Goal: Transaction & Acquisition: Purchase product/service

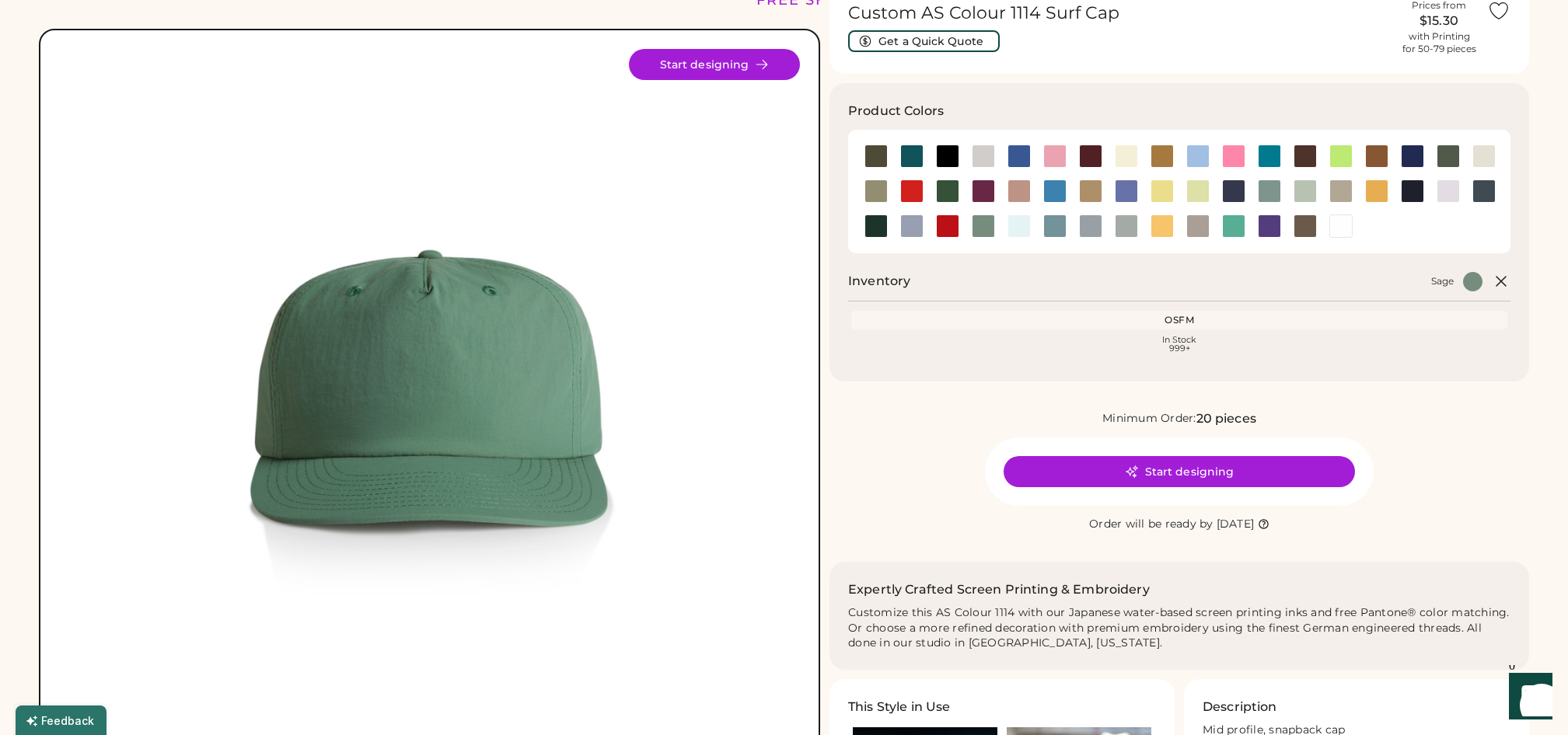
scroll to position [75, 0]
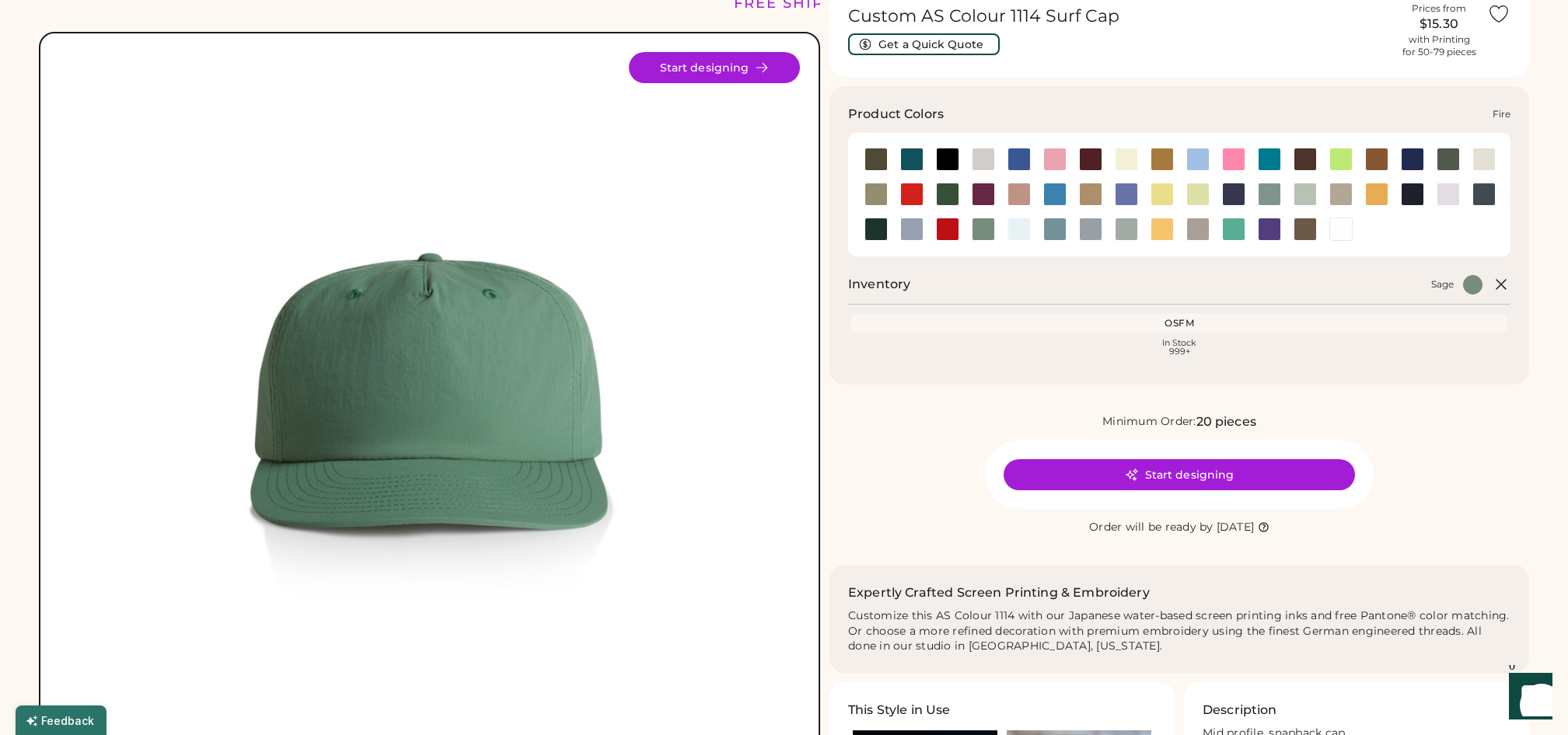
click at [912, 186] on div at bounding box center [911, 194] width 24 height 24
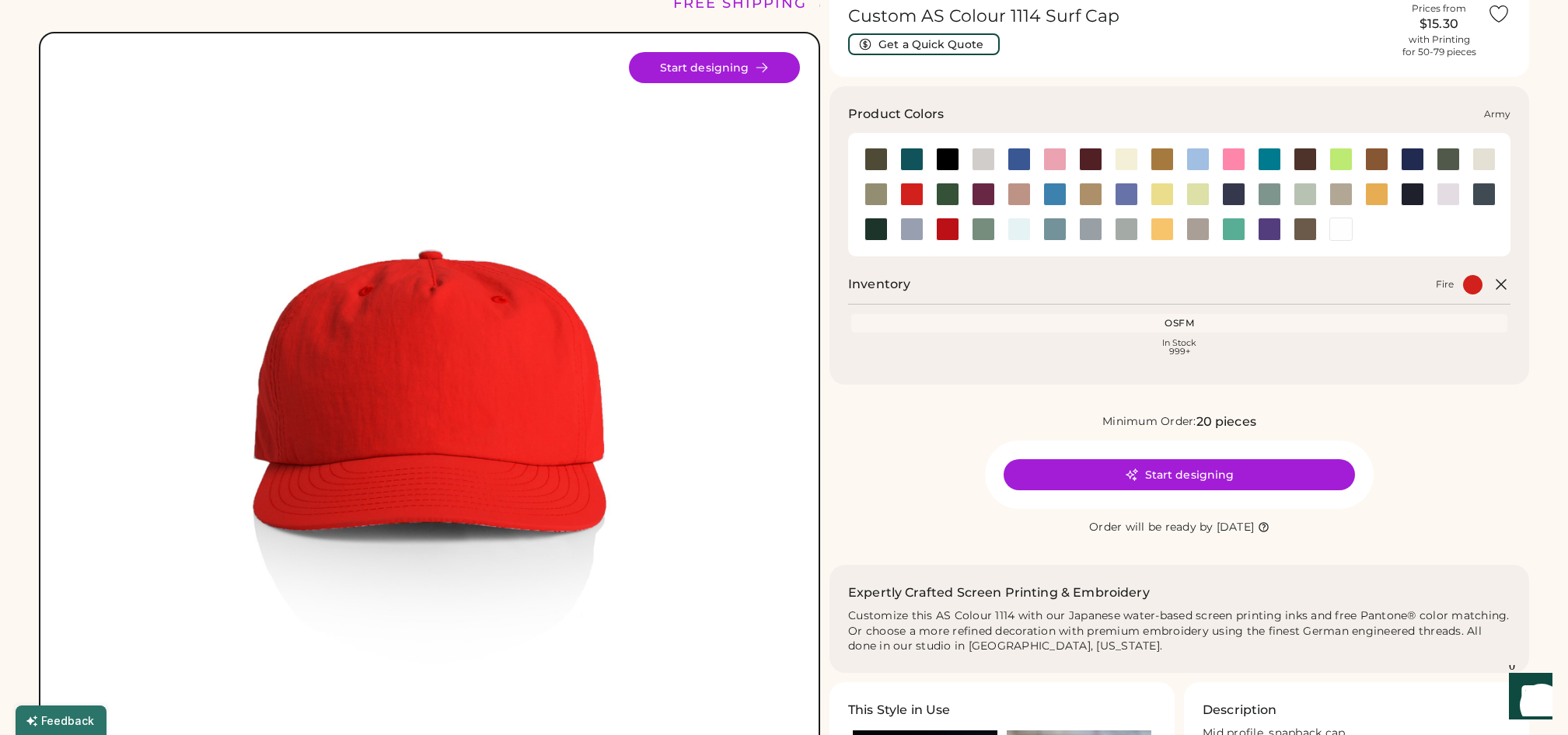
click at [879, 148] on div at bounding box center [876, 159] width 24 height 24
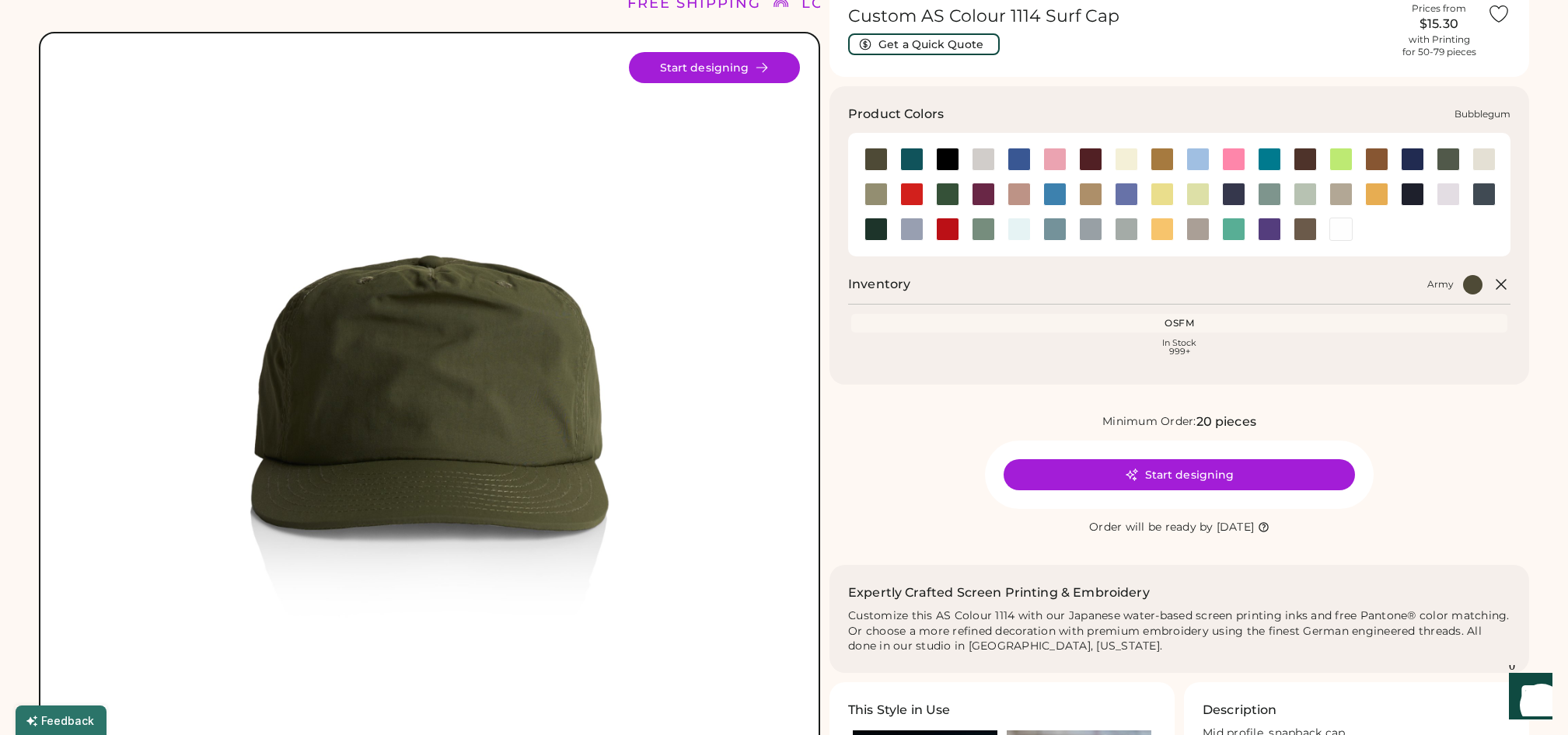
click at [1050, 148] on div at bounding box center [1054, 159] width 24 height 24
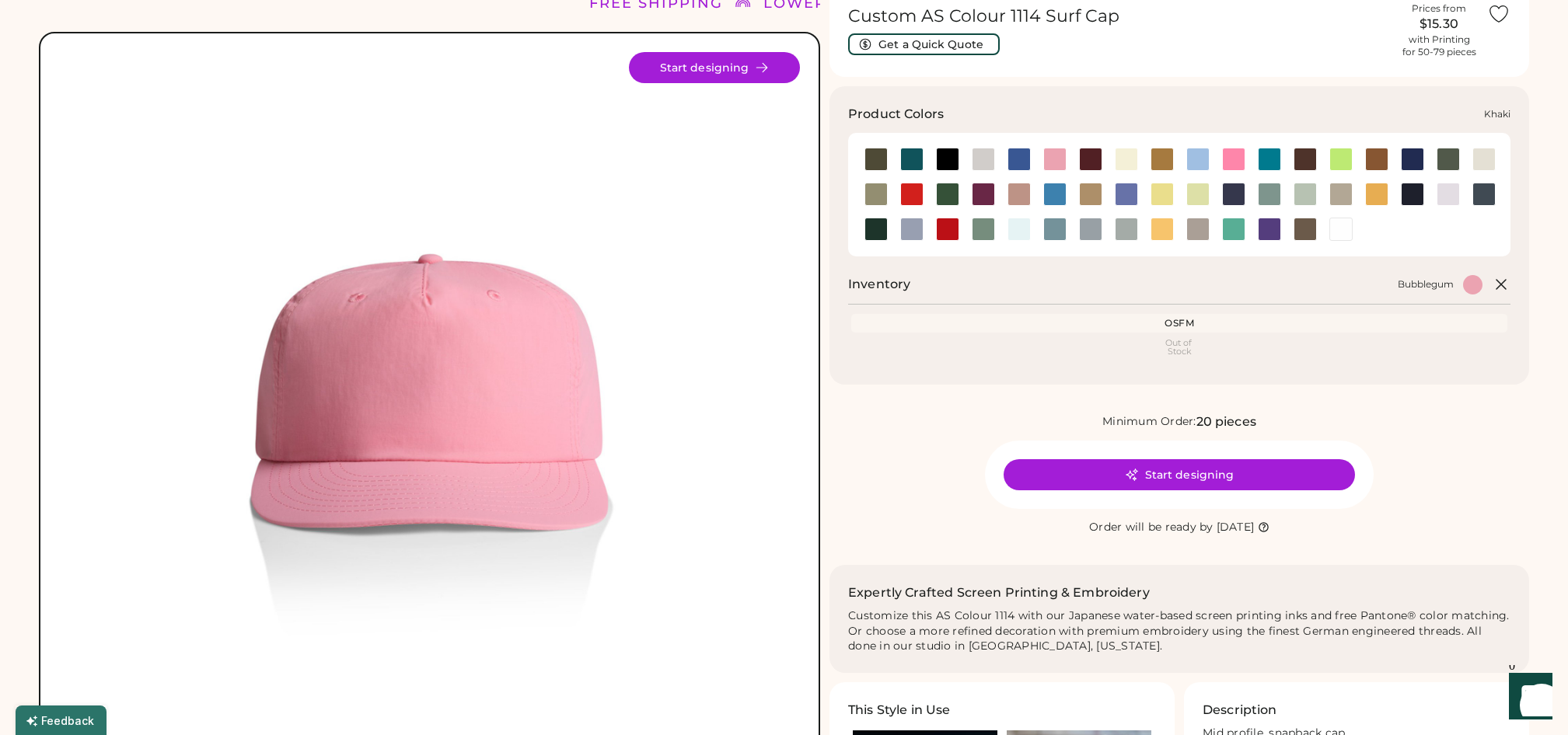
click at [1104, 188] on div at bounding box center [1090, 194] width 36 height 24
click at [1212, 160] on div at bounding box center [1198, 159] width 36 height 24
click at [1157, 222] on div at bounding box center [1162, 229] width 24 height 24
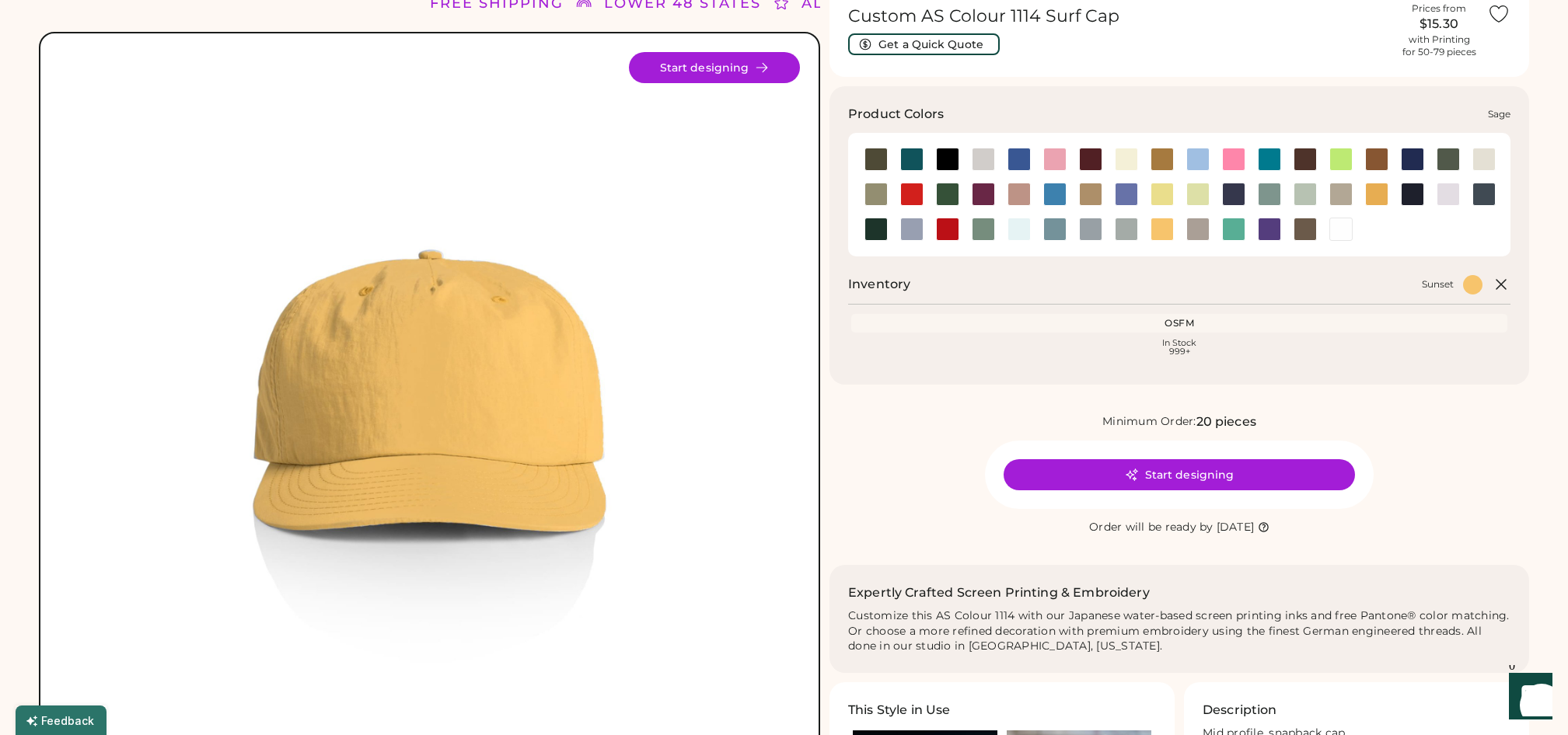
click at [989, 227] on div at bounding box center [983, 229] width 24 height 24
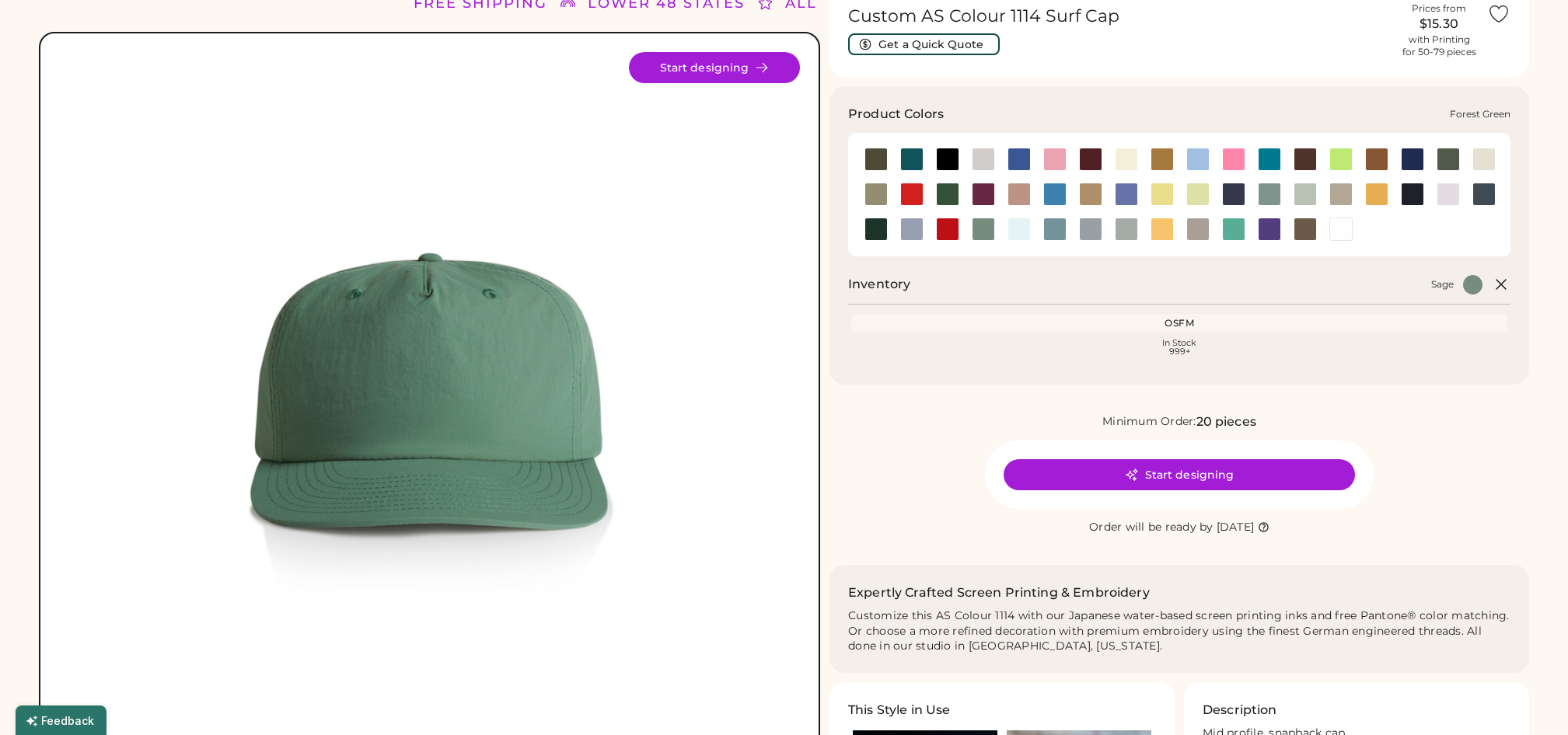
click at [949, 196] on div at bounding box center [947, 194] width 24 height 24
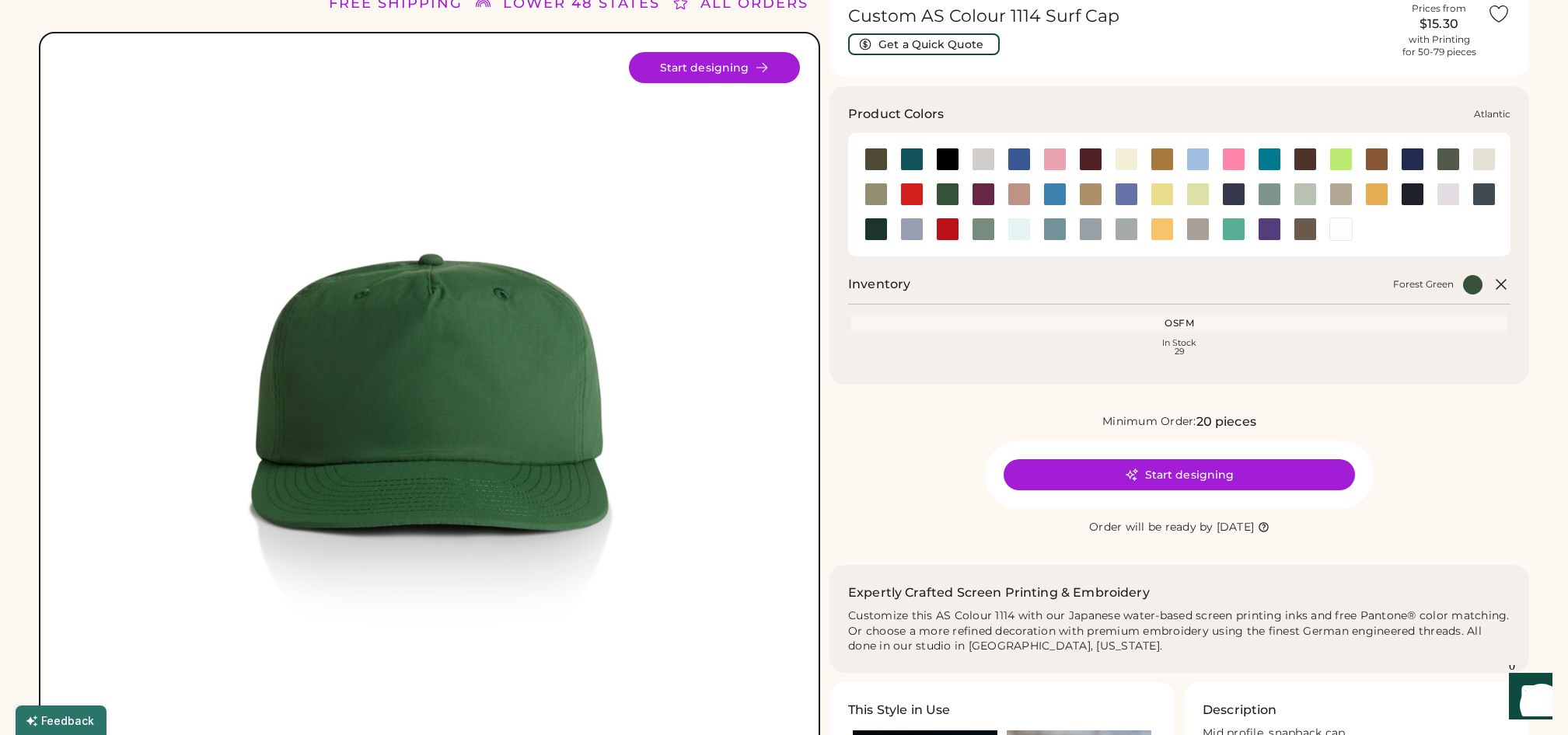
click at [912, 161] on div at bounding box center [911, 159] width 24 height 24
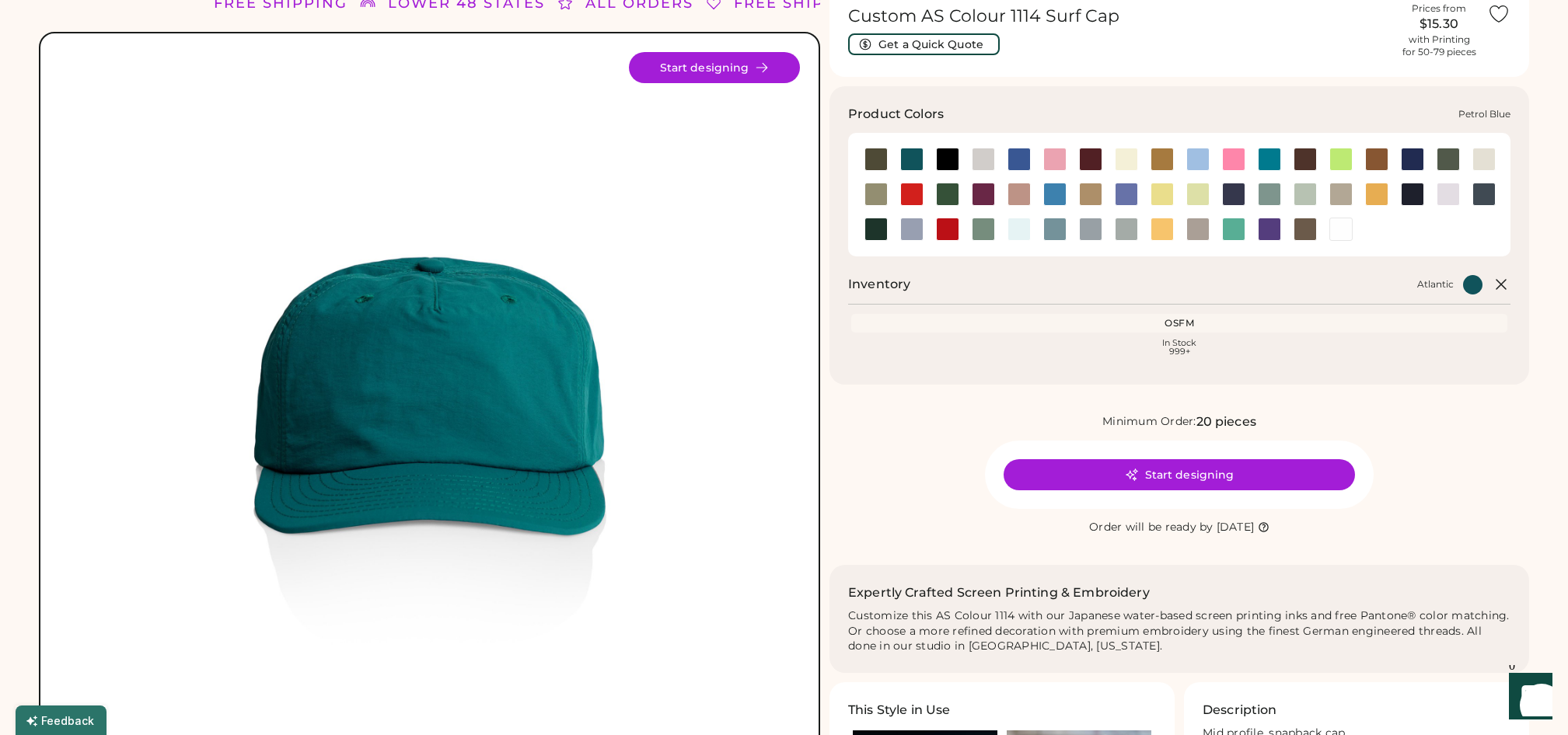
click at [1479, 188] on div at bounding box center [1484, 194] width 24 height 24
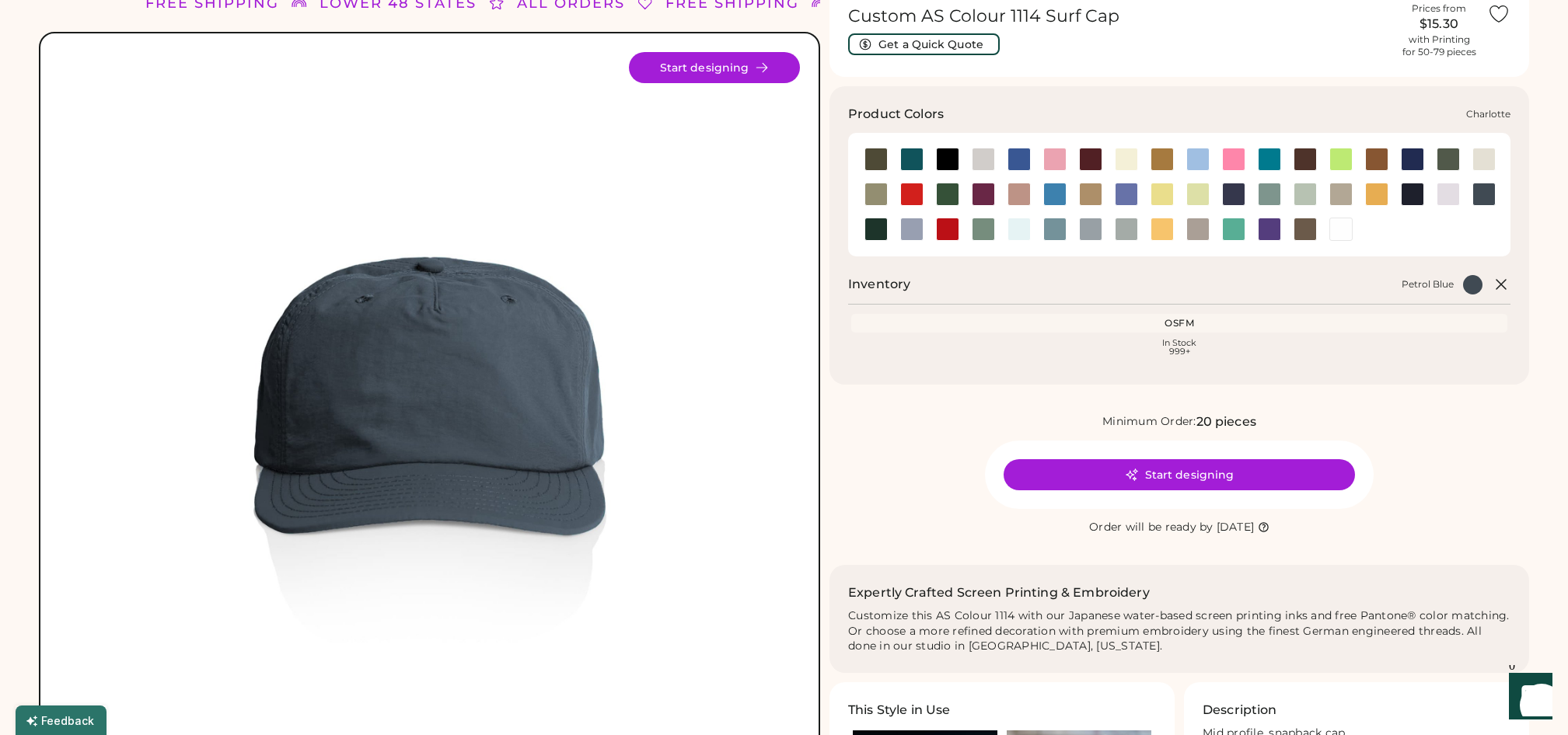
click at [1258, 158] on div at bounding box center [1270, 159] width 24 height 24
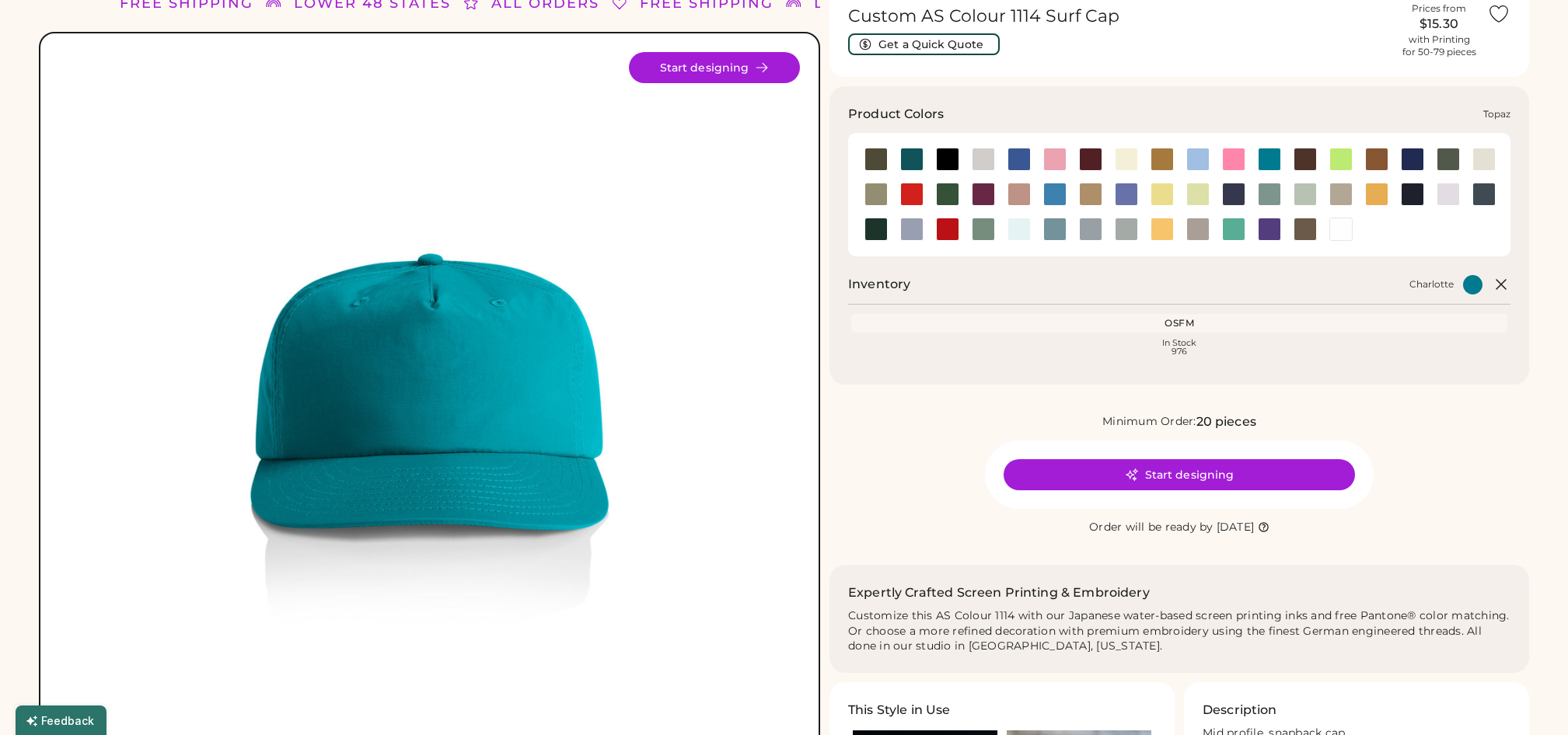
click at [1234, 227] on div at bounding box center [1234, 229] width 24 height 24
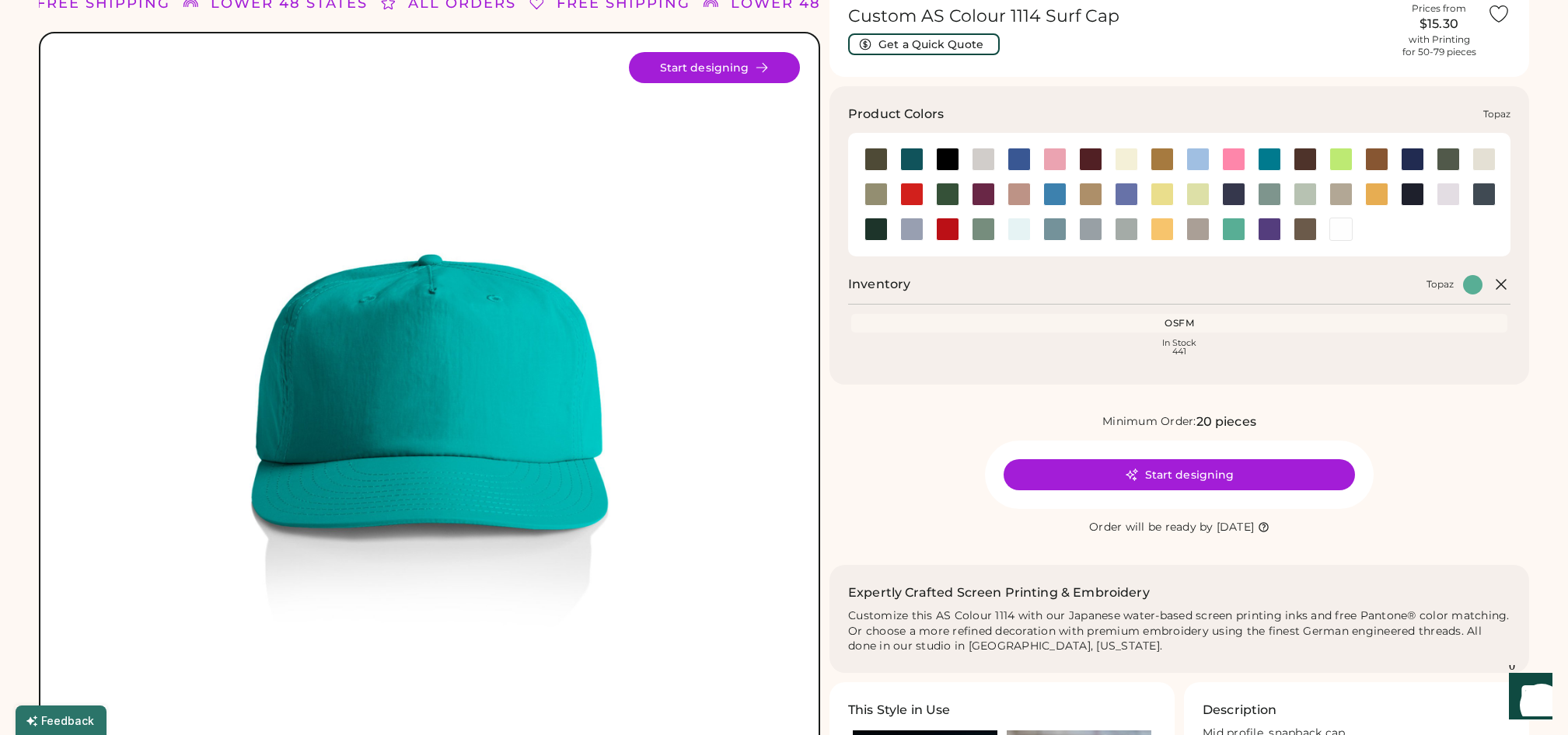
click at [1235, 219] on div at bounding box center [1234, 229] width 24 height 24
click at [1121, 174] on div at bounding box center [1126, 159] width 36 height 35
click at [1126, 194] on div at bounding box center [1126, 194] width 24 height 24
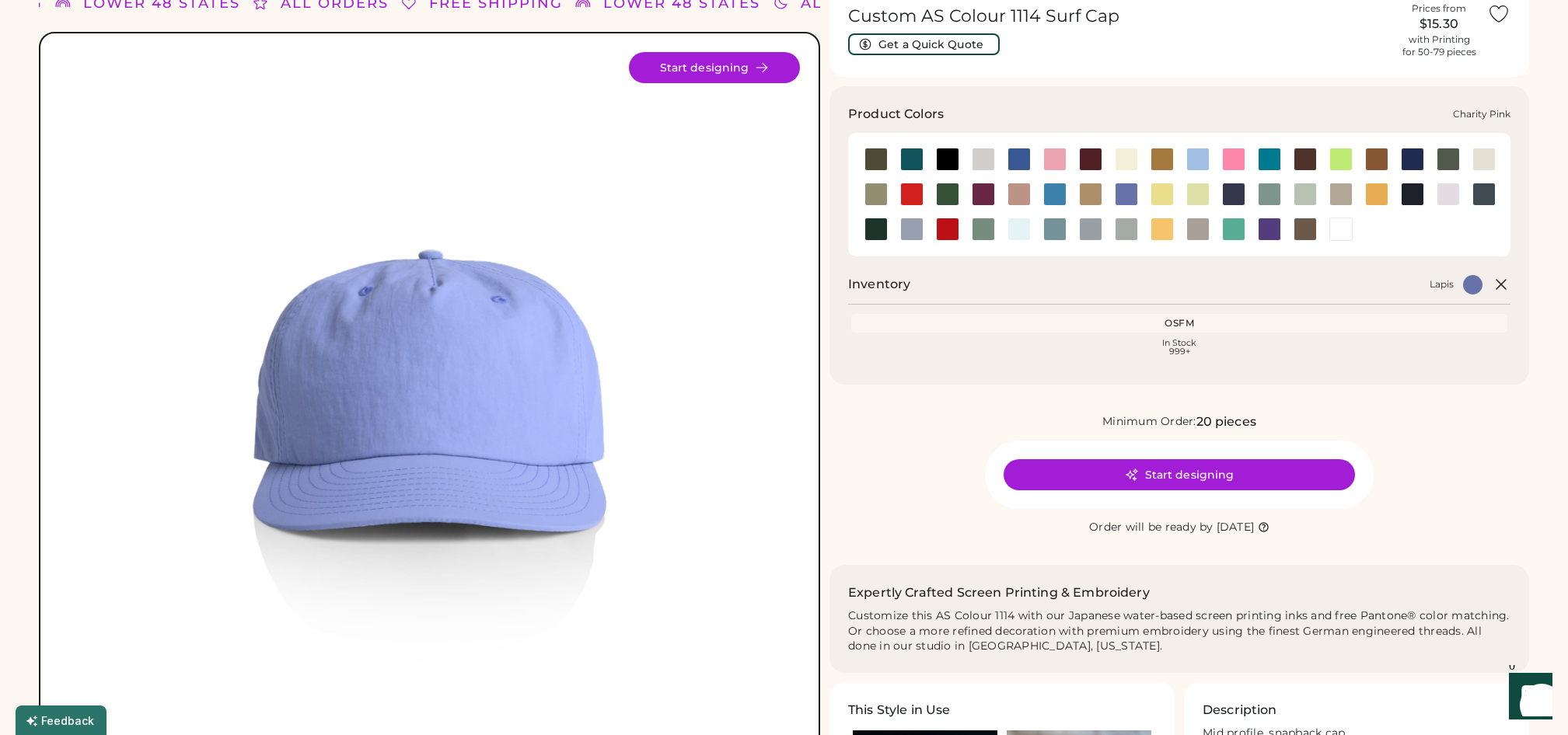
click at [1242, 158] on div at bounding box center [1234, 159] width 24 height 24
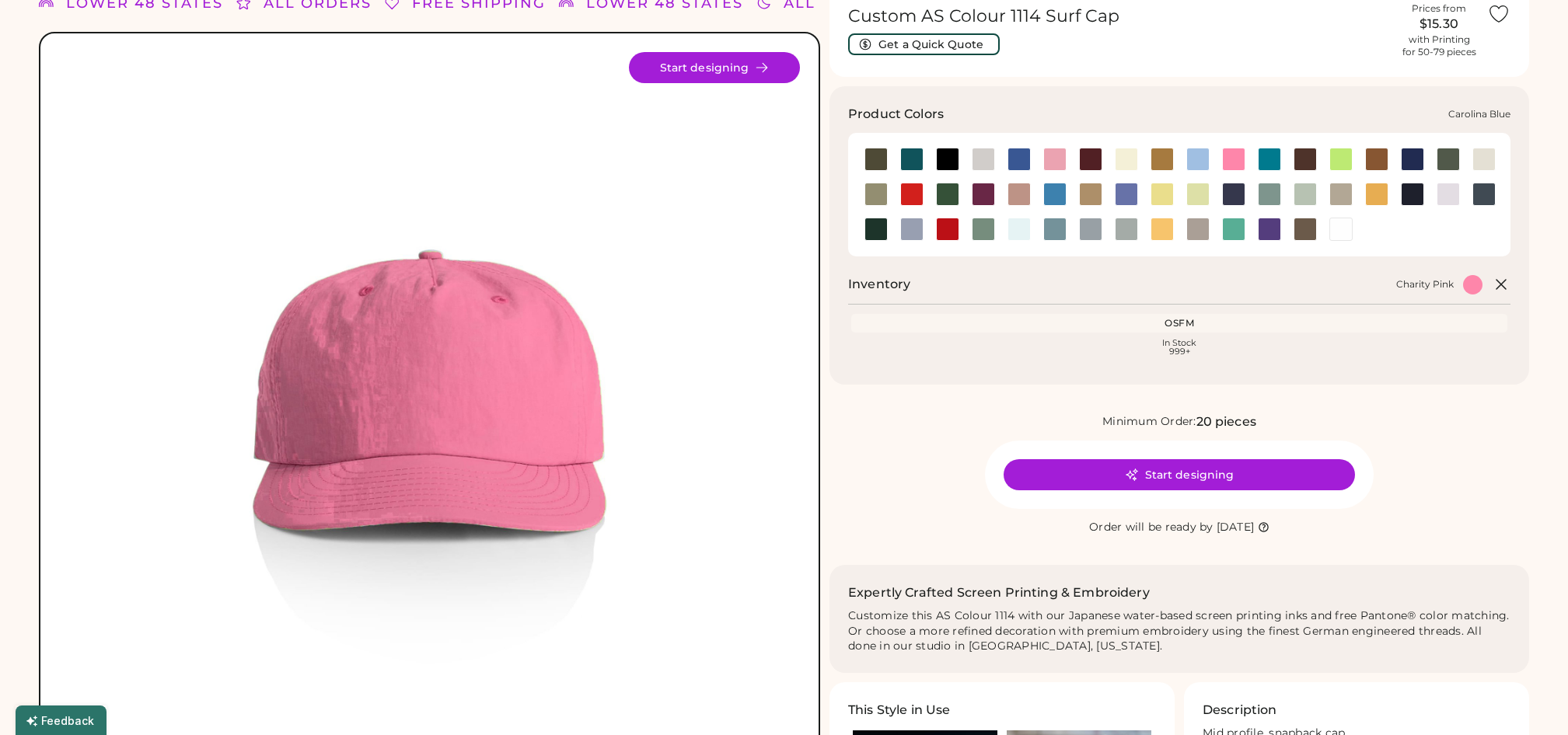
click at [1199, 158] on div at bounding box center [1198, 159] width 24 height 24
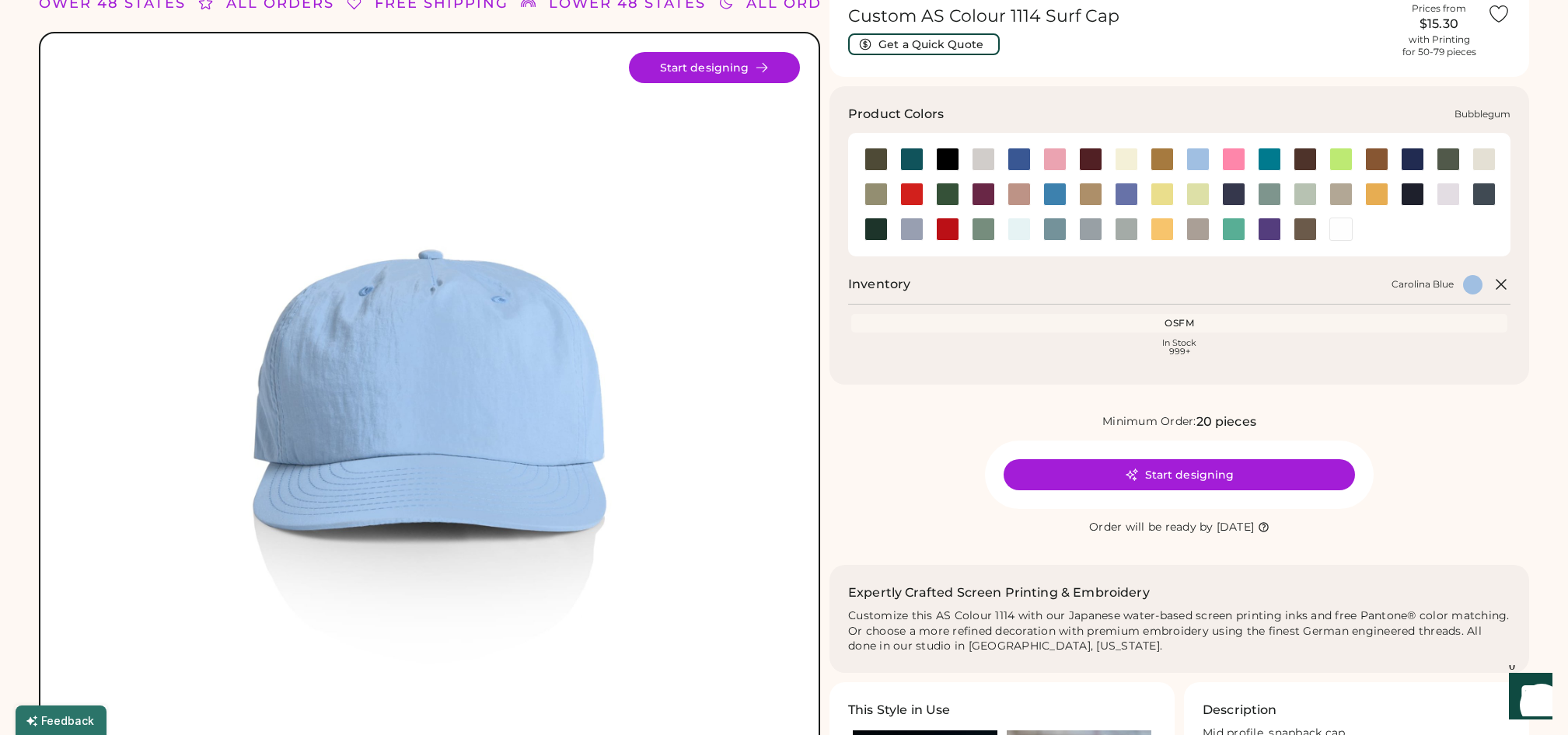
click at [1066, 160] on div at bounding box center [1054, 159] width 24 height 24
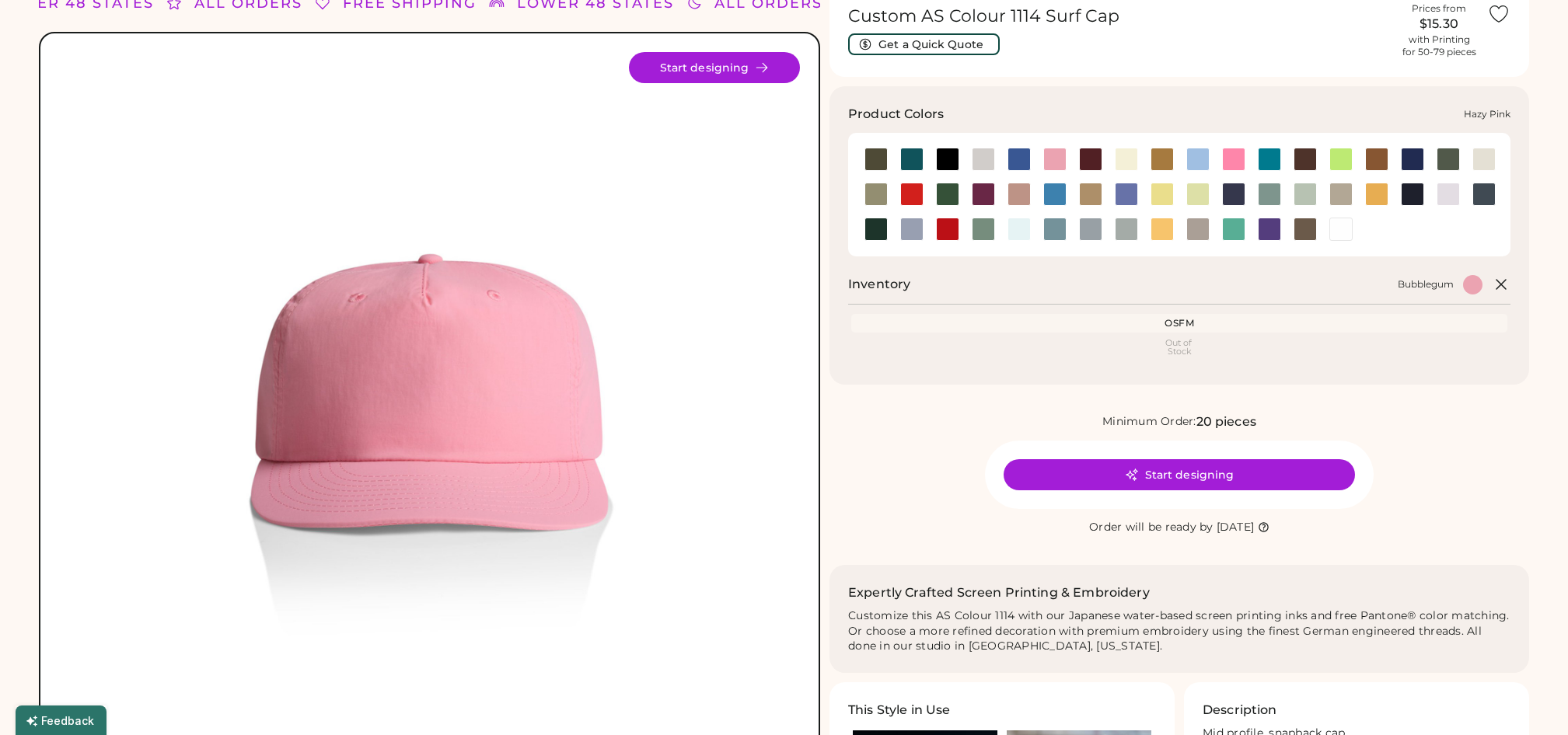
click at [1015, 183] on div at bounding box center [1019, 194] width 24 height 24
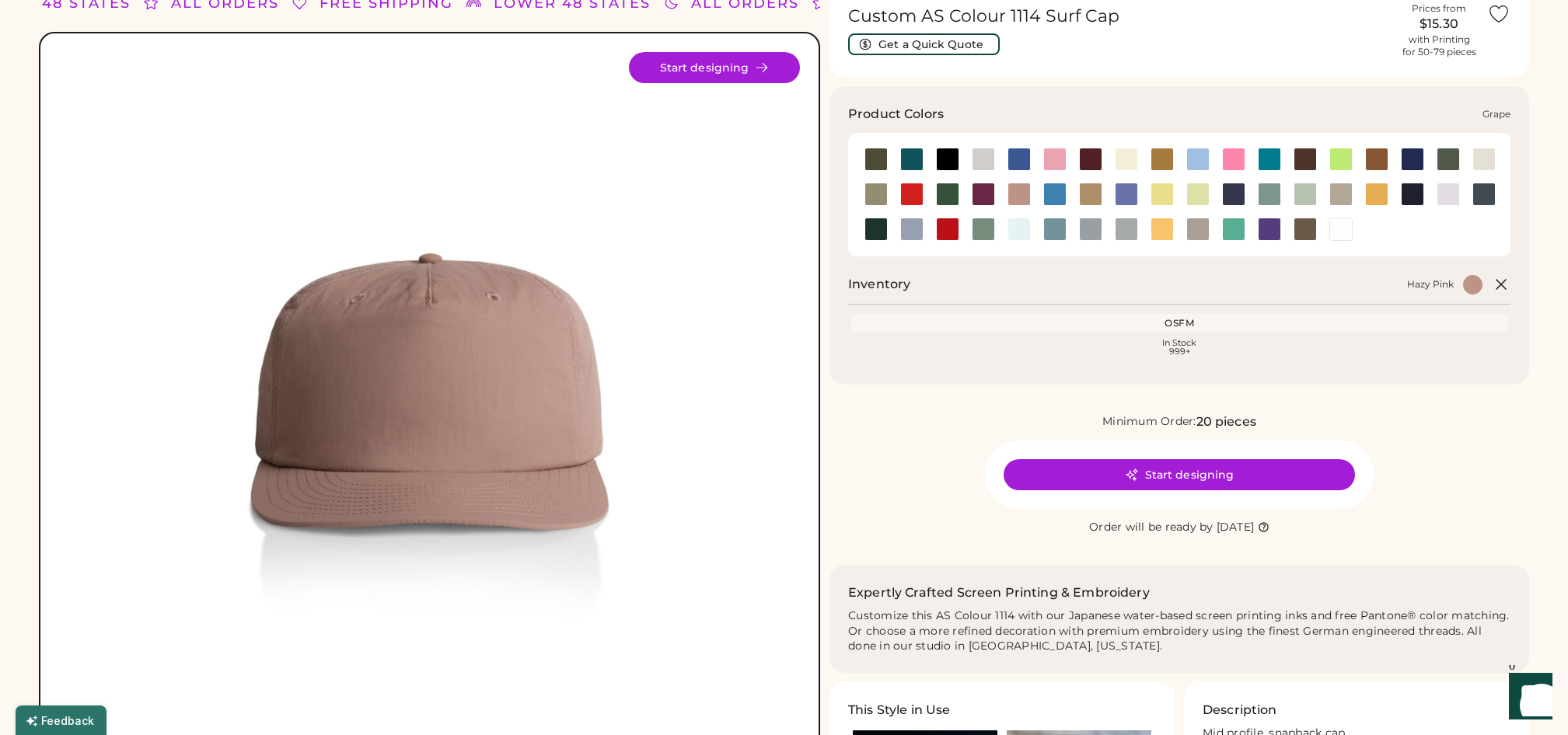
click at [982, 187] on div at bounding box center [983, 194] width 24 height 24
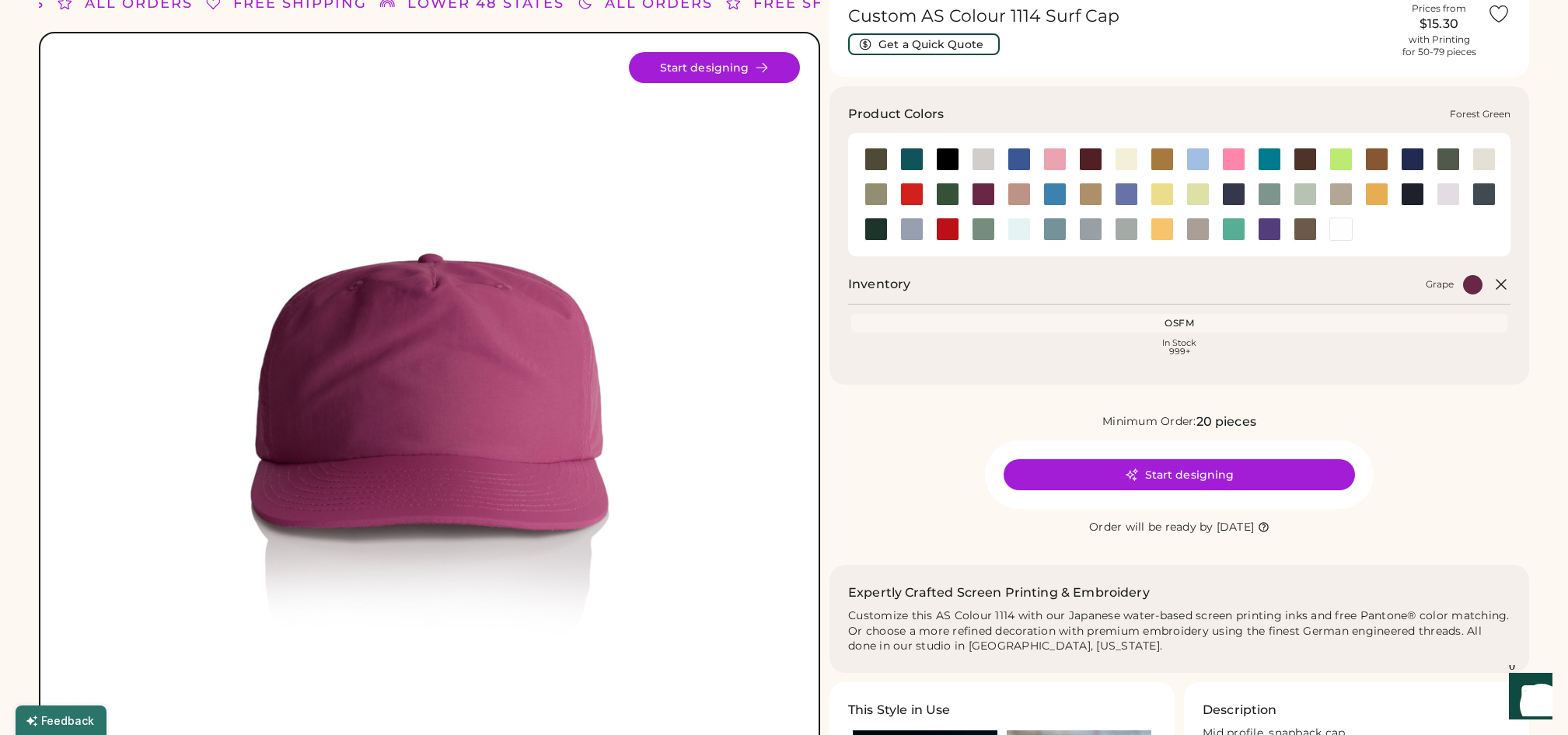
click at [956, 189] on div at bounding box center [947, 194] width 24 height 24
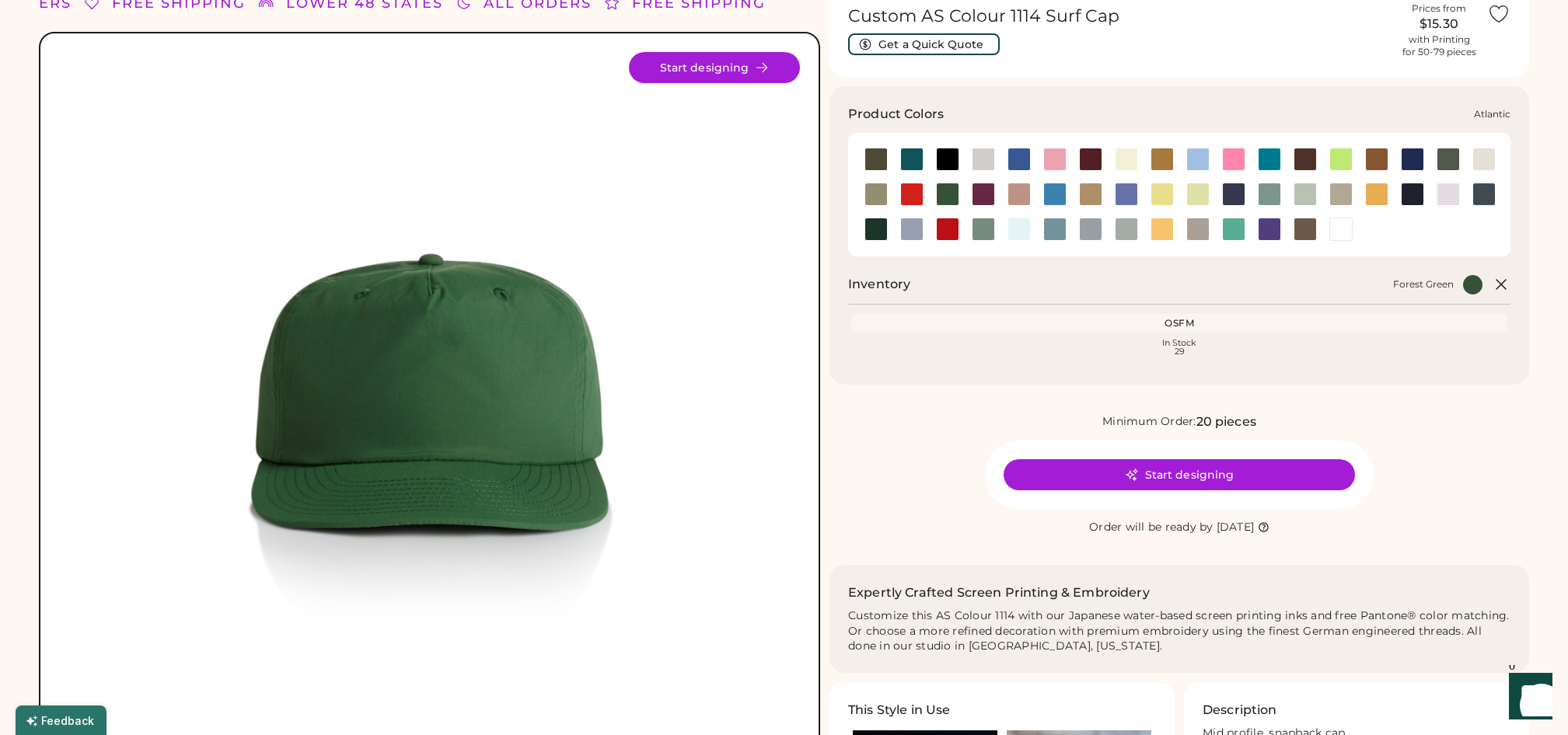
click at [907, 160] on div at bounding box center [911, 159] width 24 height 24
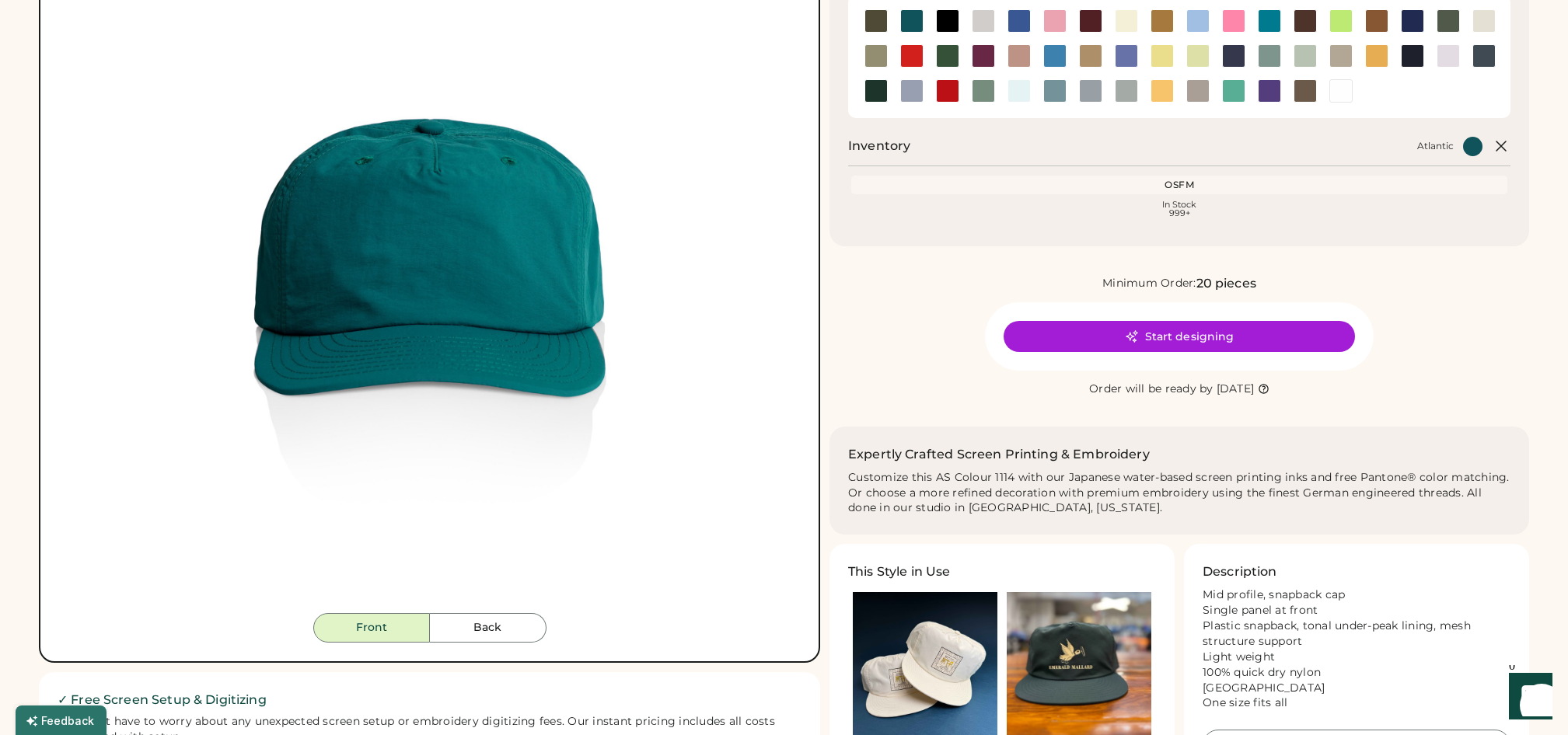
scroll to position [241, 0]
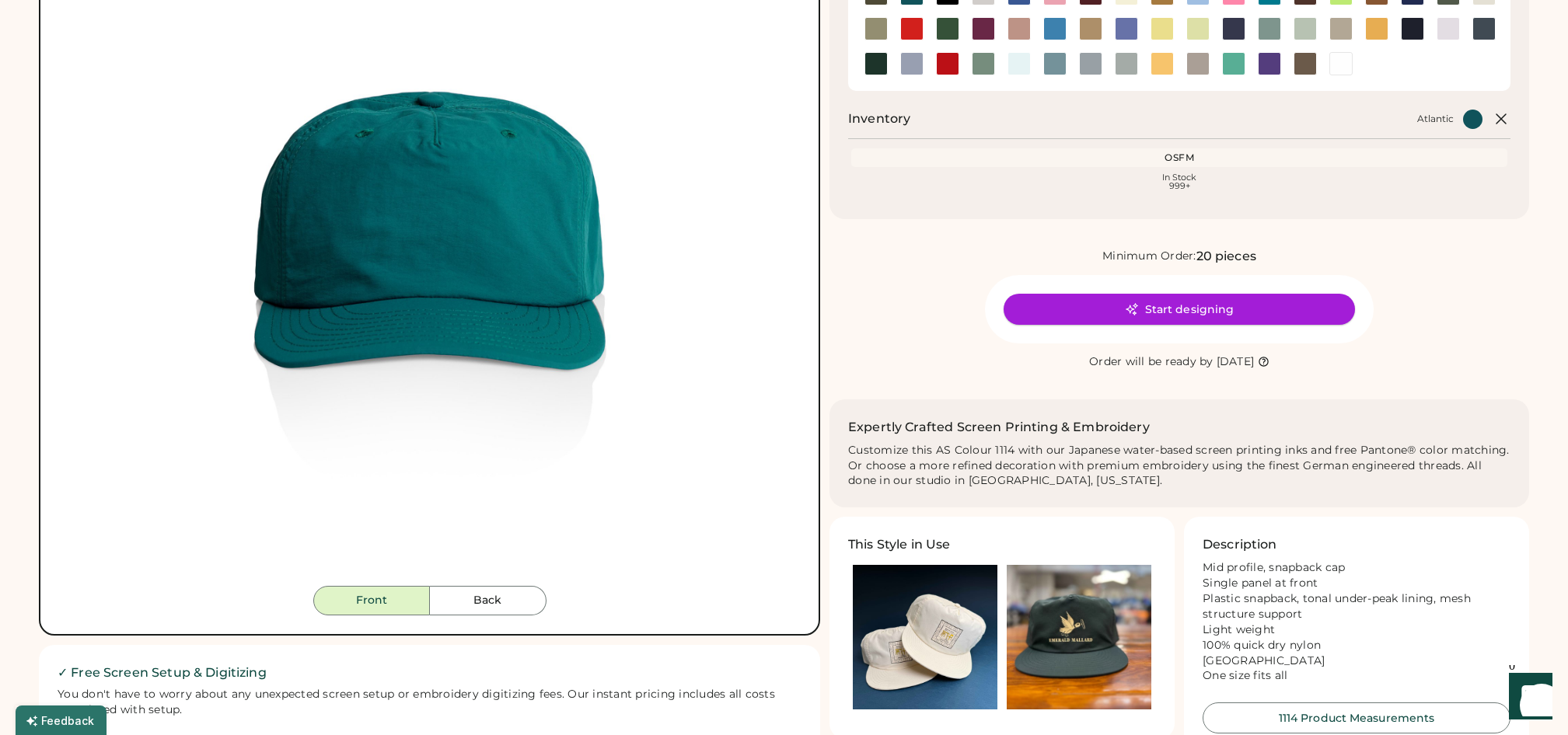
click at [1094, 299] on button "Start designing" at bounding box center [1179, 309] width 351 height 31
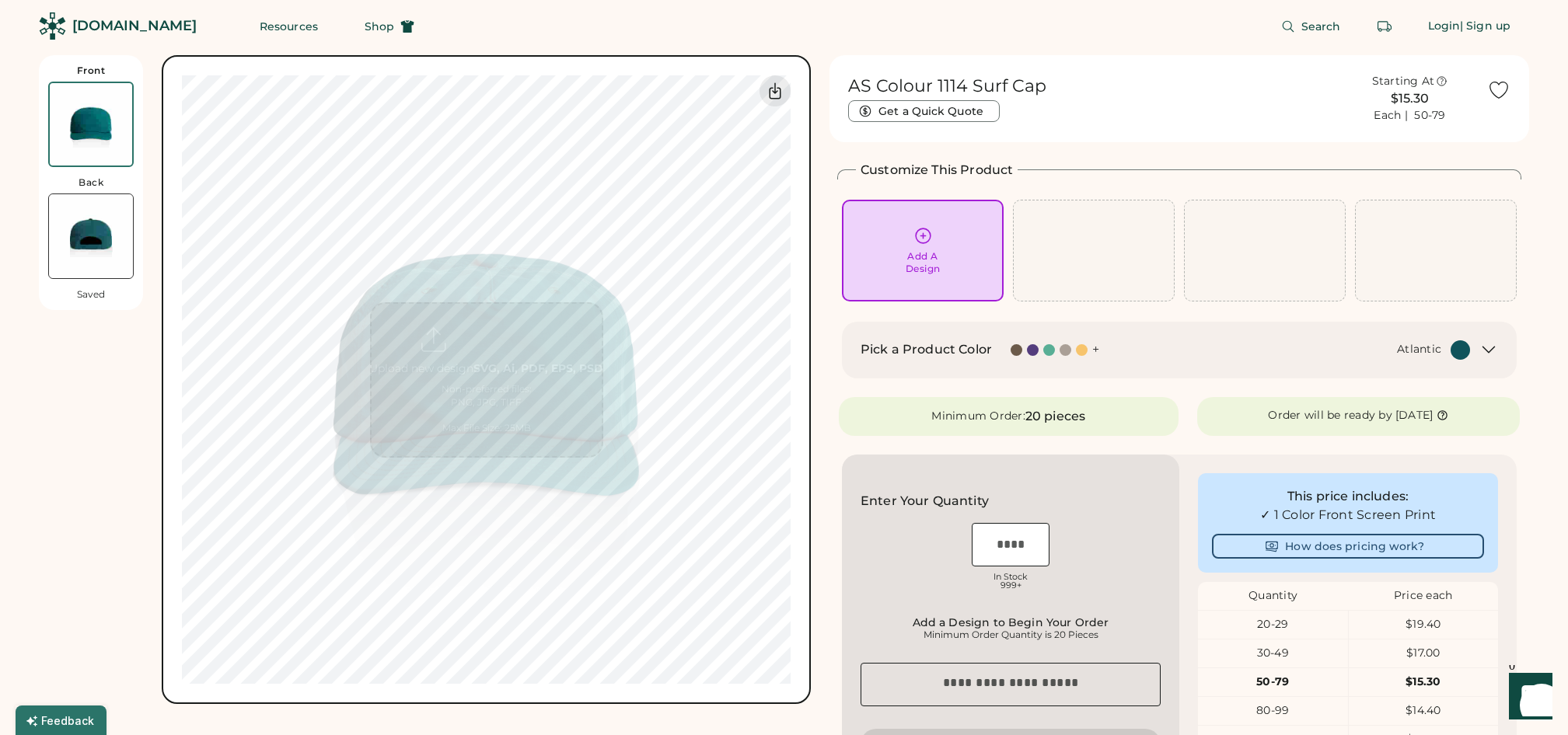
click at [113, 232] on img at bounding box center [91, 236] width 84 height 84
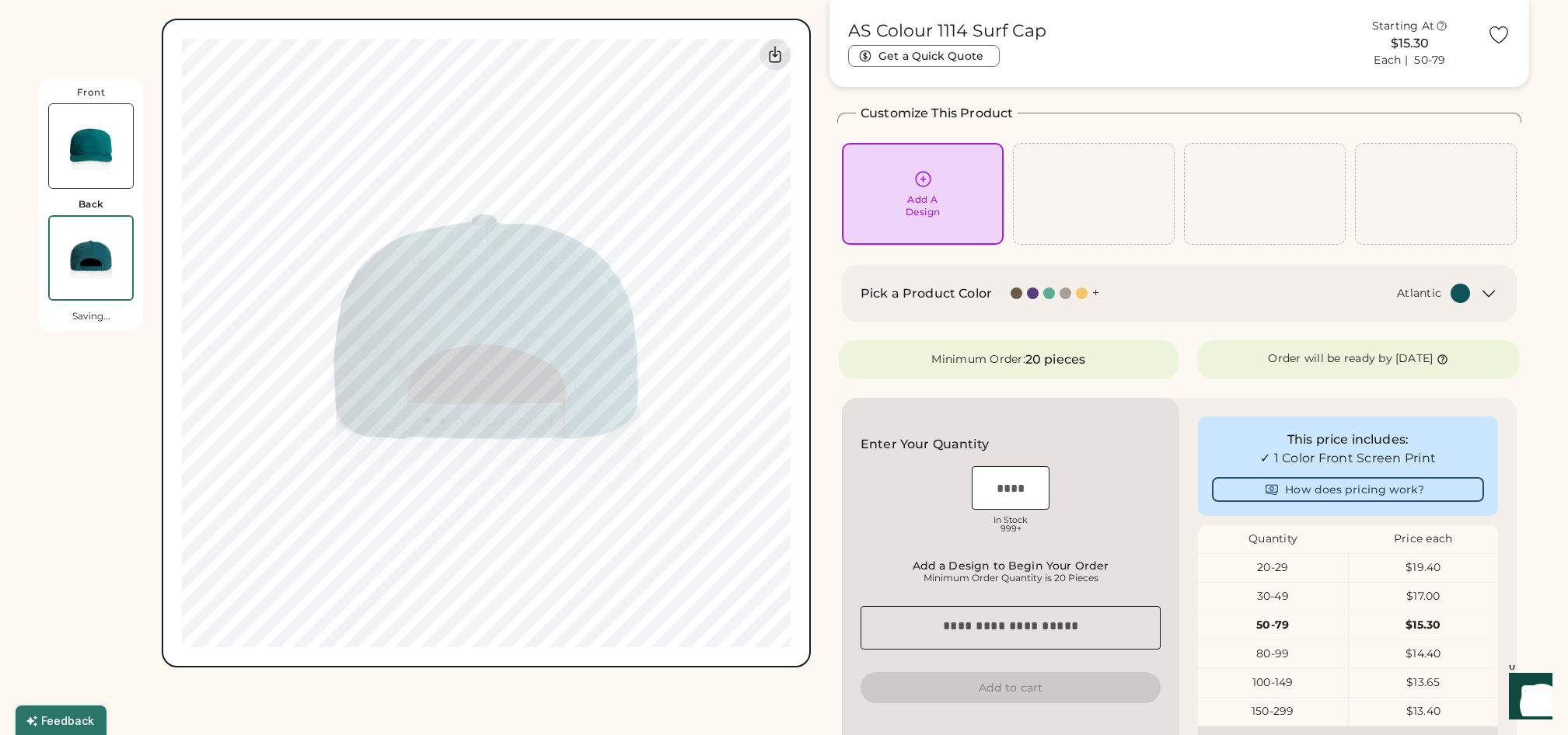
click at [102, 163] on img at bounding box center [91, 146] width 84 height 84
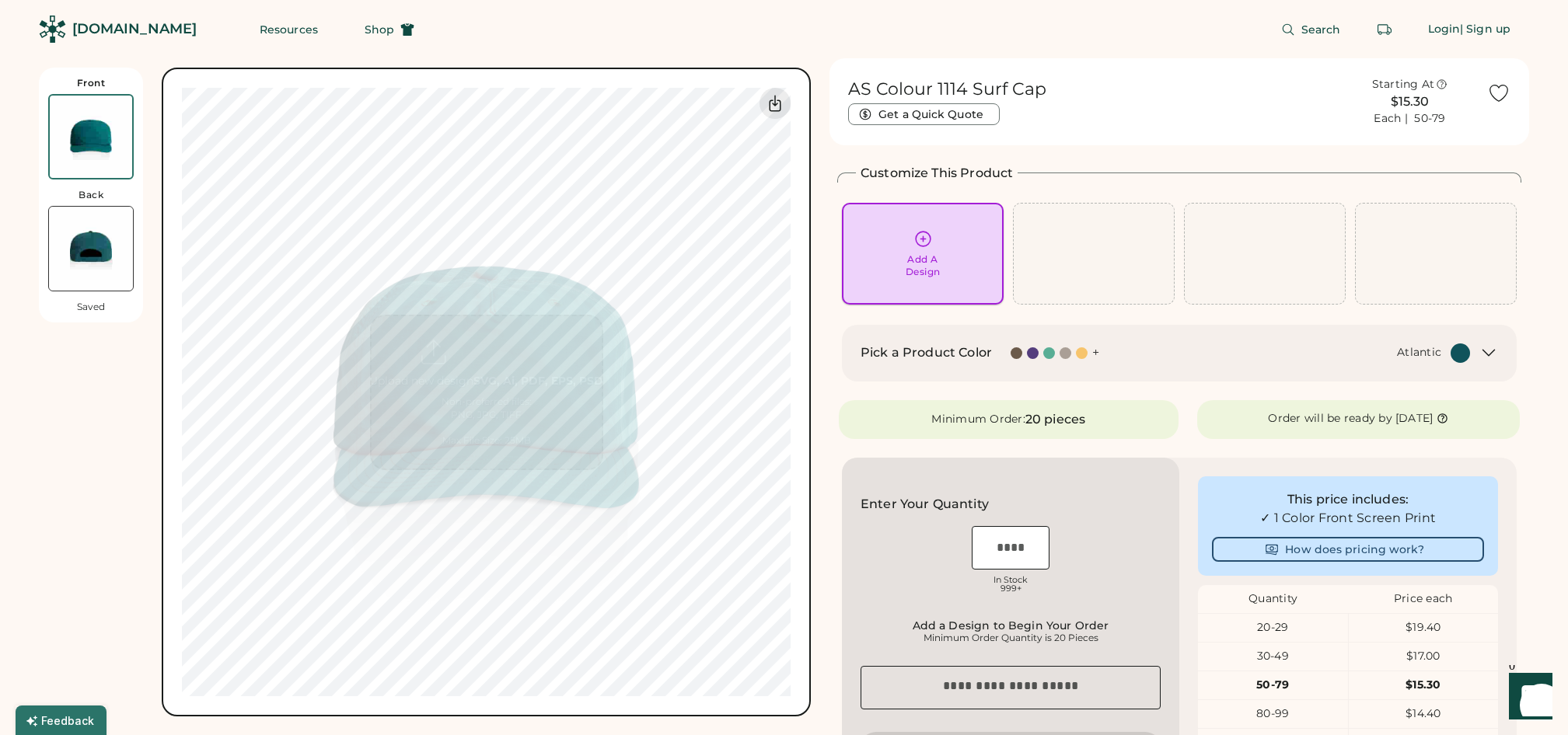
click at [925, 243] on icon at bounding box center [923, 239] width 20 height 20
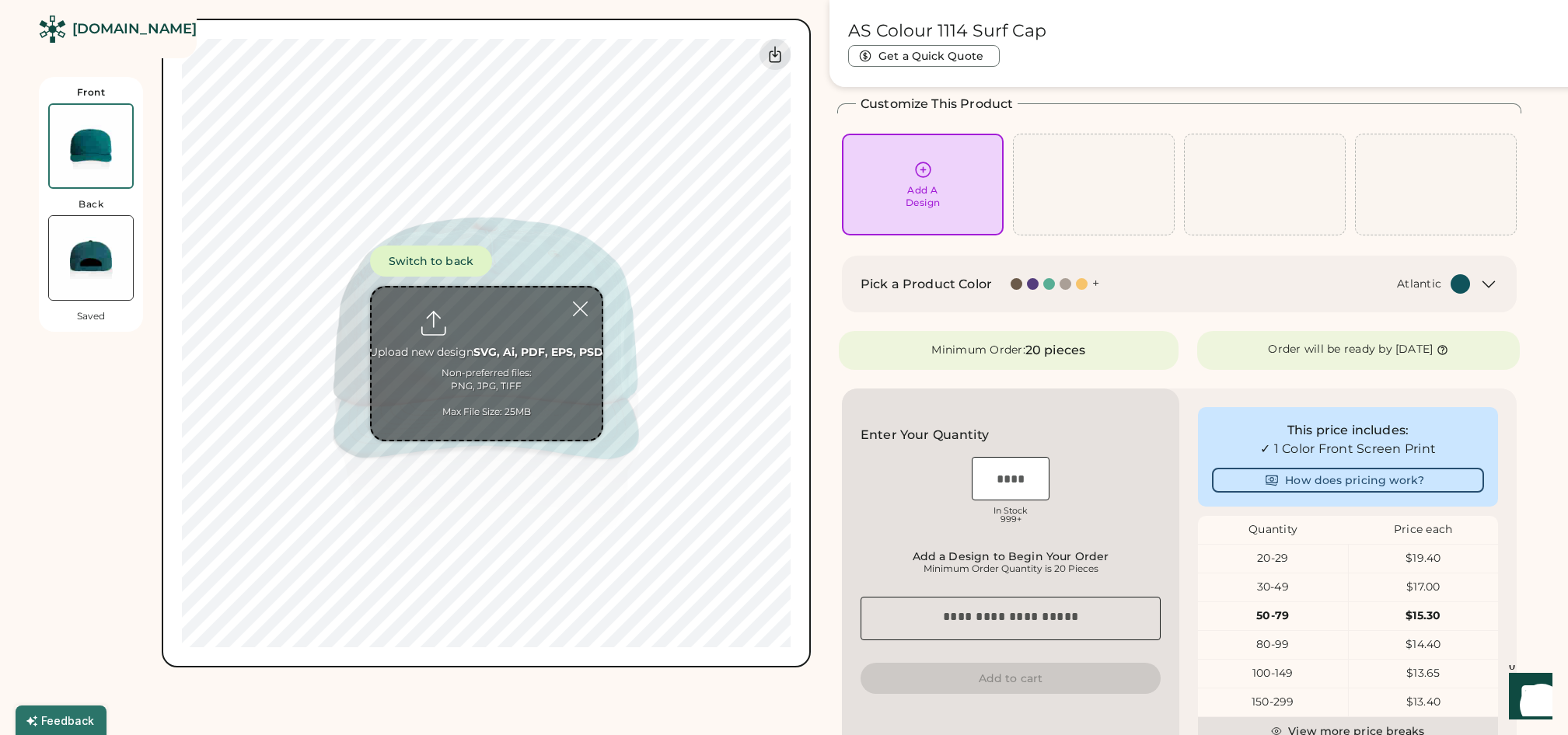
scroll to position [71, 0]
click at [1062, 278] on div at bounding box center [1066, 281] width 11 height 11
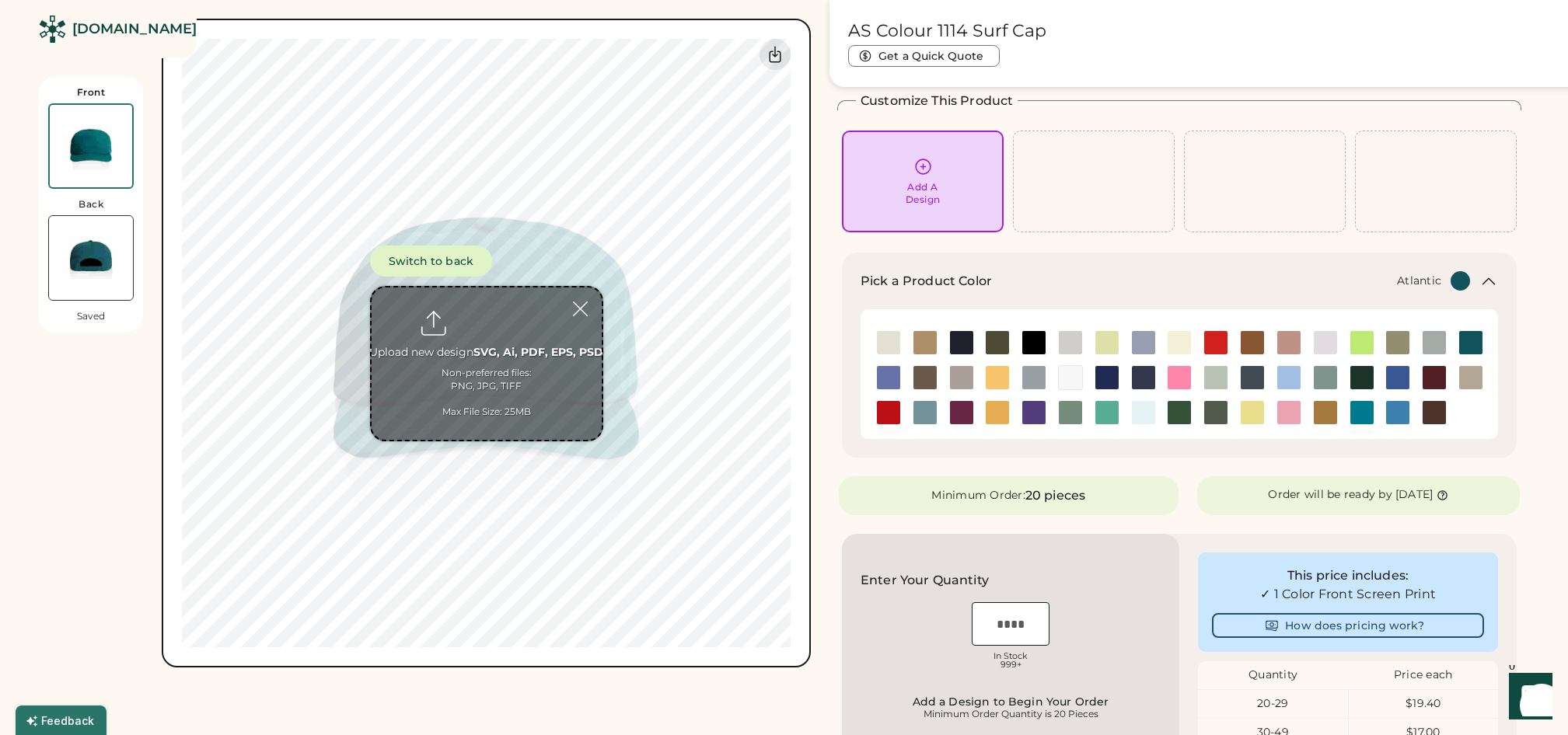
click at [1087, 278] on div "Atlantic" at bounding box center [1240, 280] width 460 height 20
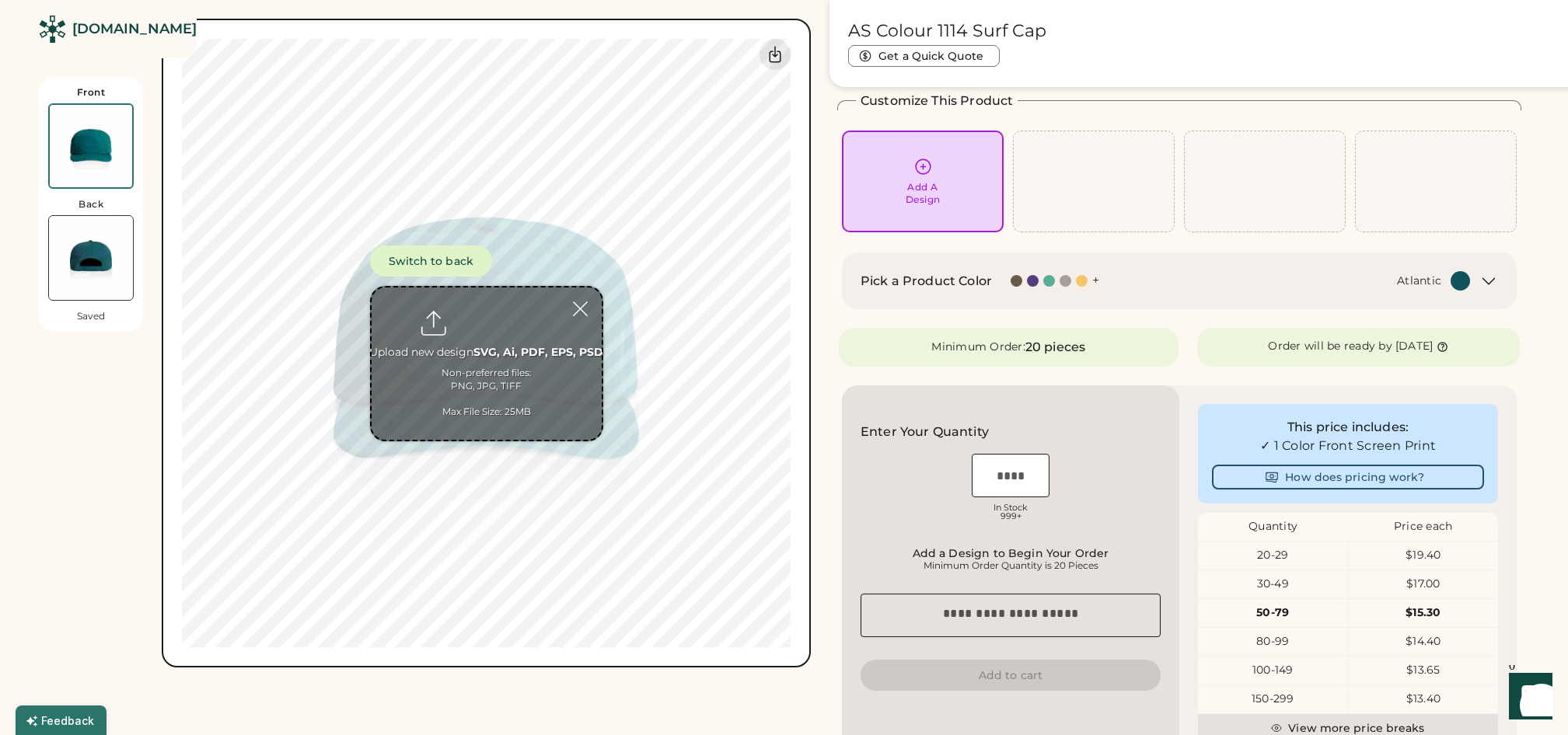
click at [1078, 278] on div at bounding box center [1082, 281] width 11 height 11
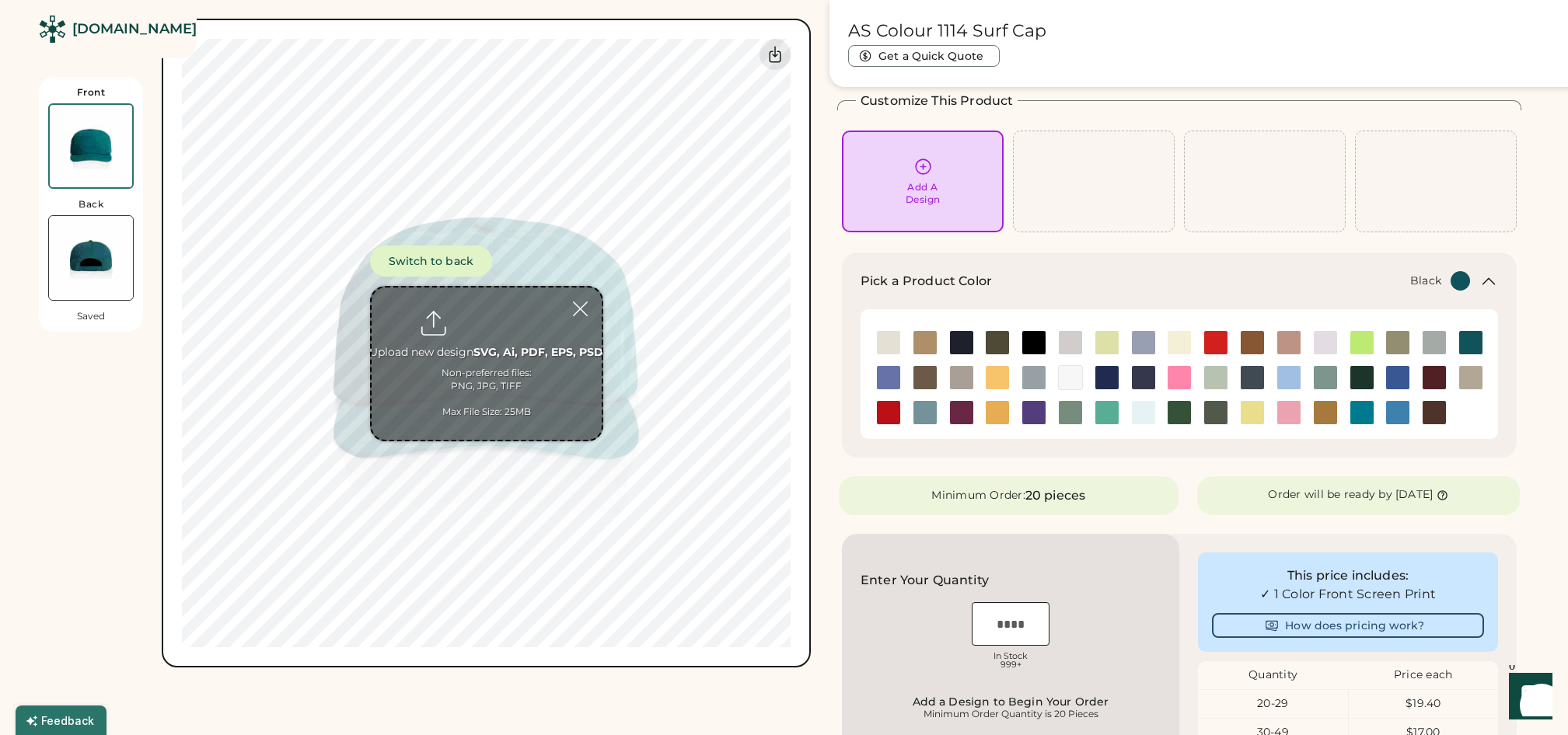
click at [1037, 338] on img at bounding box center [1034, 343] width 24 height 24
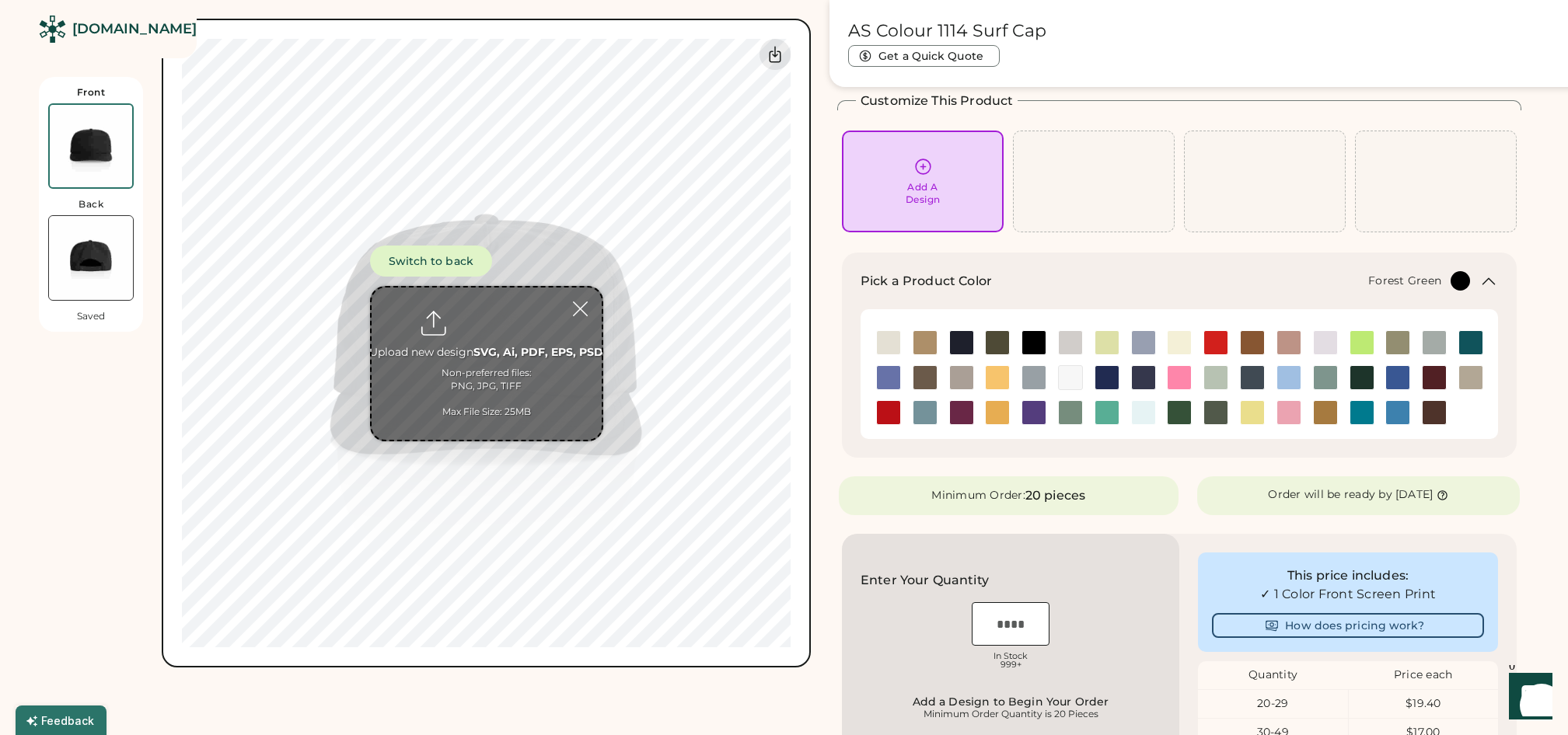
click at [1176, 410] on img at bounding box center [1180, 412] width 24 height 24
click at [1476, 350] on img at bounding box center [1470, 343] width 24 height 24
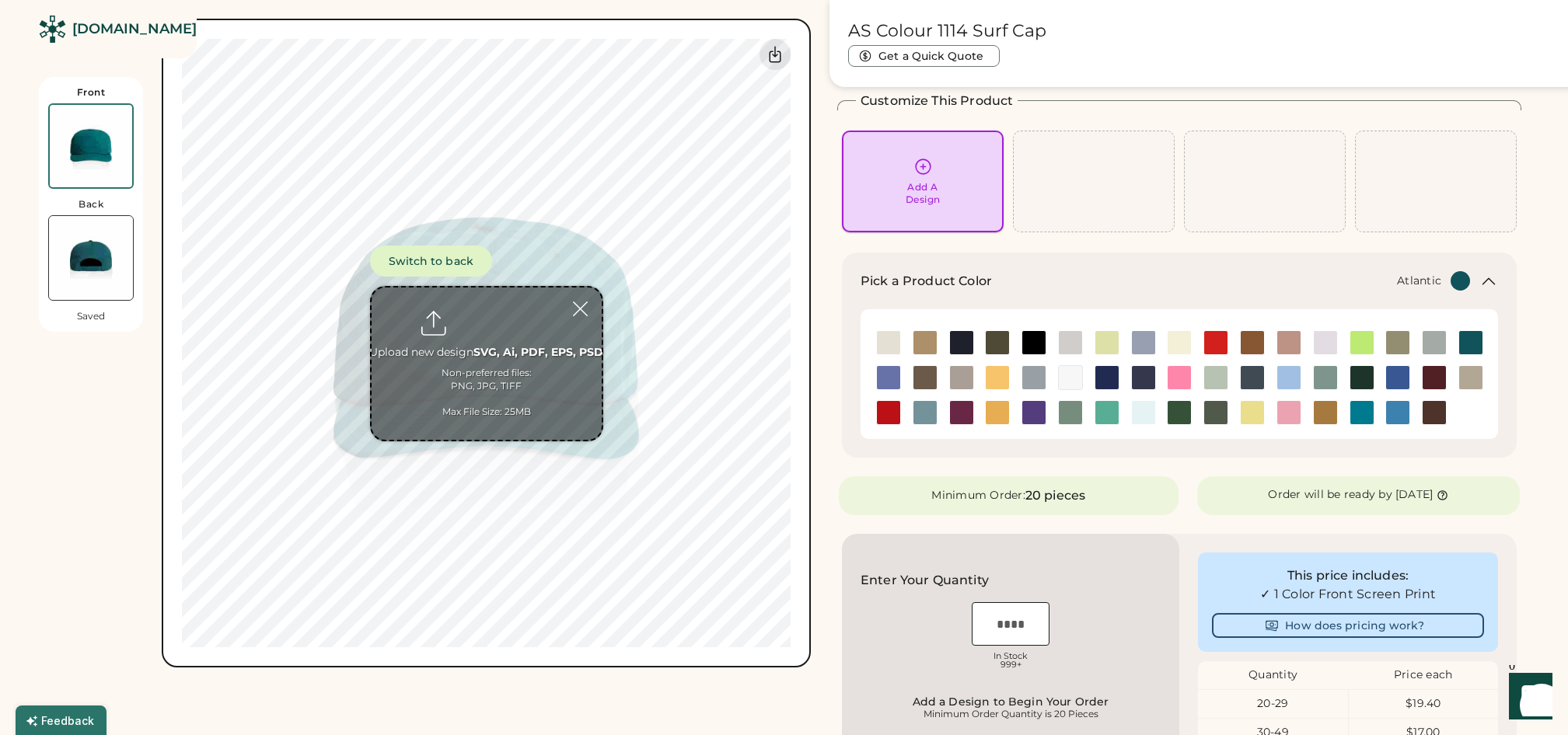
click at [922, 175] on icon at bounding box center [923, 167] width 20 height 20
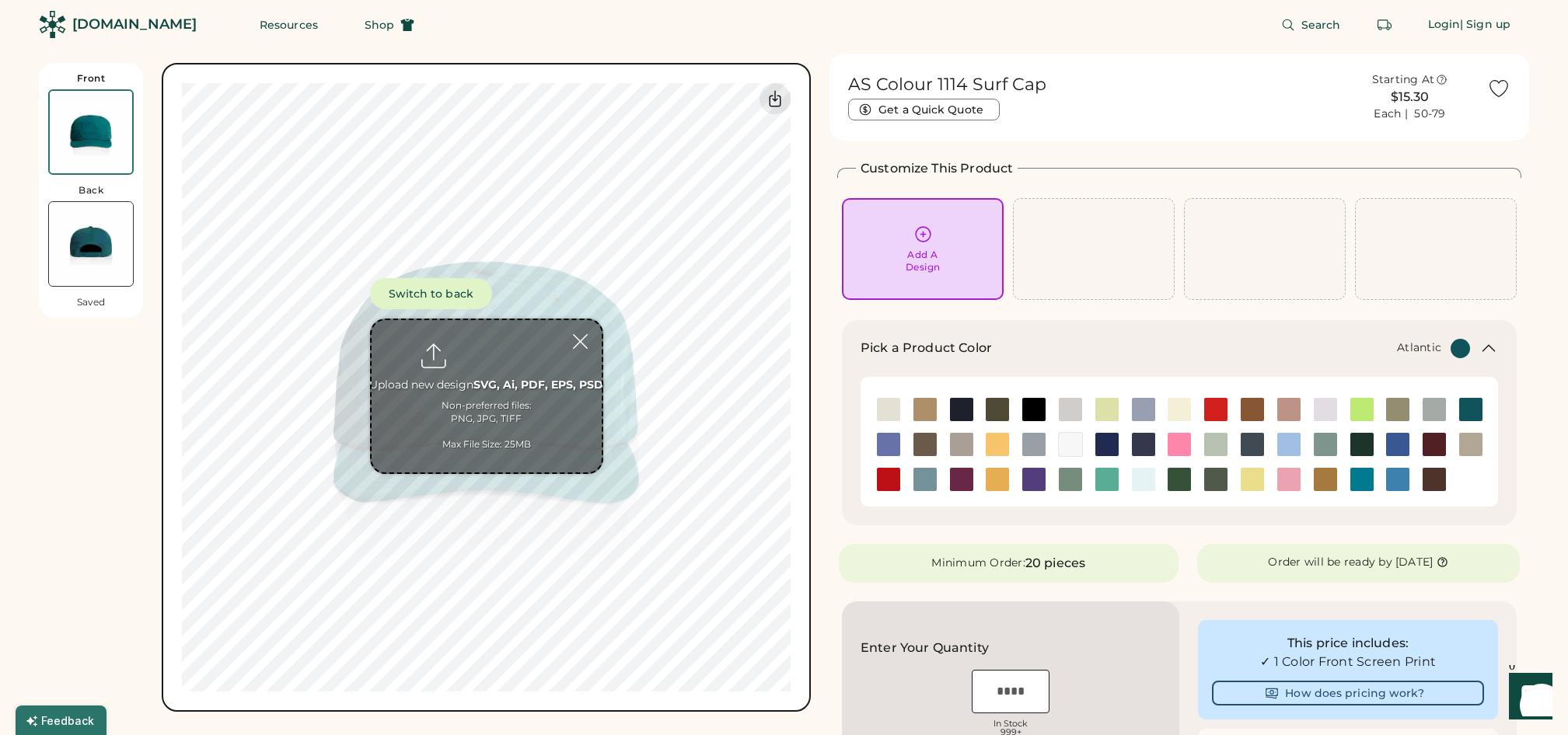
scroll to position [3, 0]
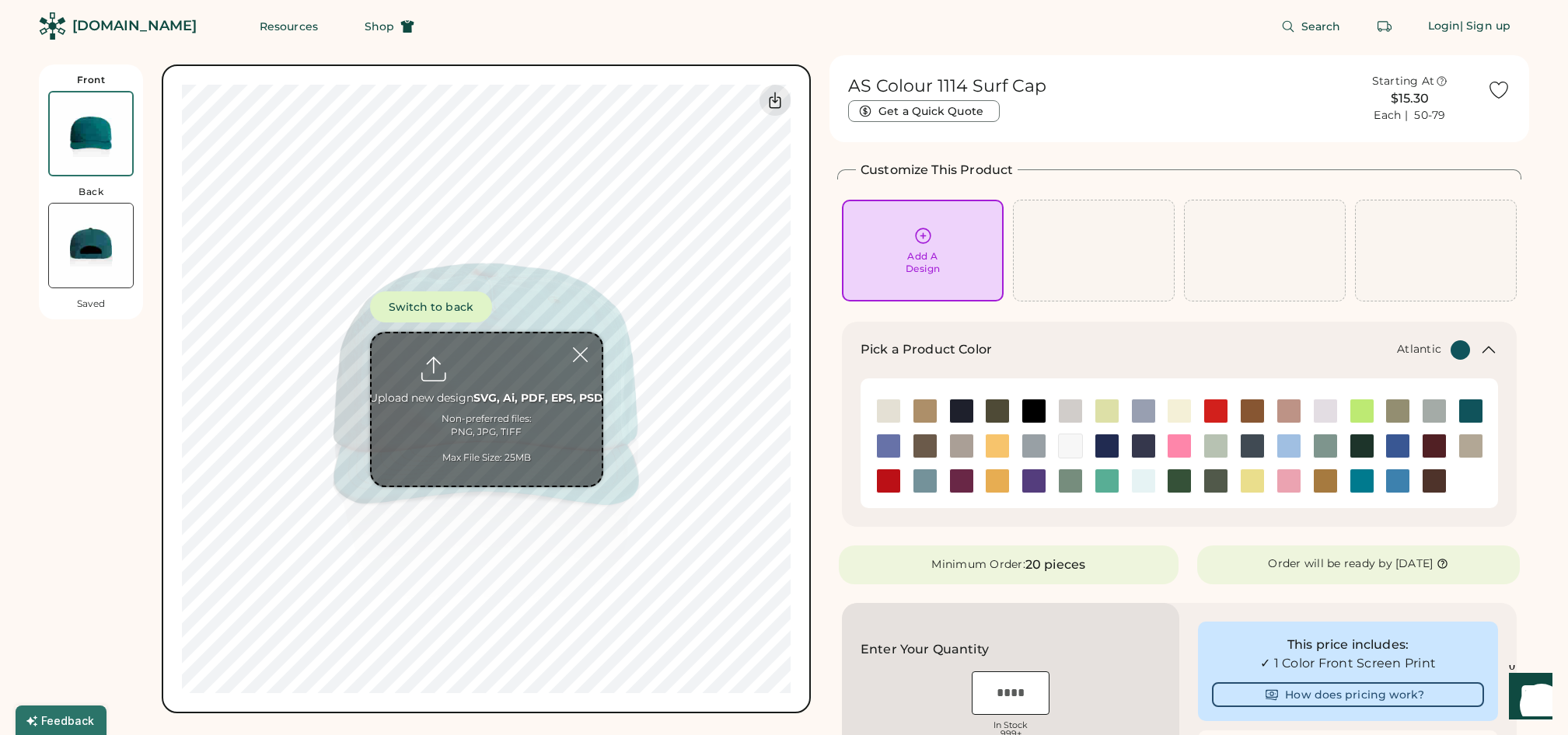
click at [524, 308] on div "Switch to back Upload new design SVG, Ai, PDF, EPS, PSD Non-preferred files: PN…" at bounding box center [487, 389] width 233 height 196
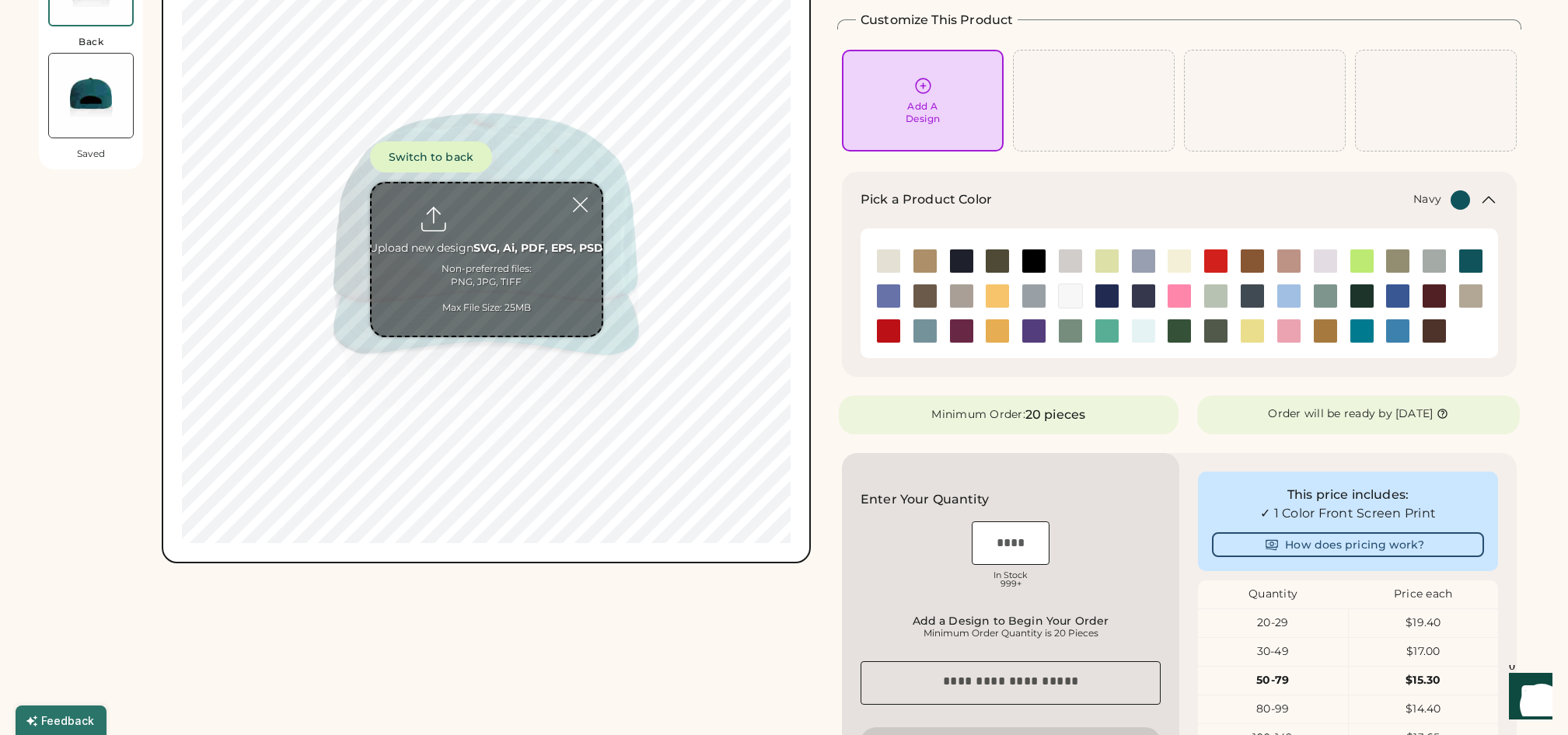
scroll to position [0, 0]
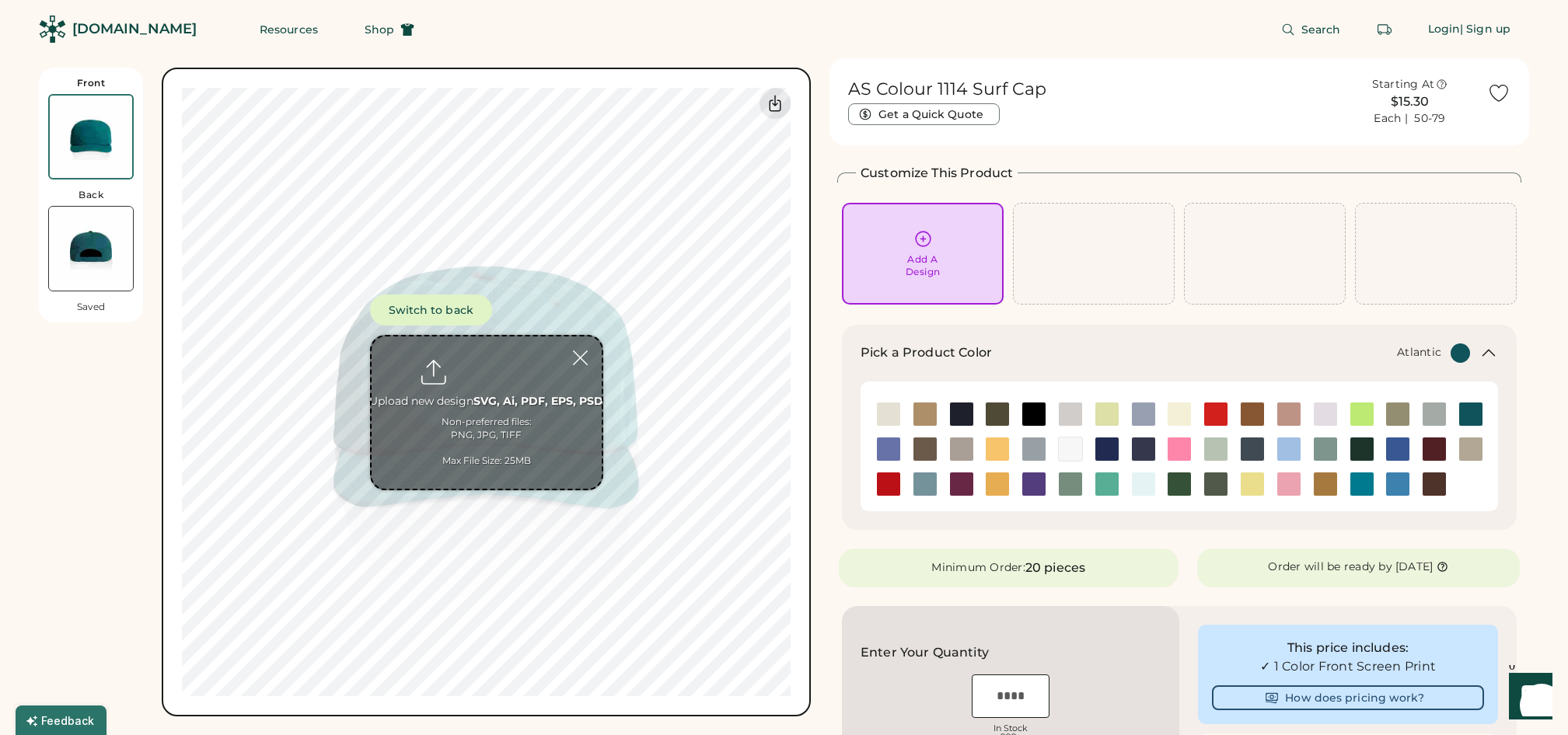
click at [1051, 294] on div at bounding box center [1093, 254] width 162 height 102
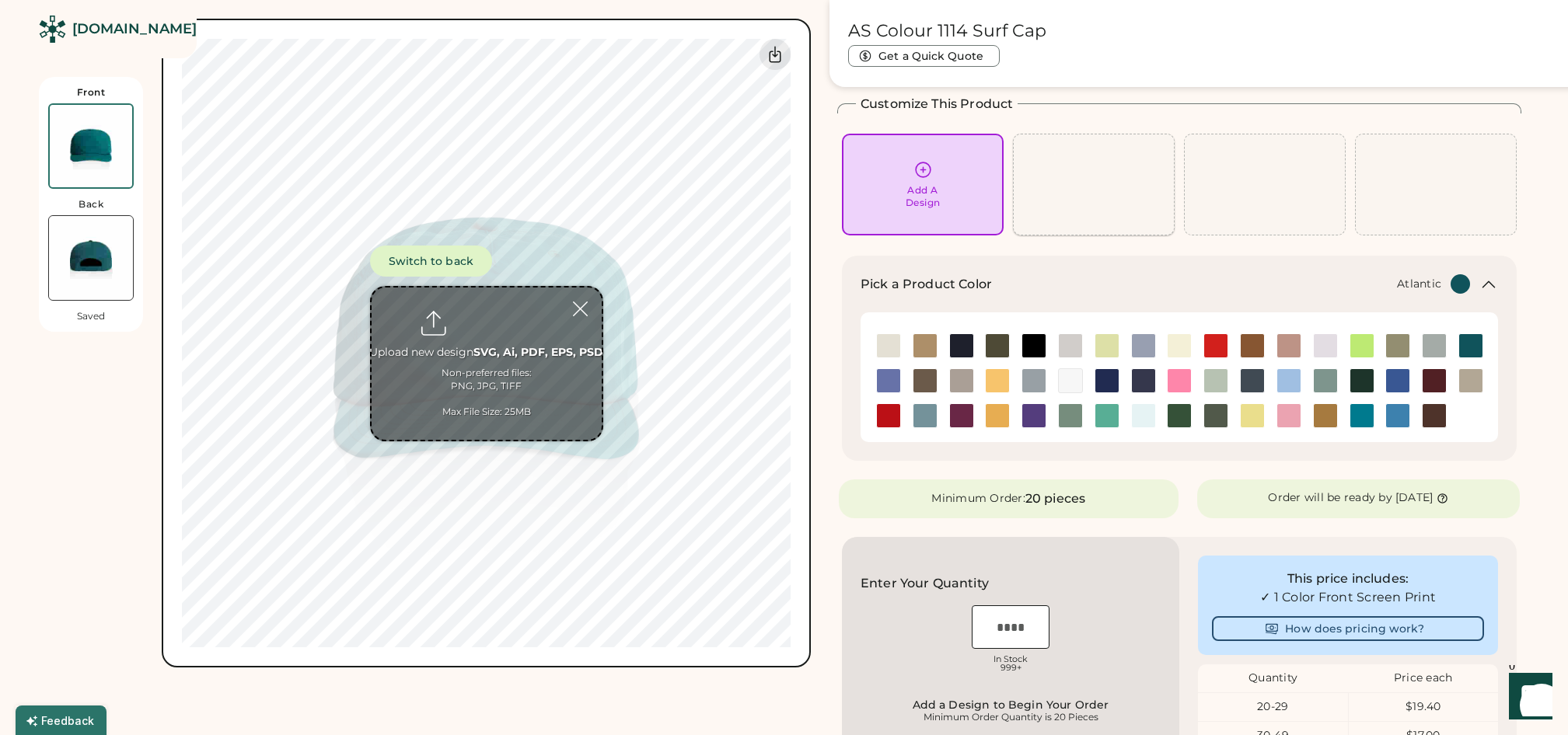
click at [1052, 191] on div at bounding box center [1093, 185] width 162 height 102
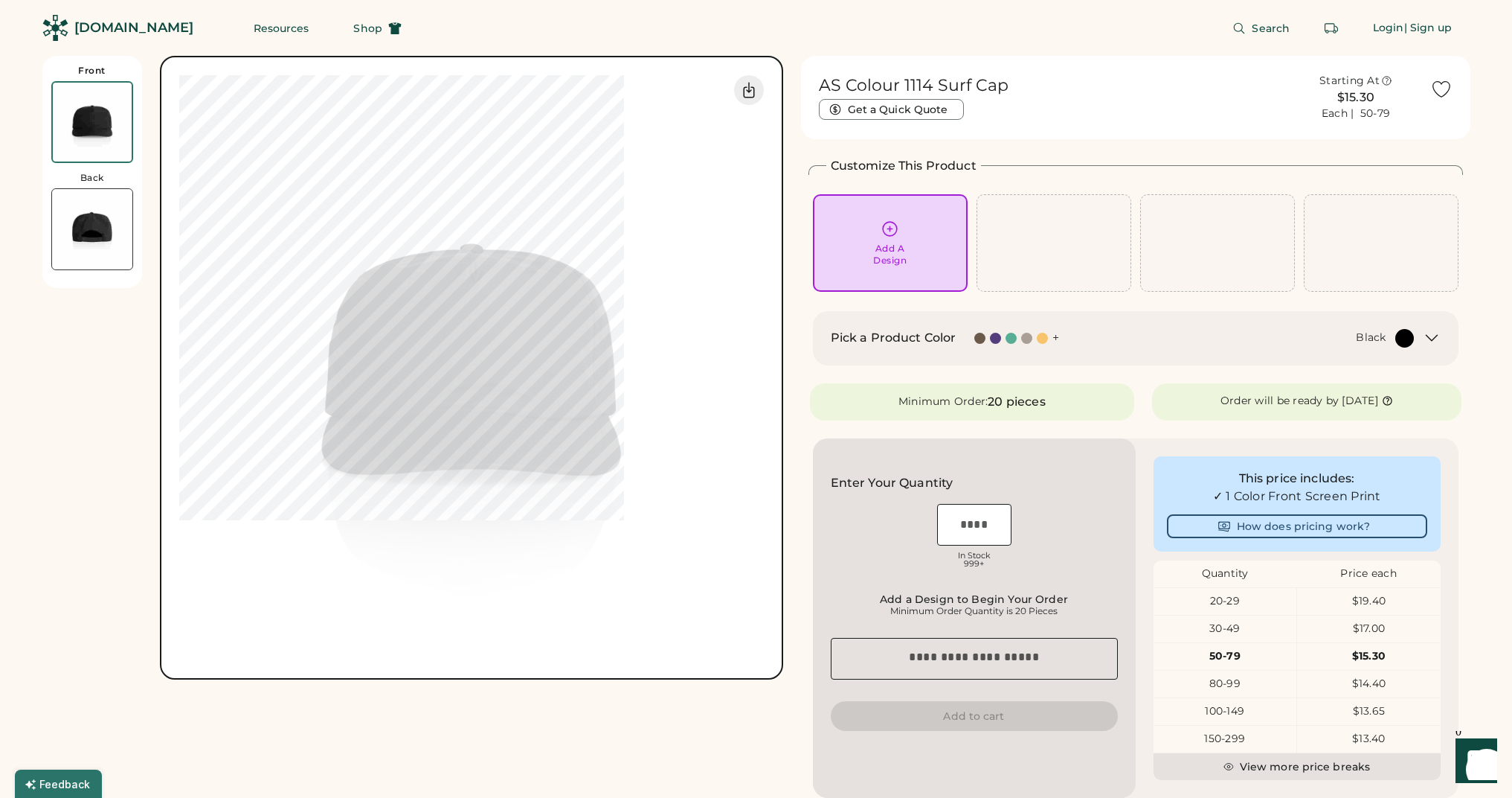
click at [1009, 334] on div at bounding box center [1012, 338] width 11 height 11
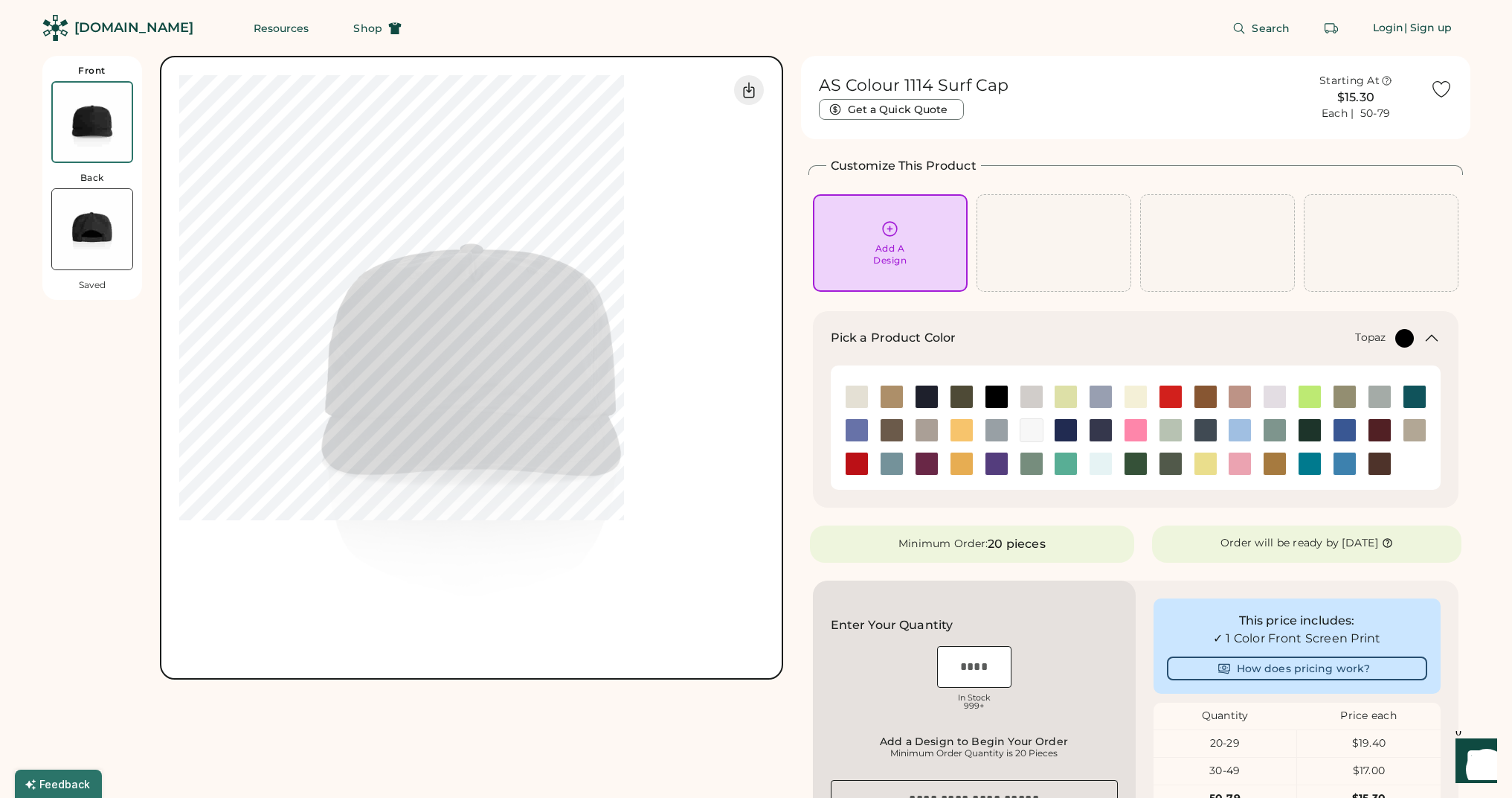
click at [1061, 465] on img at bounding box center [1066, 463] width 23 height 23
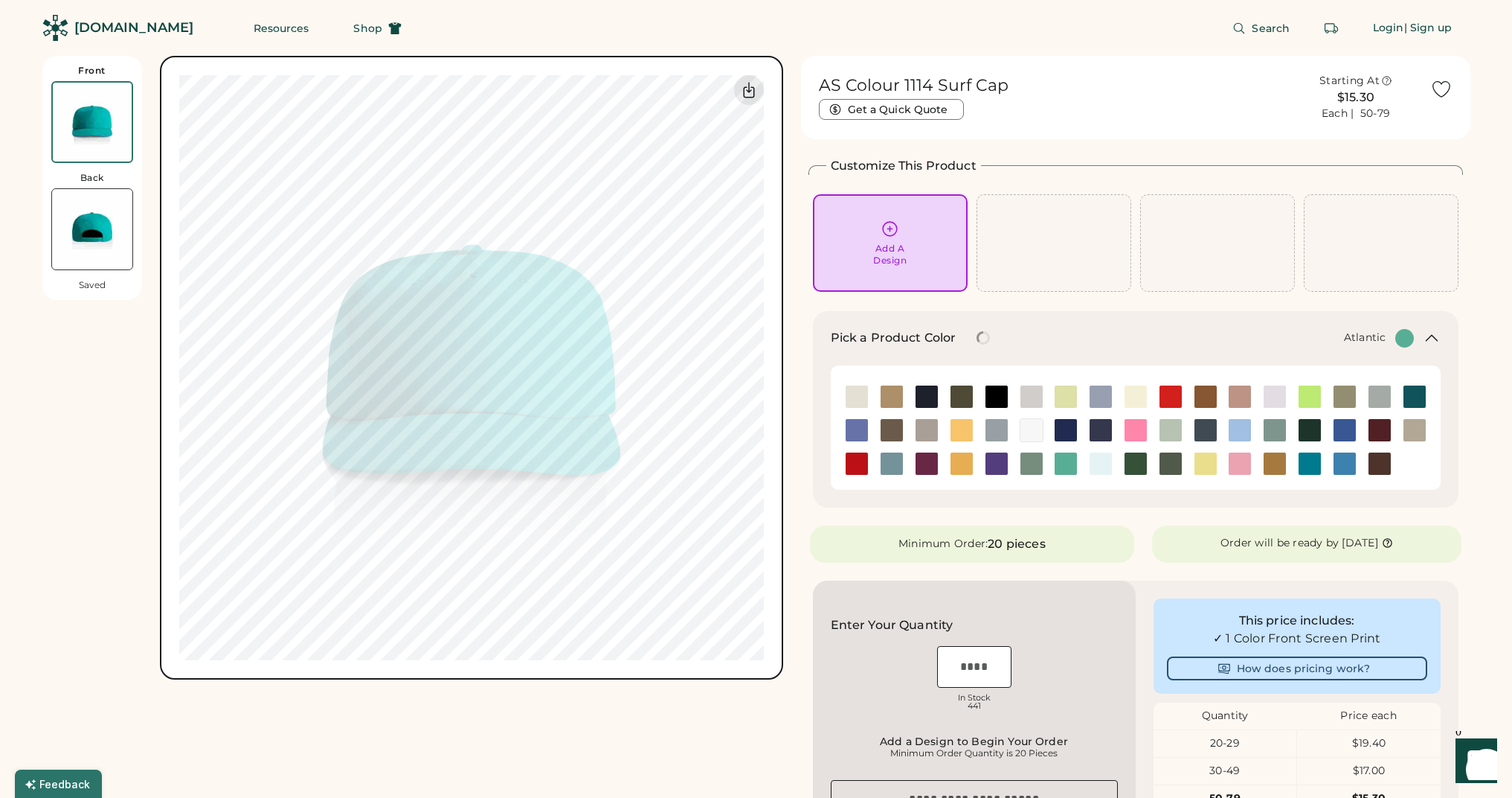
drag, startPoint x: 1412, startPoint y: 394, endPoint x: 1391, endPoint y: 417, distance: 31.1
click at [1411, 395] on img at bounding box center [1415, 396] width 23 height 23
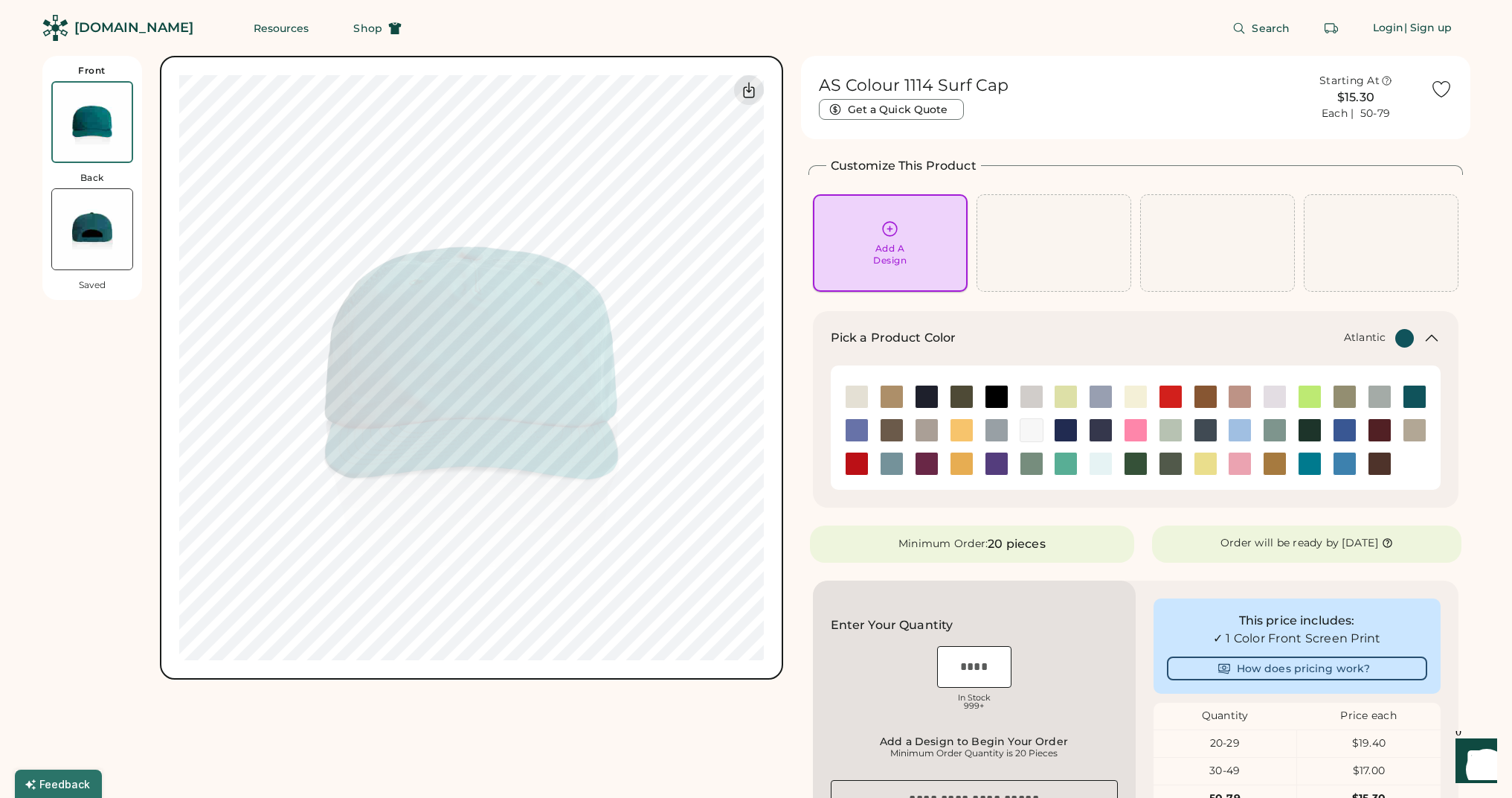
click at [887, 237] on icon at bounding box center [890, 229] width 19 height 19
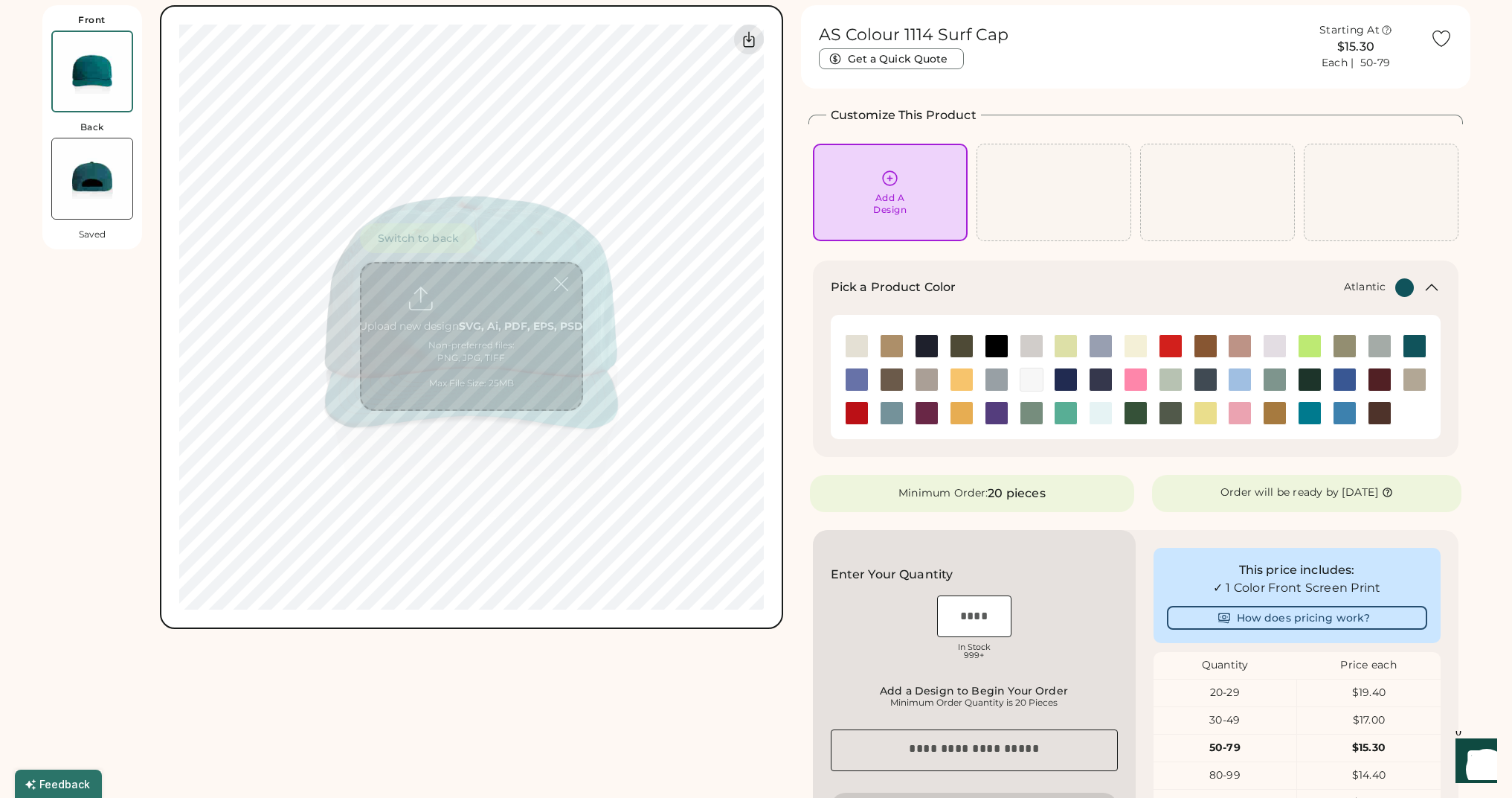
scroll to position [56, 0]
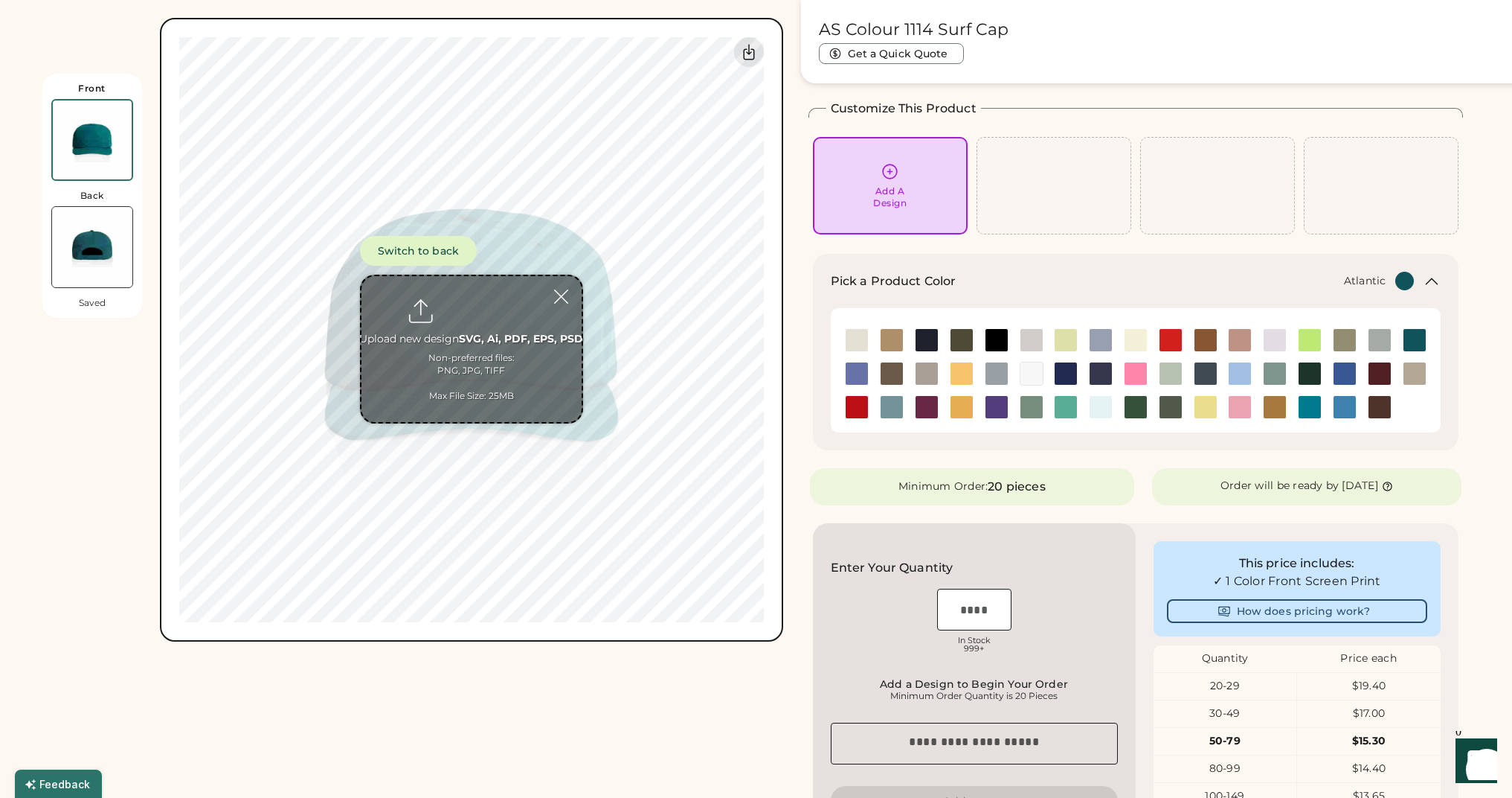
click at [493, 340] on input "file" at bounding box center [471, 348] width 220 height 146
type input "**********"
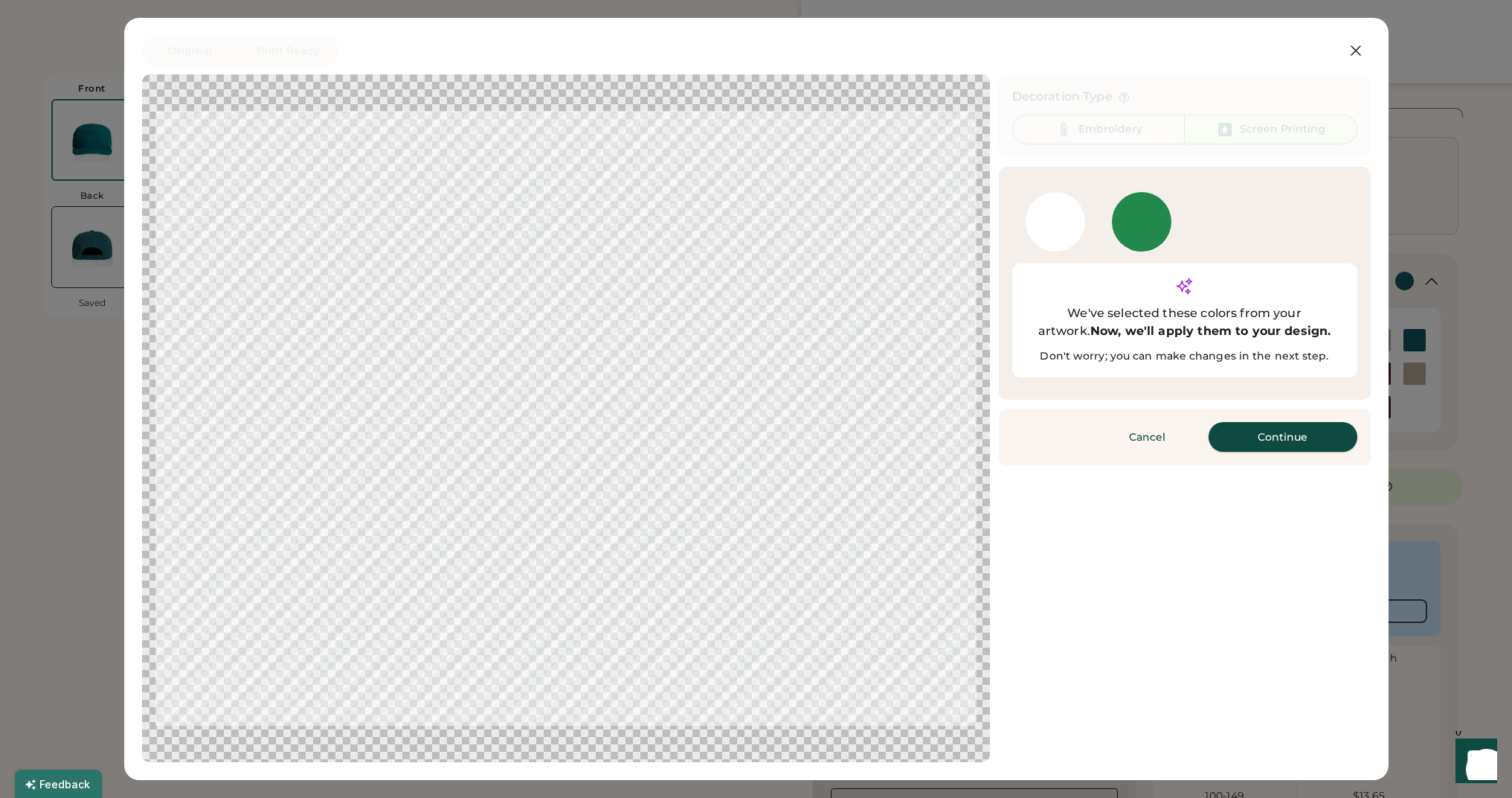
click at [1304, 422] on button "Continue" at bounding box center [1284, 436] width 149 height 30
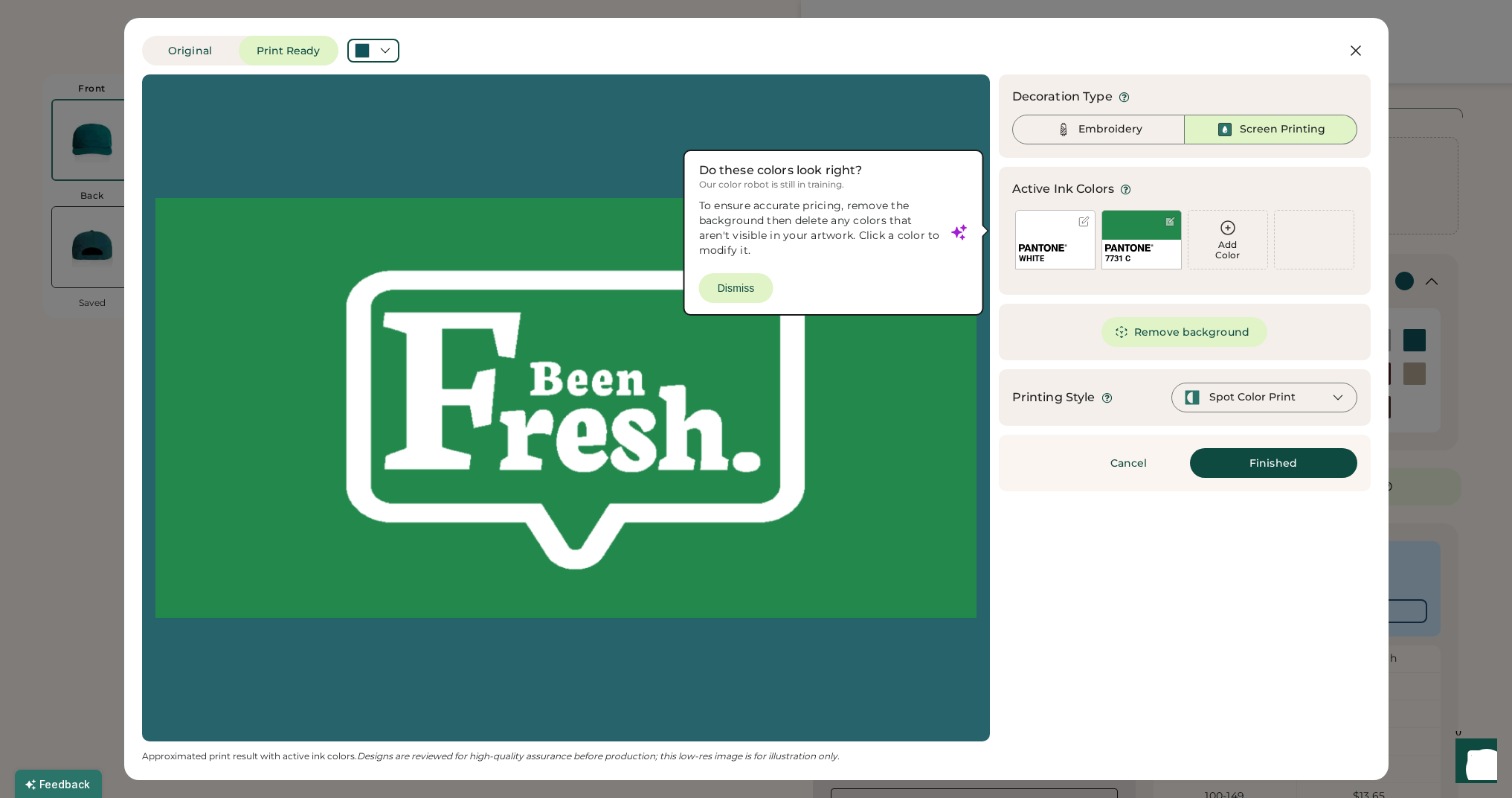
click at [1044, 235] on div "WHITE" at bounding box center [1055, 239] width 81 height 60
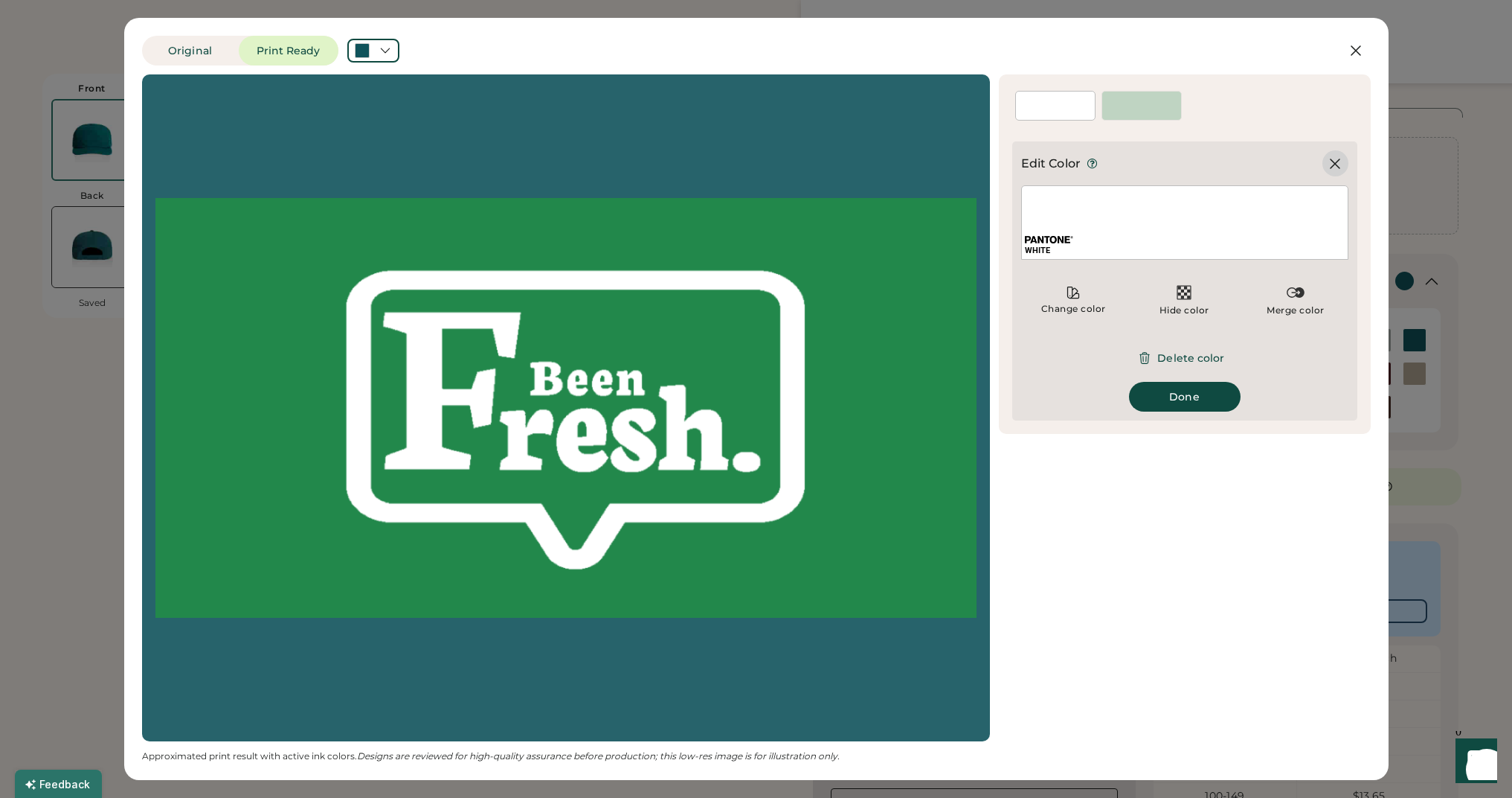
click at [1334, 156] on icon at bounding box center [1335, 164] width 18 height 18
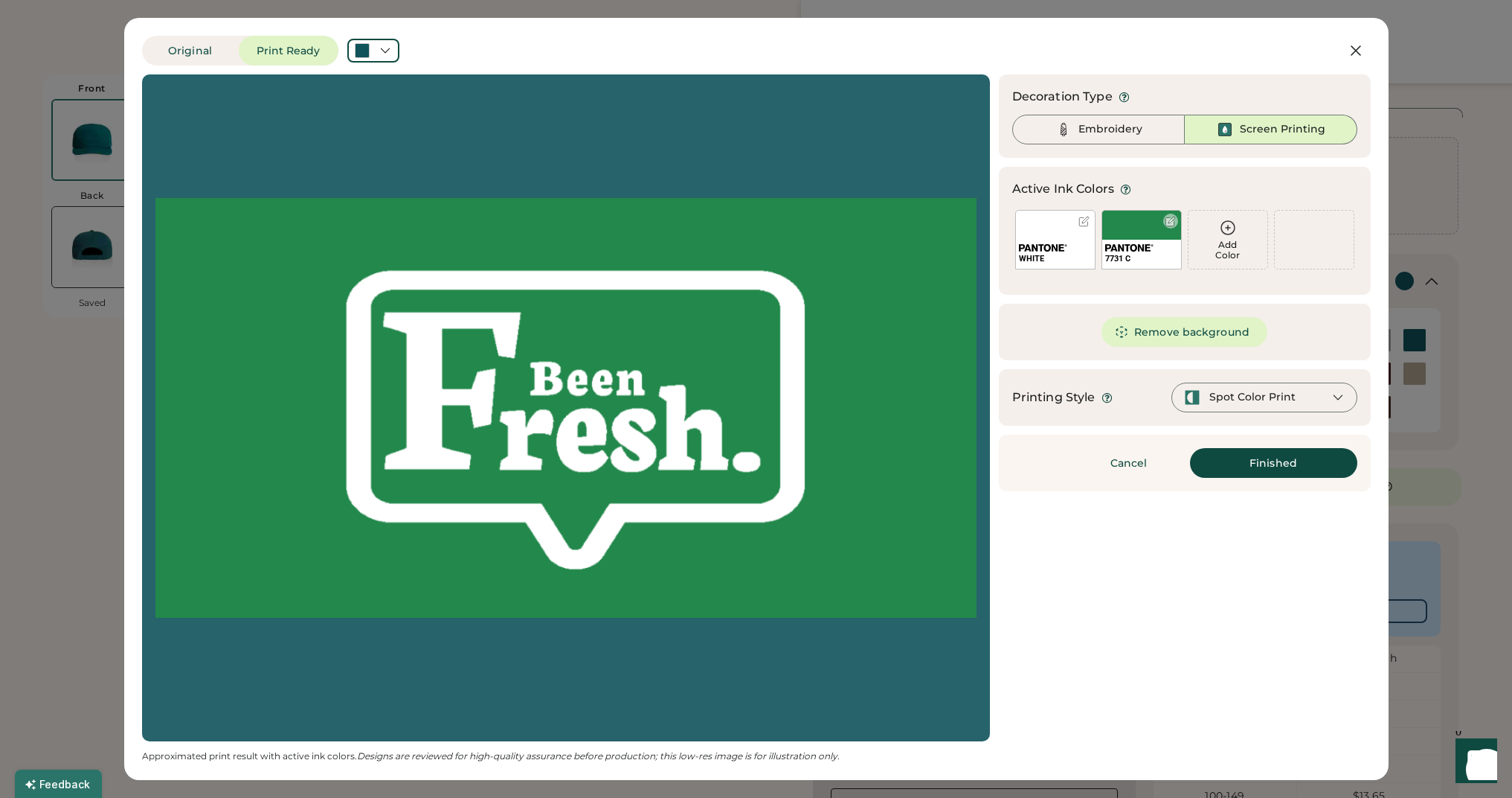
click at [1135, 229] on div "7731 C" at bounding box center [1141, 239] width 81 height 60
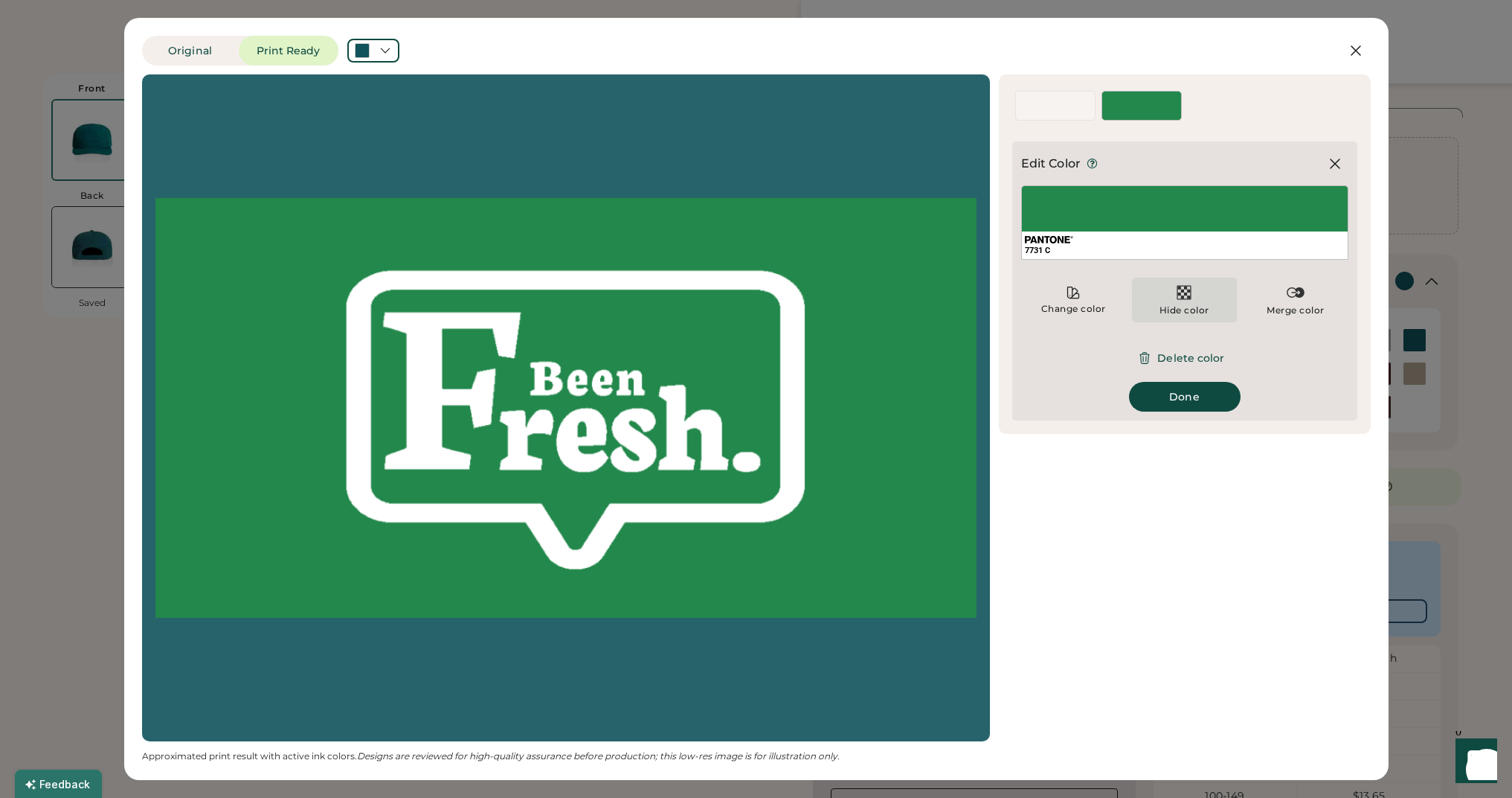
click at [1176, 287] on img at bounding box center [1185, 293] width 18 height 18
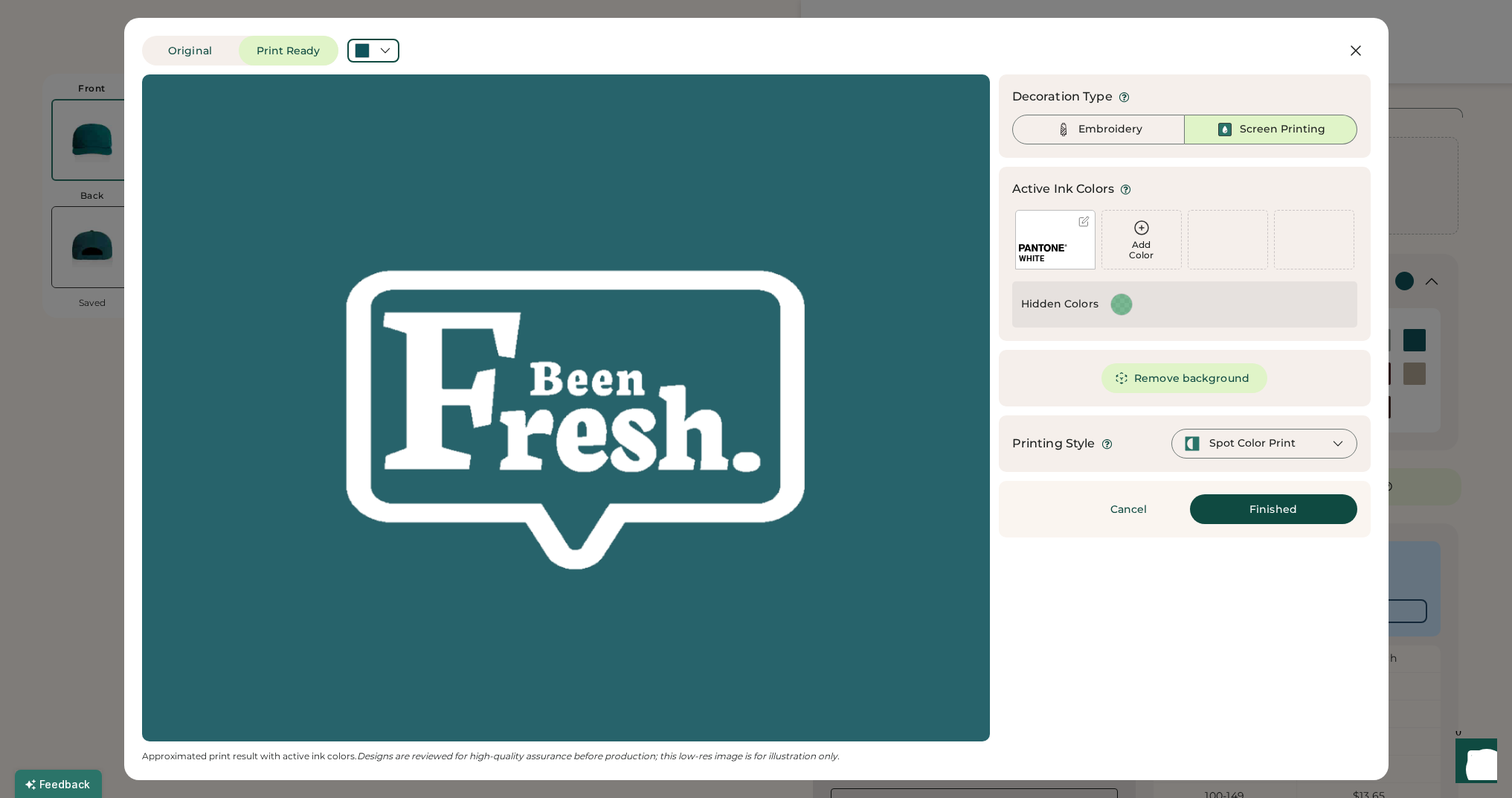
click at [1251, 499] on button "Finished" at bounding box center [1274, 509] width 168 height 30
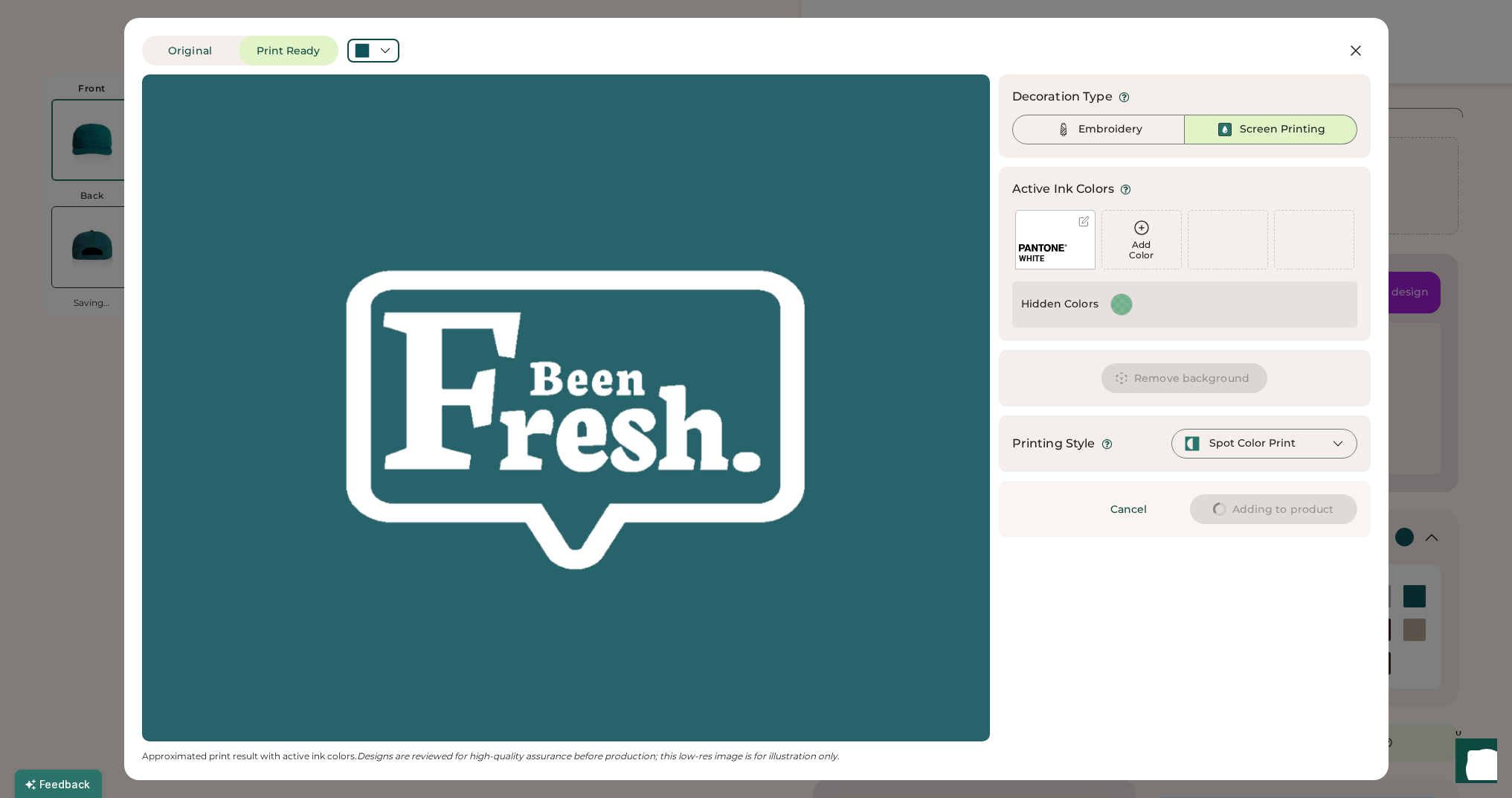
type input "****"
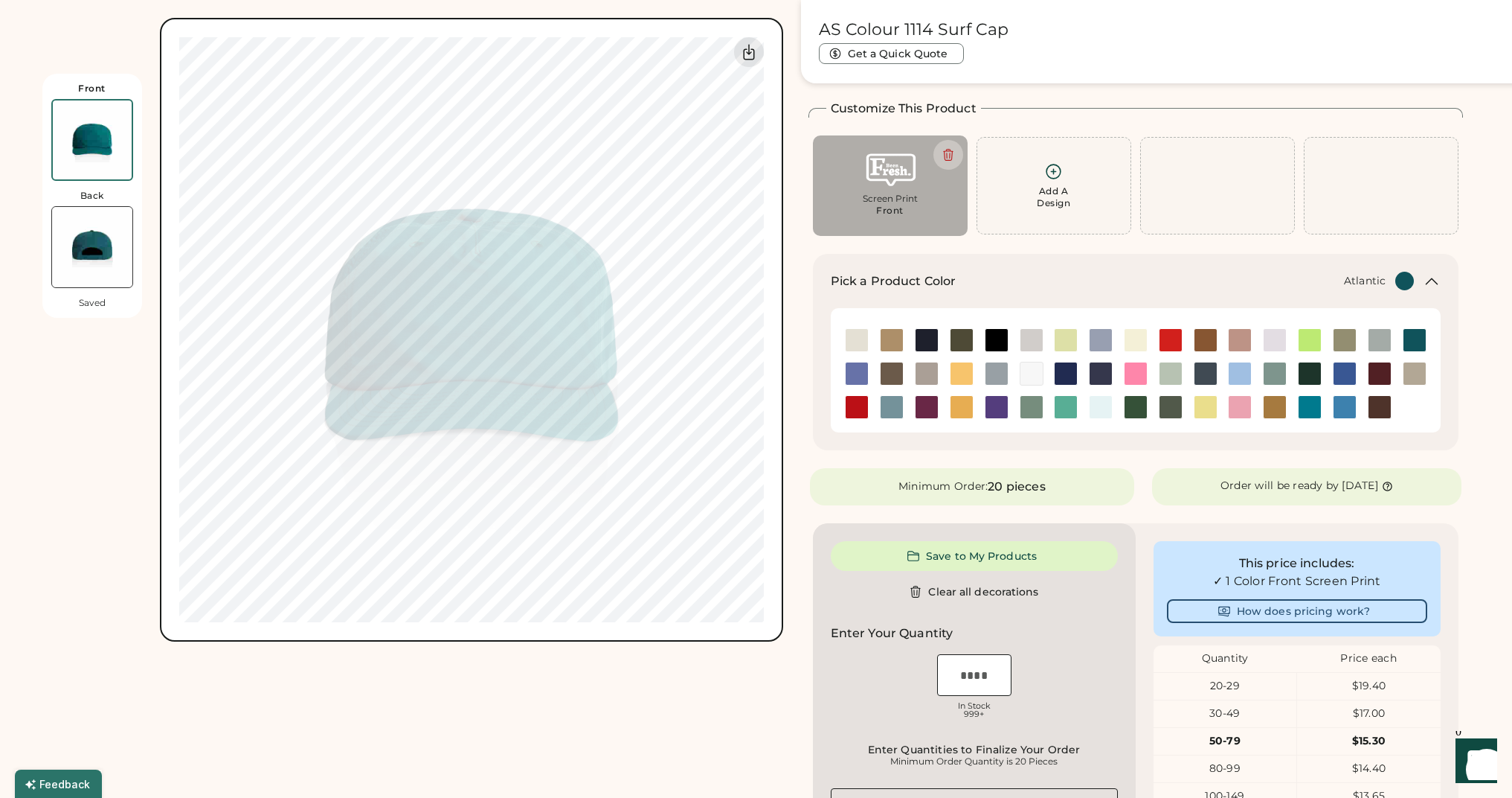
type input "****"
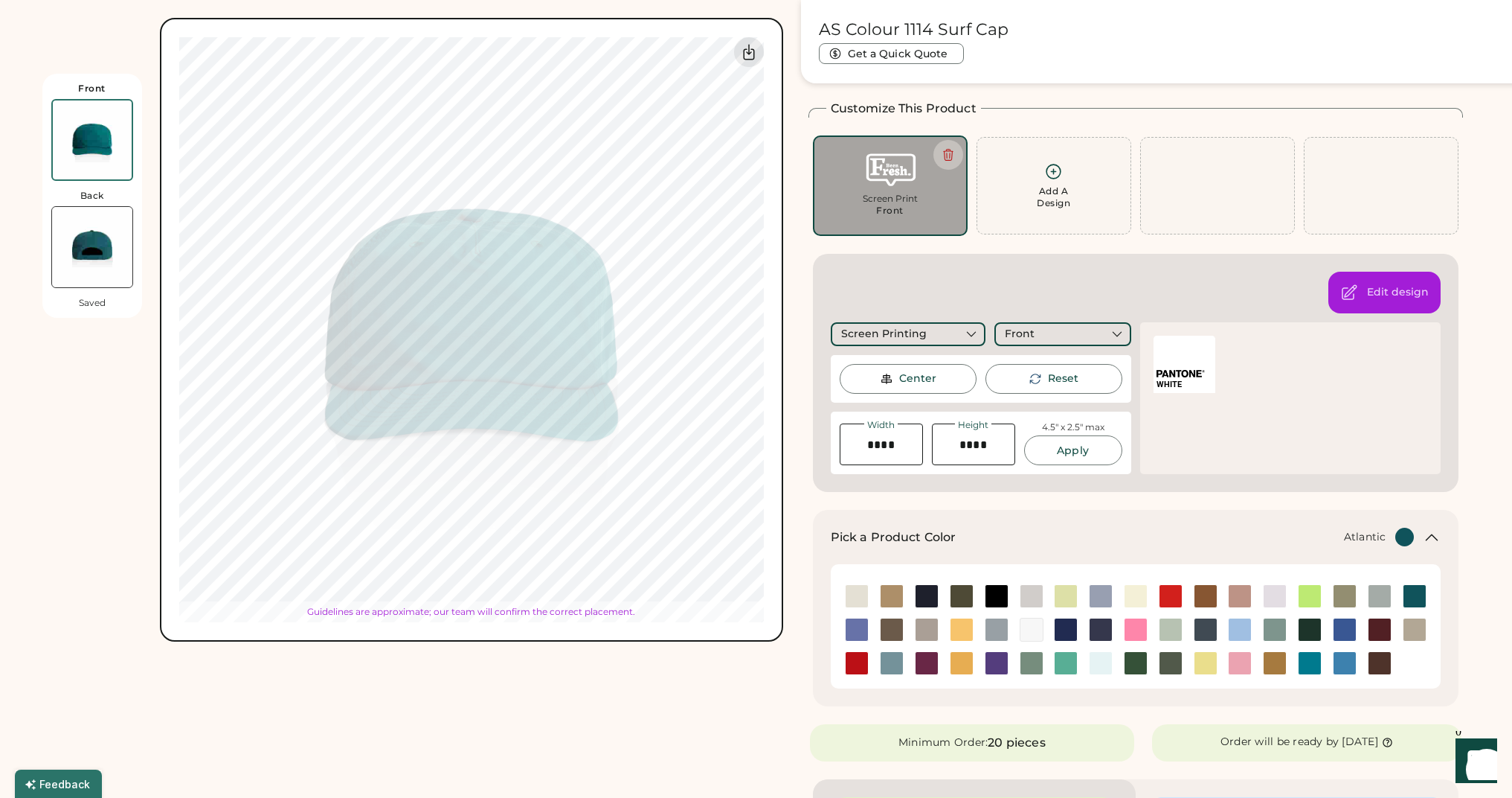
type input "****"
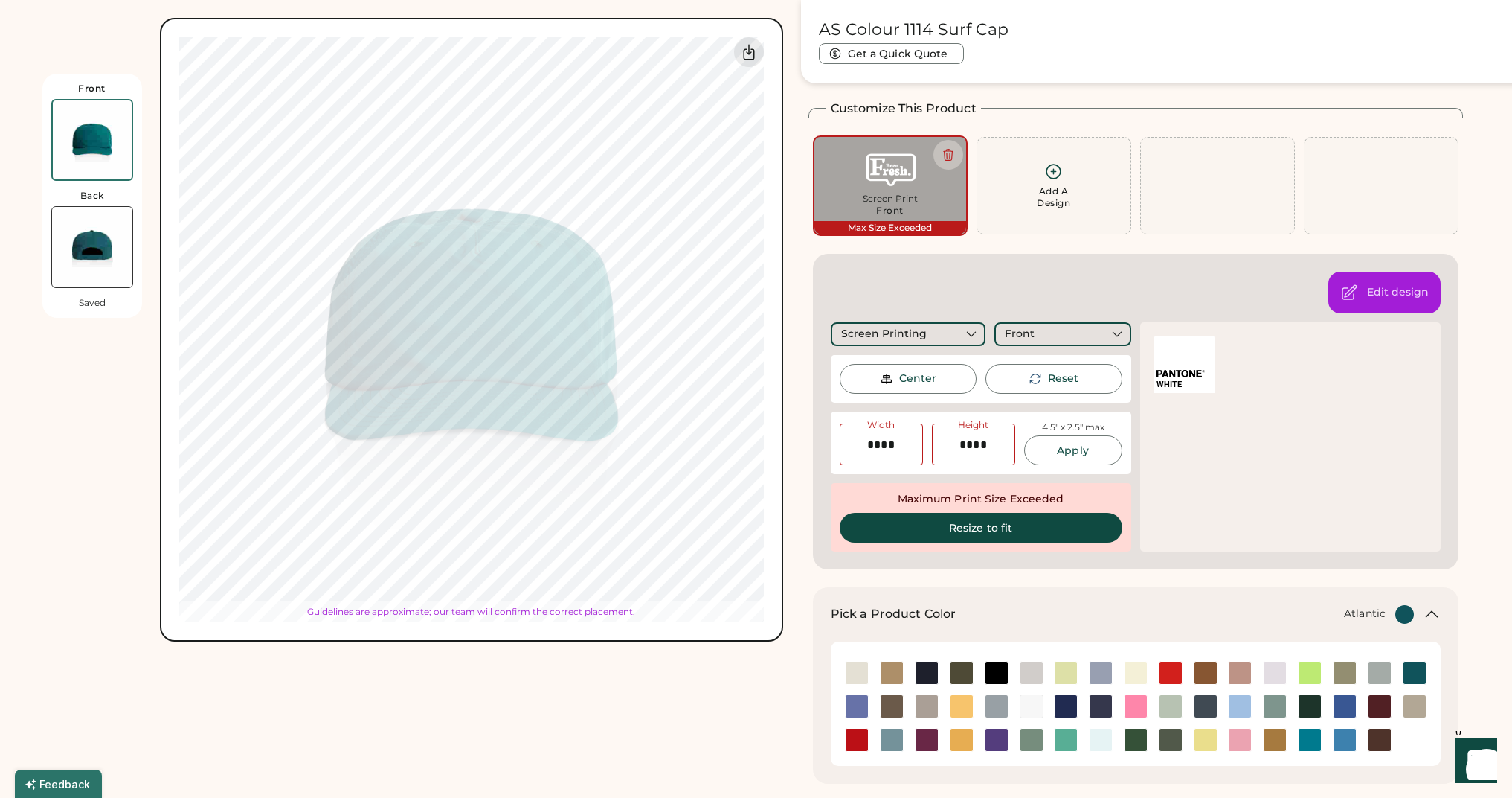
type input "****"
click at [1375, 709] on img at bounding box center [1380, 706] width 23 height 23
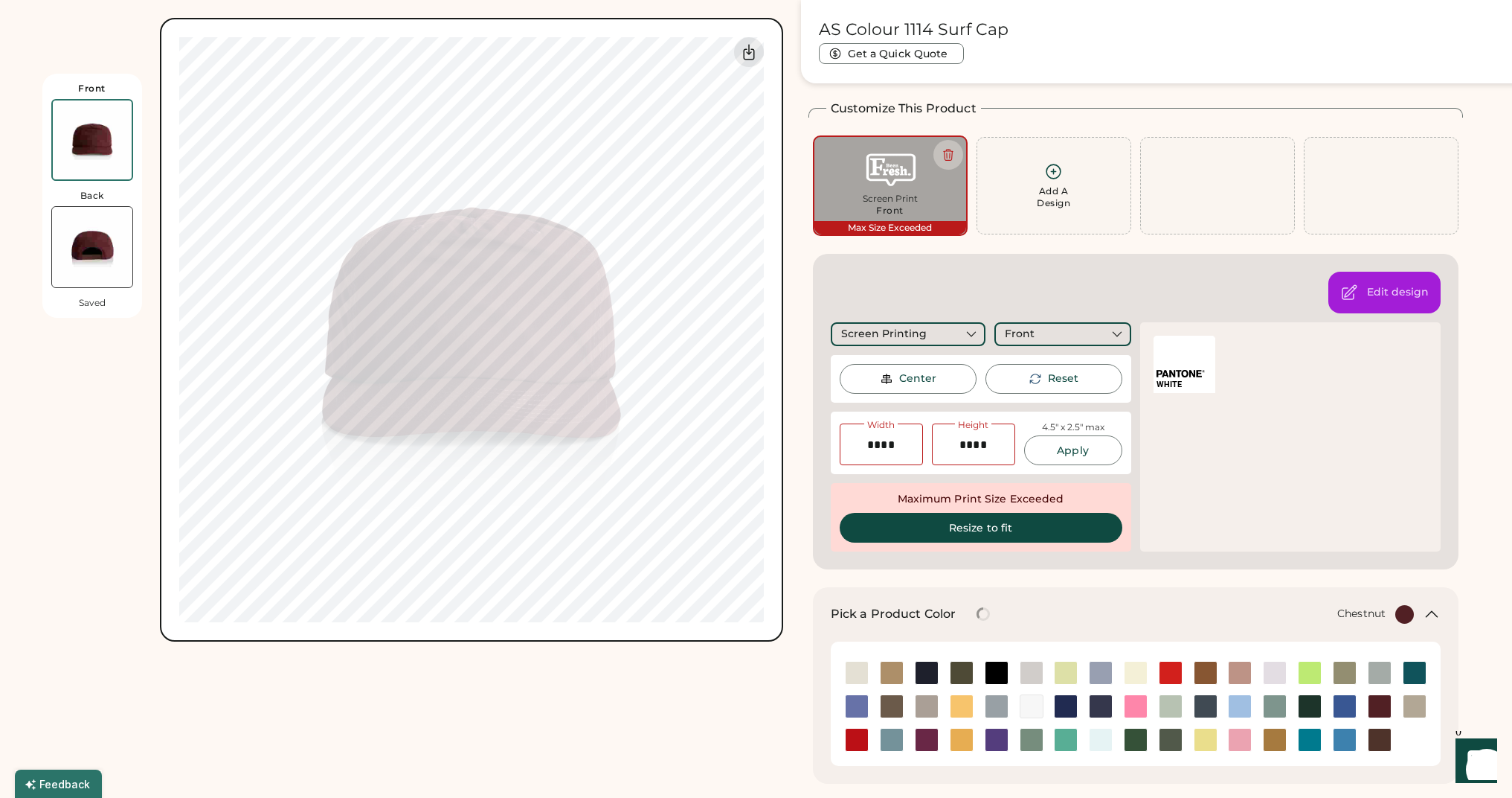
click at [1375, 737] on img at bounding box center [1380, 739] width 23 height 23
click at [1346, 731] on img at bounding box center [1344, 739] width 23 height 23
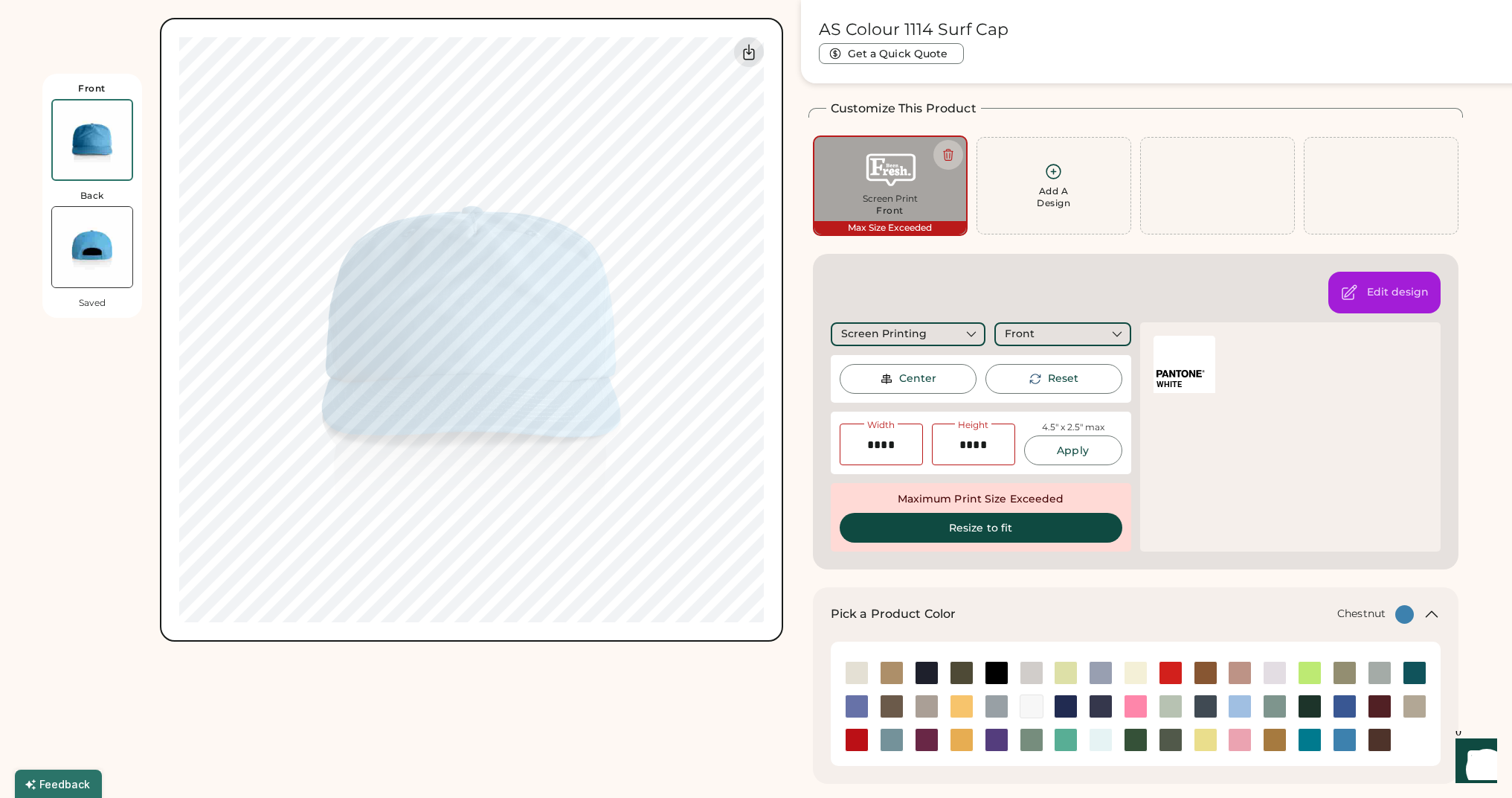
click at [1371, 740] on img at bounding box center [1380, 739] width 23 height 23
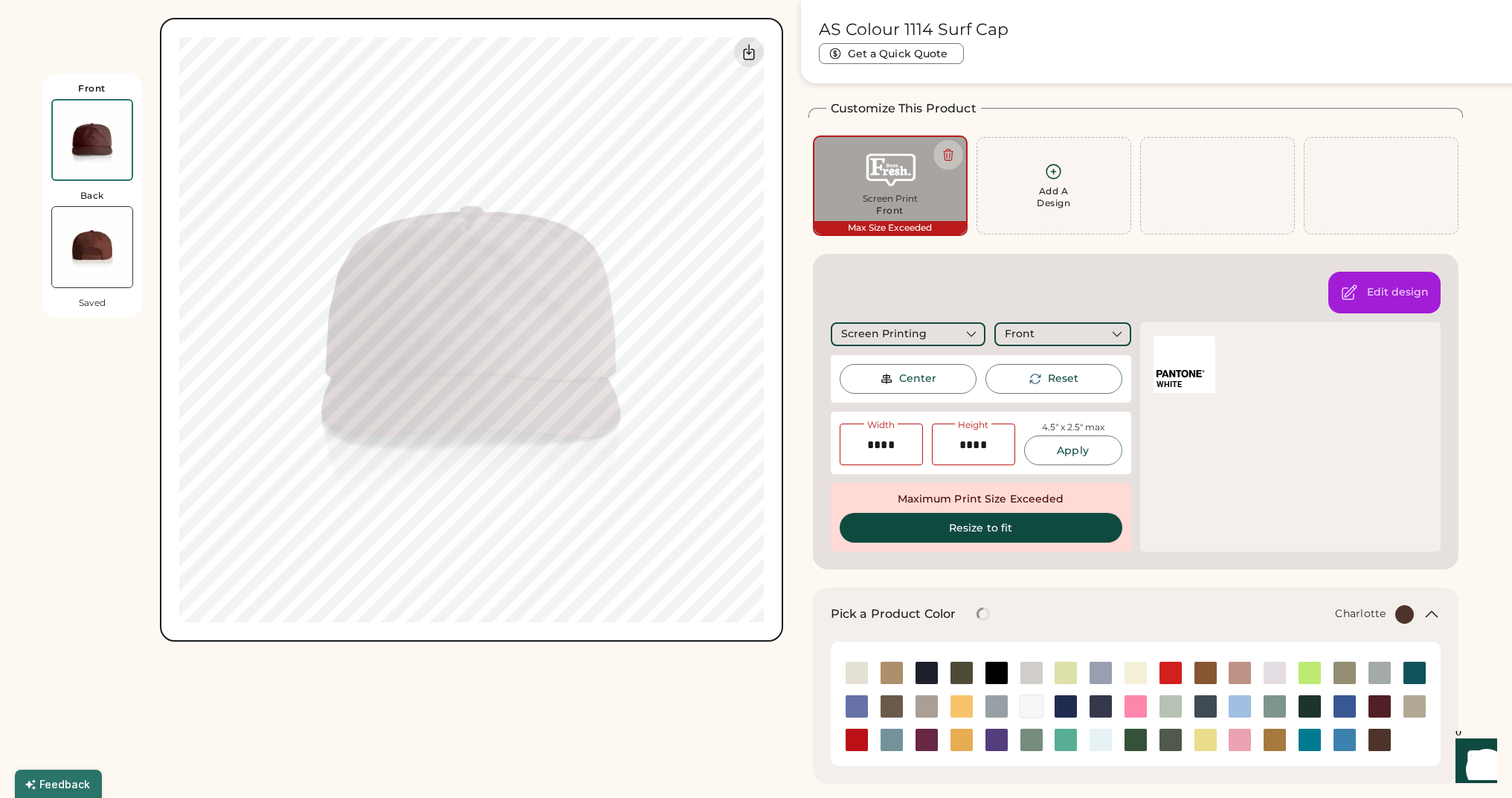
click at [1294, 726] on div at bounding box center [1309, 740] width 35 height 34
click at [1243, 707] on img at bounding box center [1240, 706] width 23 height 23
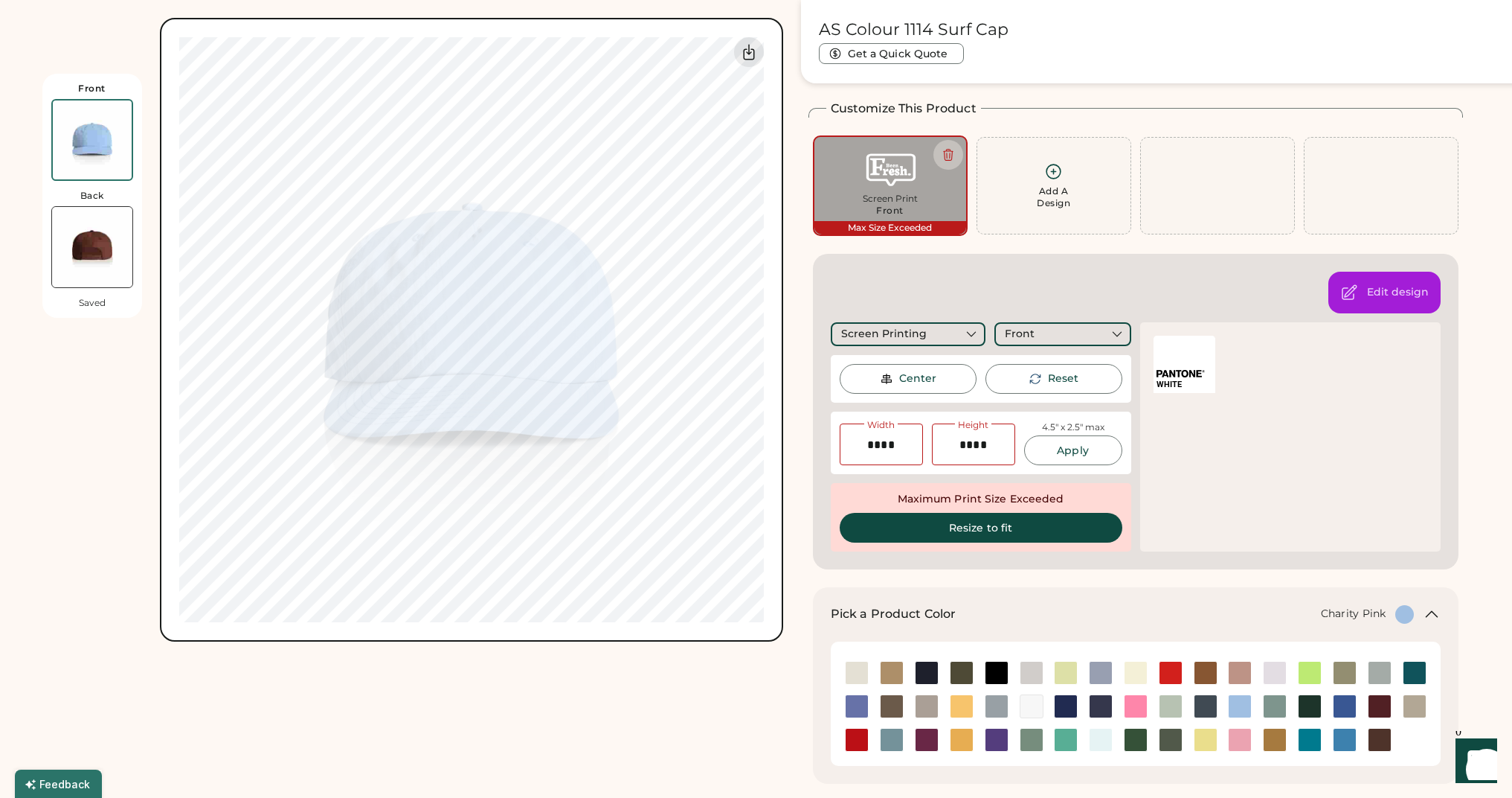
click at [1131, 699] on img at bounding box center [1136, 706] width 23 height 23
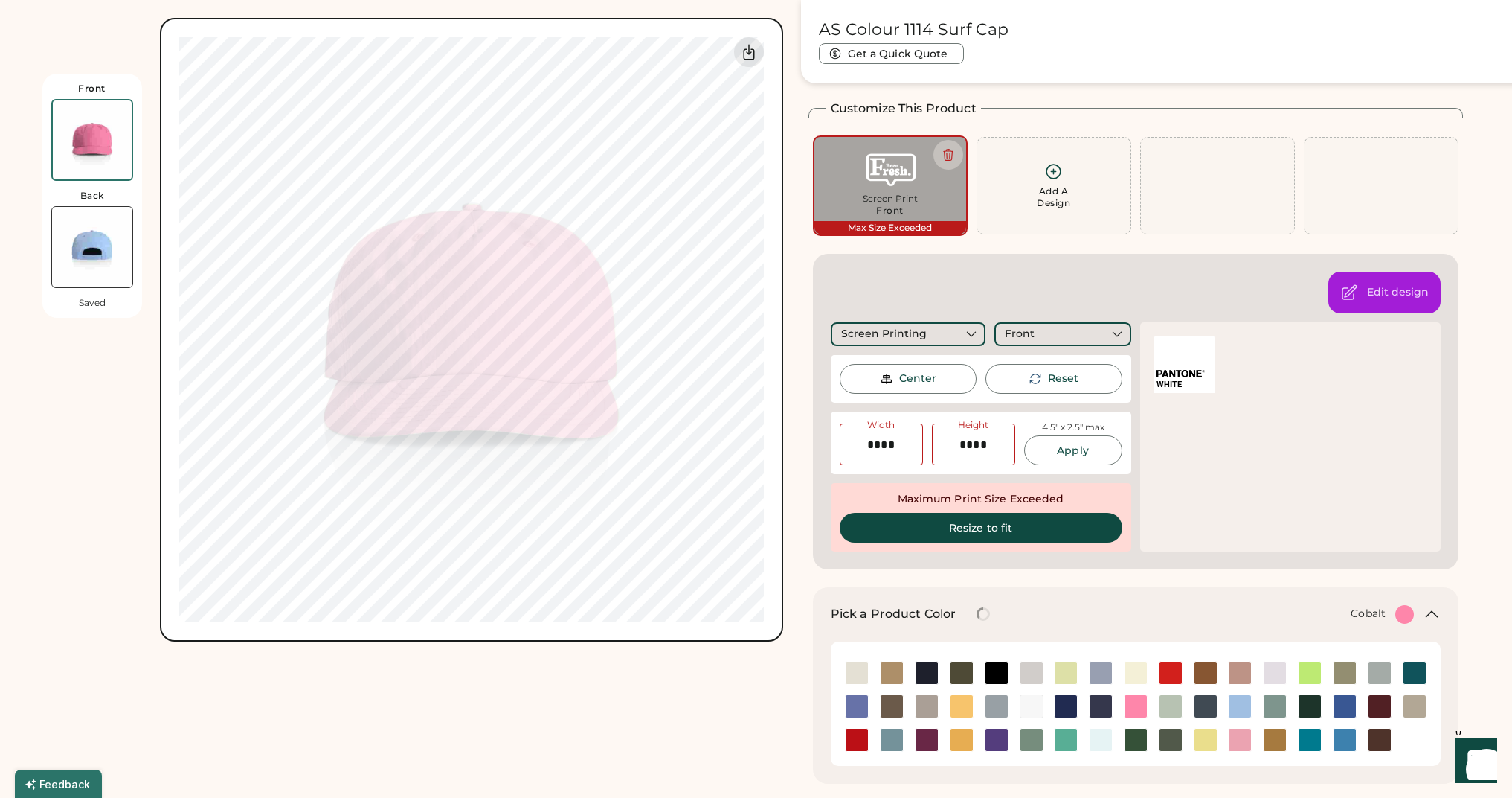
click at [1068, 696] on img at bounding box center [1066, 706] width 23 height 23
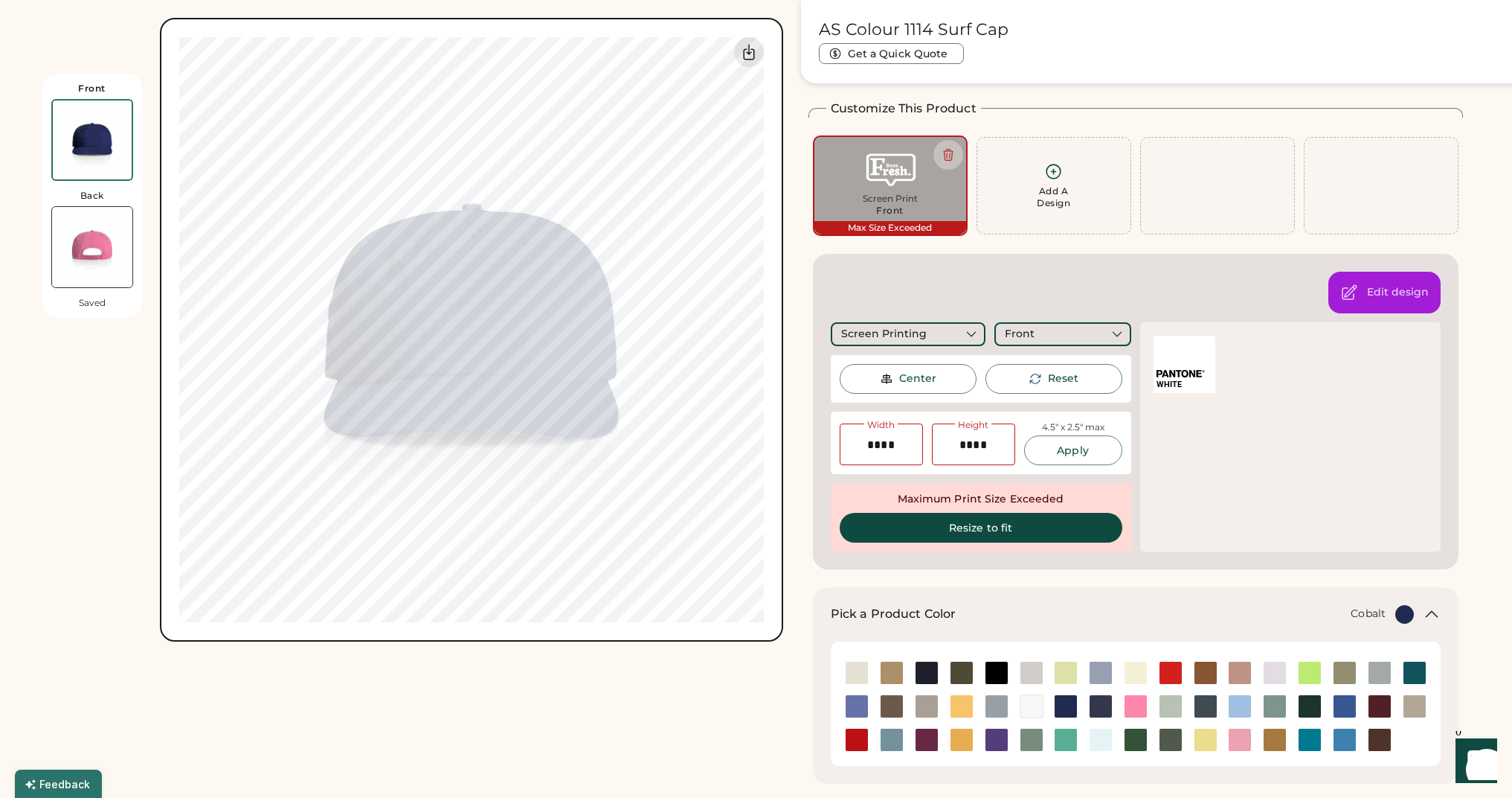
click at [1043, 719] on div at bounding box center [1032, 706] width 35 height 34
click at [1002, 724] on div at bounding box center [996, 740] width 35 height 34
click at [991, 743] on img at bounding box center [996, 739] width 23 height 23
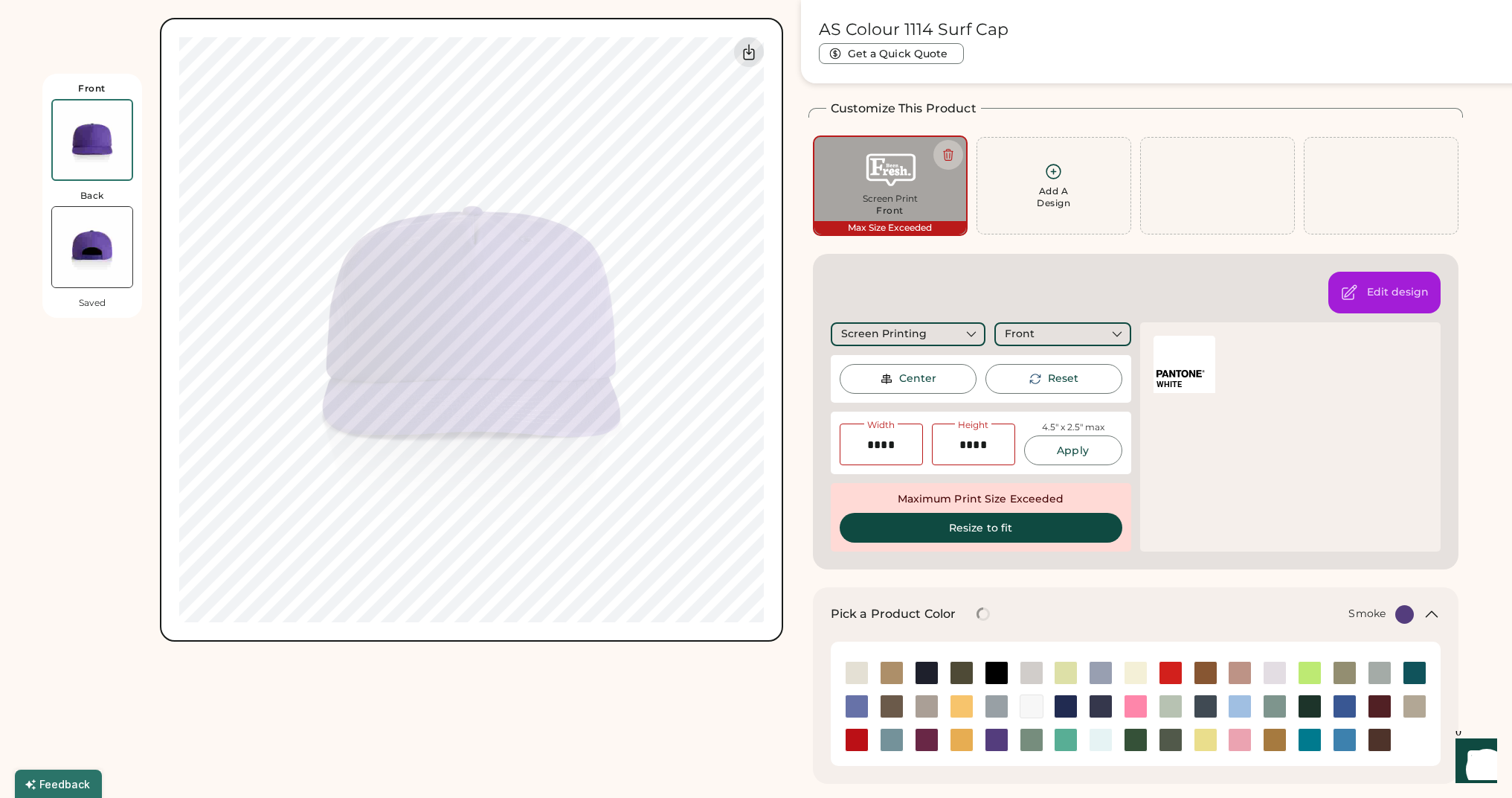
click at [989, 696] on img at bounding box center [996, 706] width 23 height 23
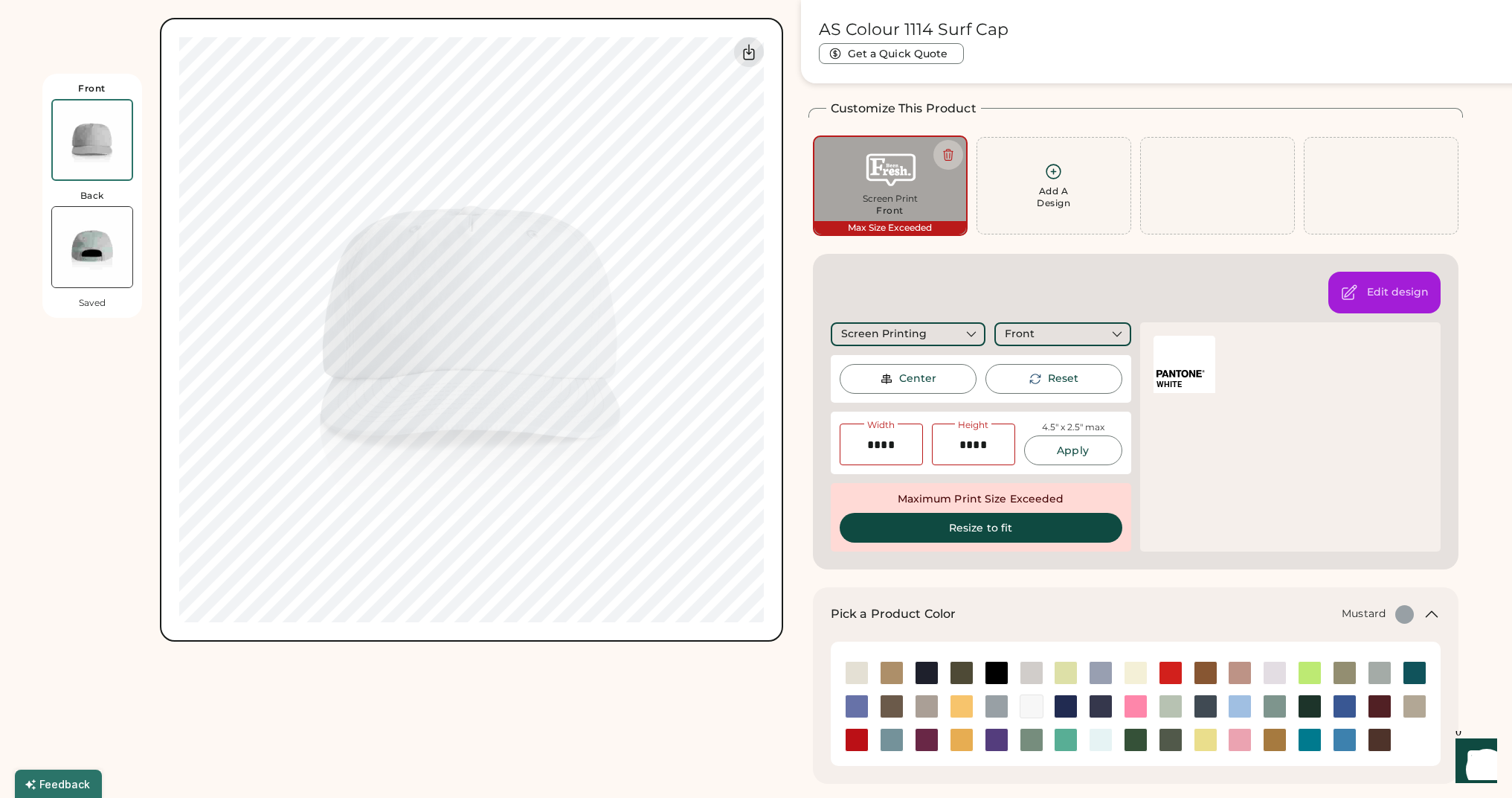
click at [966, 731] on img at bounding box center [962, 739] width 23 height 23
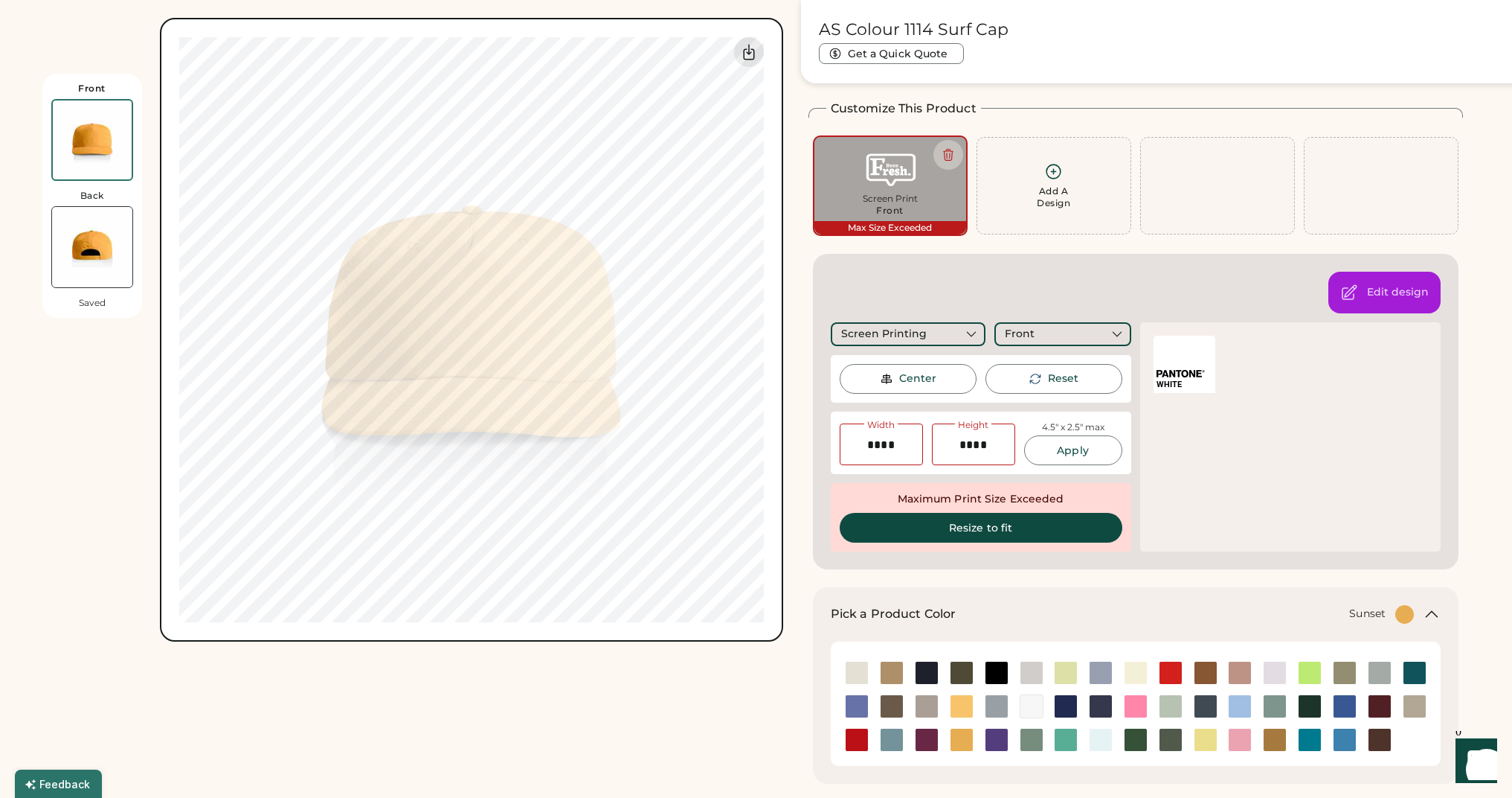
click at [960, 700] on img at bounding box center [962, 706] width 23 height 23
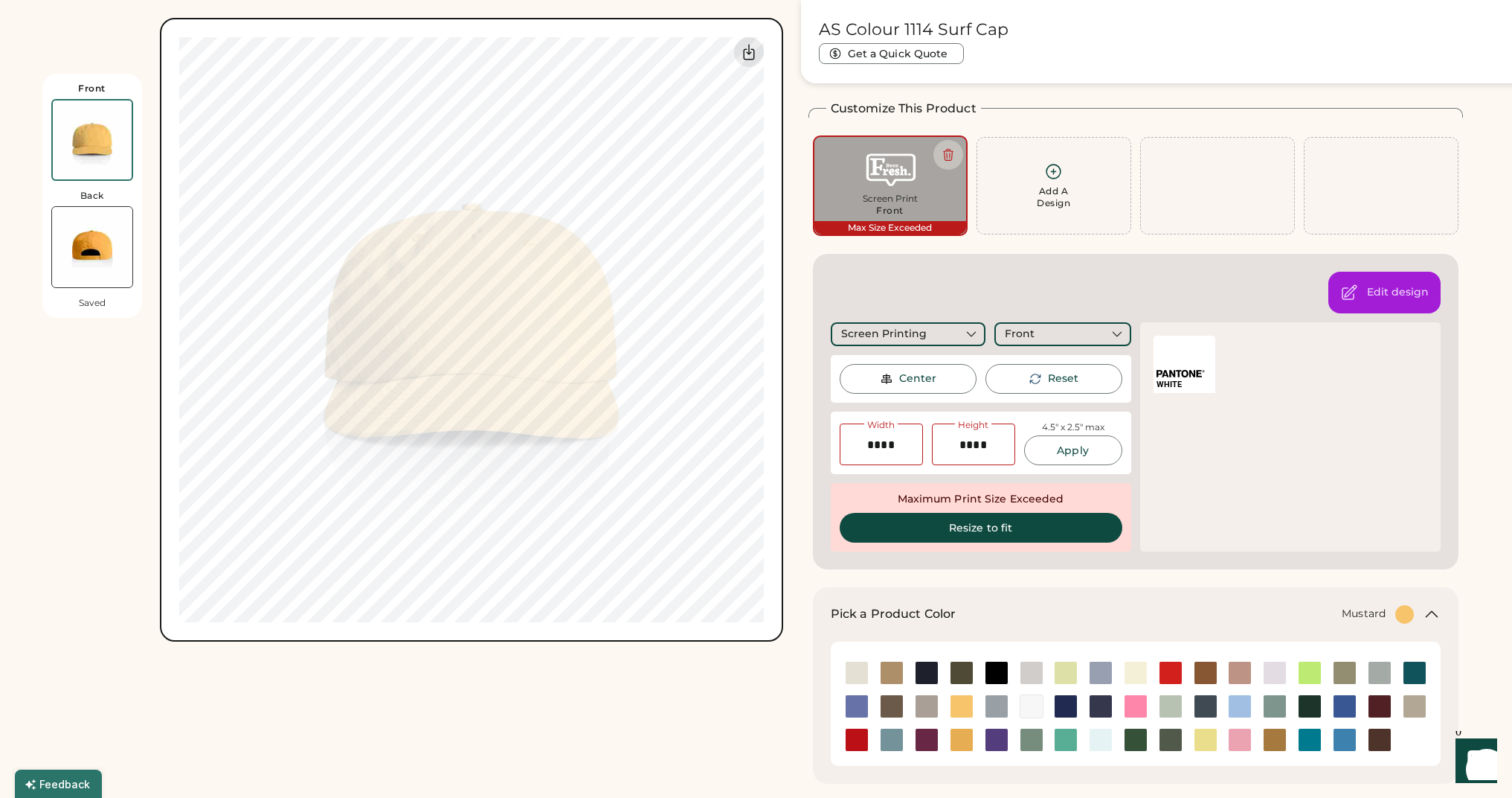
click at [958, 732] on img at bounding box center [962, 739] width 23 height 23
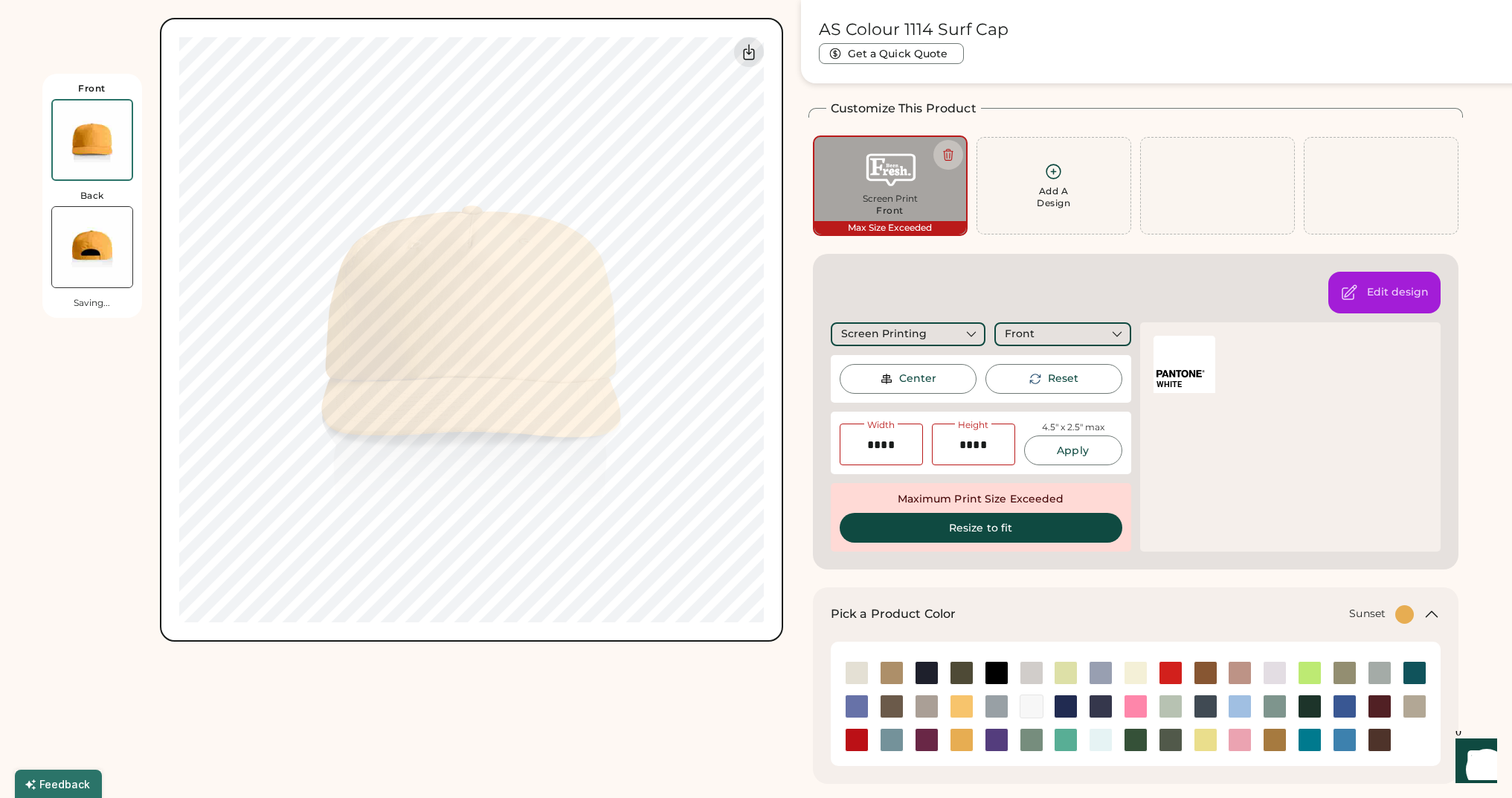
click at [955, 707] on img at bounding box center [962, 706] width 23 height 23
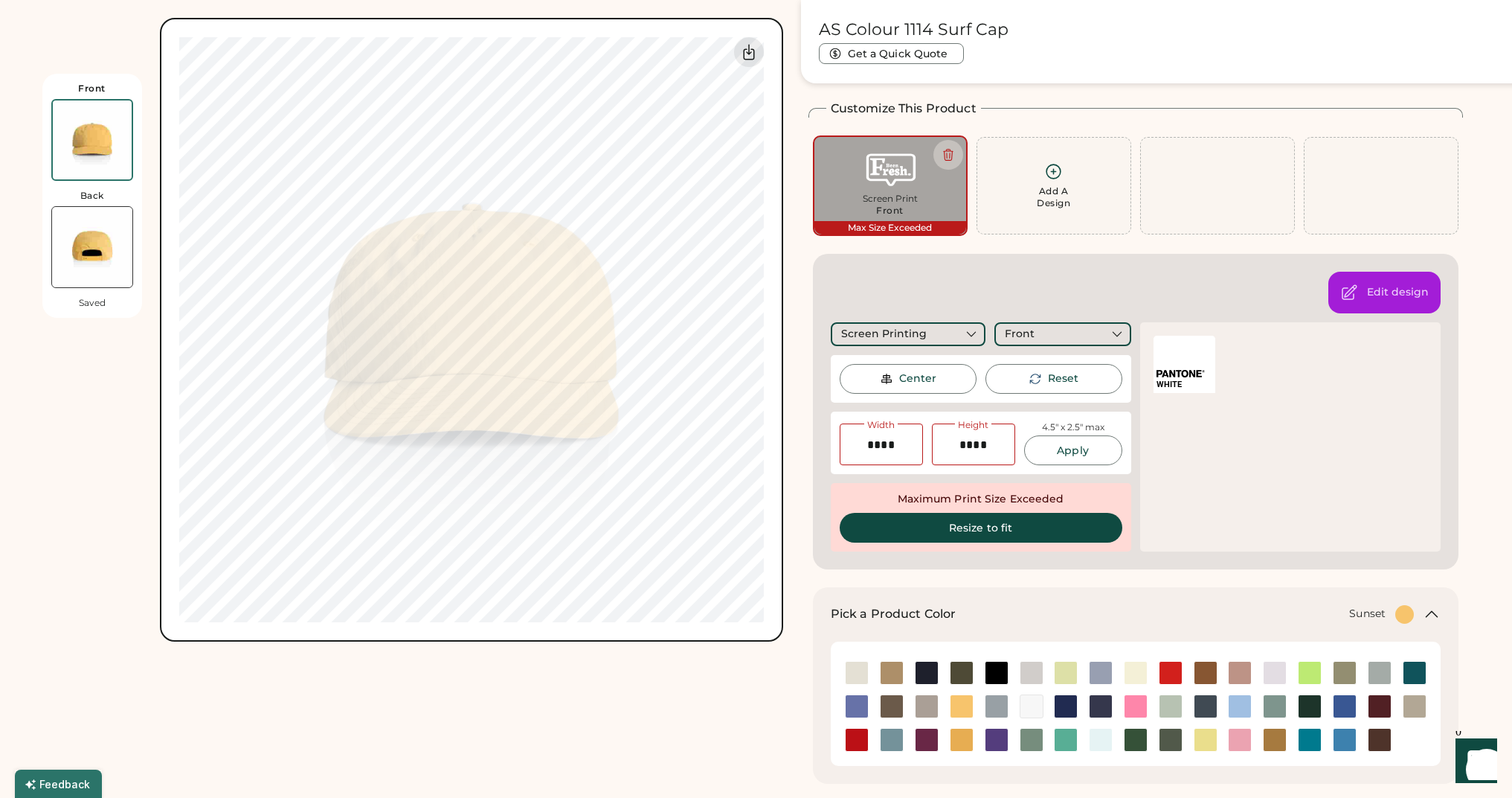
click at [937, 725] on div at bounding box center [926, 740] width 35 height 34
click at [935, 739] on img at bounding box center [926, 739] width 23 height 23
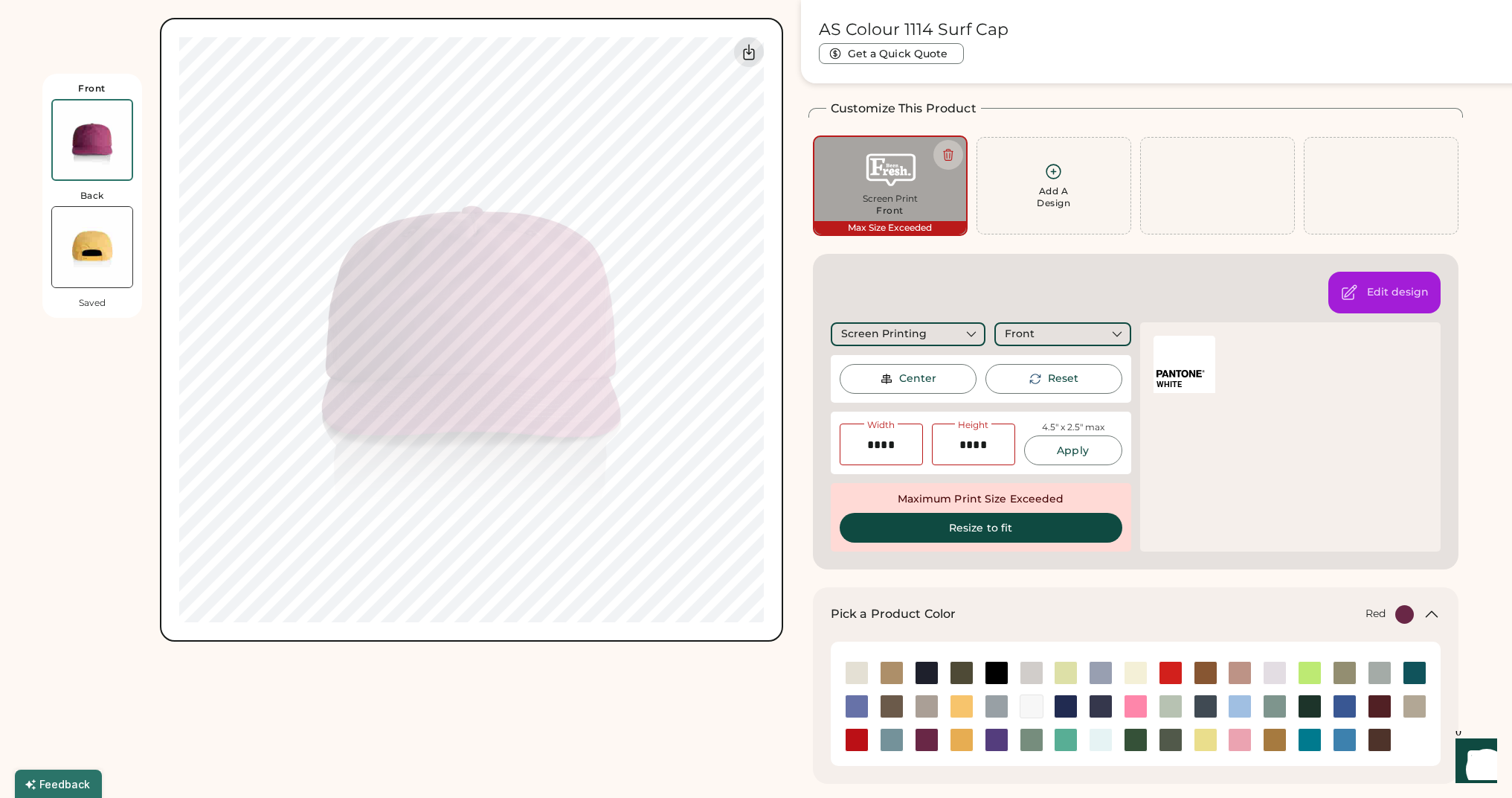
click at [843, 742] on div at bounding box center [858, 740] width 35 height 24
click at [857, 721] on div at bounding box center [858, 706] width 35 height 34
click at [858, 737] on img at bounding box center [857, 739] width 23 height 23
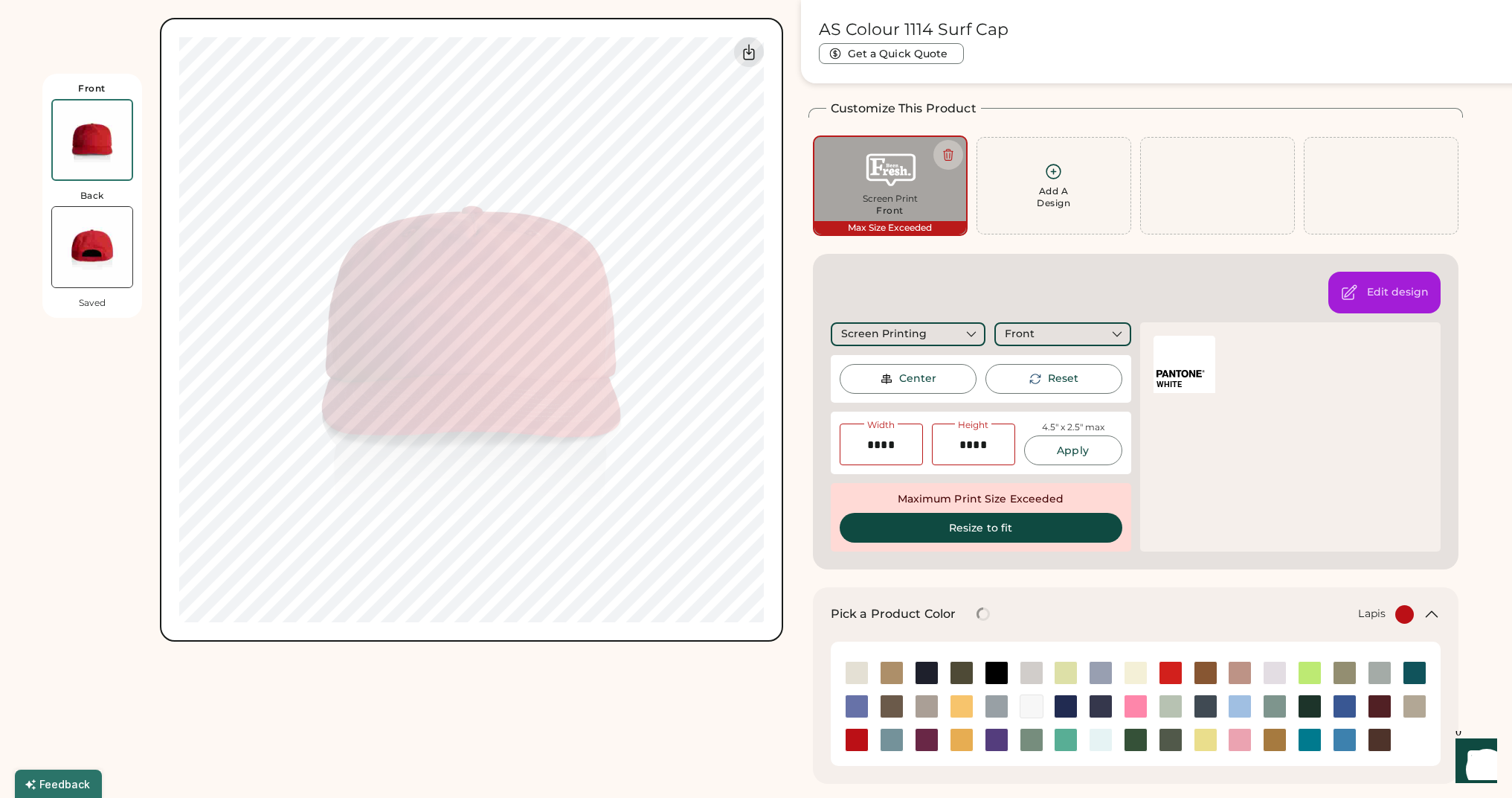
click at [853, 704] on img at bounding box center [857, 706] width 23 height 23
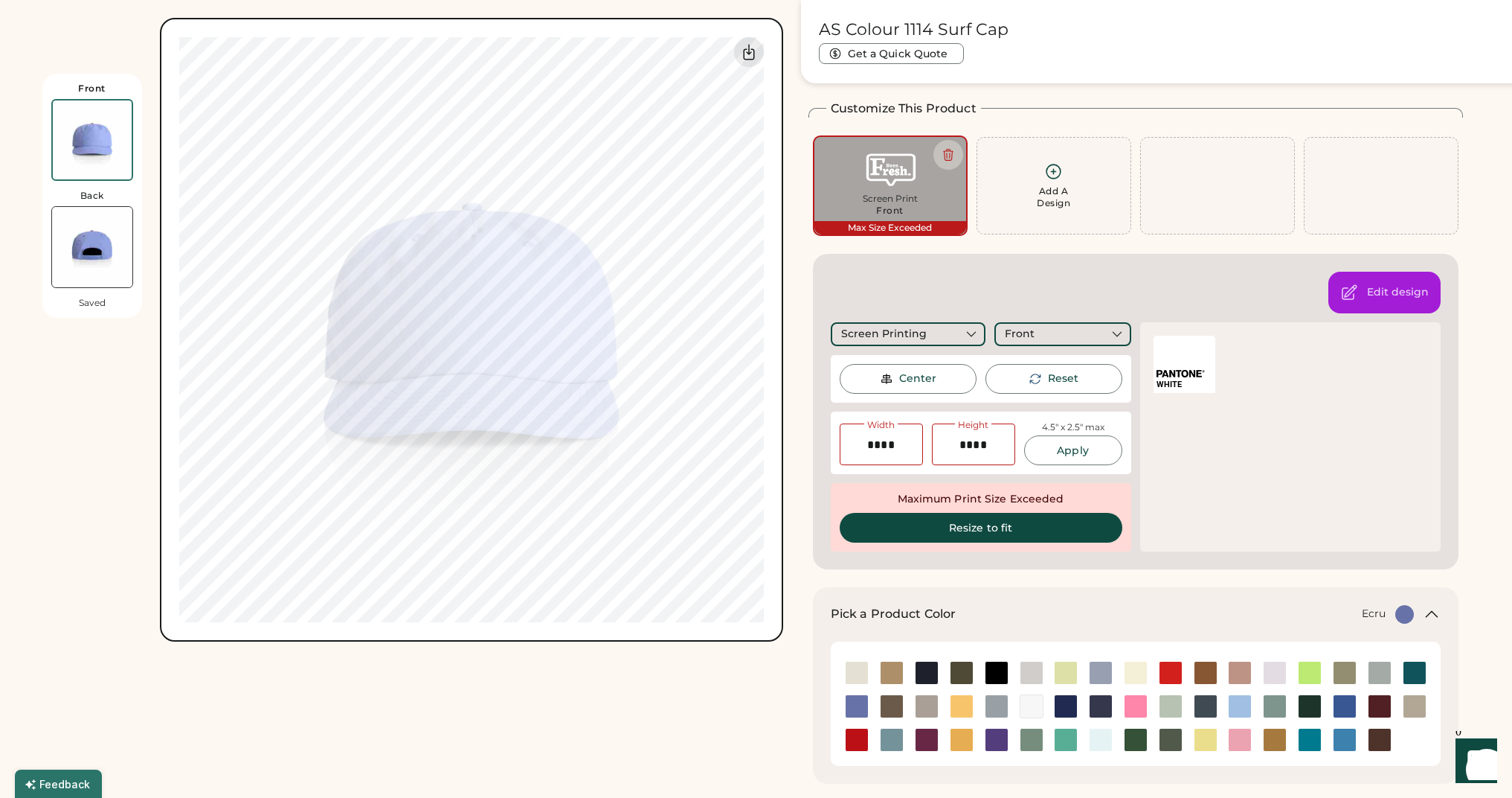
click at [853, 676] on img at bounding box center [857, 673] width 23 height 23
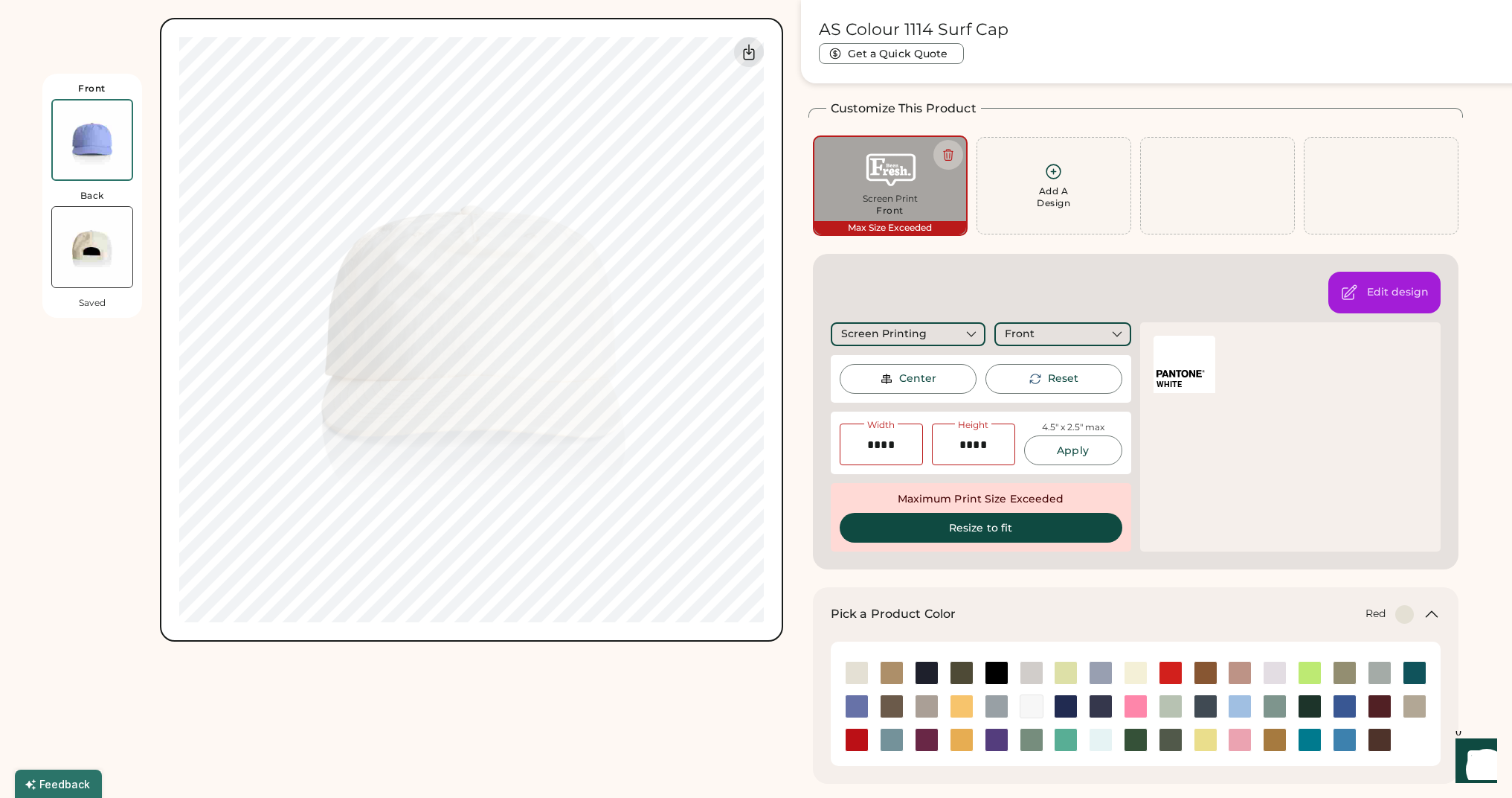
click at [860, 741] on img at bounding box center [857, 739] width 23 height 23
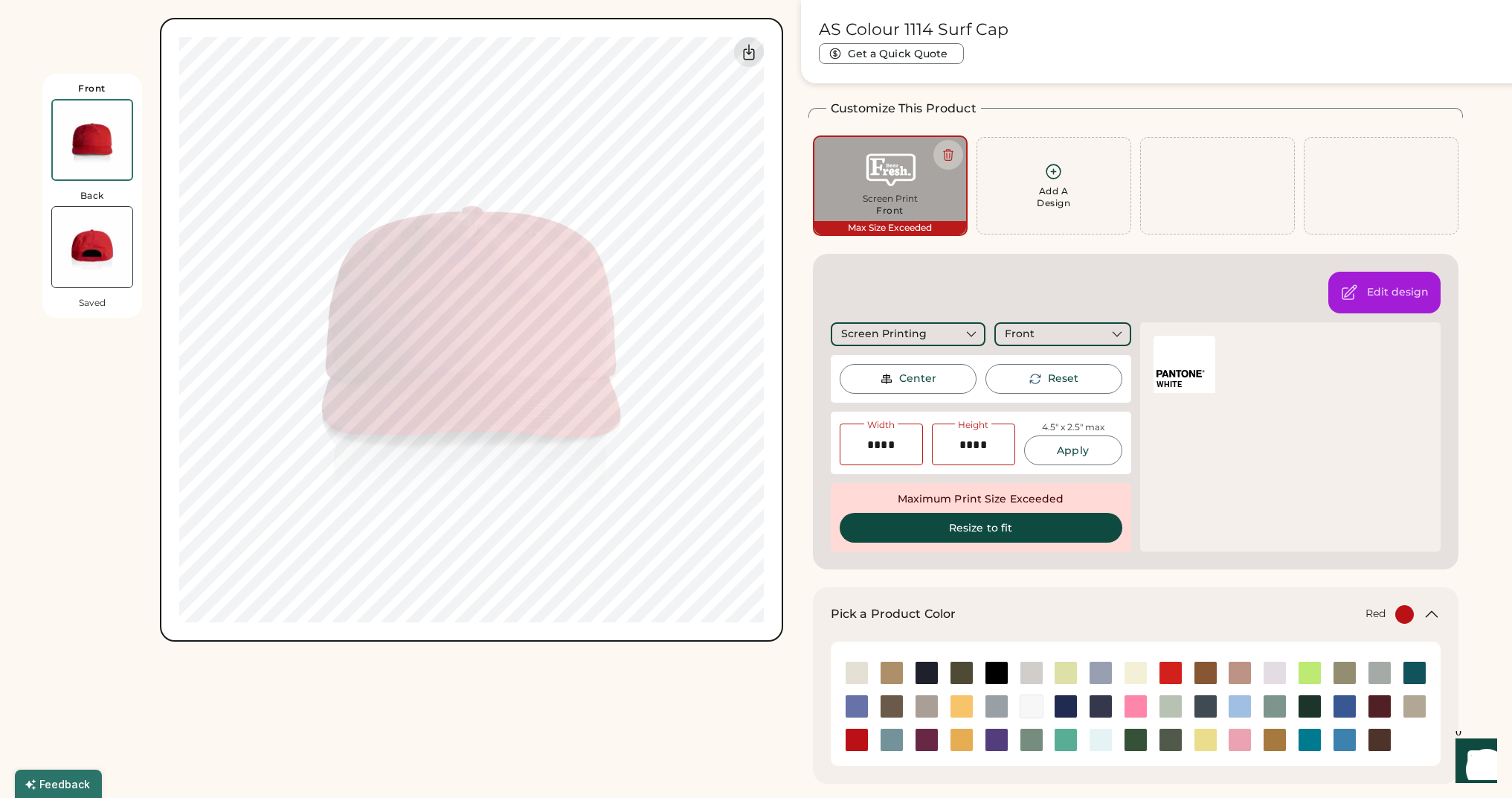
click at [100, 259] on img at bounding box center [92, 247] width 81 height 81
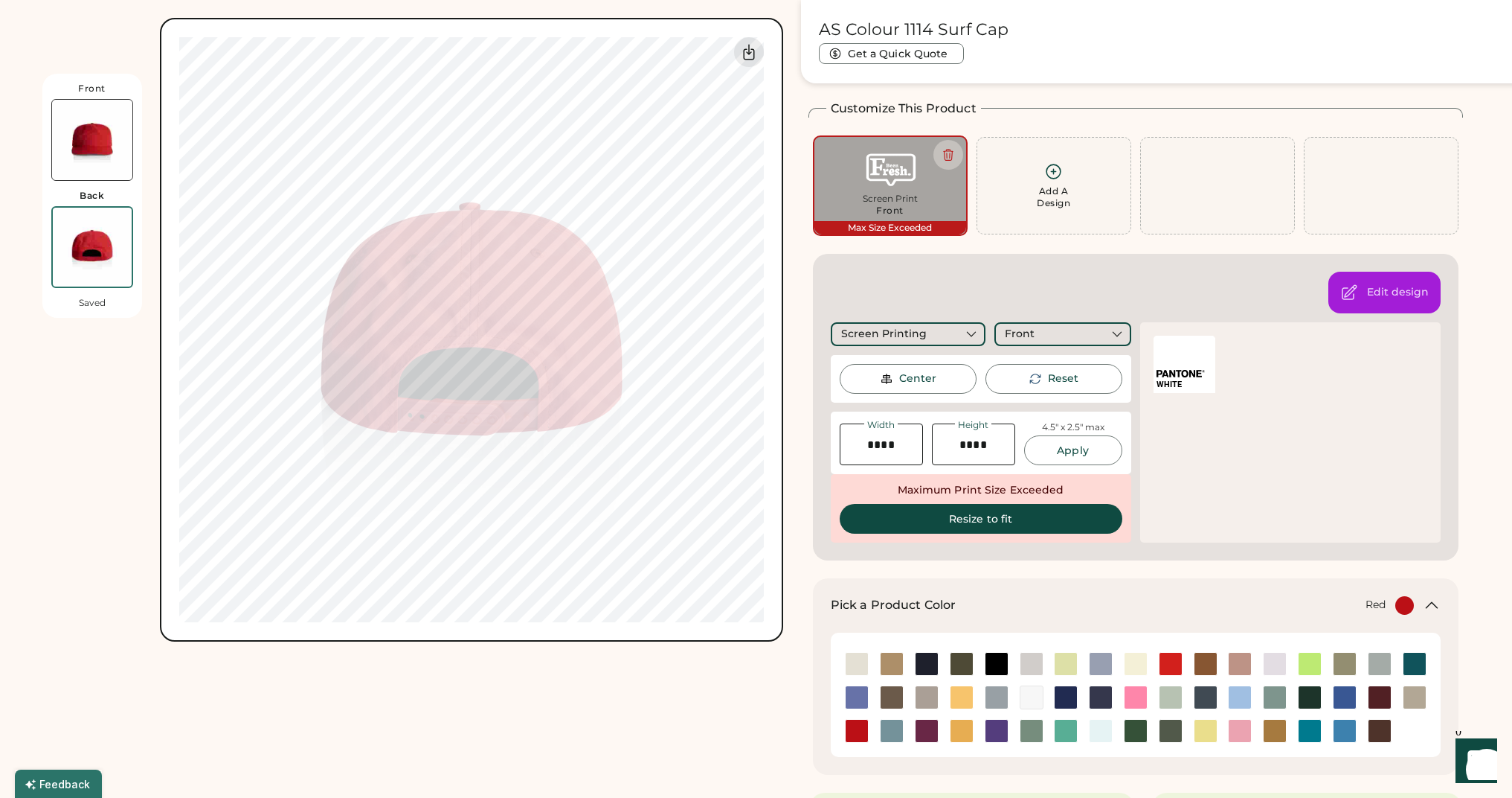
scroll to position [0, 0]
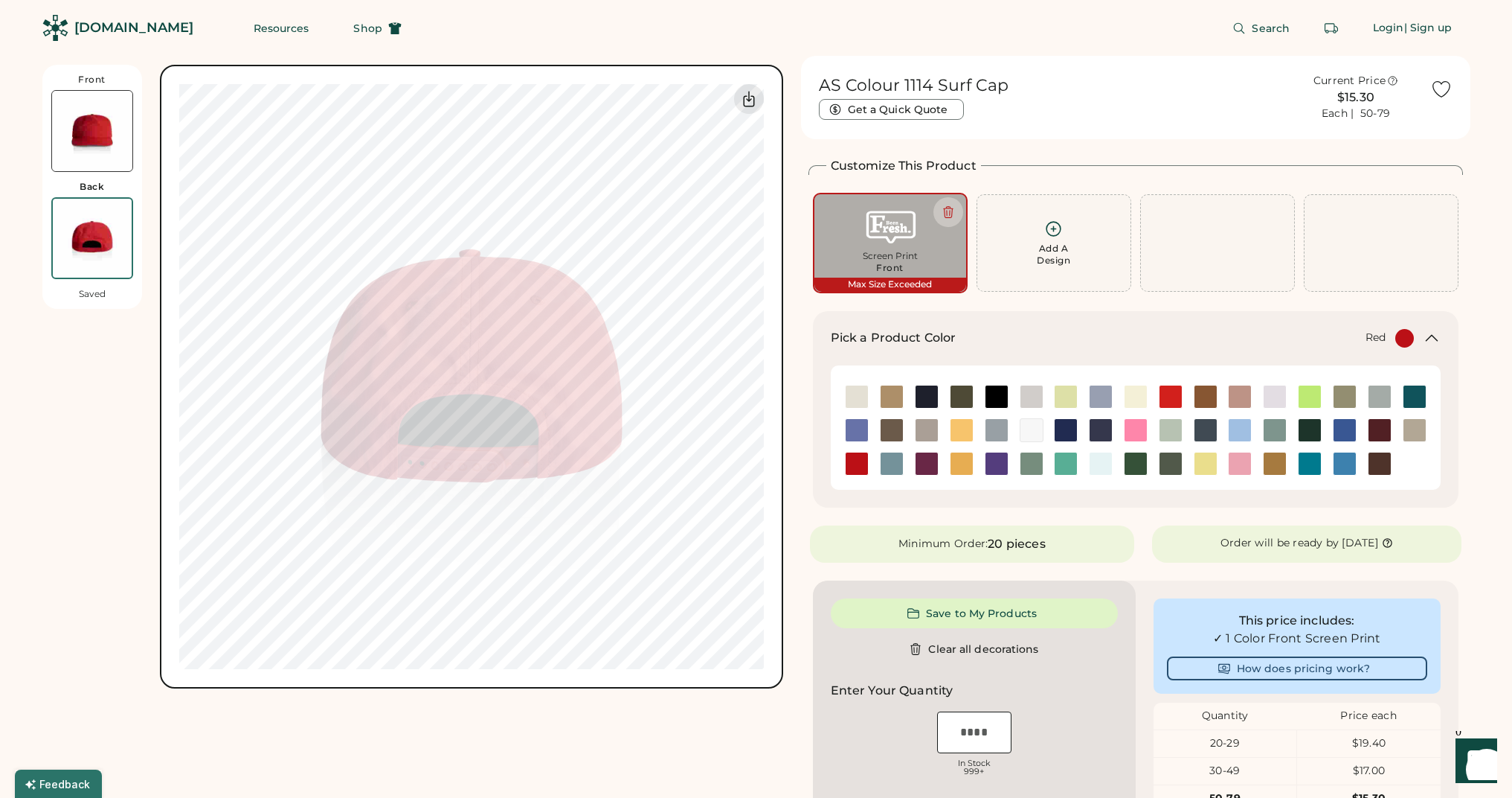
click at [116, 147] on img at bounding box center [92, 131] width 81 height 81
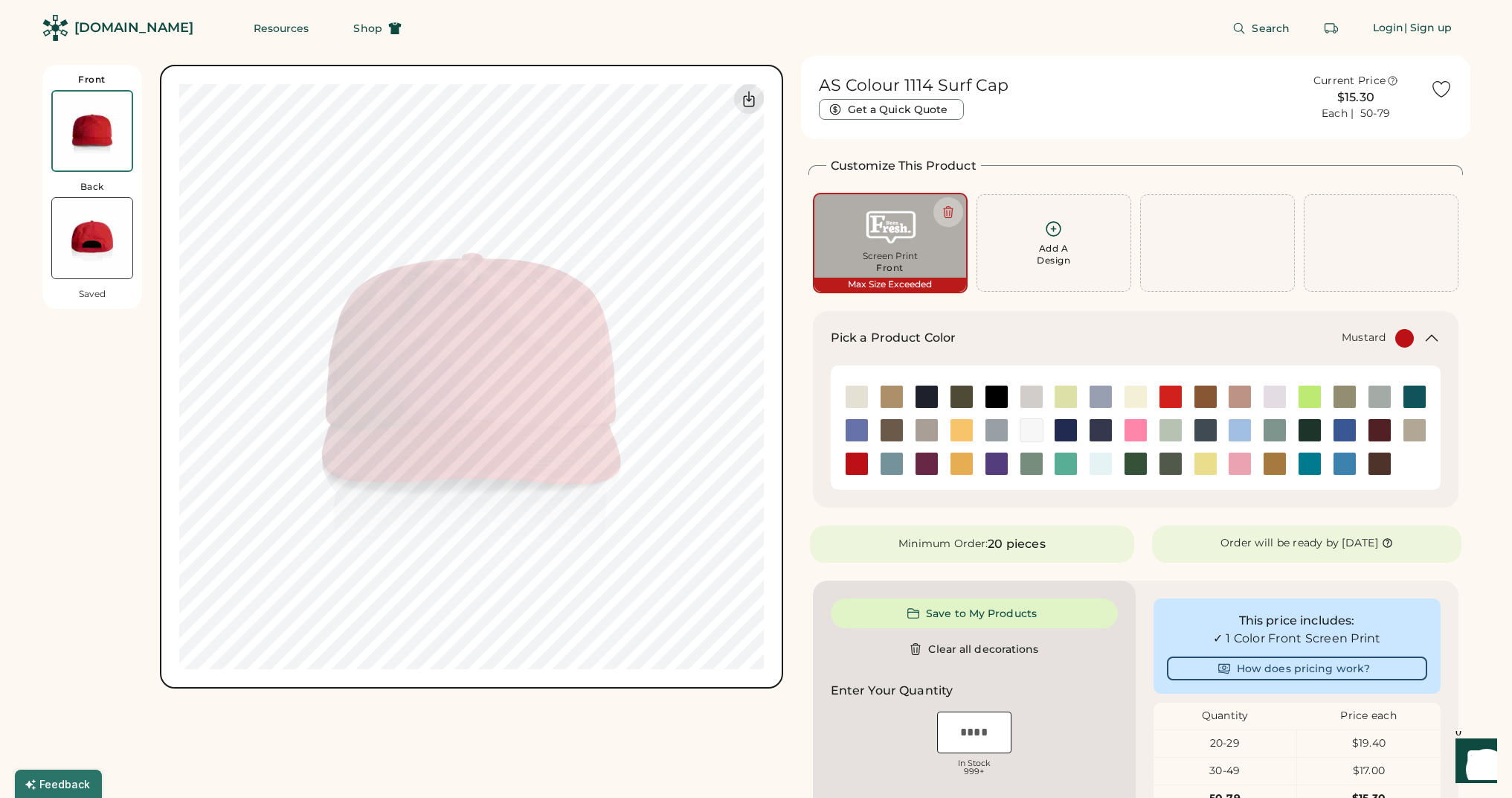
click at [969, 457] on img at bounding box center [962, 463] width 23 height 23
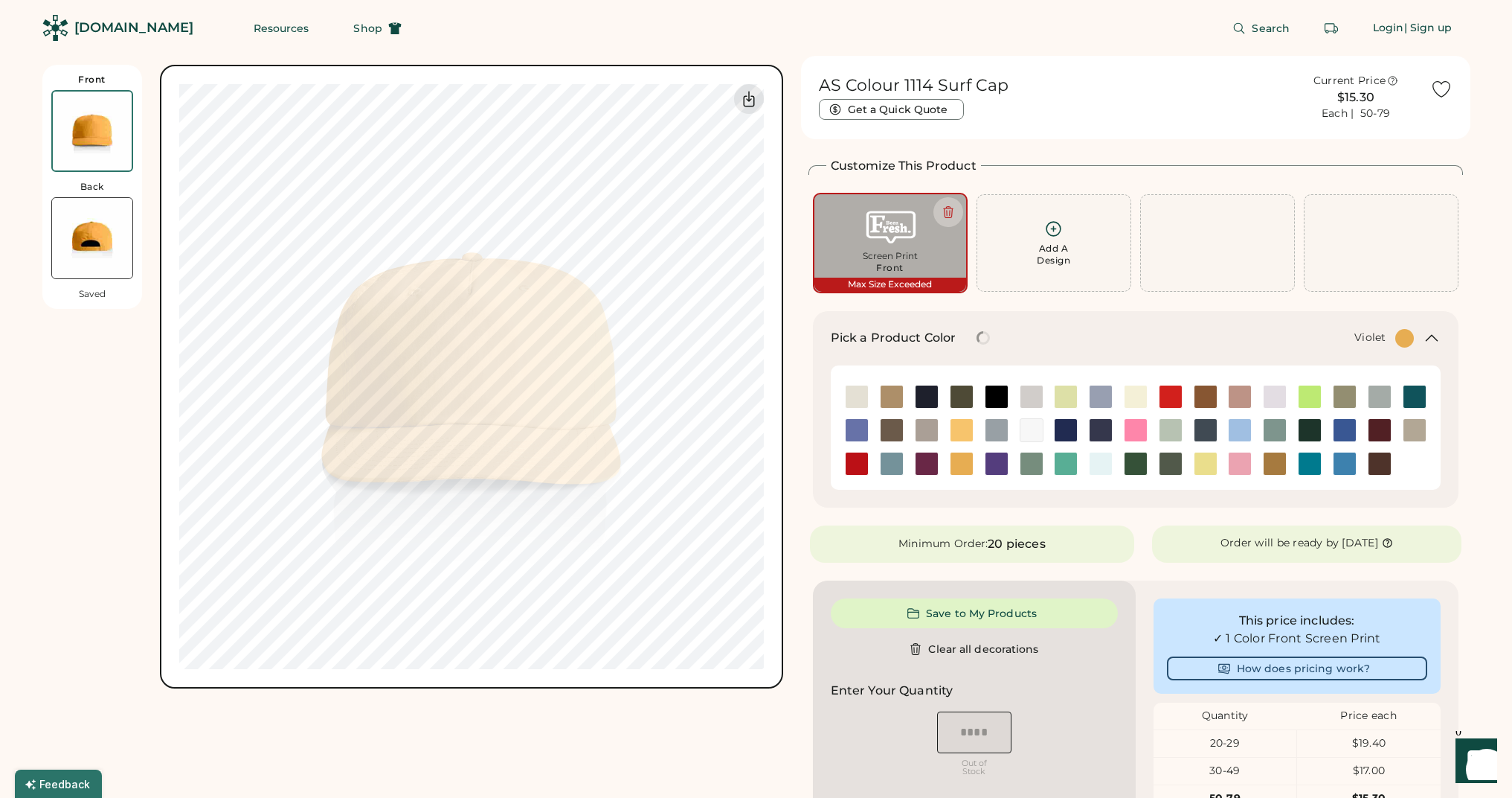
click at [1051, 447] on div at bounding box center [1065, 463] width 35 height 34
click at [1101, 438] on img at bounding box center [1100, 430] width 23 height 23
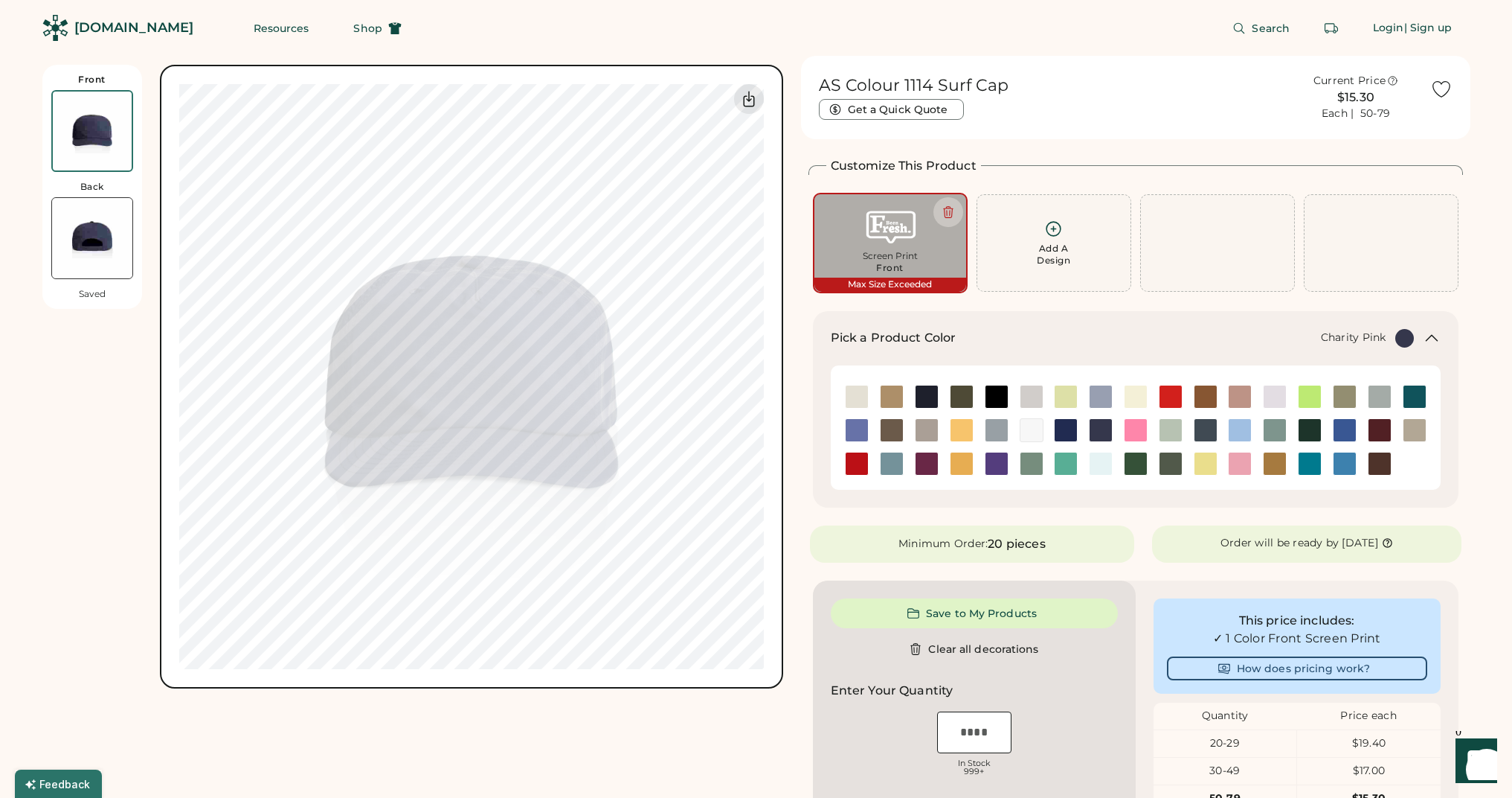
click at [1135, 425] on img at bounding box center [1136, 430] width 23 height 23
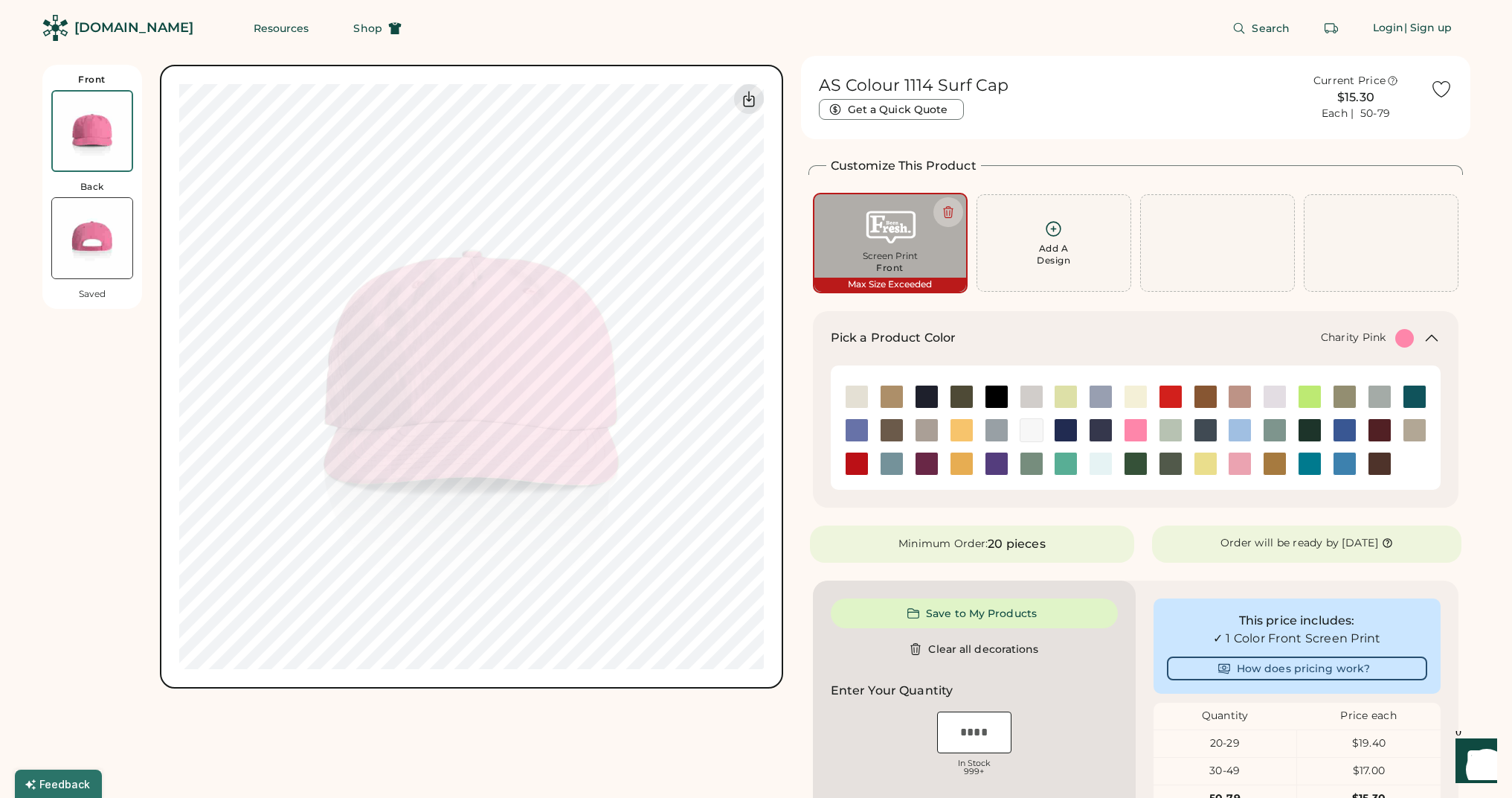
click at [1150, 410] on div at bounding box center [1135, 396] width 35 height 34
click at [1174, 401] on img at bounding box center [1170, 396] width 23 height 23
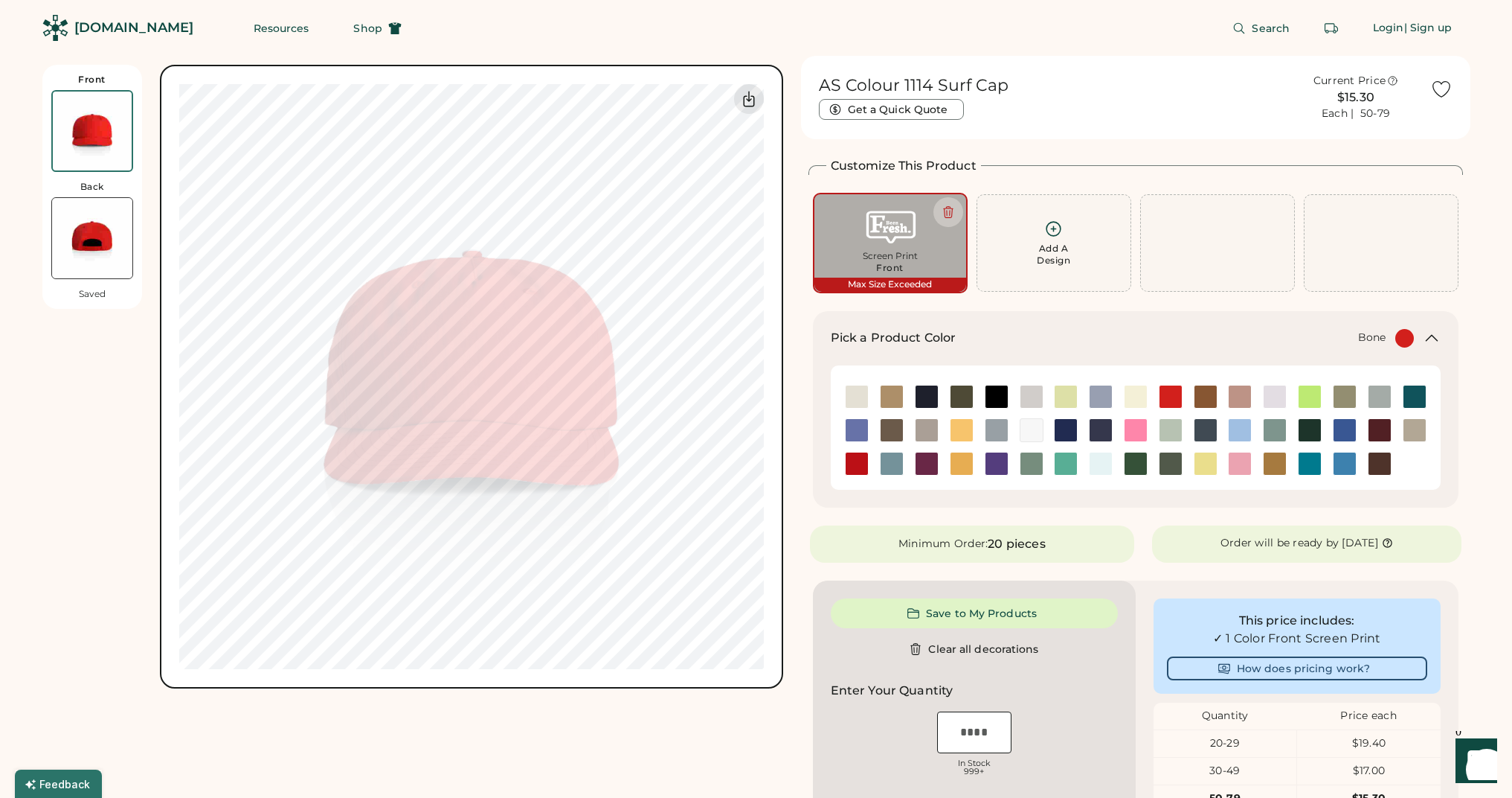
click at [1026, 406] on img at bounding box center [1032, 396] width 23 height 23
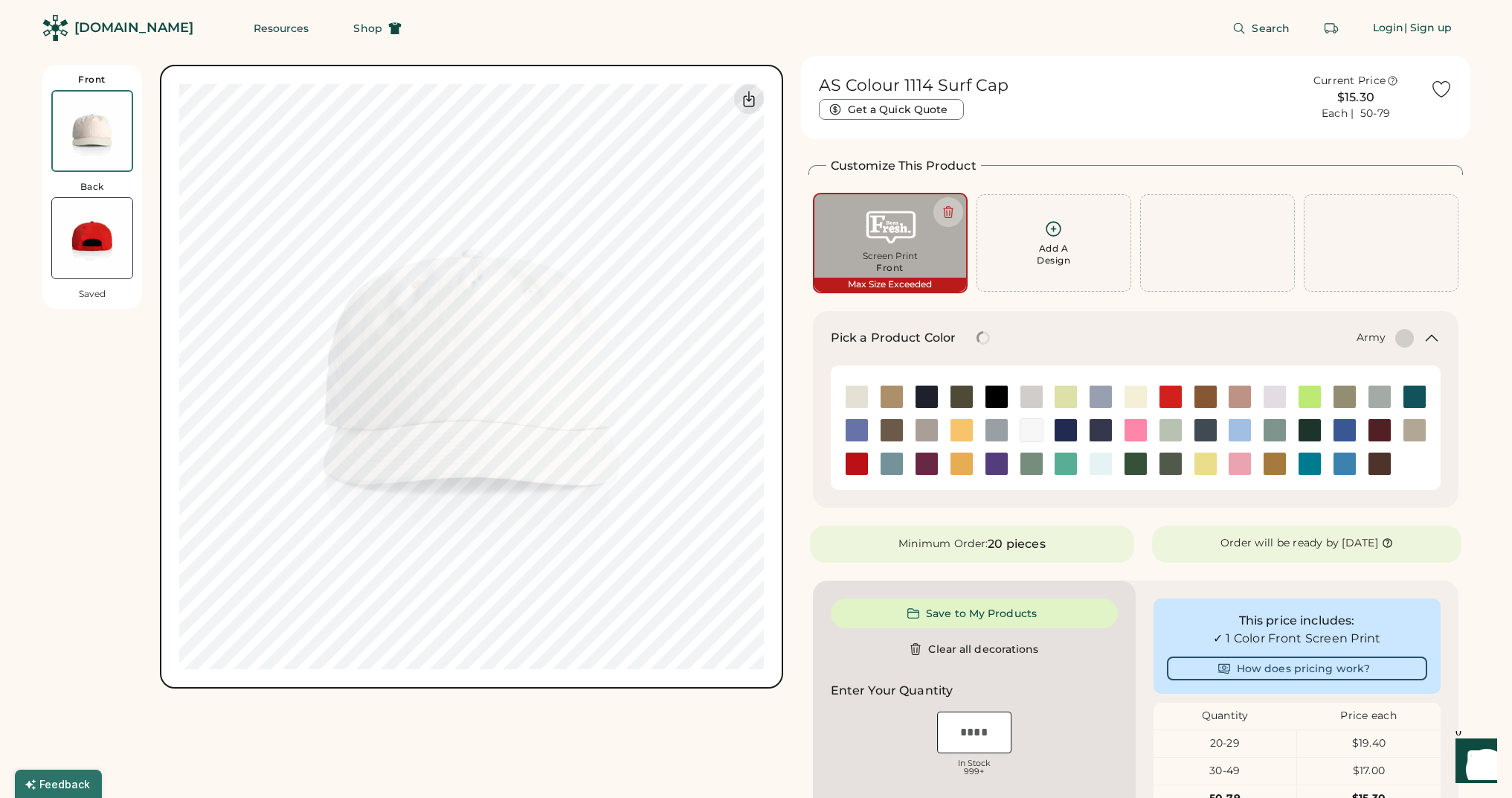
click at [963, 399] on img at bounding box center [962, 396] width 23 height 23
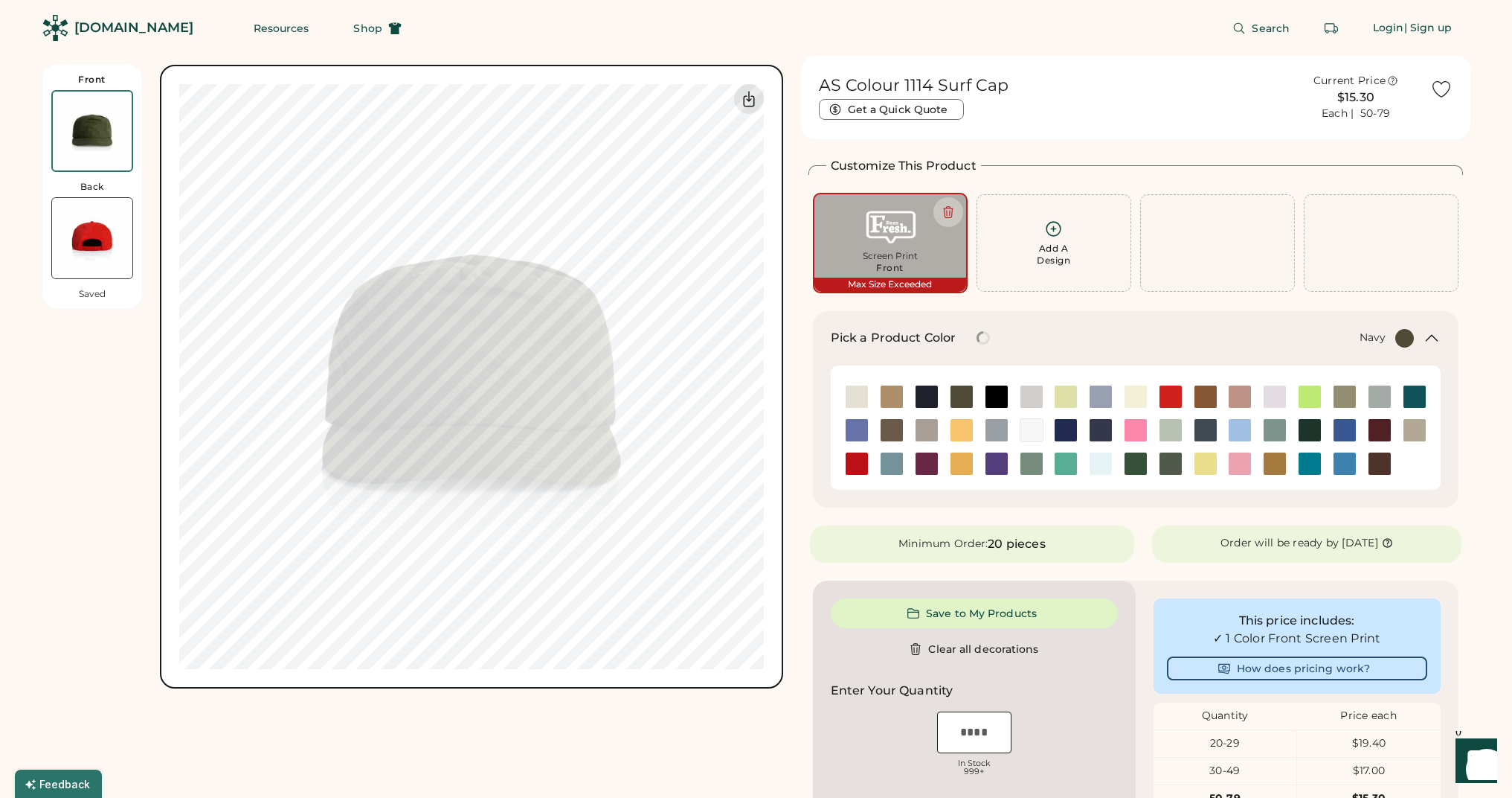
click at [924, 401] on img at bounding box center [926, 396] width 23 height 23
click at [882, 398] on img at bounding box center [892, 396] width 23 height 23
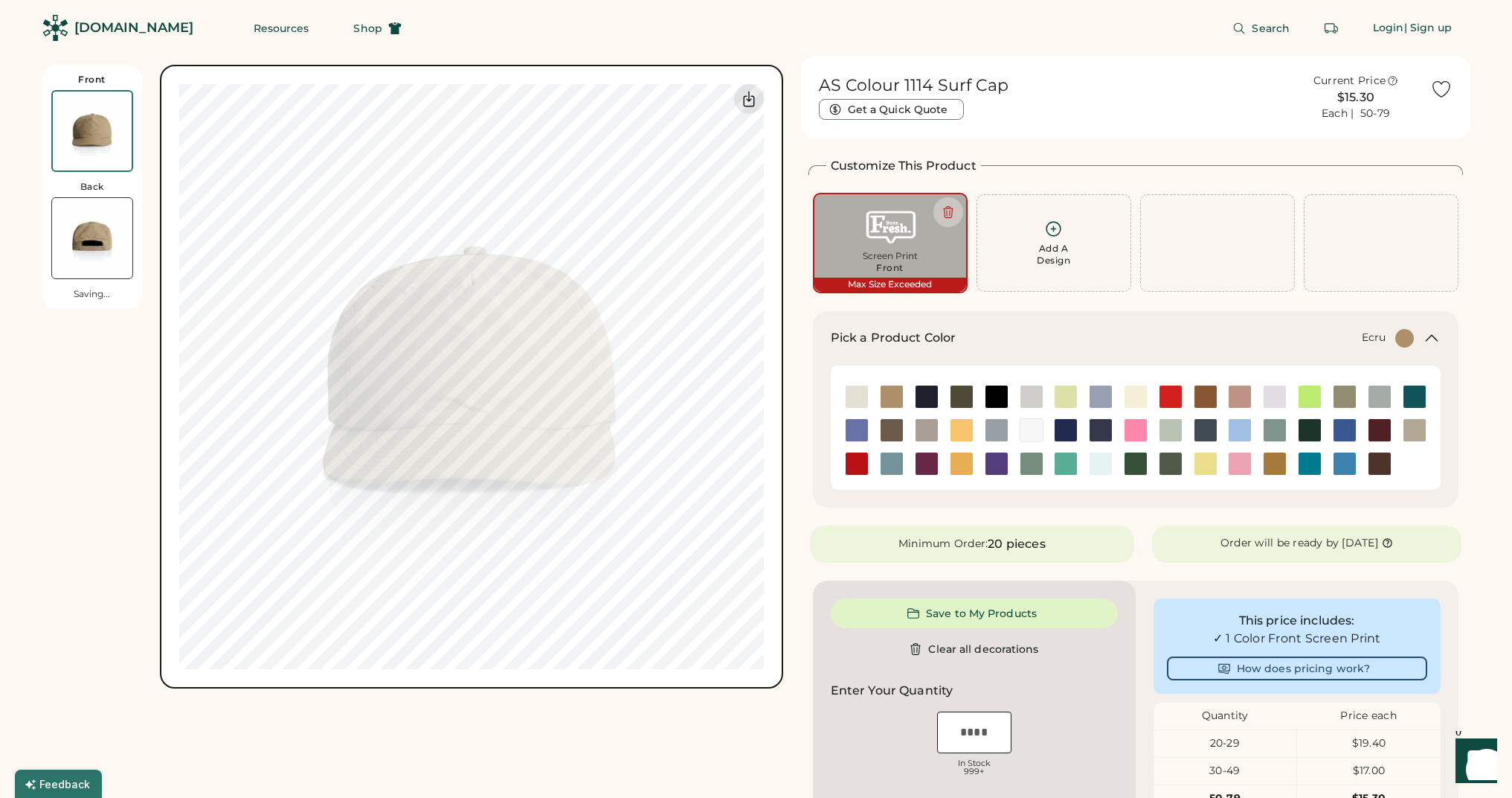
click at [860, 395] on img at bounding box center [857, 396] width 23 height 23
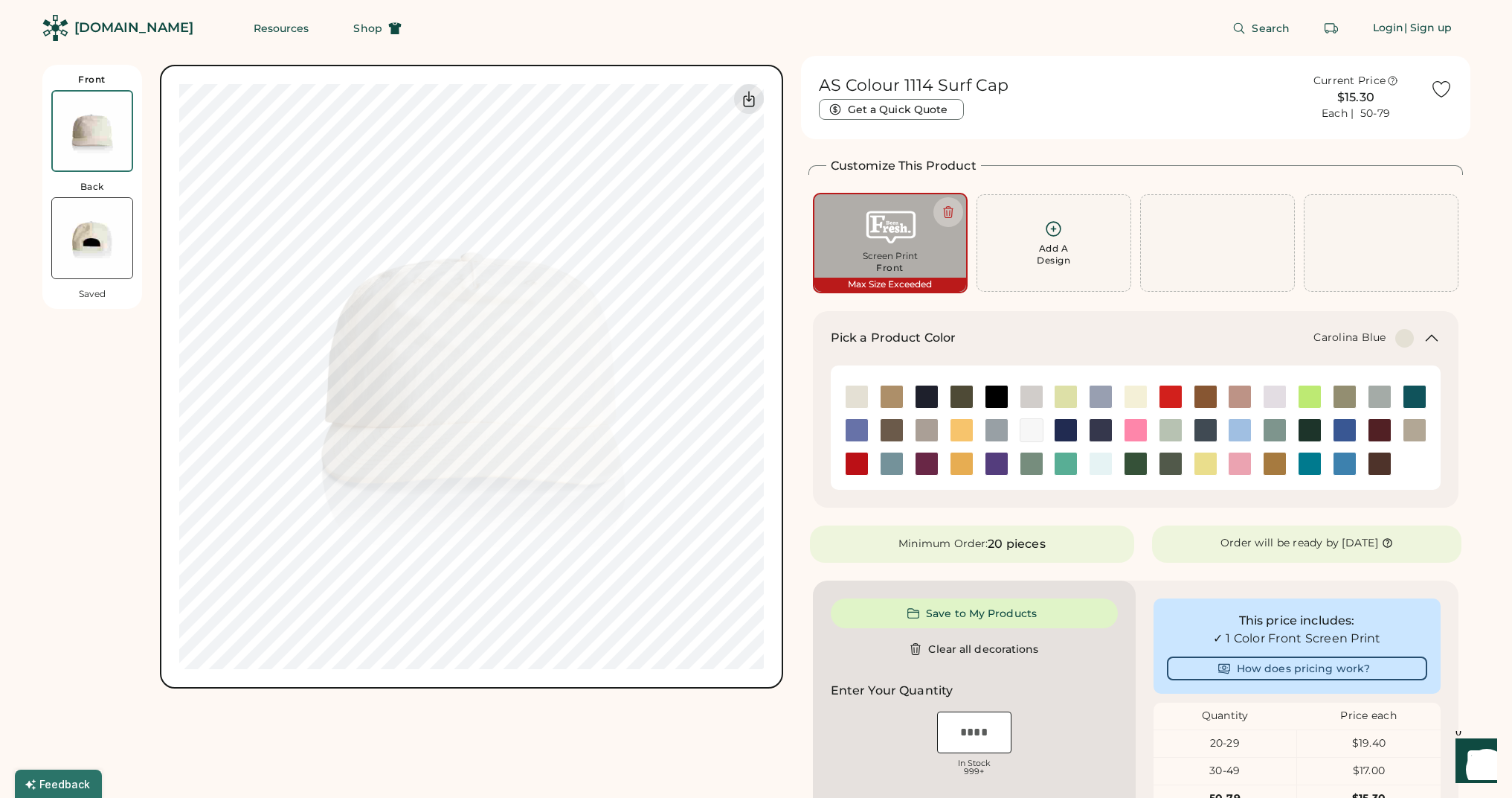
click at [1251, 420] on img at bounding box center [1240, 430] width 23 height 23
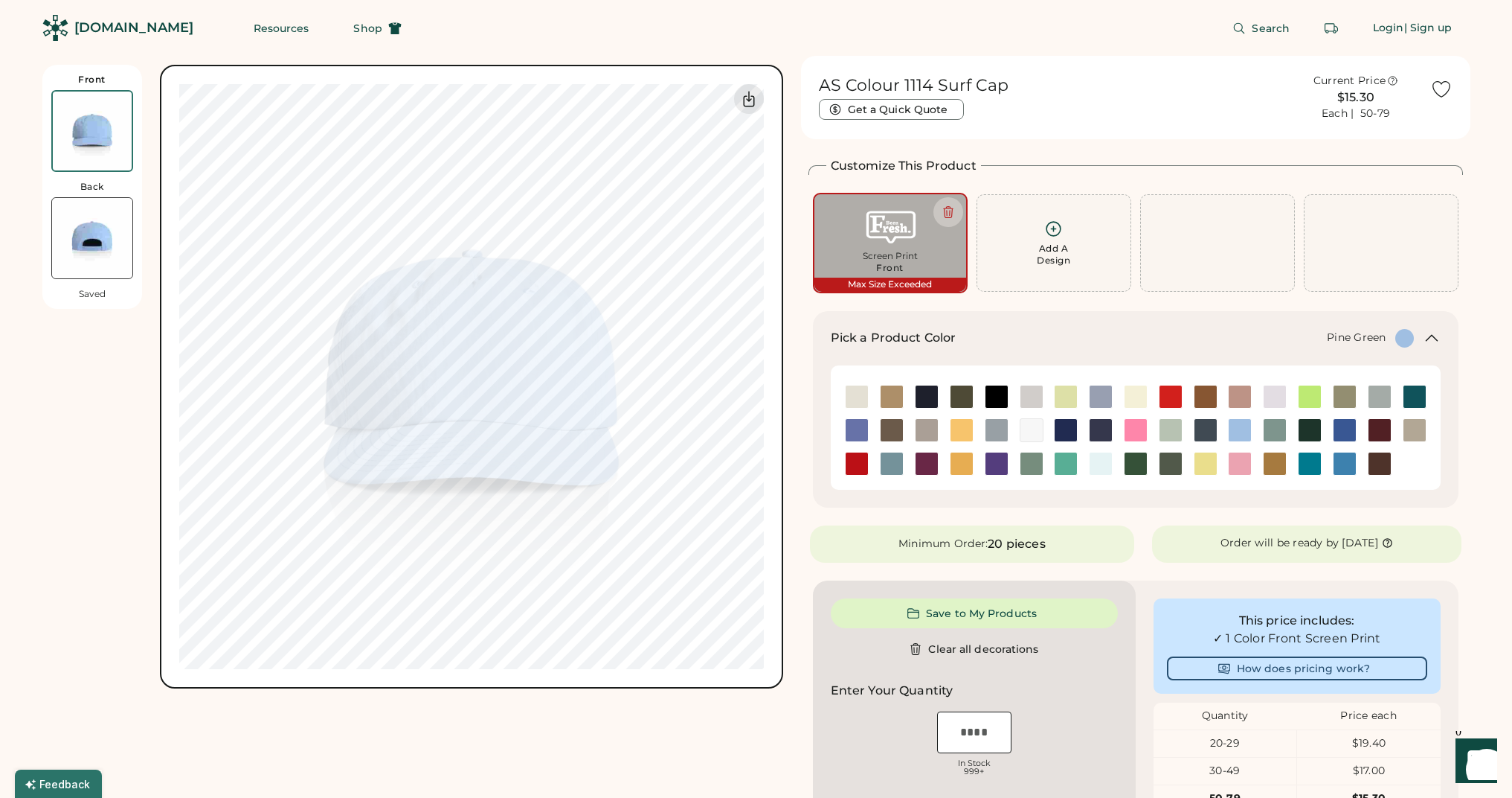
click at [1297, 430] on div at bounding box center [1309, 430] width 35 height 24
click at [1315, 453] on img at bounding box center [1310, 463] width 23 height 23
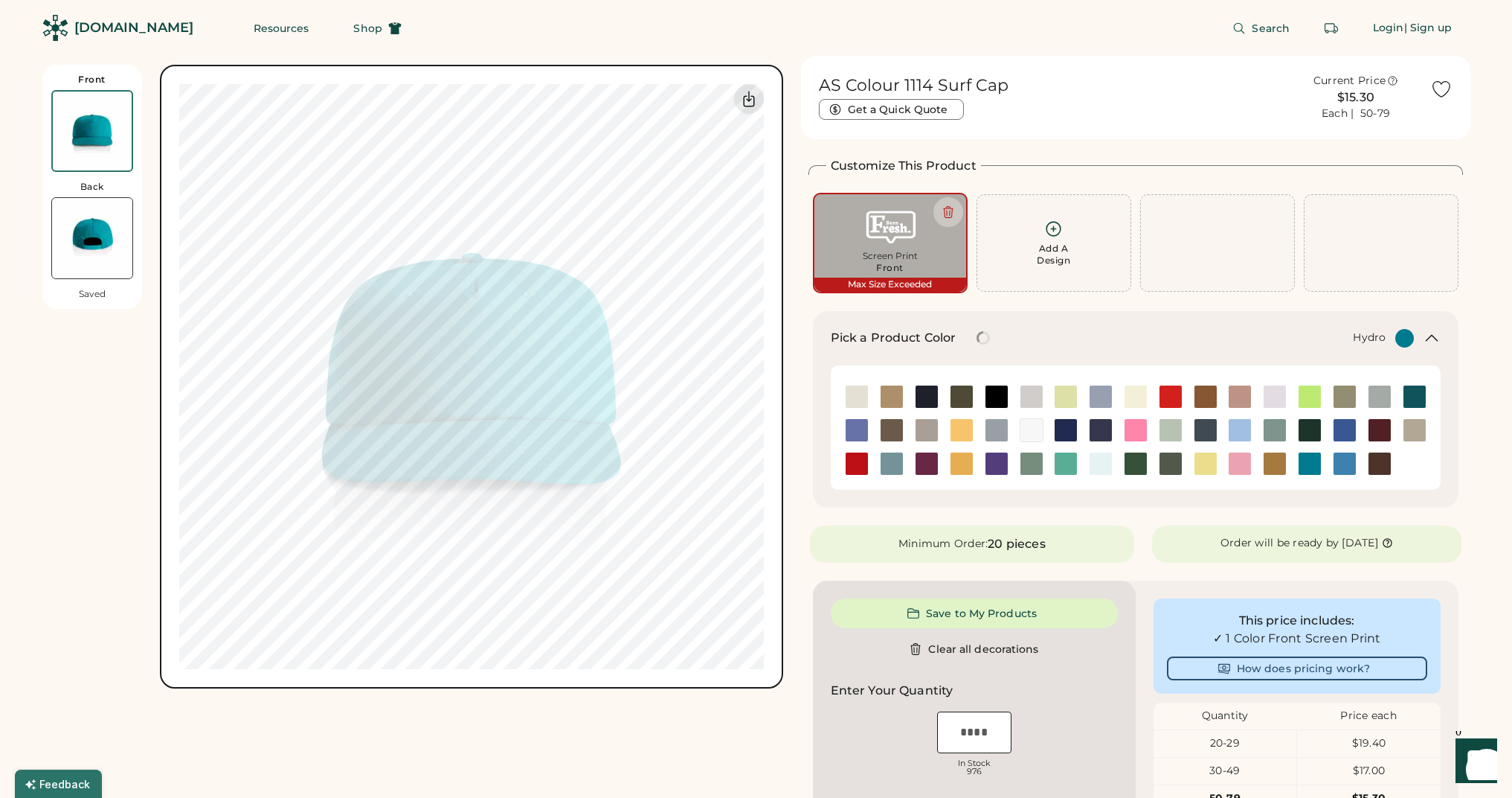
click at [1356, 457] on div at bounding box center [1345, 463] width 24 height 24
click at [1375, 456] on img at bounding box center [1380, 463] width 23 height 23
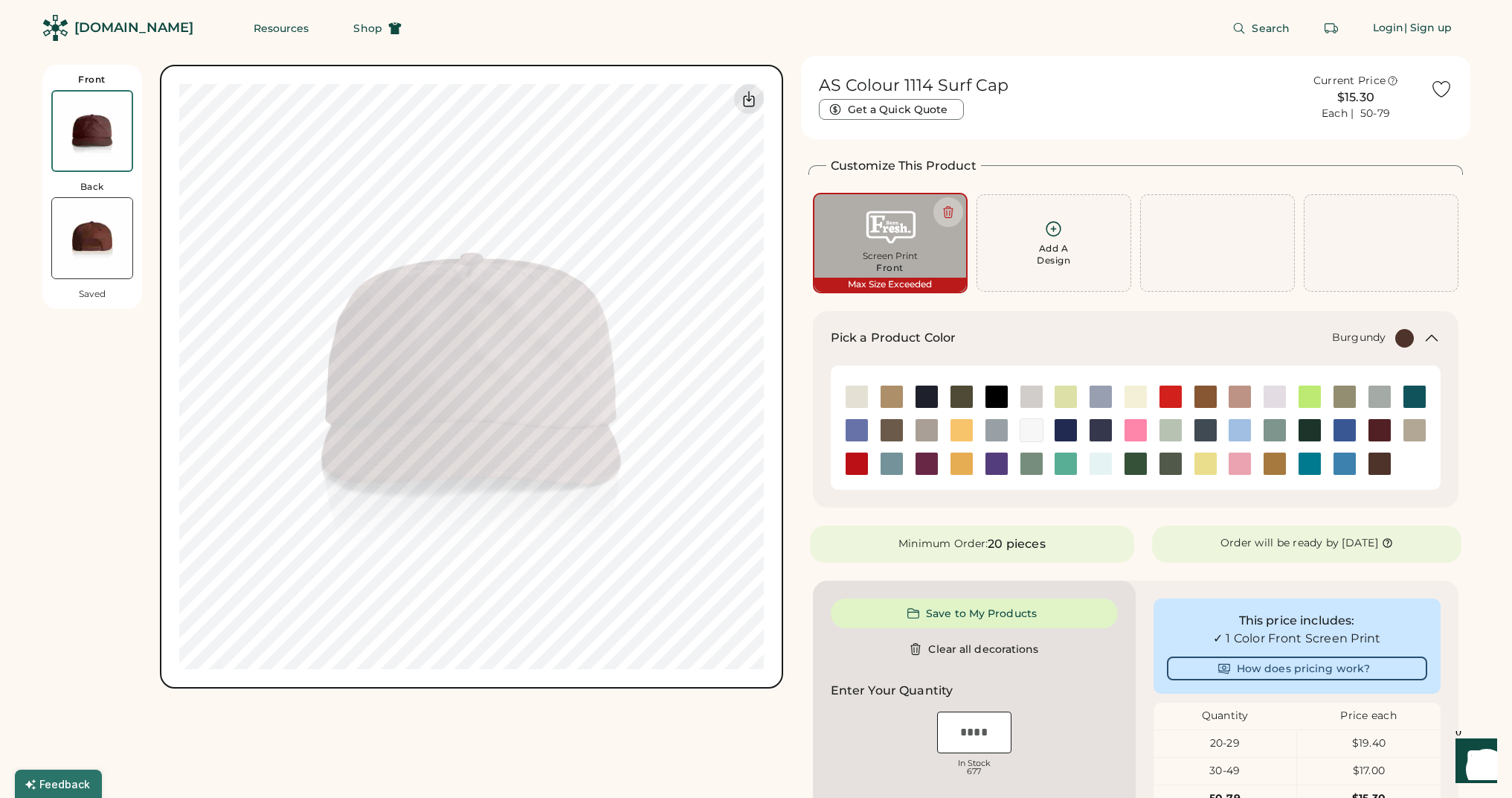
click at [1388, 431] on img at bounding box center [1380, 430] width 23 height 23
click at [1404, 429] on img at bounding box center [1415, 430] width 23 height 23
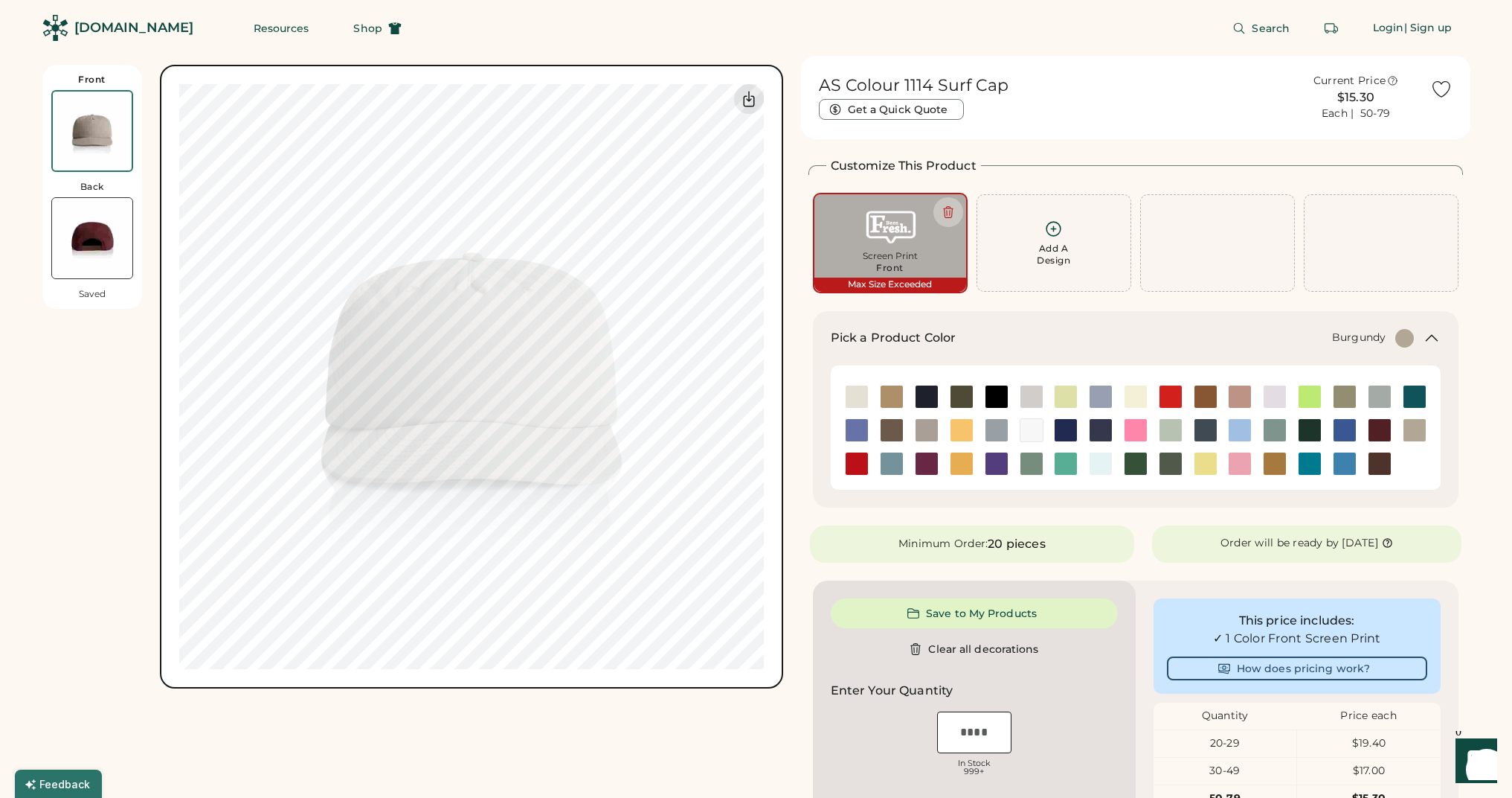
click at [1388, 430] on img at bounding box center [1380, 430] width 23 height 23
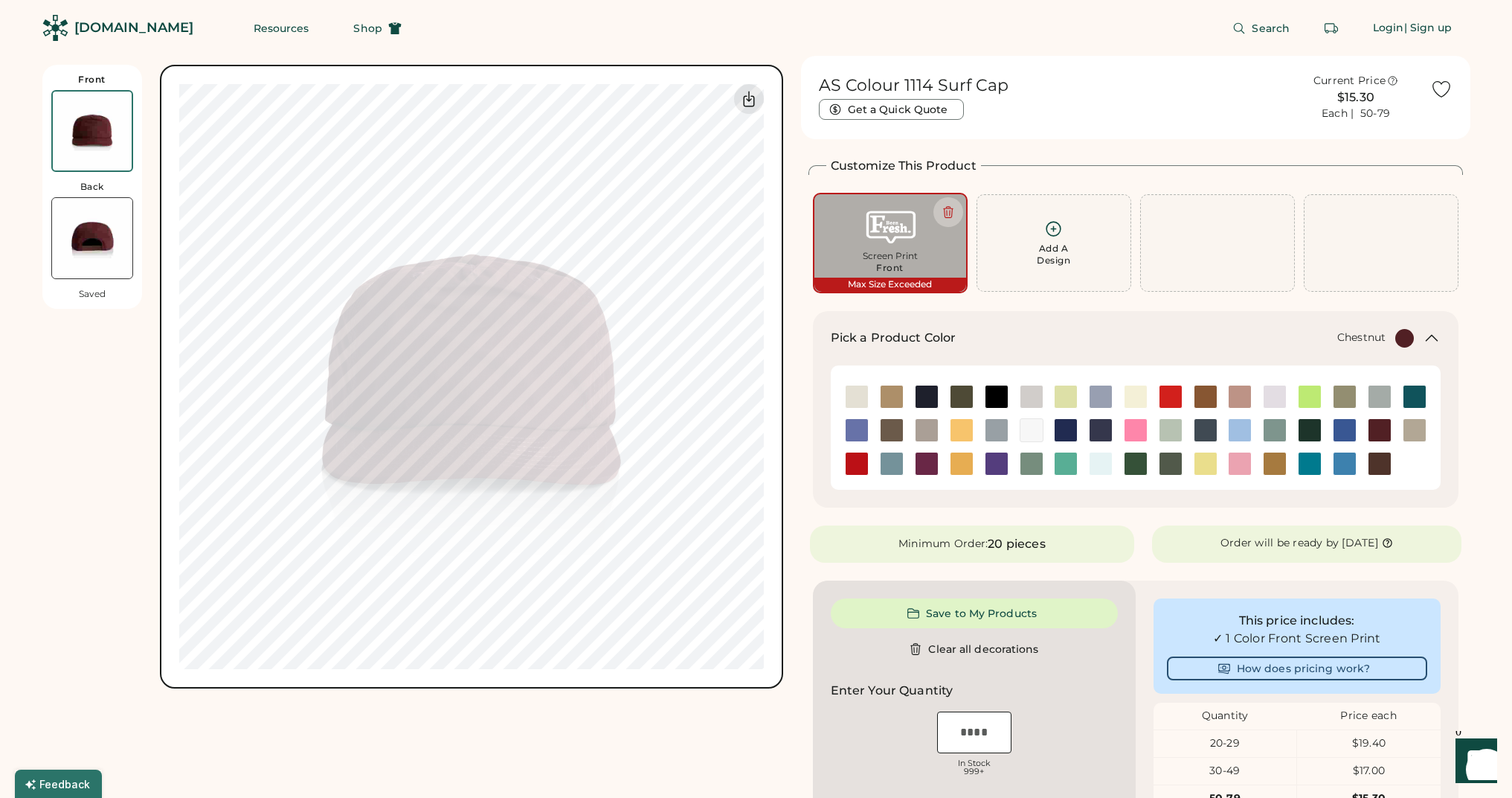
click at [1369, 453] on img at bounding box center [1380, 463] width 23 height 23
click at [1371, 425] on img at bounding box center [1380, 430] width 23 height 23
click at [1348, 460] on img at bounding box center [1344, 463] width 23 height 23
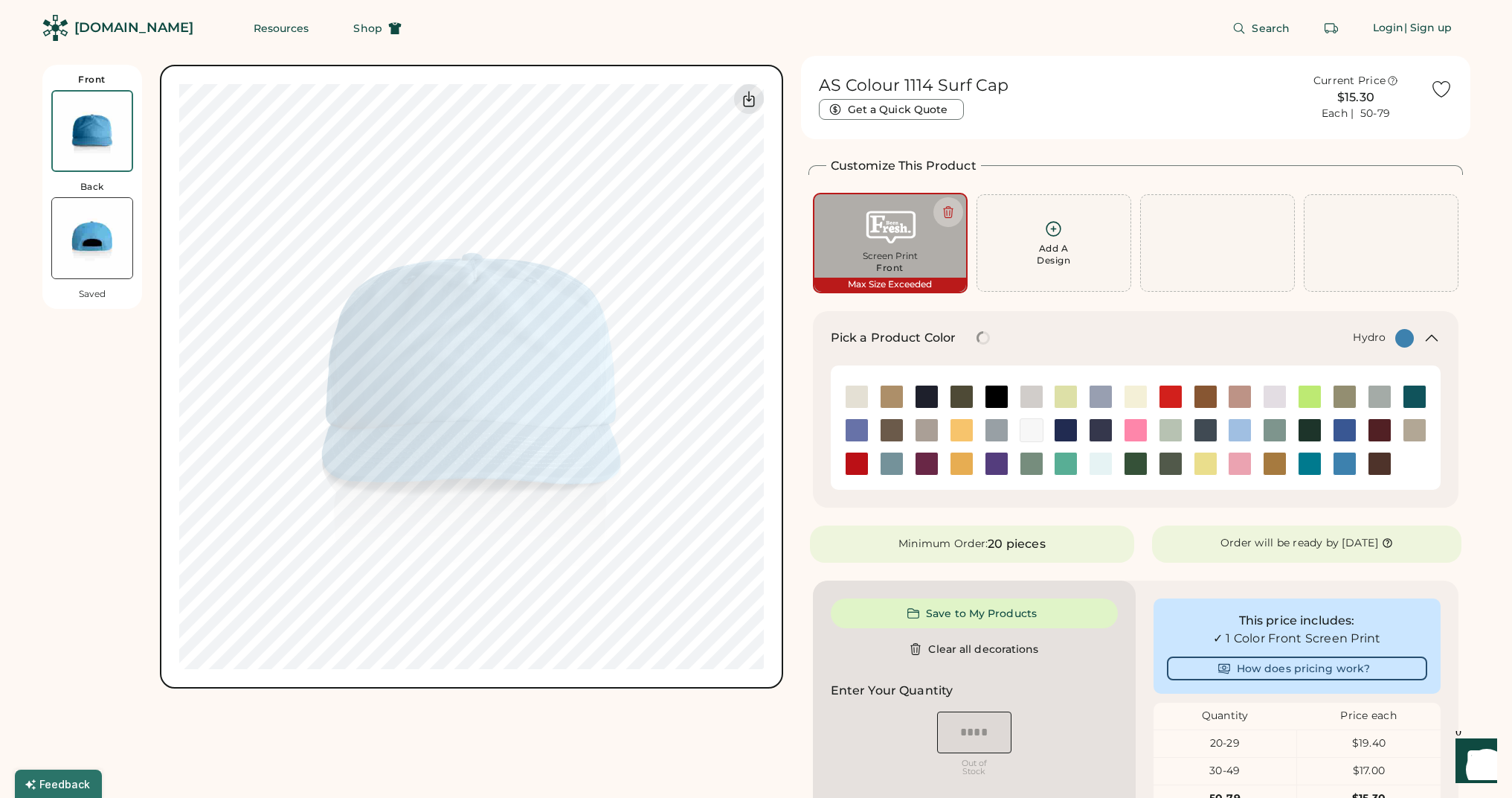
click at [1346, 453] on img at bounding box center [1344, 463] width 23 height 23
click at [1344, 430] on img at bounding box center [1344, 430] width 23 height 23
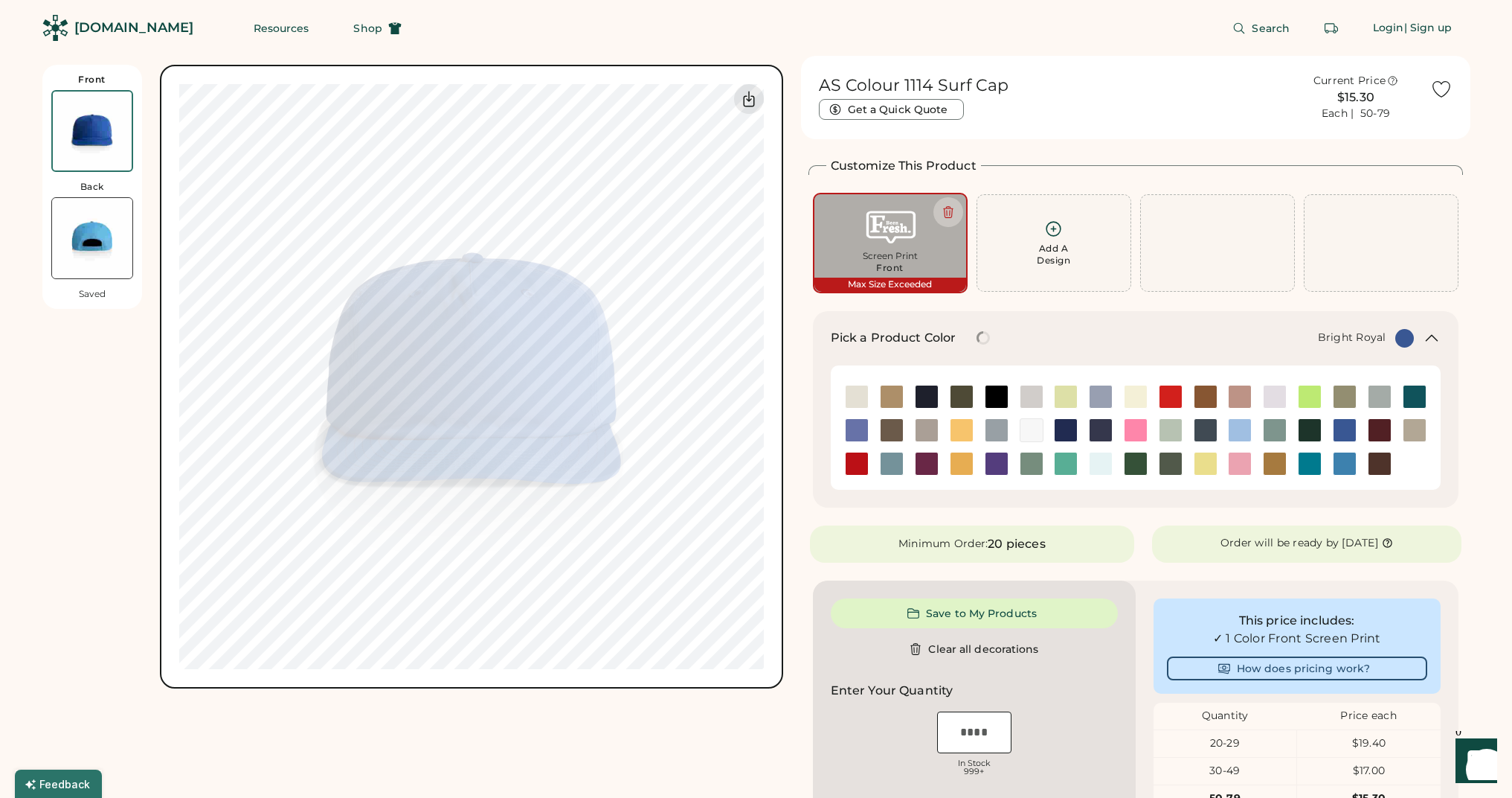
click at [1326, 442] on div at bounding box center [1309, 430] width 35 height 34
click at [1313, 439] on img at bounding box center [1310, 430] width 23 height 23
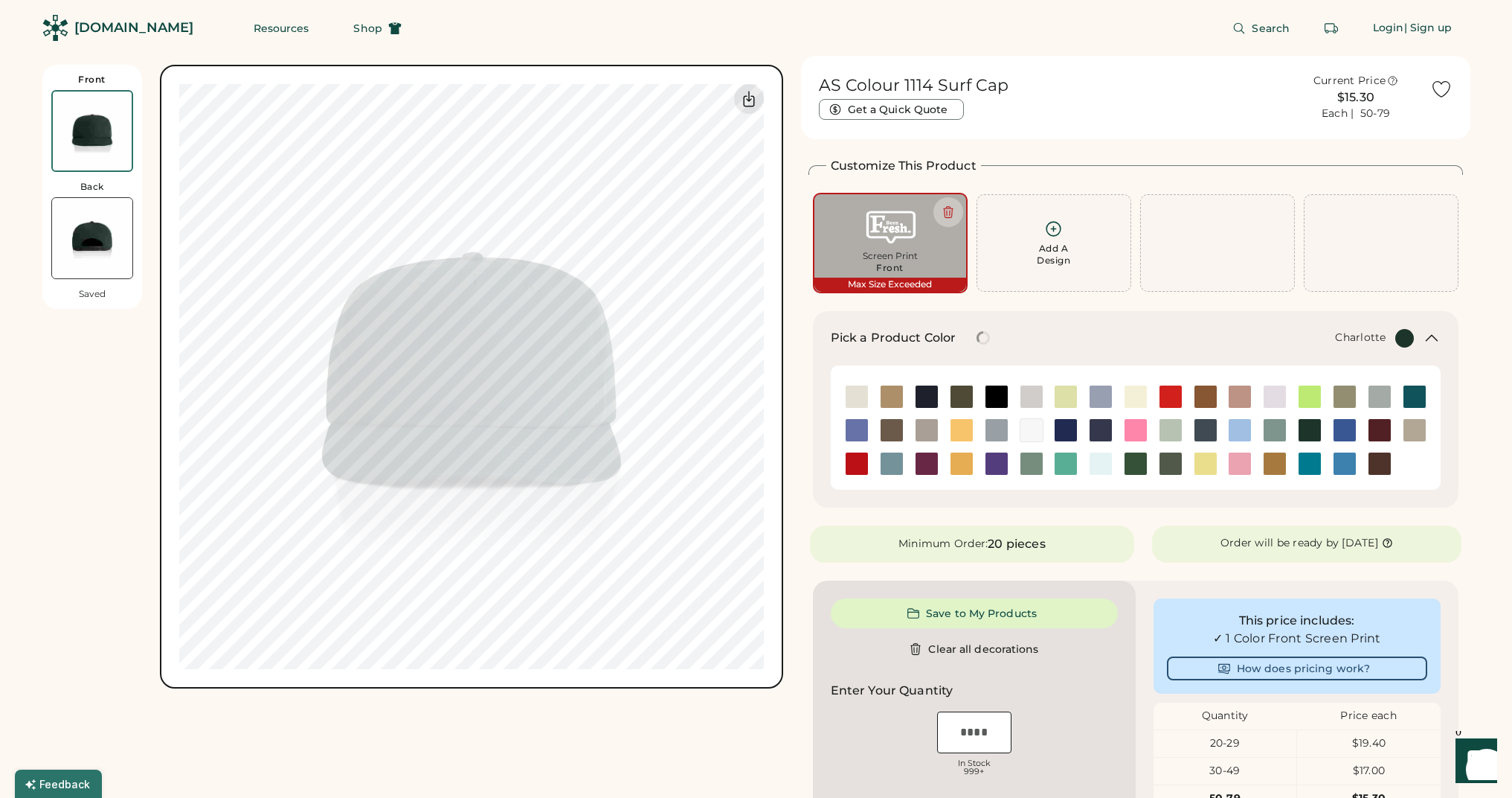
click at [1310, 462] on img at bounding box center [1310, 463] width 23 height 23
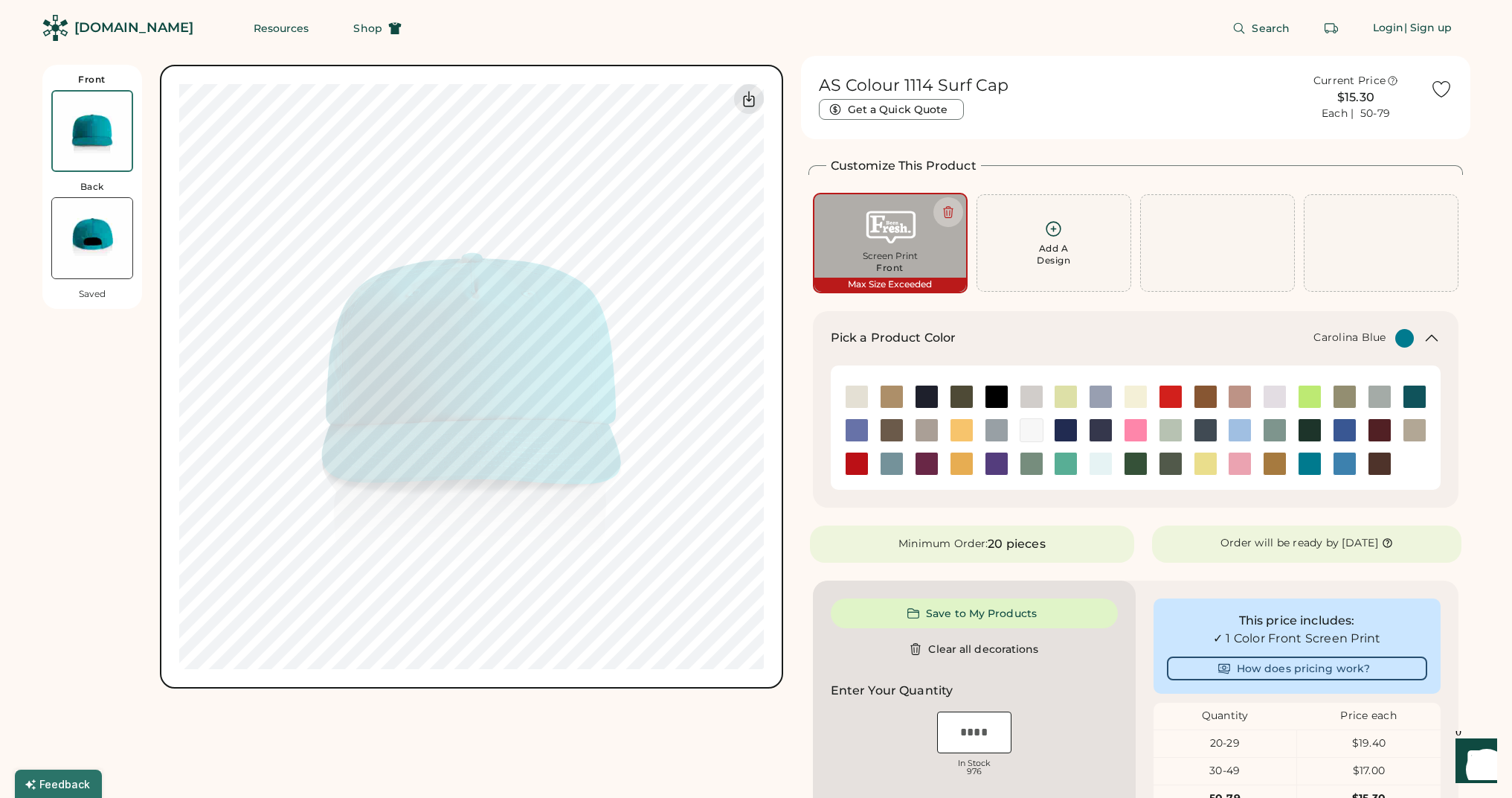
click at [1255, 430] on div at bounding box center [1240, 430] width 35 height 24
click at [1306, 430] on img at bounding box center [1310, 430] width 23 height 23
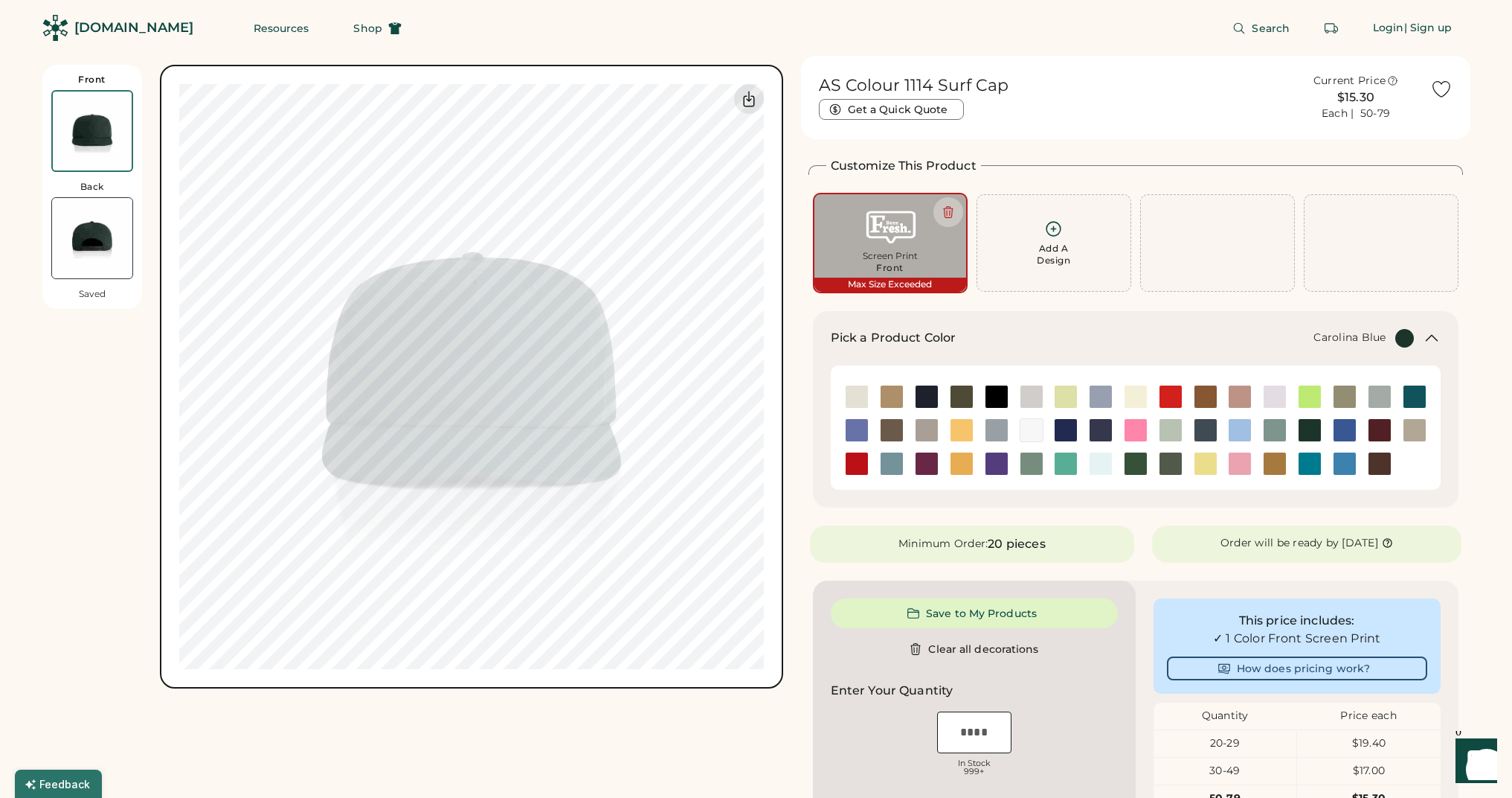
click at [1231, 414] on div at bounding box center [1240, 430] width 35 height 34
drag, startPoint x: 1242, startPoint y: 427, endPoint x: 1235, endPoint y: 433, distance: 9.2
click at [1242, 428] on img at bounding box center [1240, 430] width 23 height 23
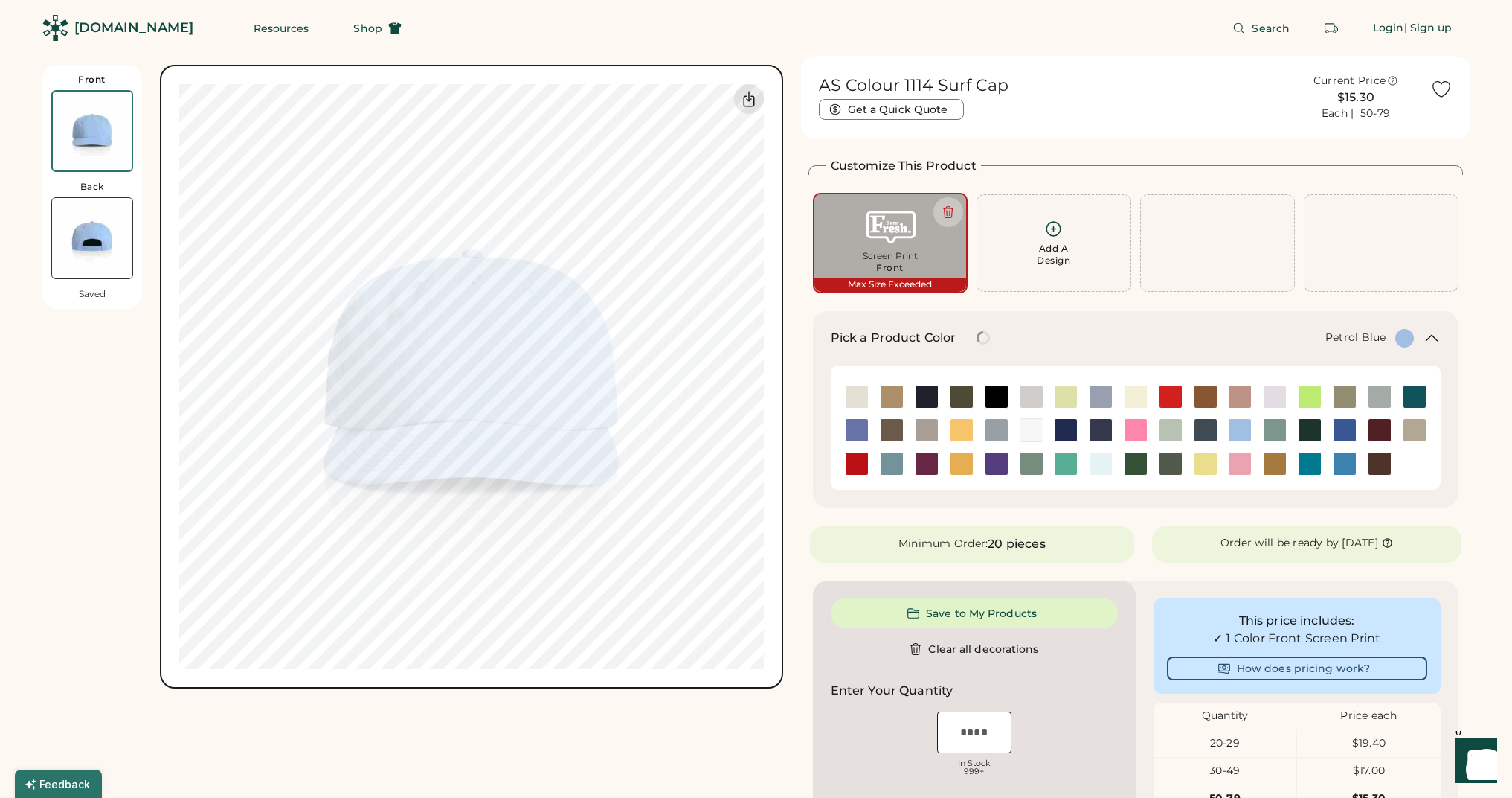
click at [1209, 431] on img at bounding box center [1206, 430] width 23 height 23
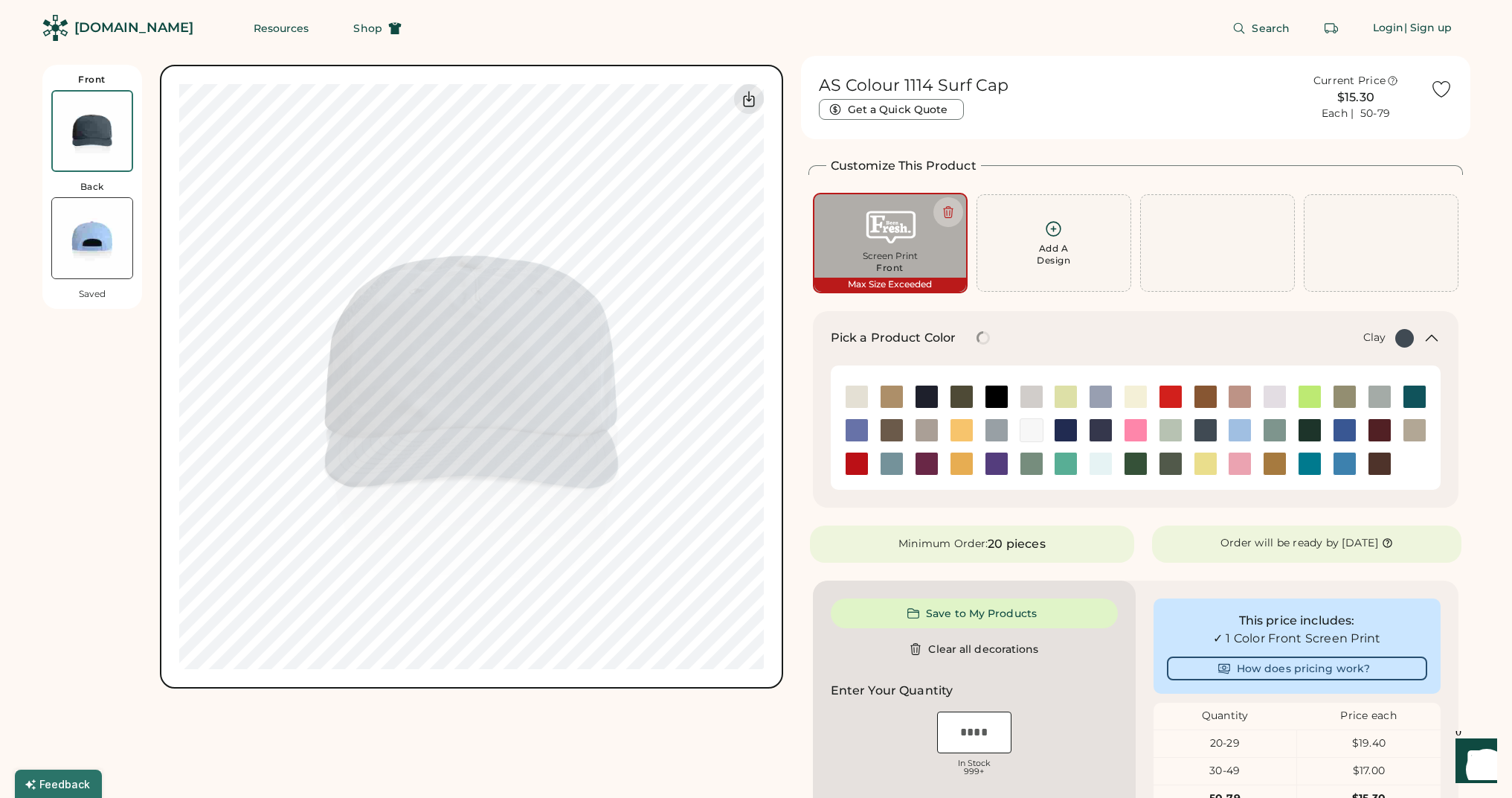
click at [1209, 386] on img at bounding box center [1206, 396] width 23 height 23
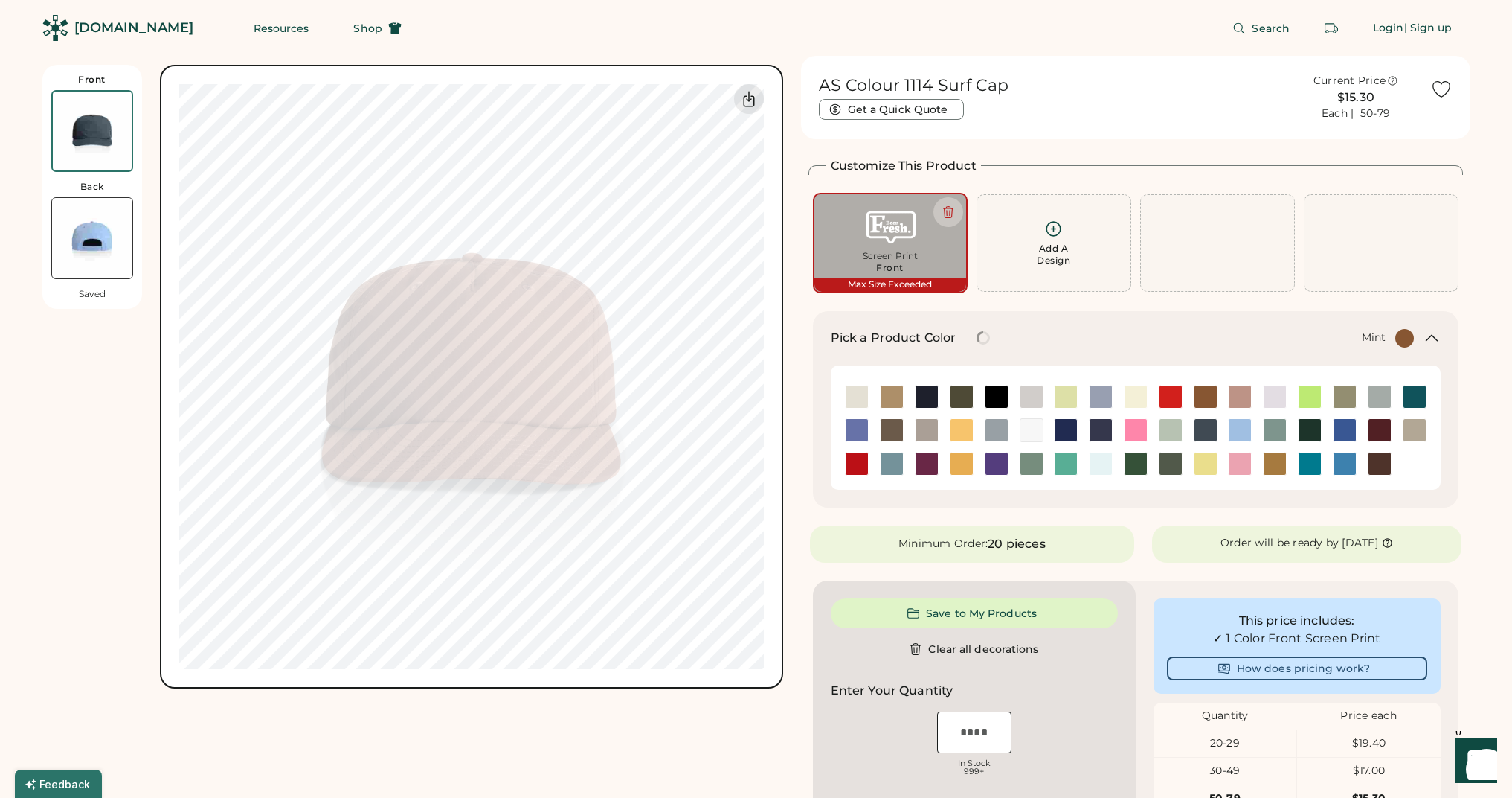
click at [1179, 428] on img at bounding box center [1170, 430] width 23 height 23
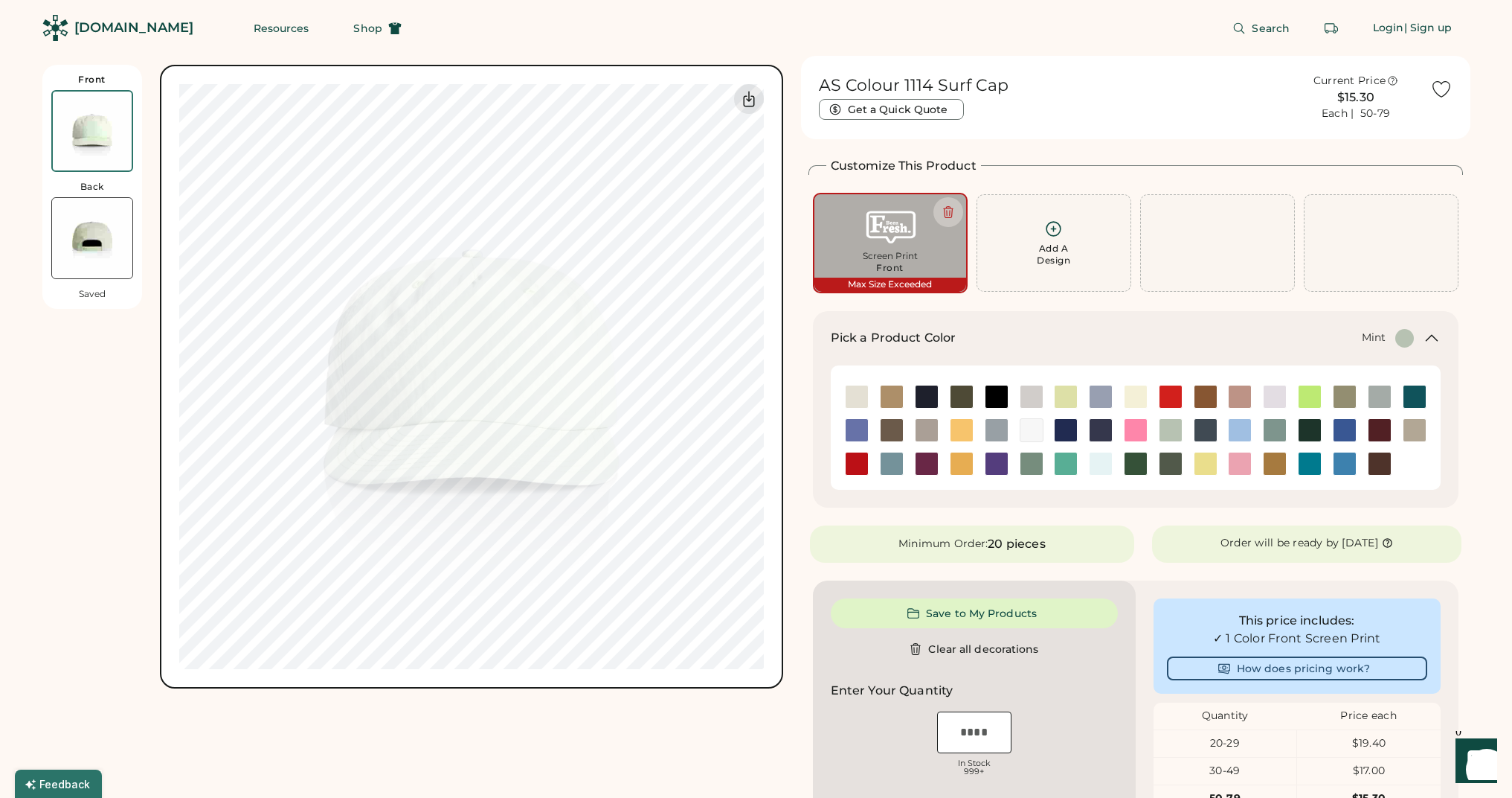
click at [1150, 448] on div at bounding box center [1135, 463] width 35 height 34
click at [1136, 430] on img at bounding box center [1136, 430] width 23 height 23
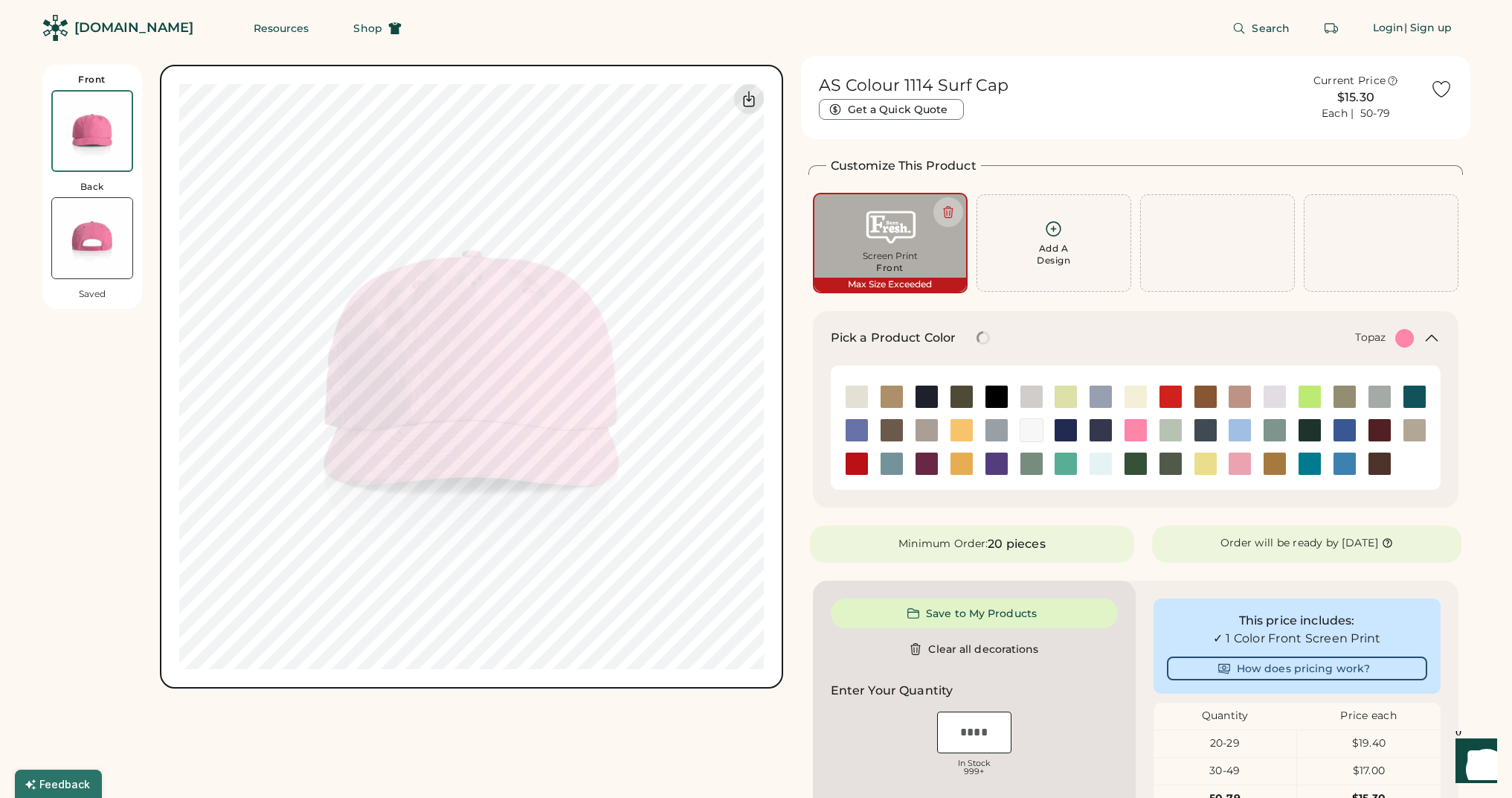
click at [1060, 465] on img at bounding box center [1066, 463] width 23 height 23
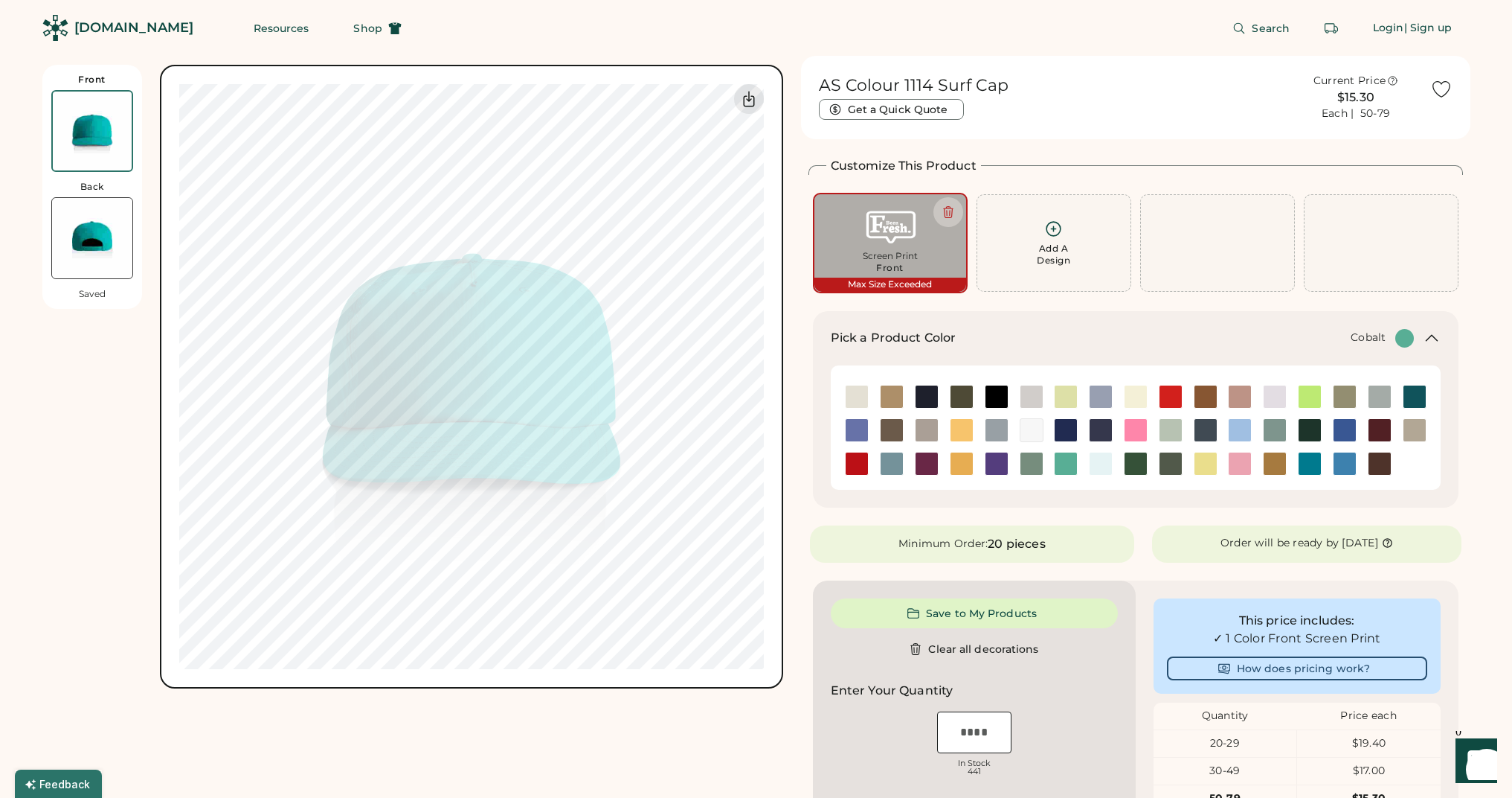
click at [1066, 425] on img at bounding box center [1066, 430] width 23 height 23
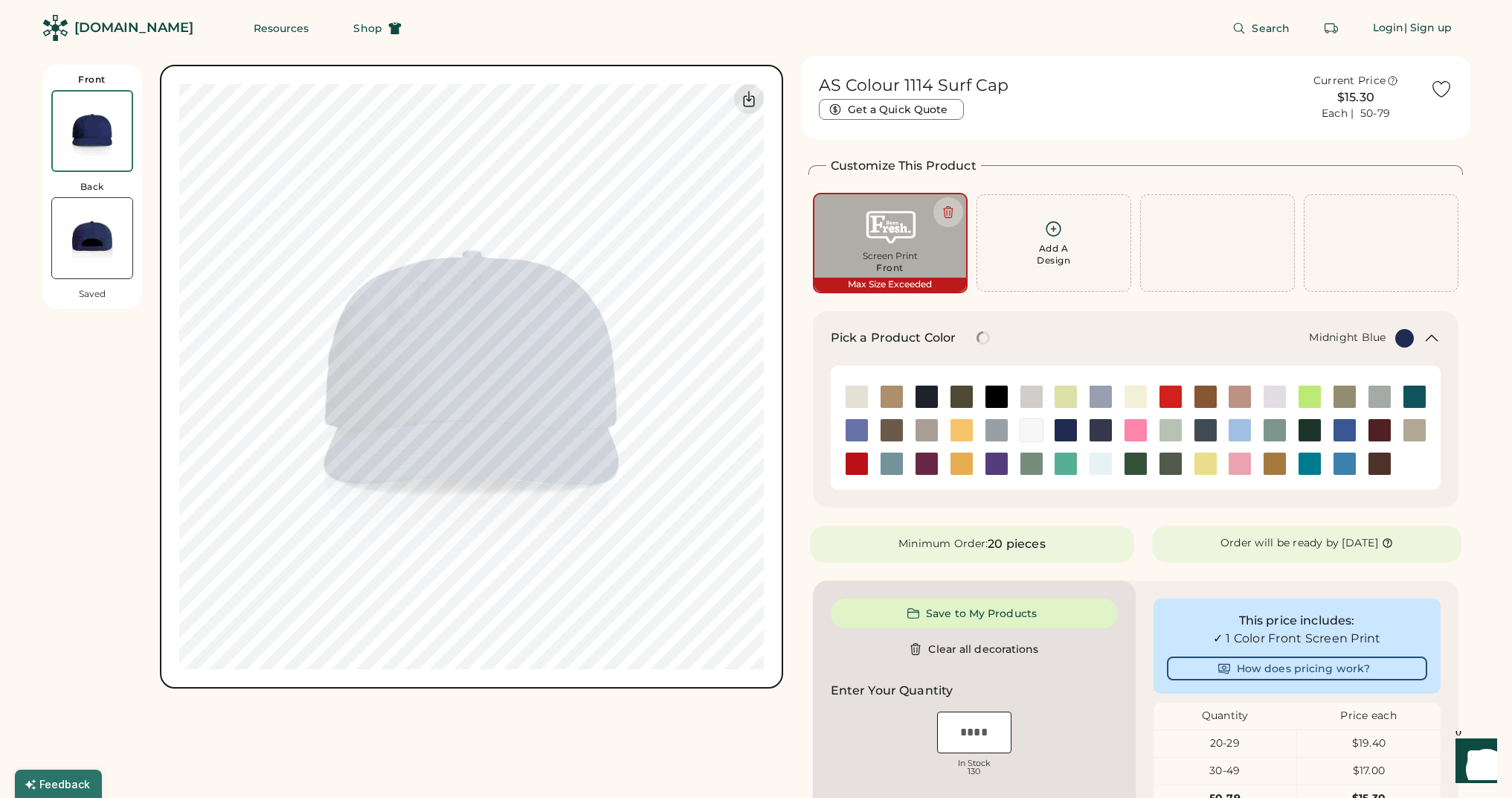
click at [1116, 423] on div at bounding box center [1100, 430] width 35 height 24
click at [1133, 427] on img at bounding box center [1136, 430] width 23 height 23
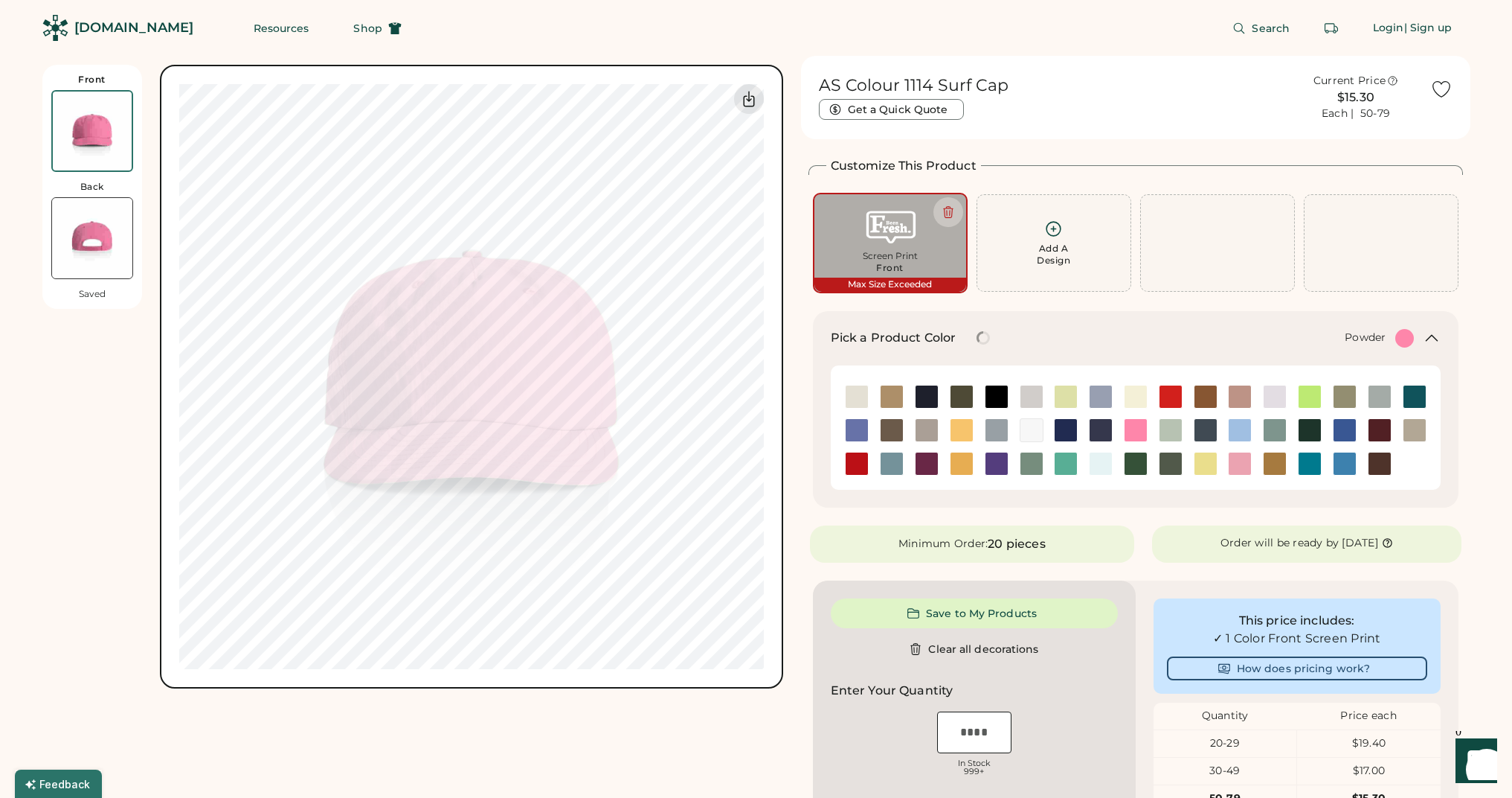
click at [1117, 392] on div at bounding box center [1100, 396] width 35 height 24
click at [1068, 385] on img at bounding box center [1066, 396] width 23 height 23
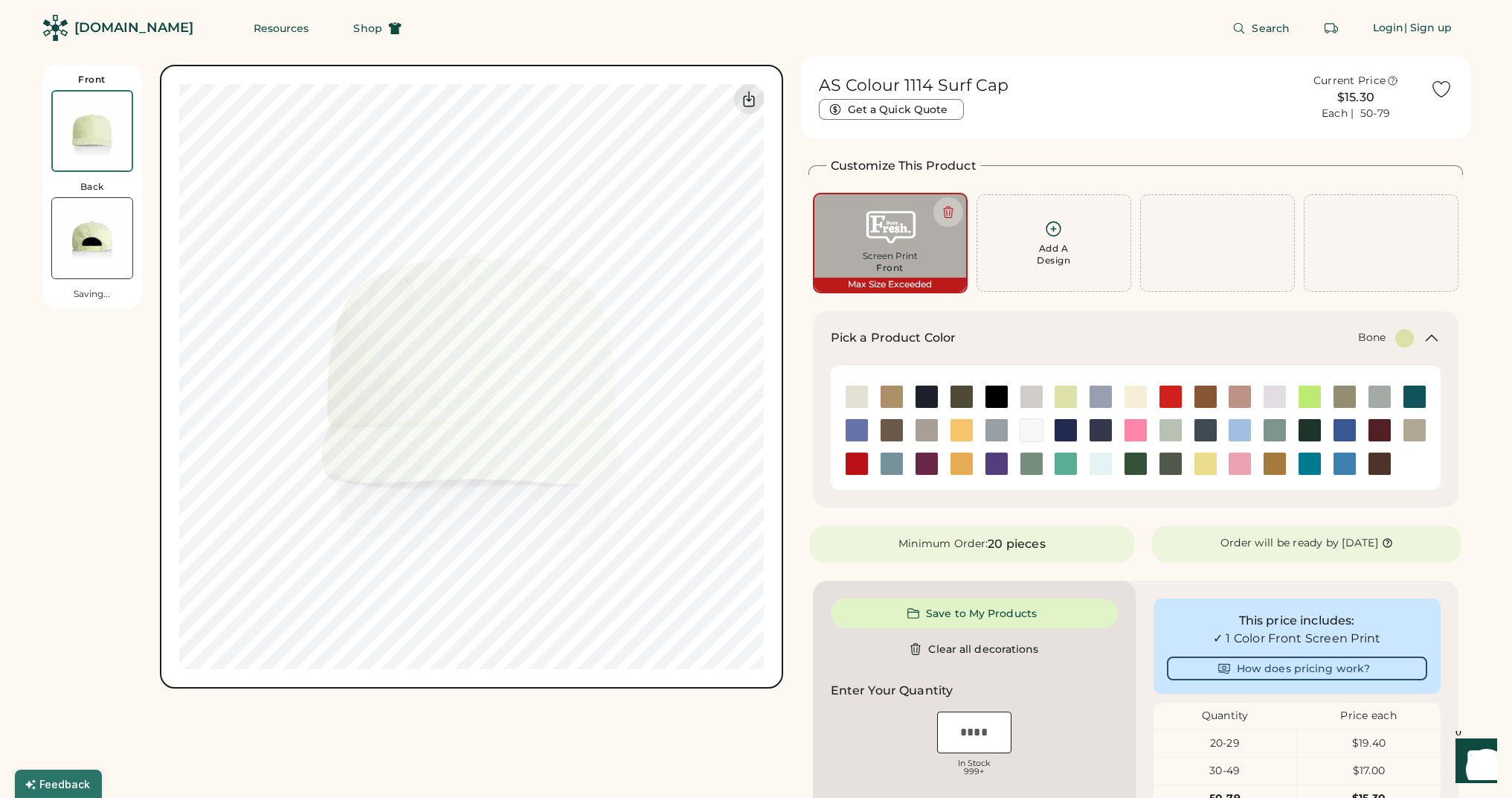
click at [1044, 393] on div at bounding box center [1032, 396] width 35 height 24
click at [1047, 396] on div at bounding box center [1032, 396] width 35 height 24
click at [1027, 396] on img at bounding box center [1032, 396] width 23 height 23
click at [1072, 399] on img at bounding box center [1066, 396] width 23 height 23
click at [1094, 415] on div at bounding box center [1100, 430] width 35 height 34
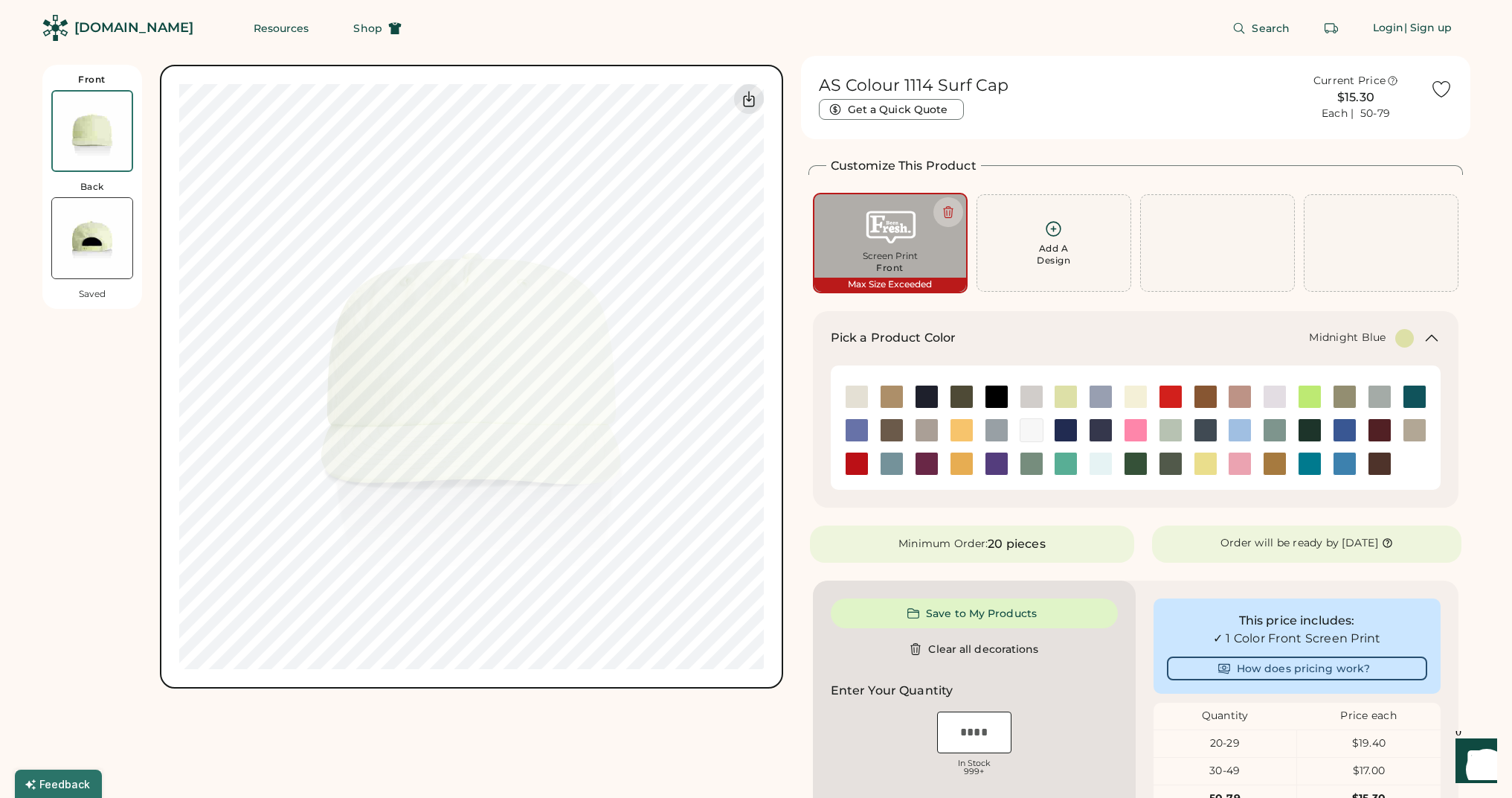
click at [1097, 432] on img at bounding box center [1100, 430] width 23 height 23
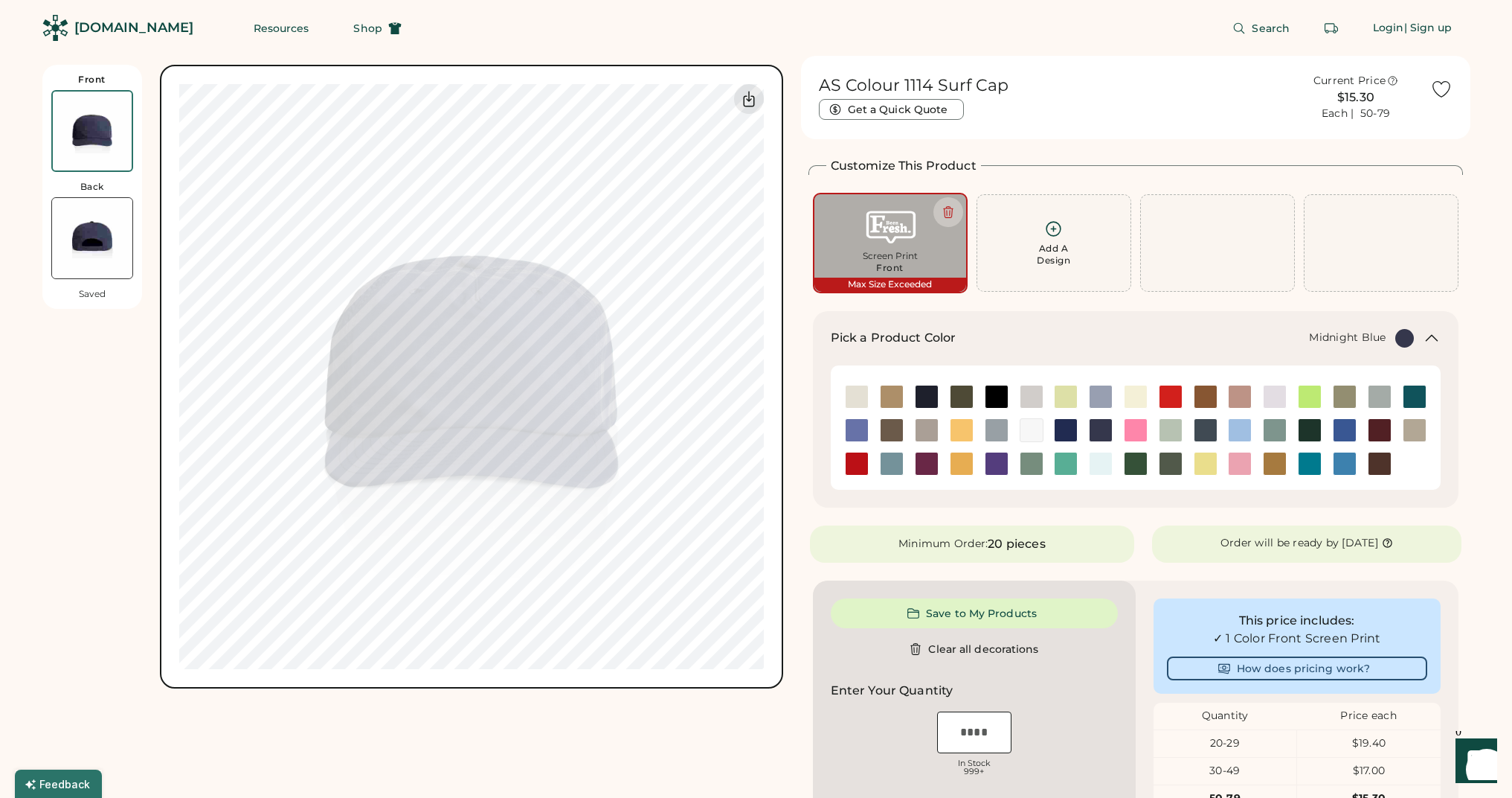
type input "****"
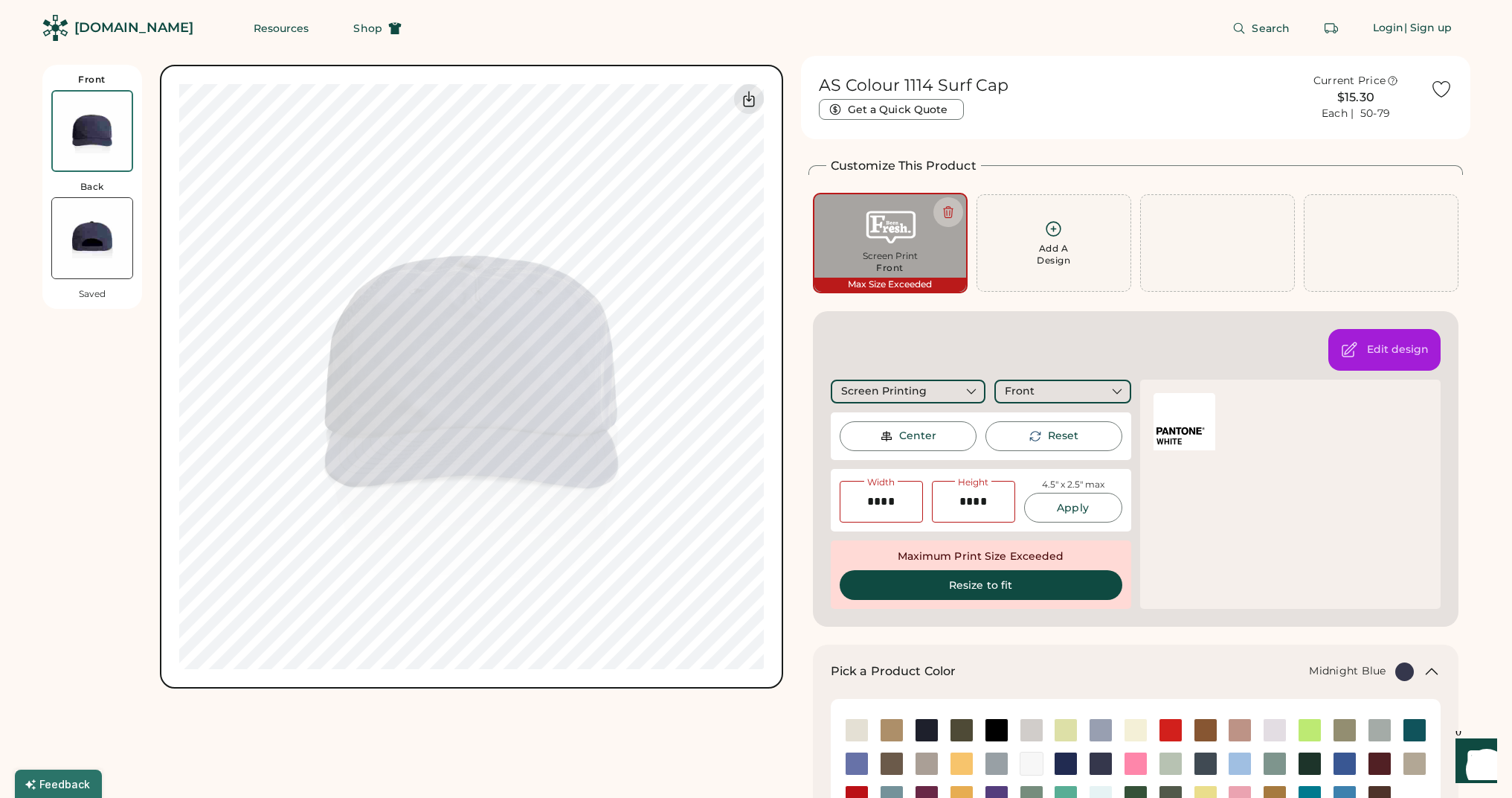
type input "****"
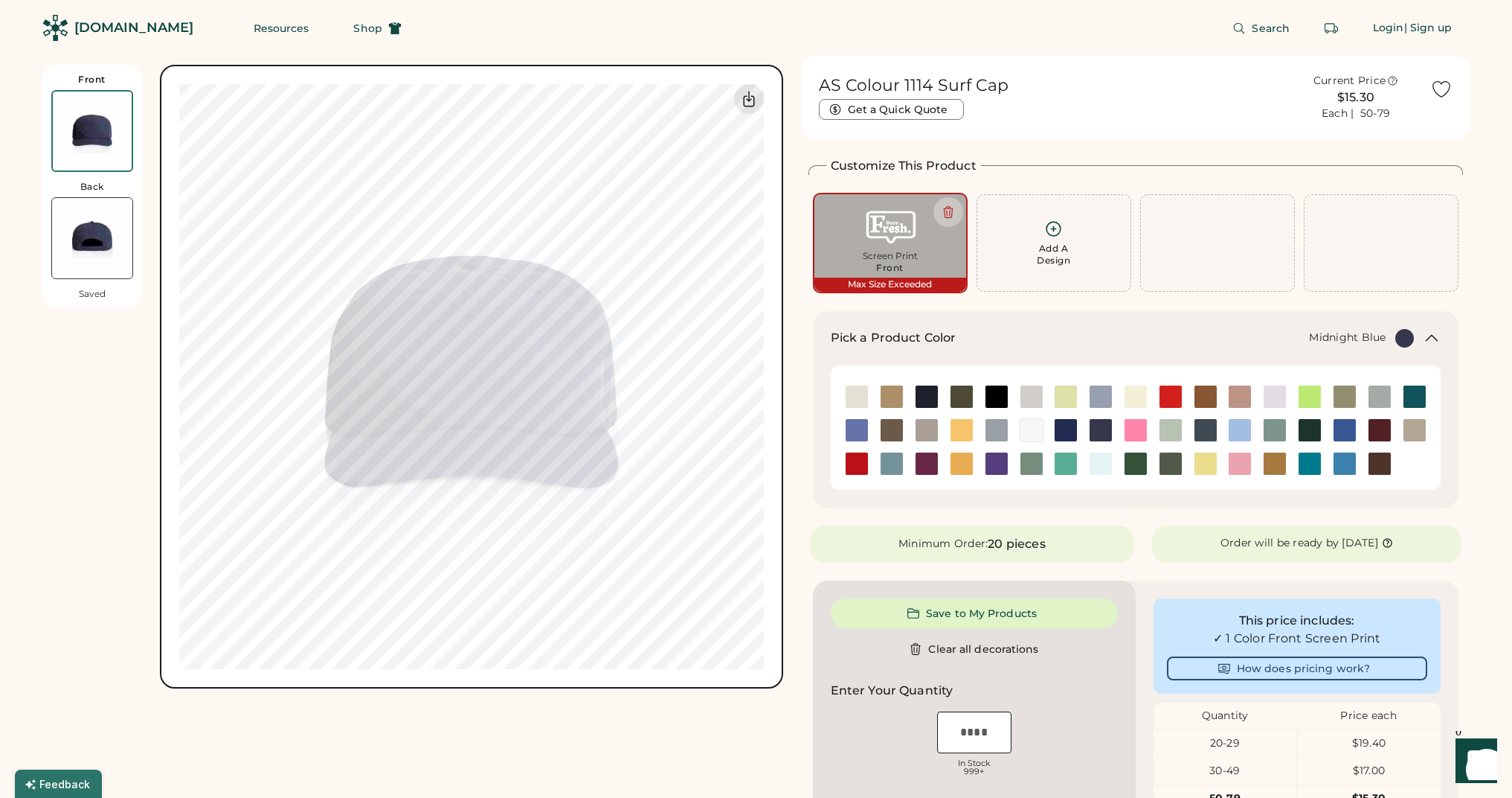
type input "****"
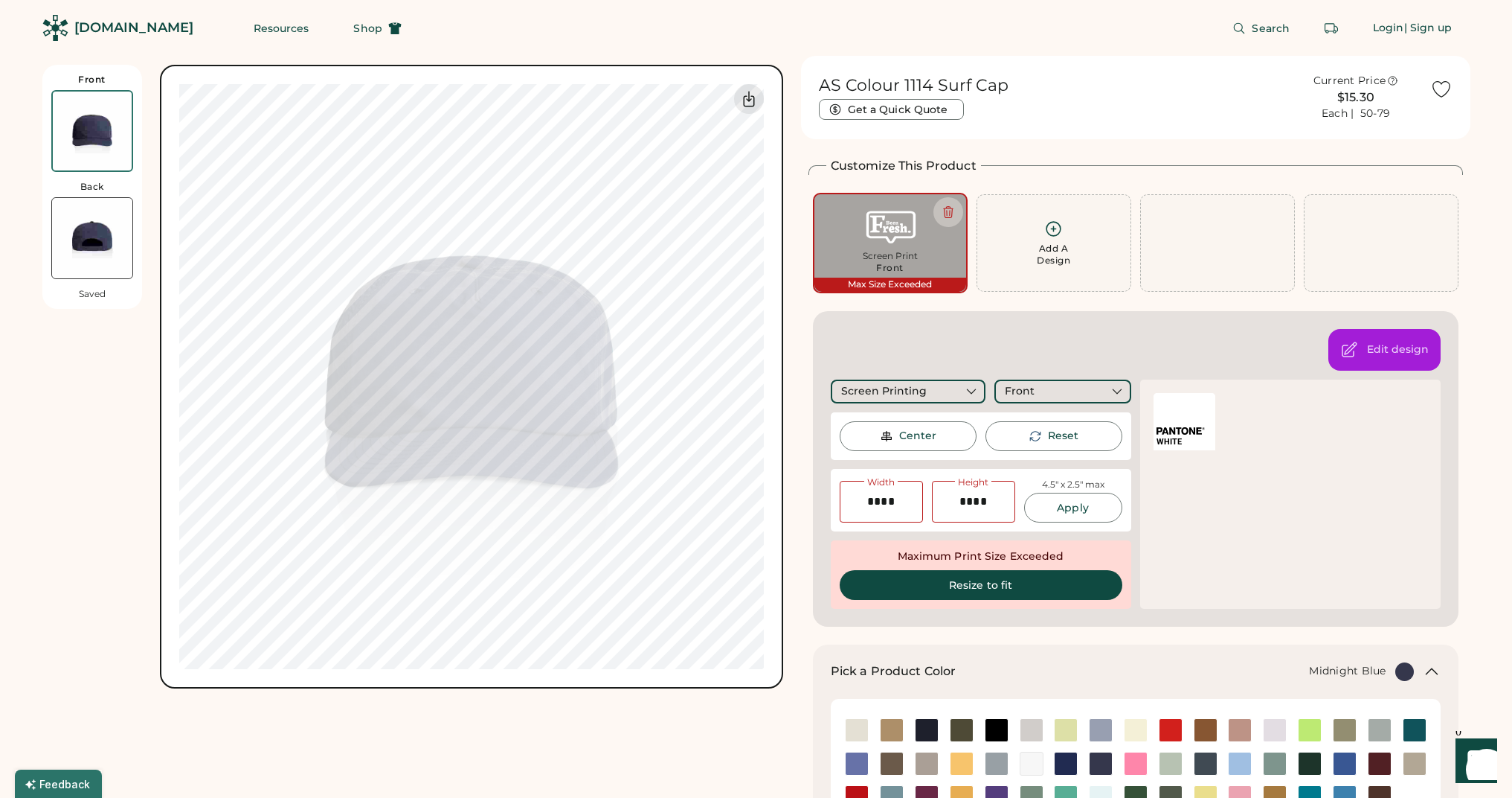
type input "****"
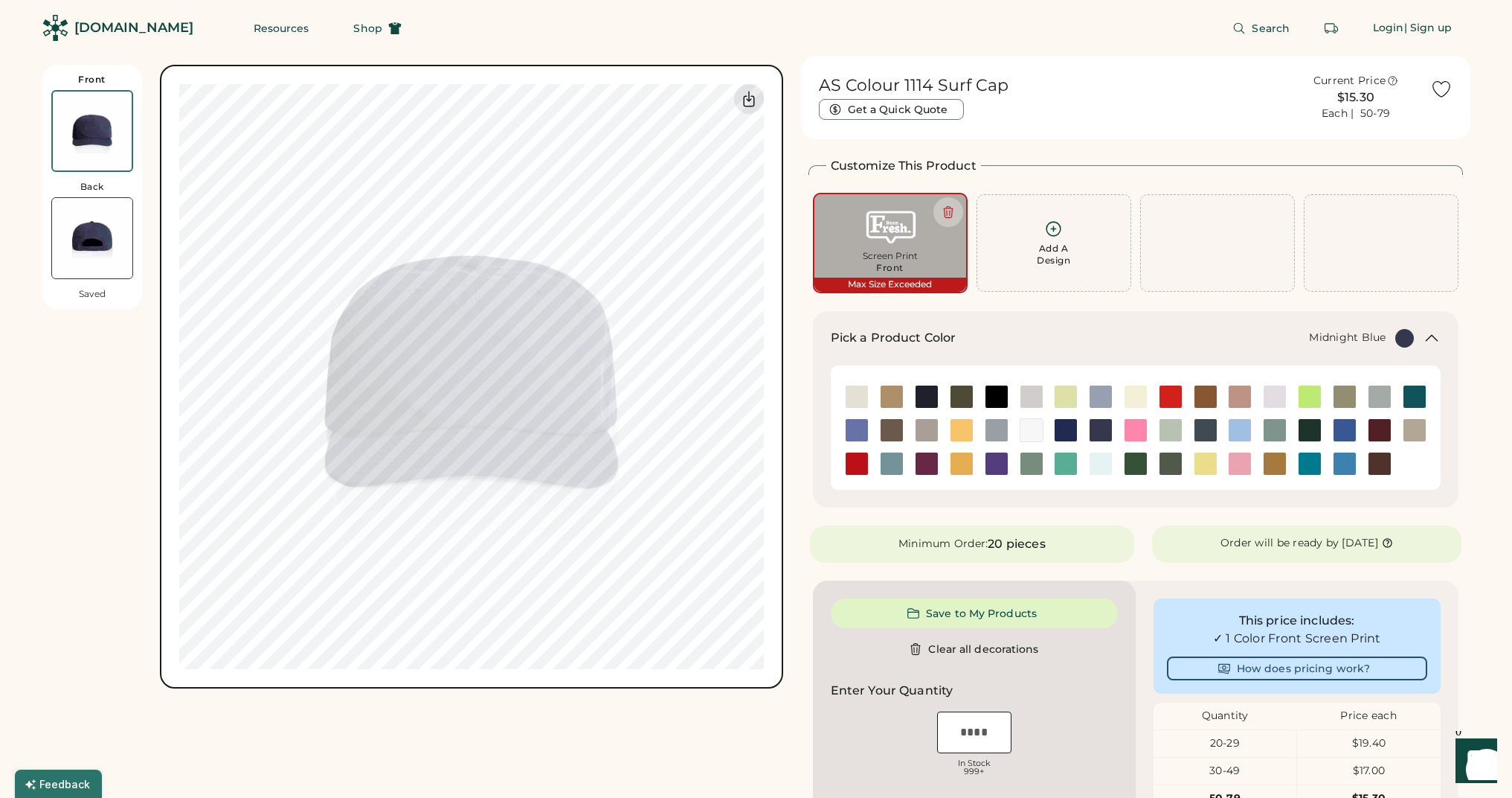
type input "****"
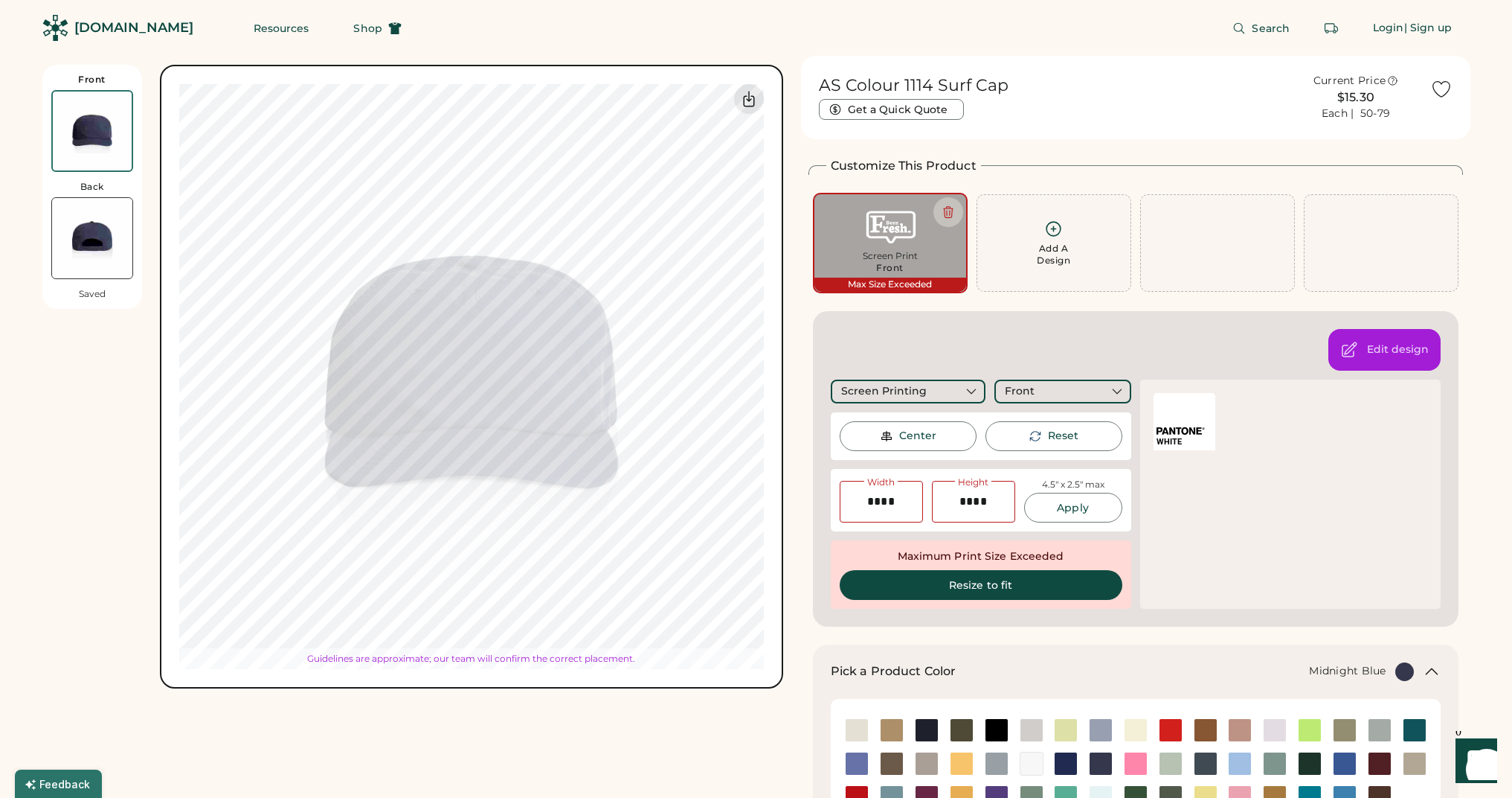
type input "****"
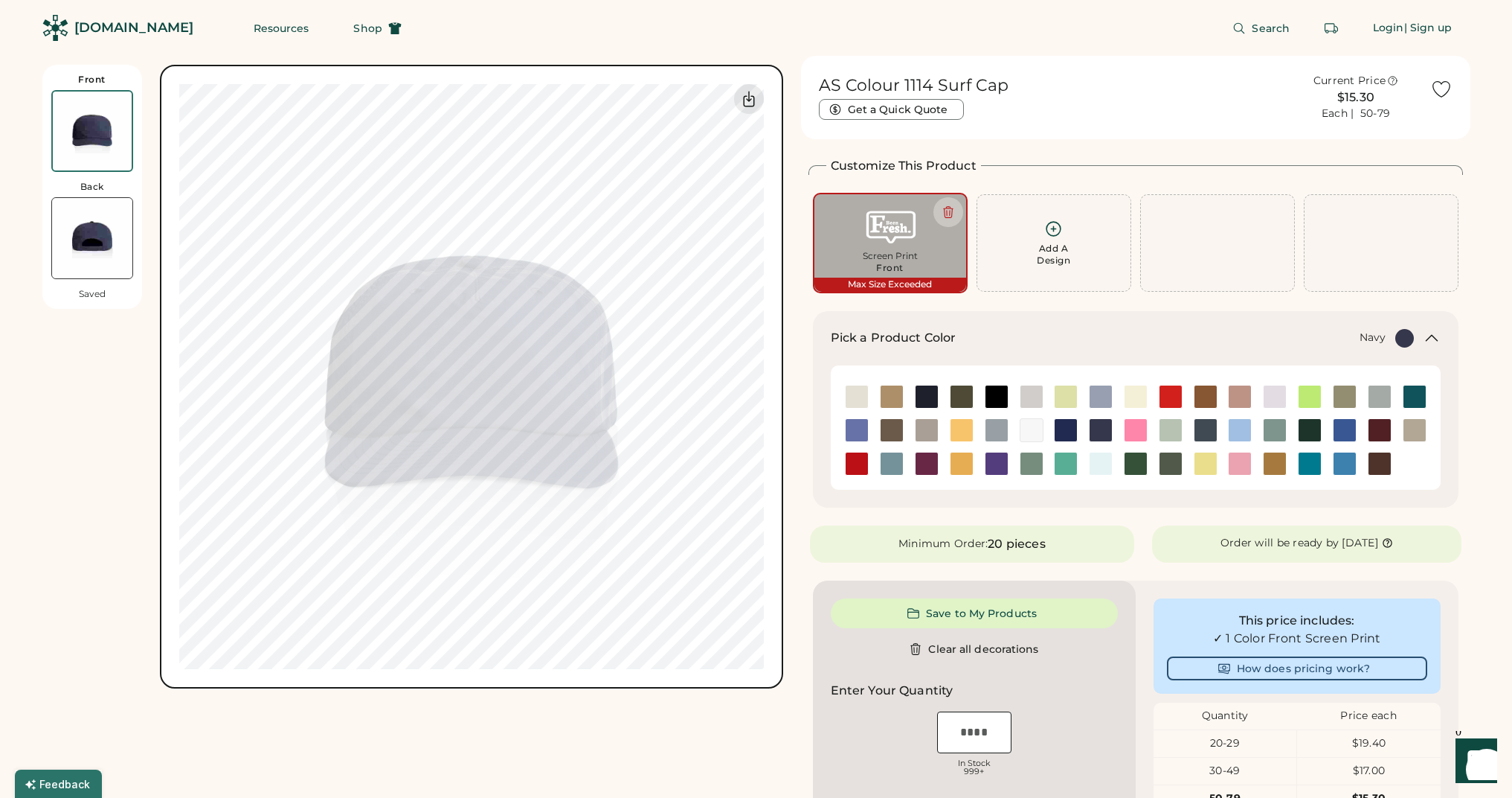
click at [929, 396] on img at bounding box center [926, 396] width 23 height 23
click at [1014, 409] on div at bounding box center [1032, 396] width 35 height 34
click at [1102, 423] on img at bounding box center [1100, 430] width 23 height 23
click at [1265, 445] on div at bounding box center [1275, 430] width 35 height 34
click at [1345, 429] on img at bounding box center [1344, 430] width 23 height 23
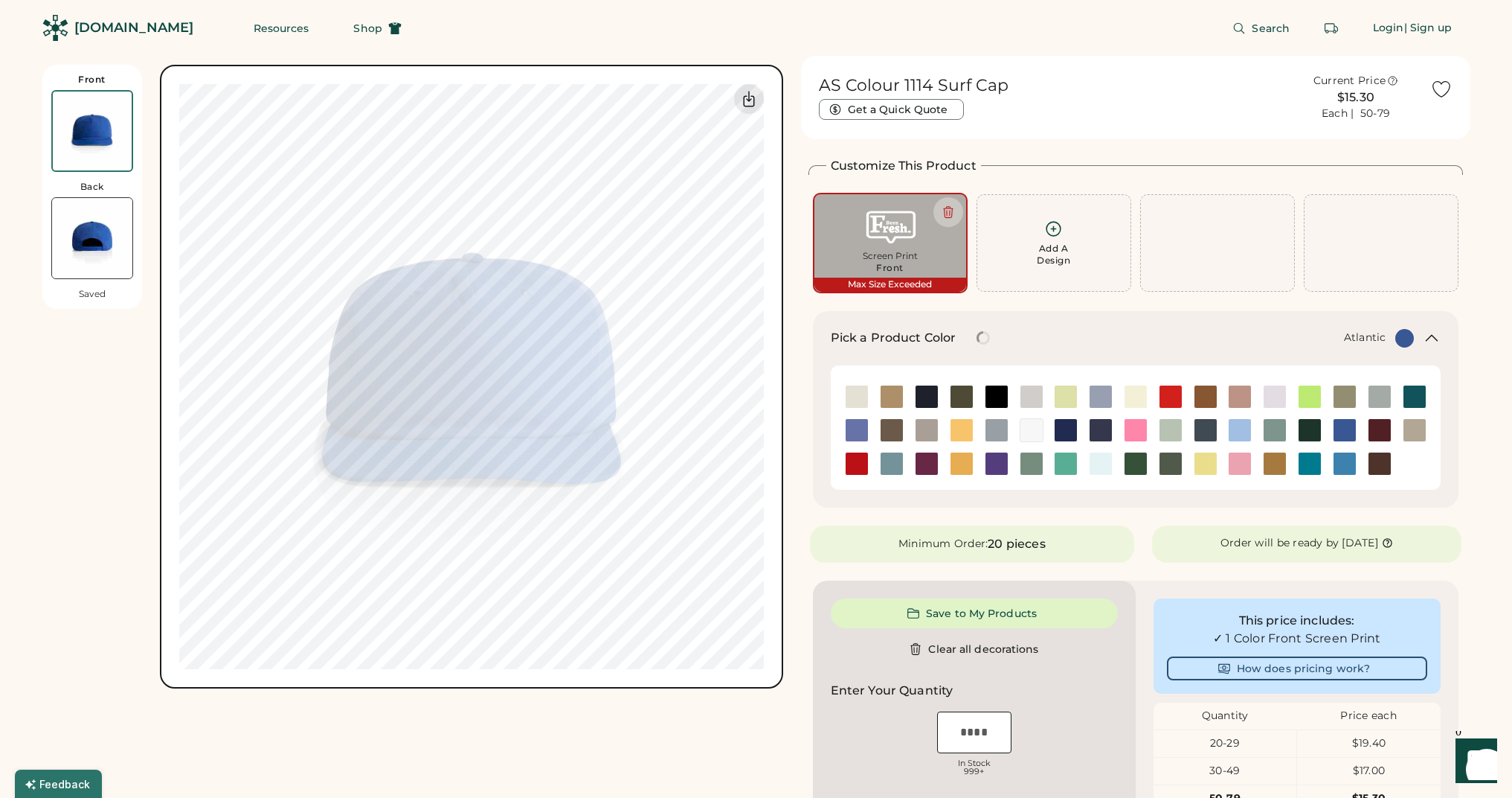
click at [1412, 396] on img at bounding box center [1415, 396] width 23 height 23
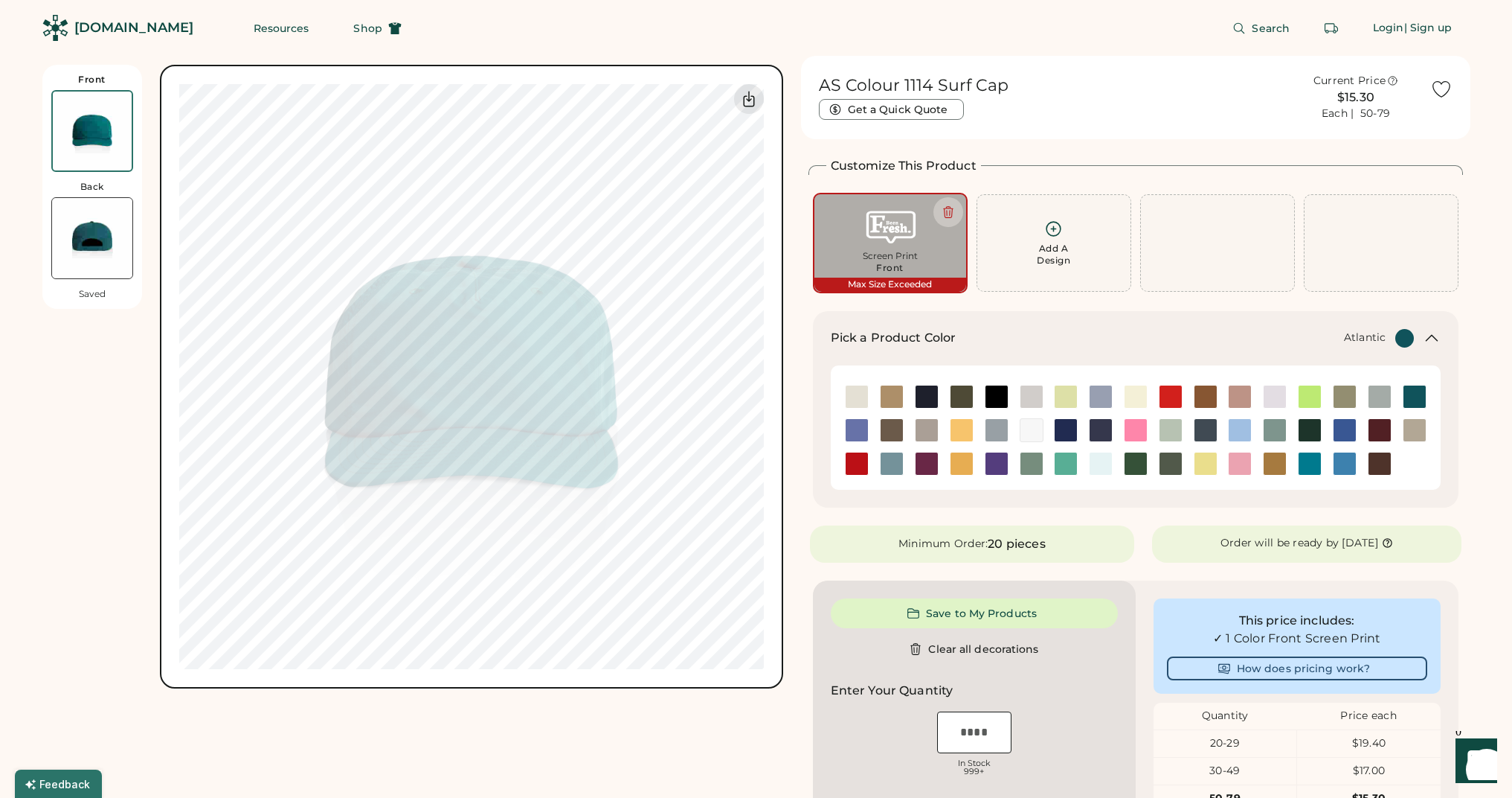
type input "****"
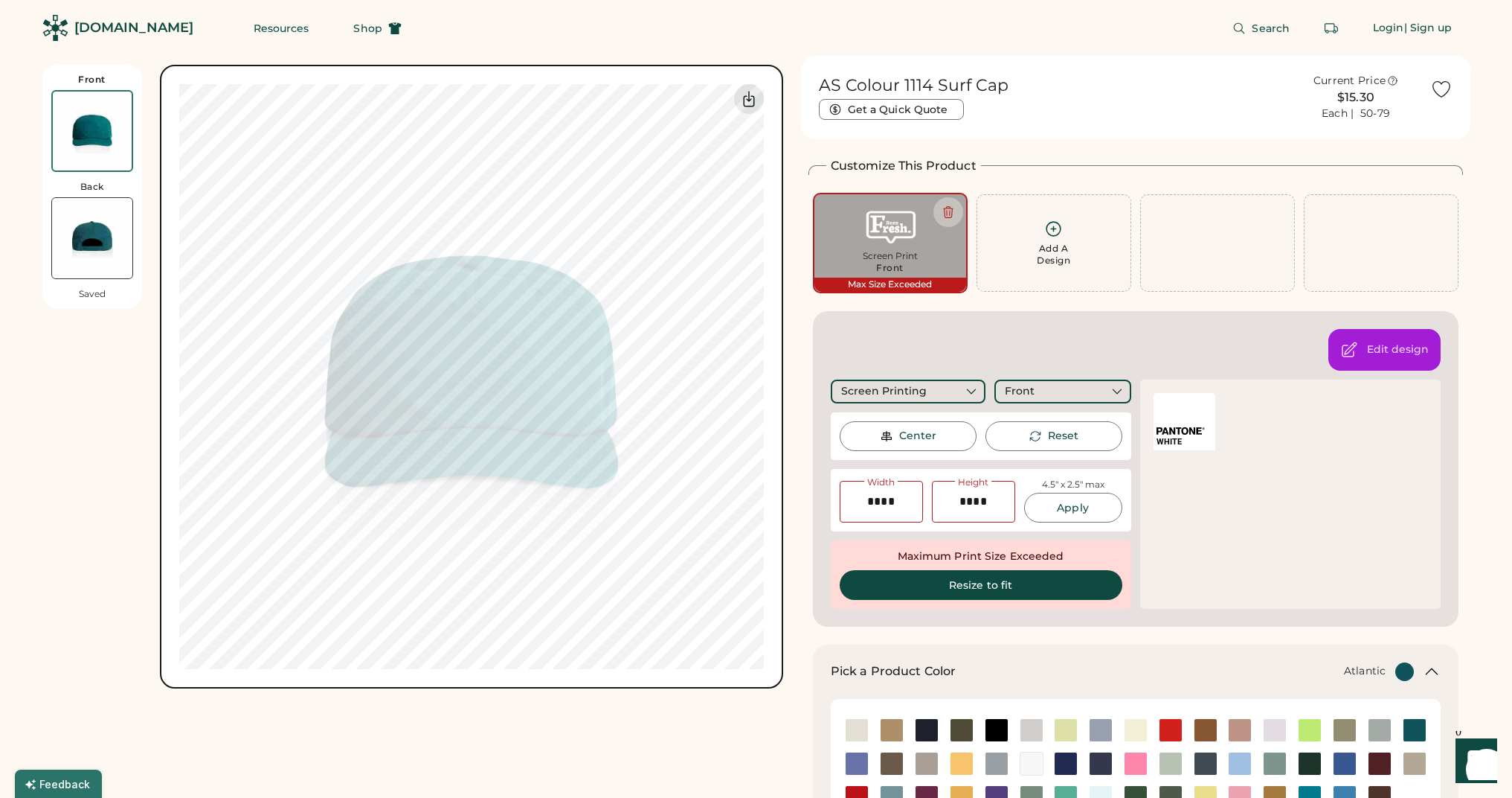
type input "****"
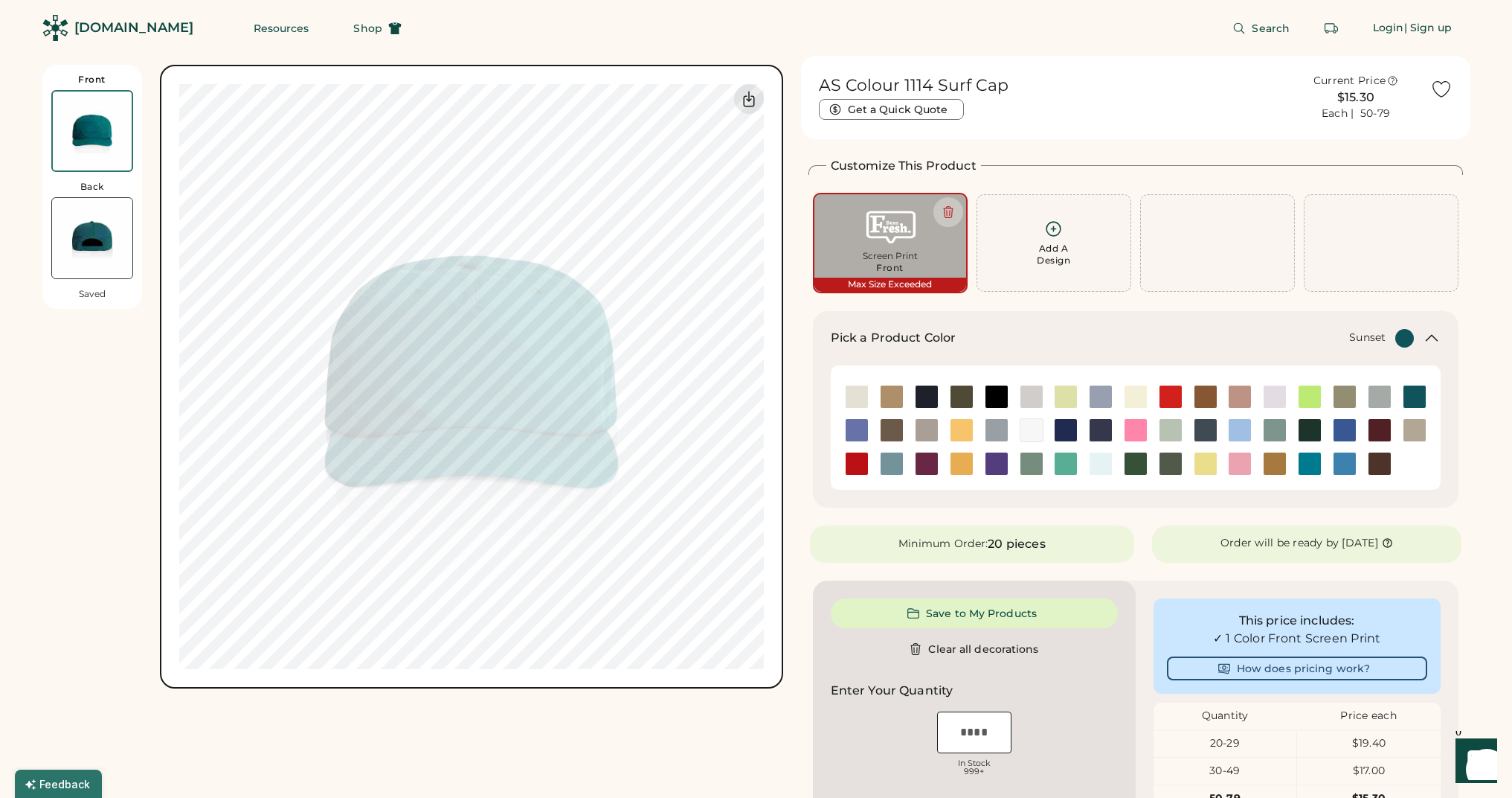
click at [958, 427] on img at bounding box center [962, 430] width 23 height 23
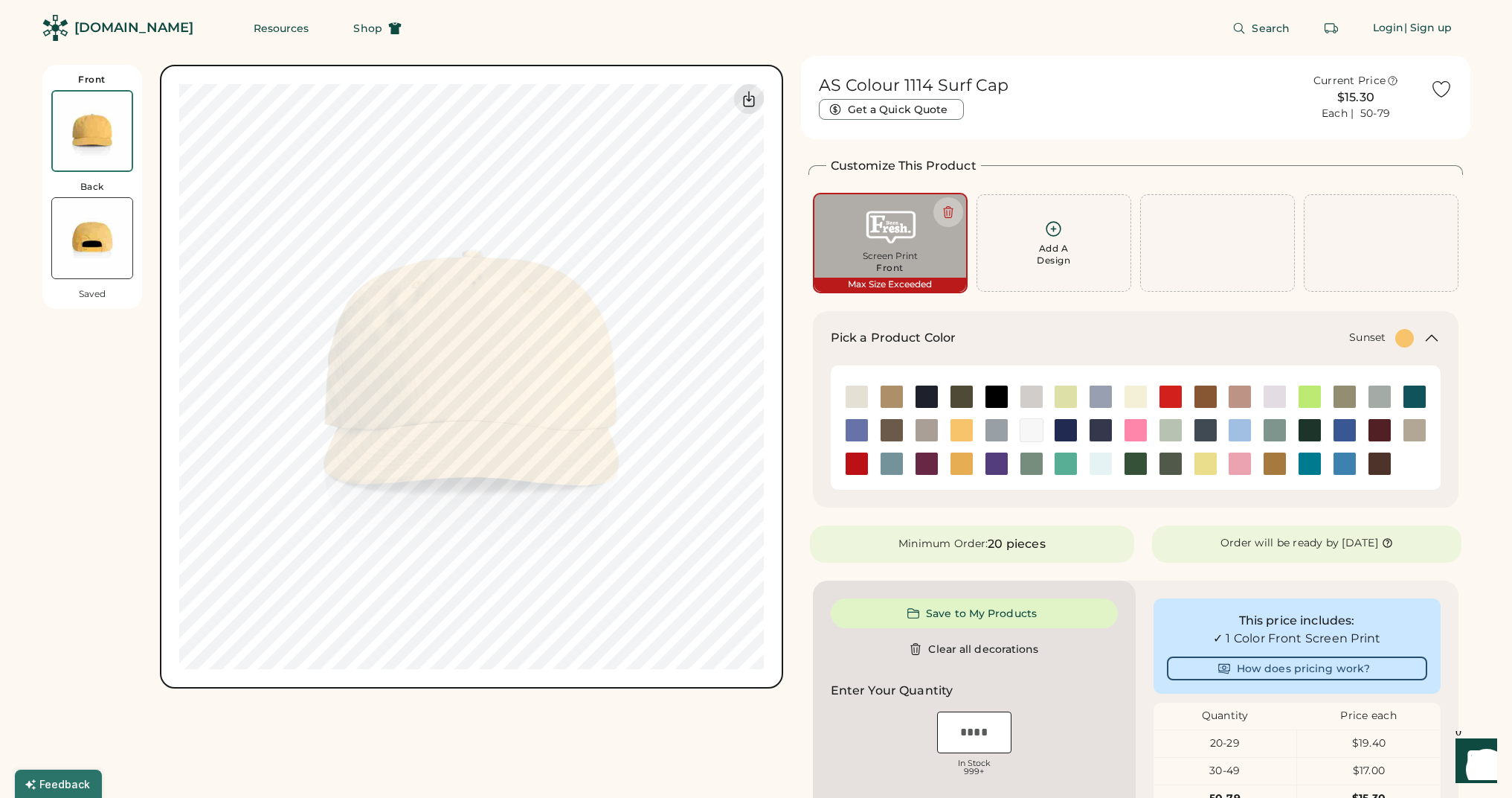
type input "****"
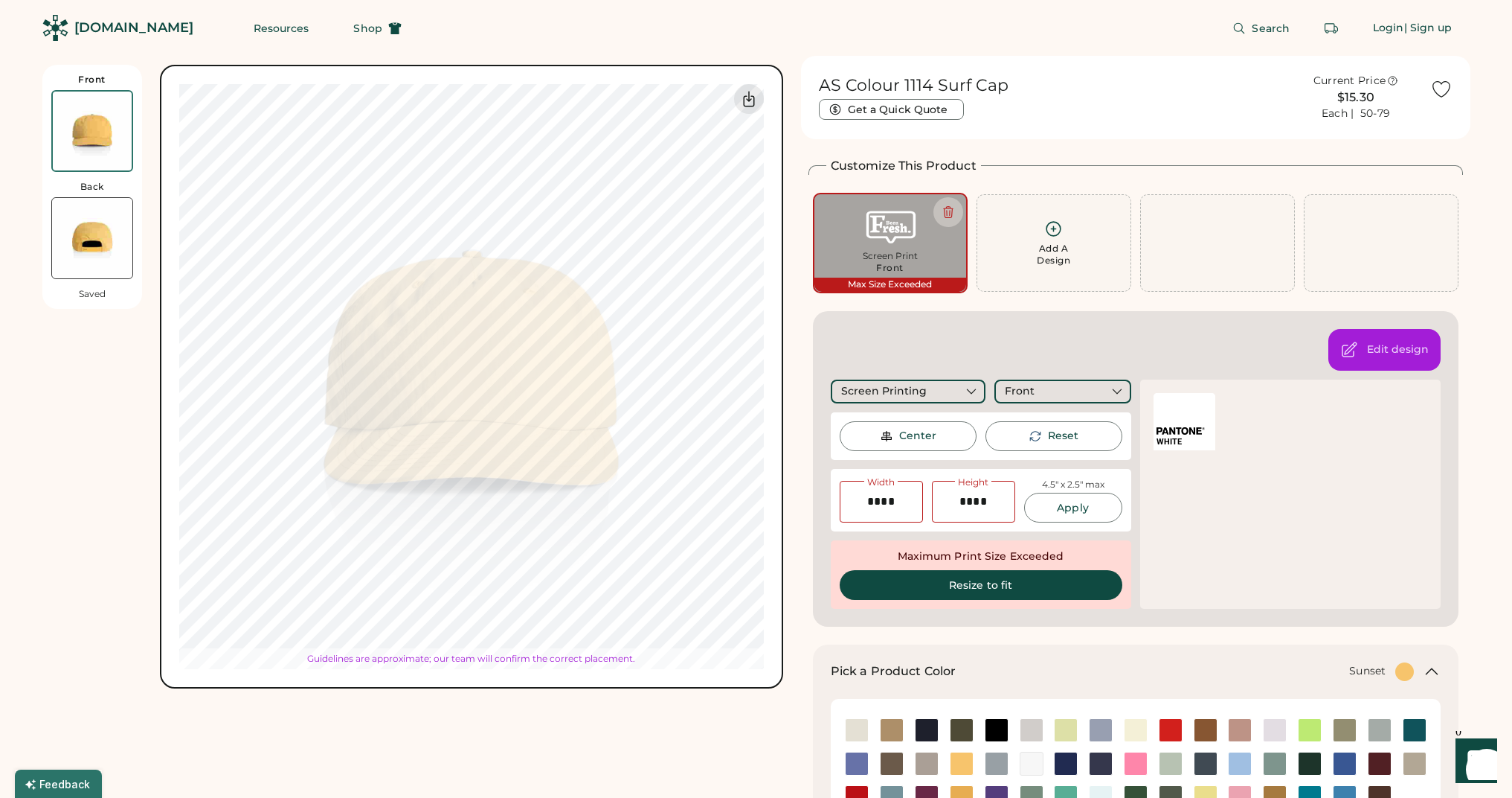
type input "****"
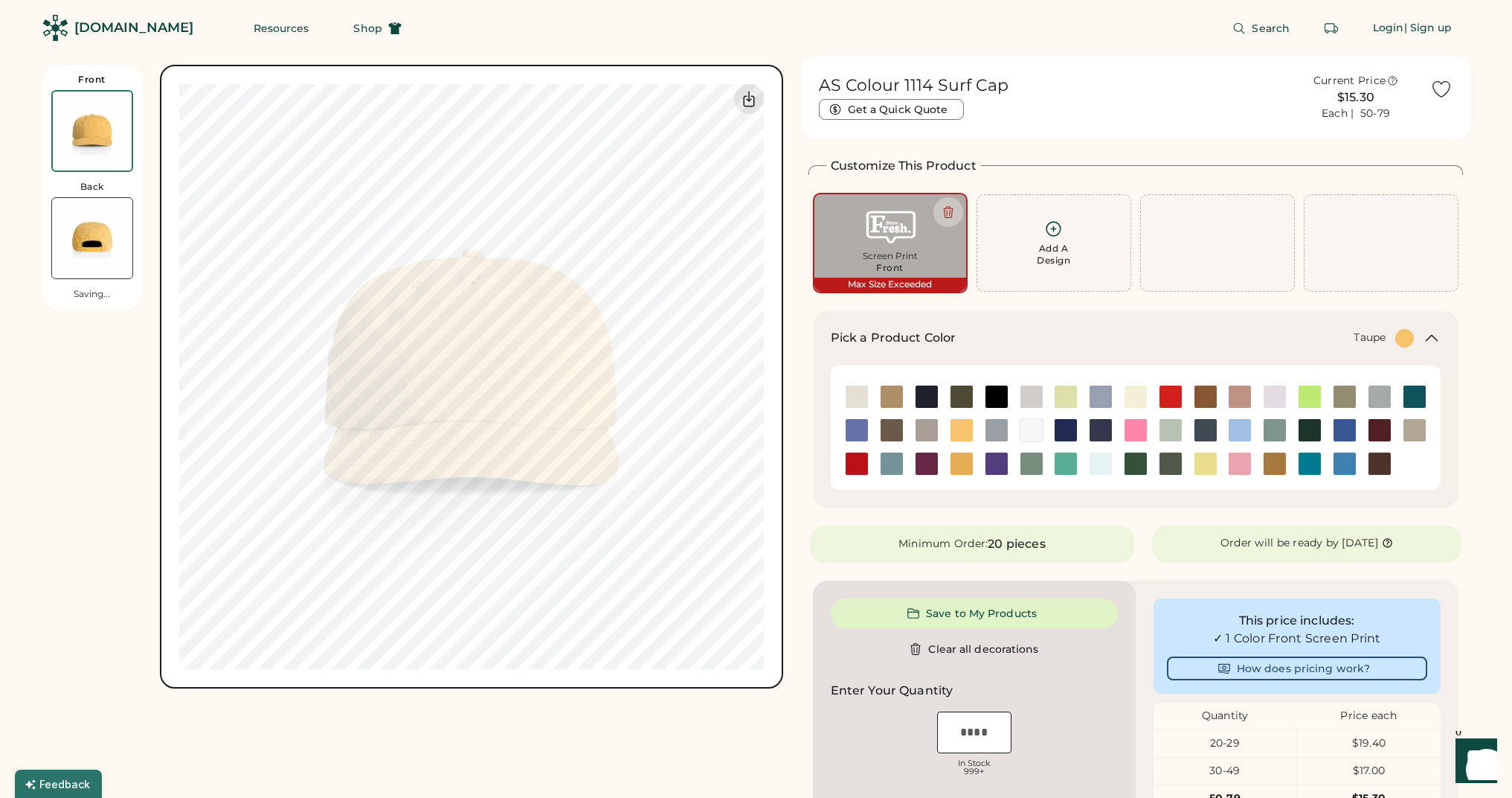
click at [933, 430] on img at bounding box center [926, 430] width 23 height 23
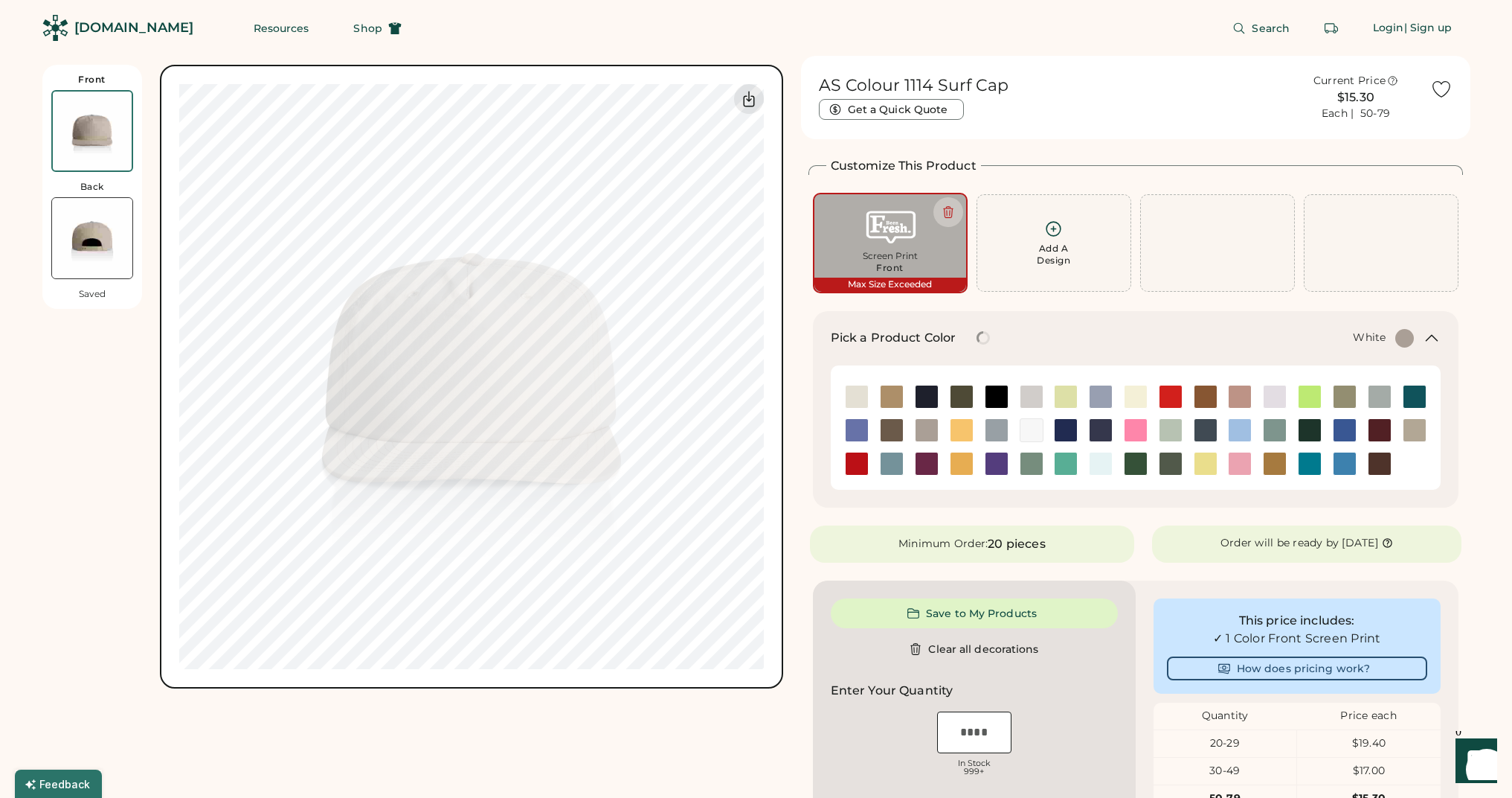
click at [1031, 438] on img at bounding box center [1032, 430] width 23 height 23
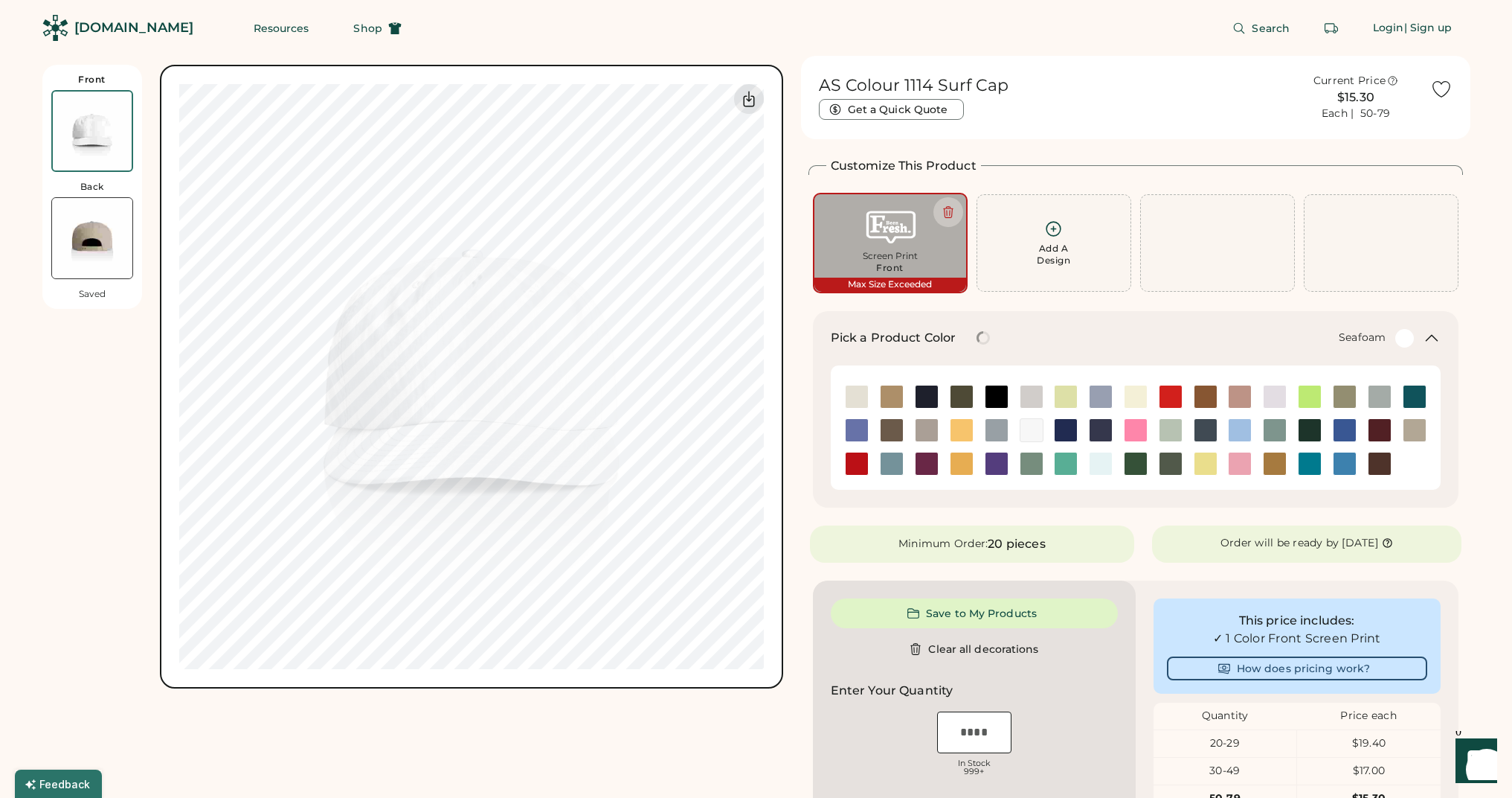
click at [1103, 456] on img at bounding box center [1100, 463] width 23 height 23
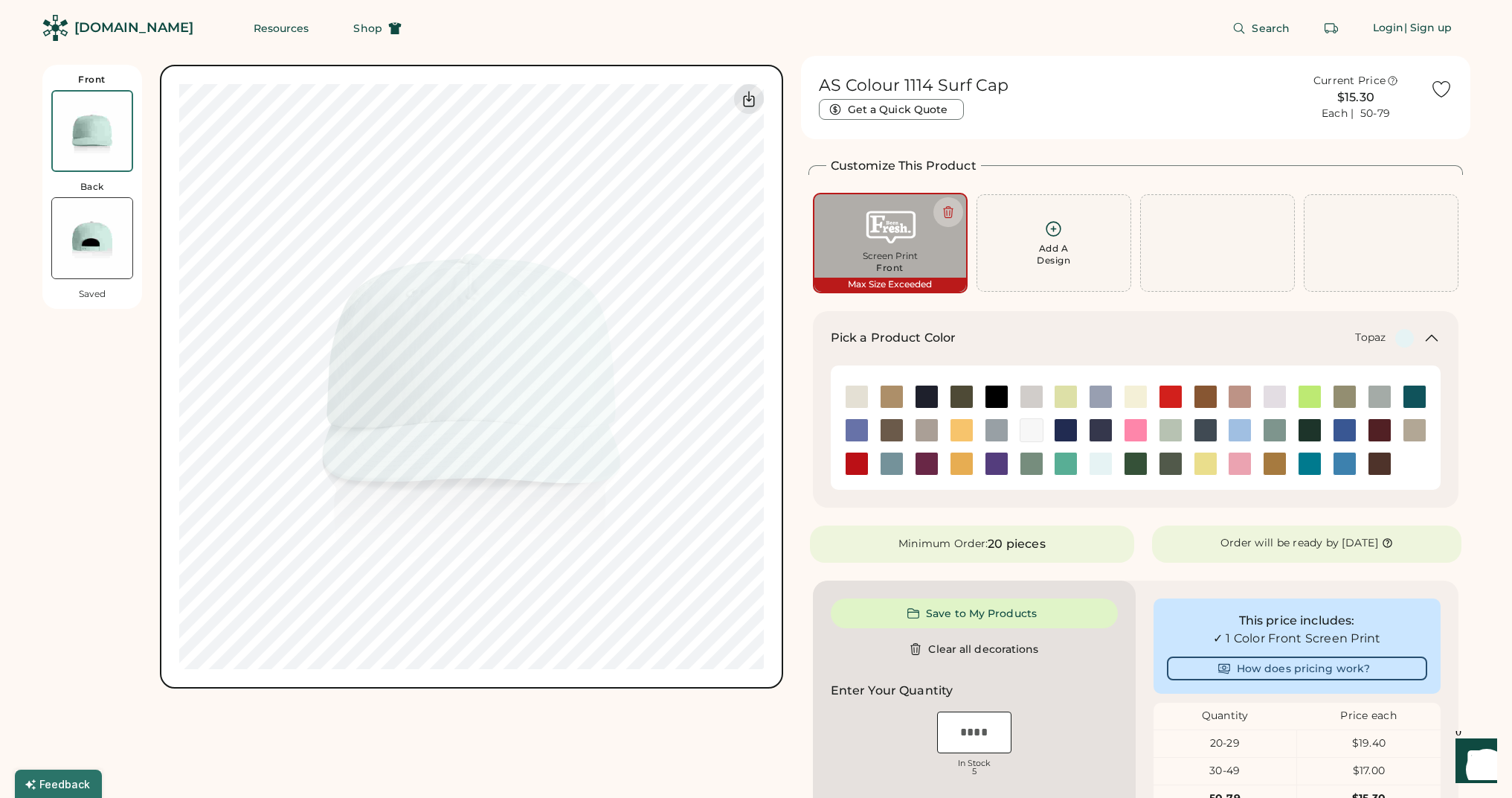
click at [1060, 462] on img at bounding box center [1066, 463] width 23 height 23
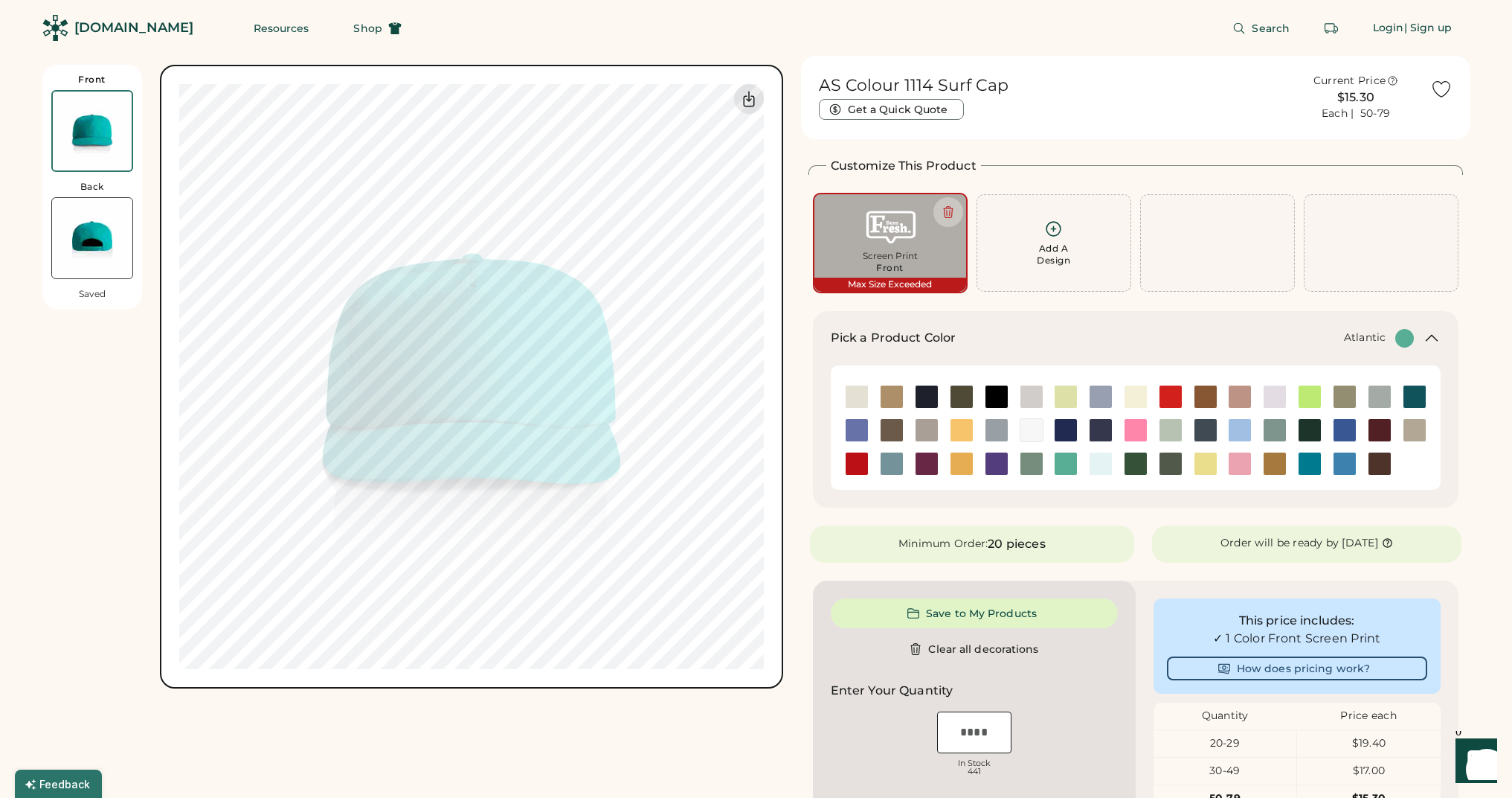
click at [1407, 394] on img at bounding box center [1415, 396] width 23 height 23
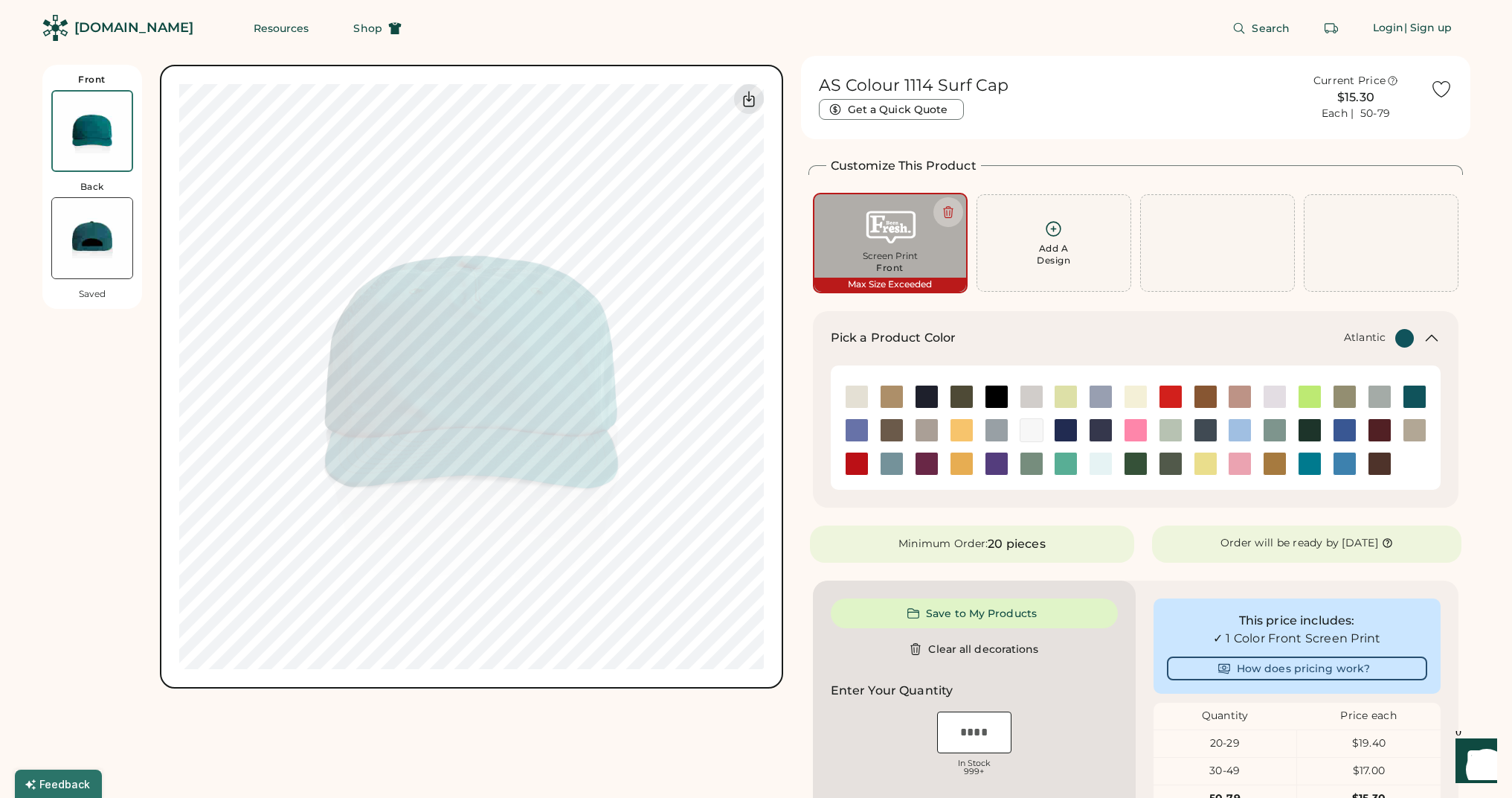
type input "****"
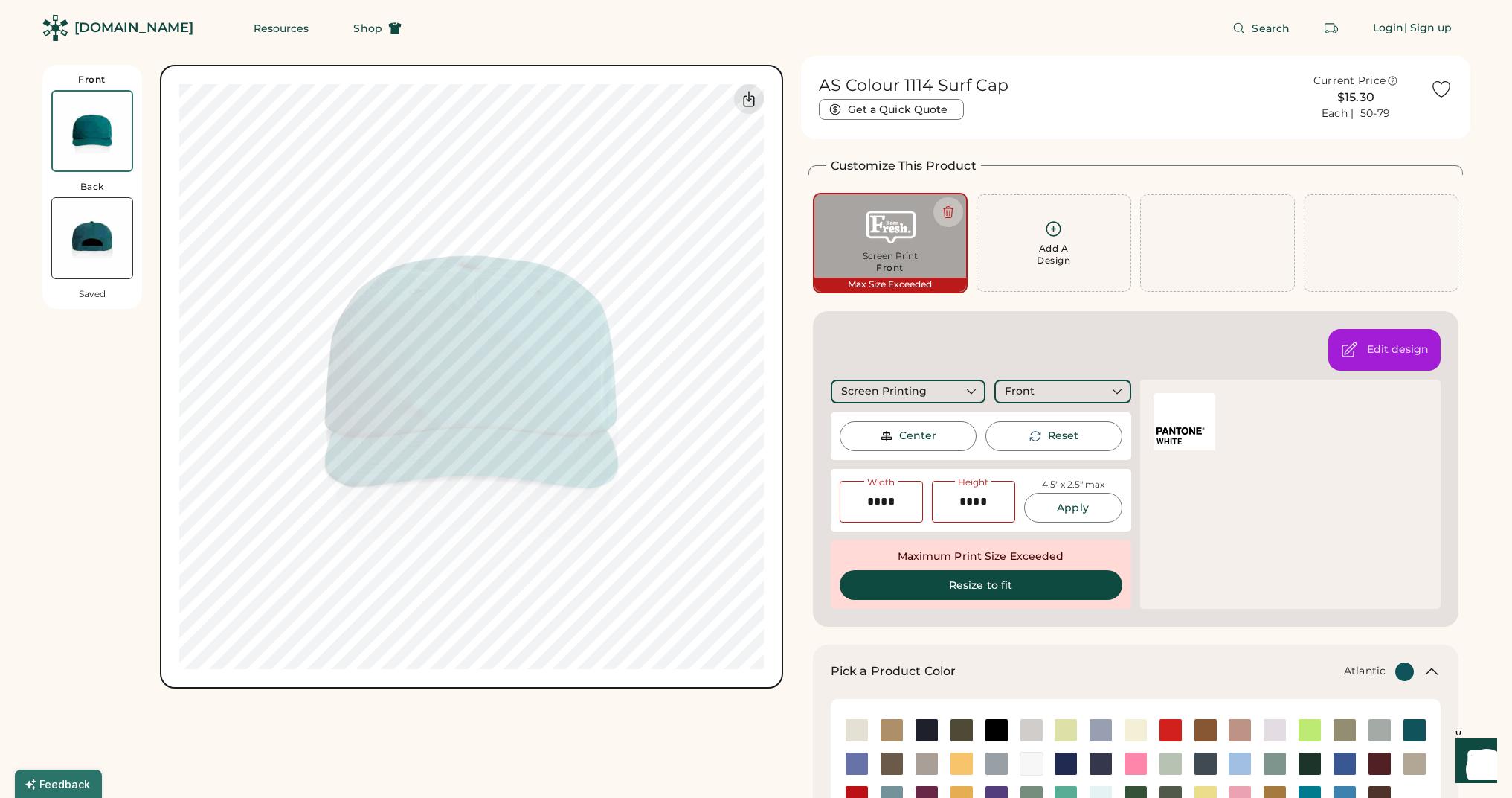
type input "****"
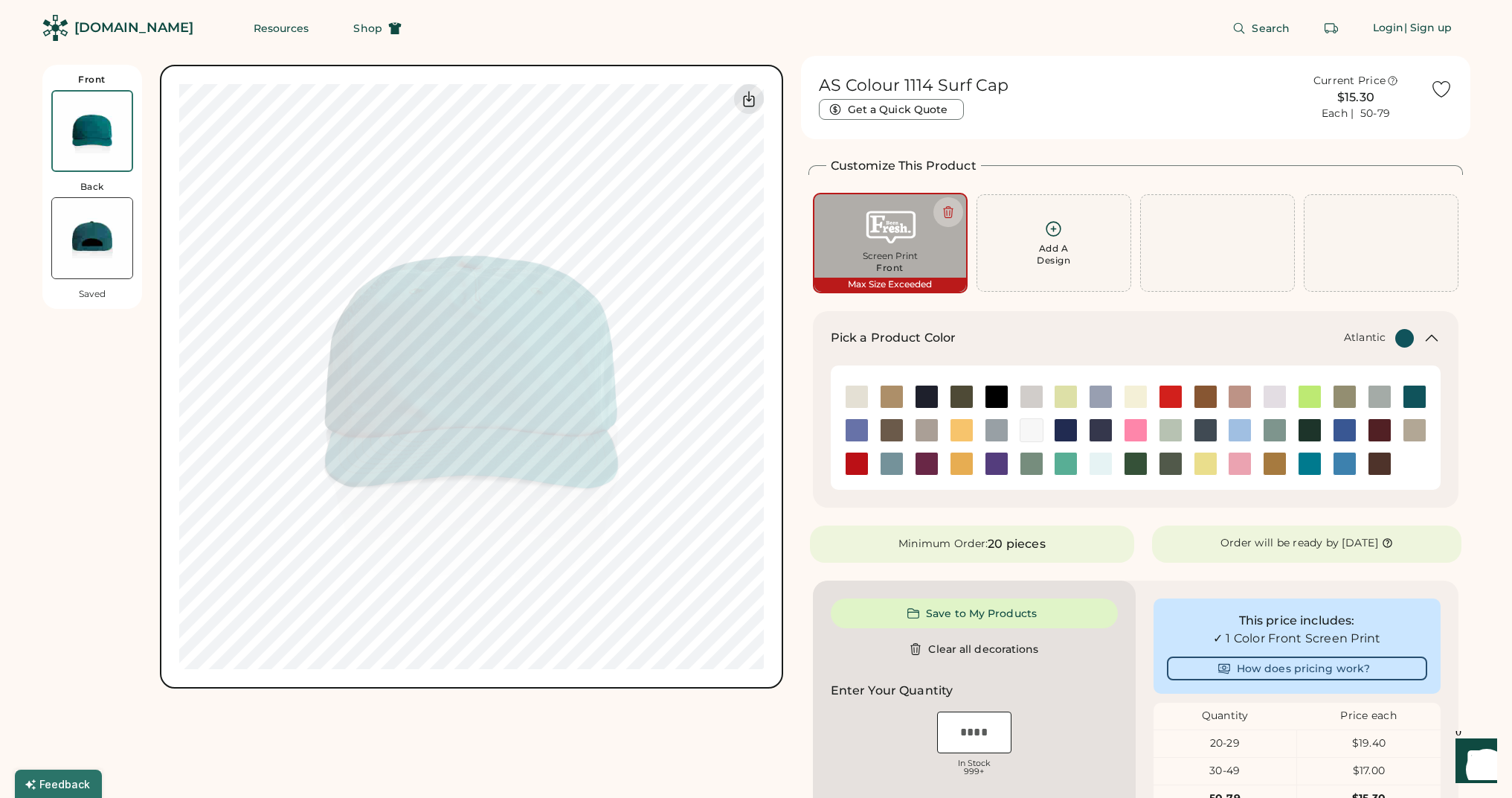
type input "****"
click at [906, 432] on div at bounding box center [891, 430] width 35 height 24
click at [928, 425] on img at bounding box center [926, 430] width 23 height 23
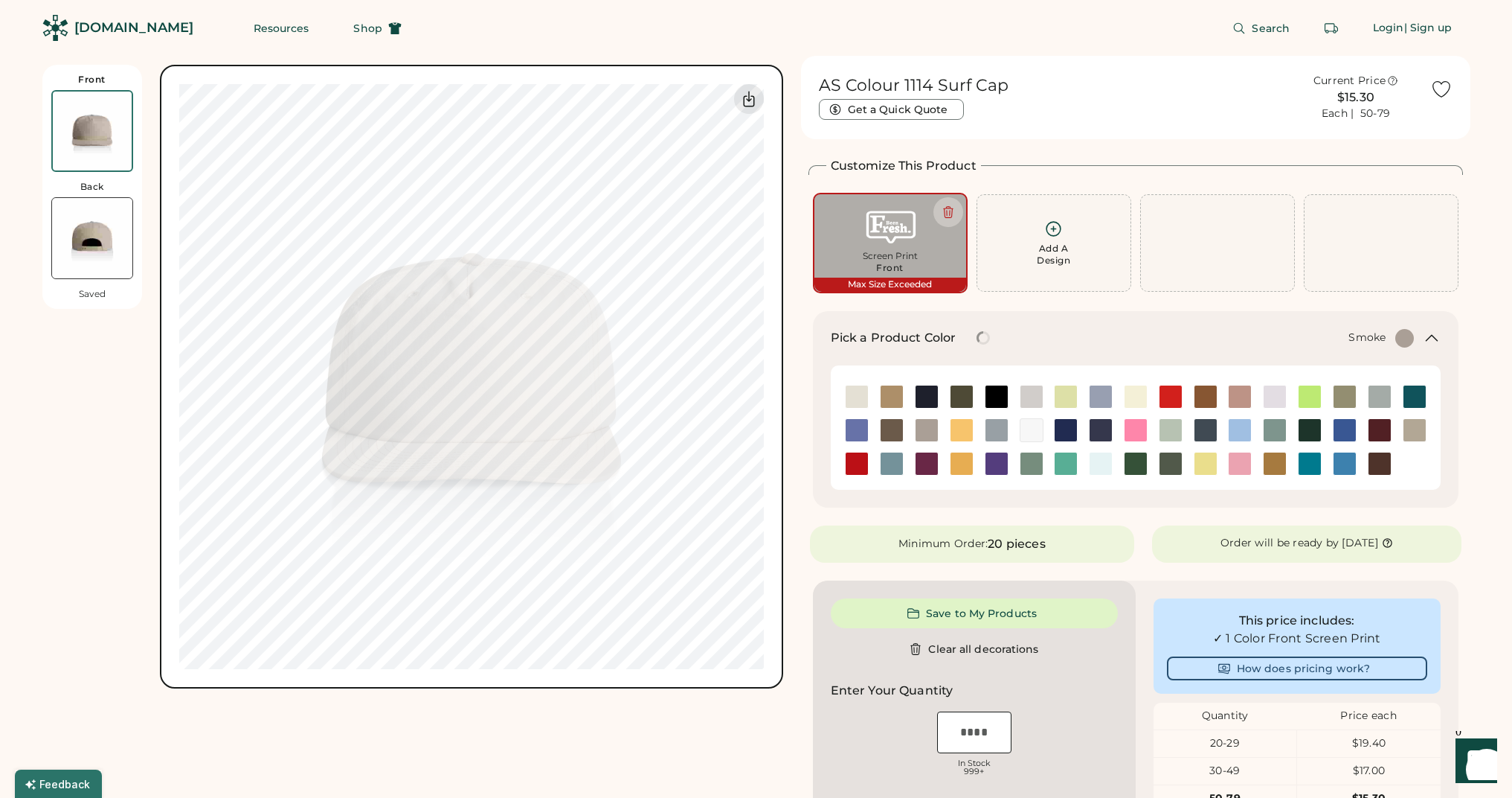
click at [994, 433] on img at bounding box center [996, 430] width 23 height 23
click at [1034, 448] on div at bounding box center [1032, 463] width 35 height 34
click at [1056, 450] on div at bounding box center [1065, 463] width 35 height 34
click at [1085, 462] on div at bounding box center [1100, 463] width 35 height 24
click at [1068, 462] on img at bounding box center [1066, 463] width 23 height 23
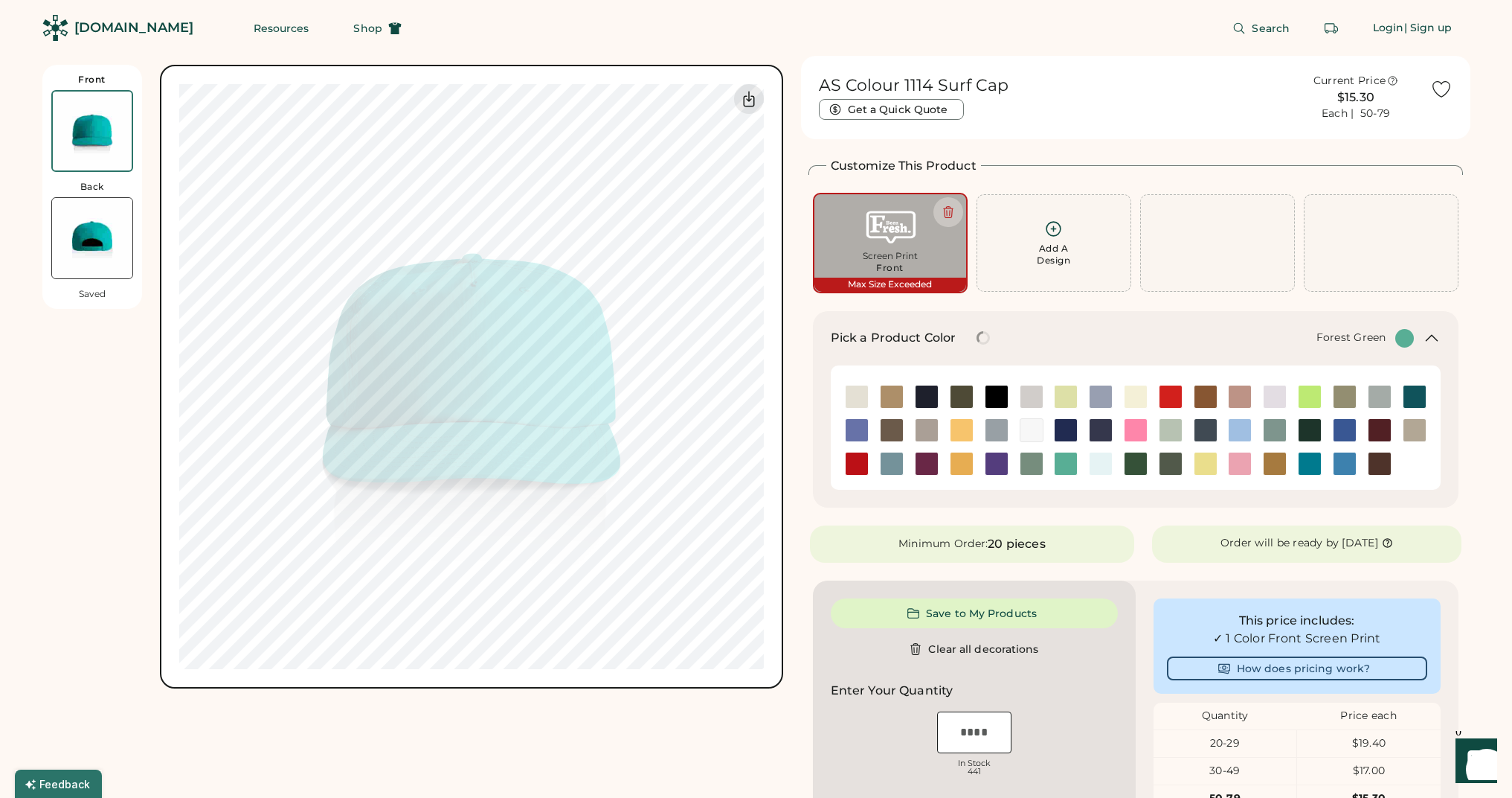
click at [1129, 463] on img at bounding box center [1136, 463] width 23 height 23
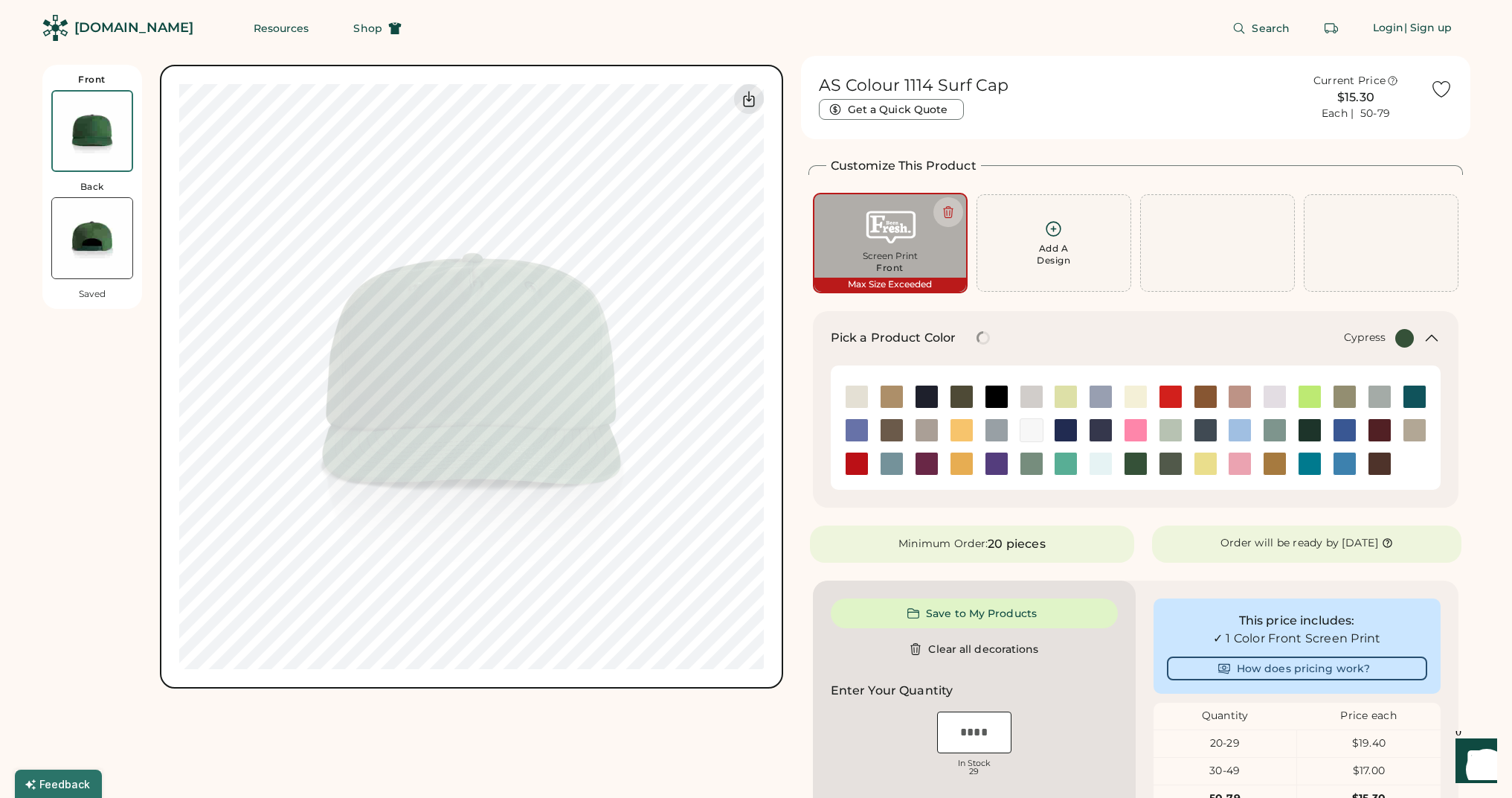
click at [1193, 462] on div at bounding box center [1206, 463] width 35 height 24
click at [1197, 461] on img at bounding box center [1206, 463] width 23 height 23
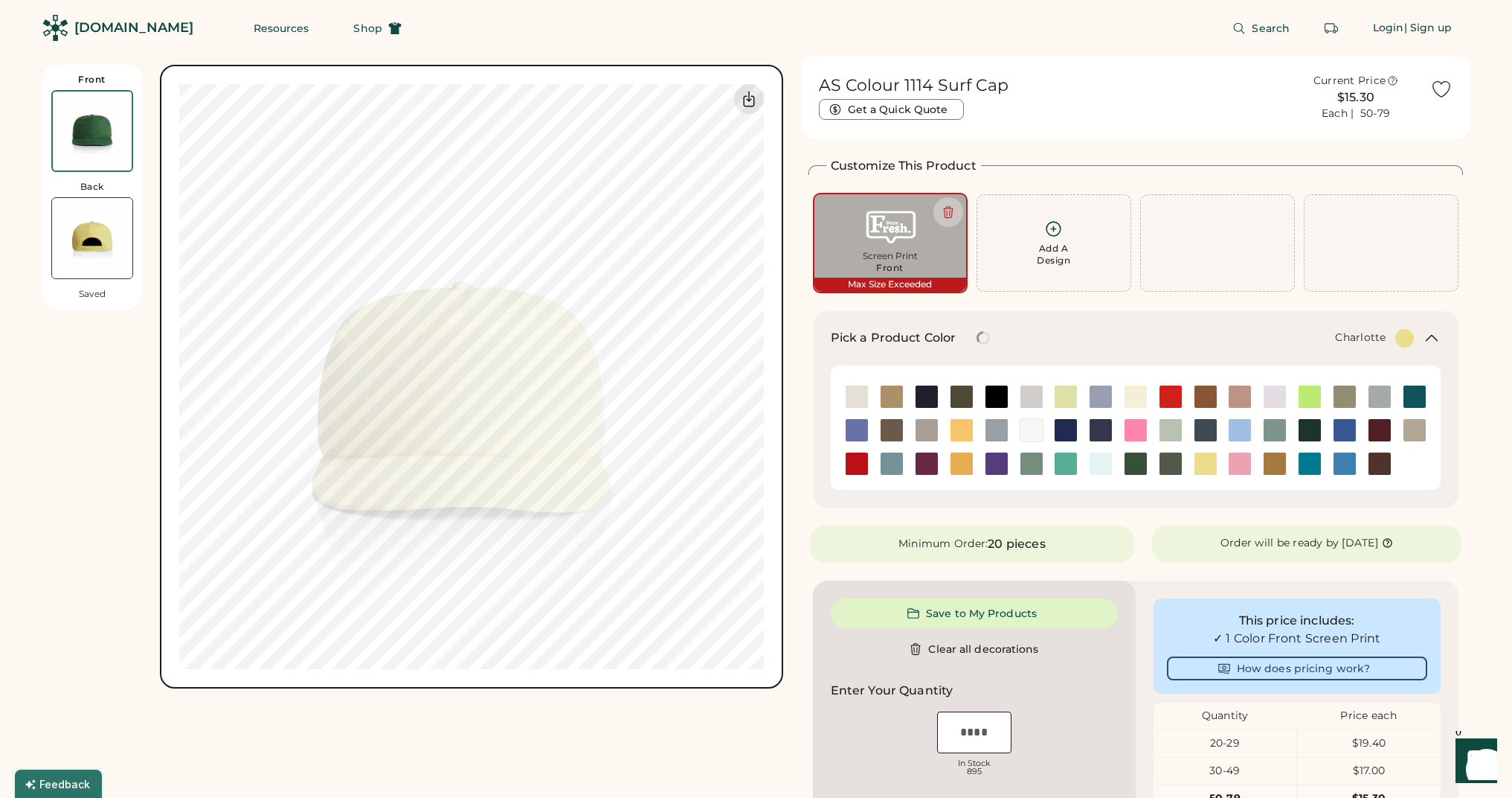
click at [1322, 459] on div at bounding box center [1310, 463] width 24 height 24
click at [1346, 447] on div at bounding box center [1344, 463] width 35 height 34
click at [1345, 433] on img at bounding box center [1344, 430] width 23 height 23
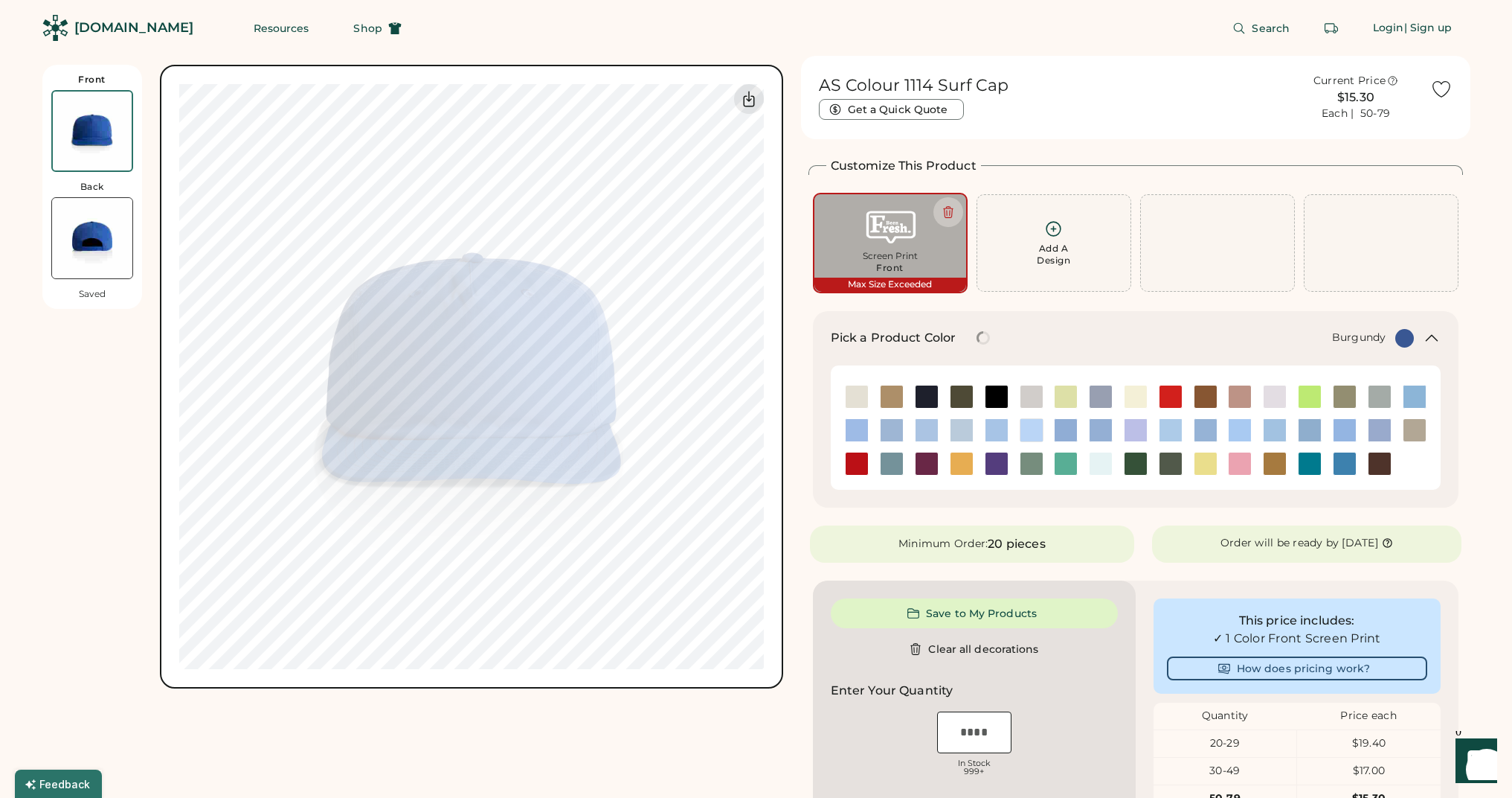
click at [1414, 413] on div at bounding box center [1136, 430] width 592 height 101
click at [1417, 436] on img at bounding box center [1415, 430] width 23 height 23
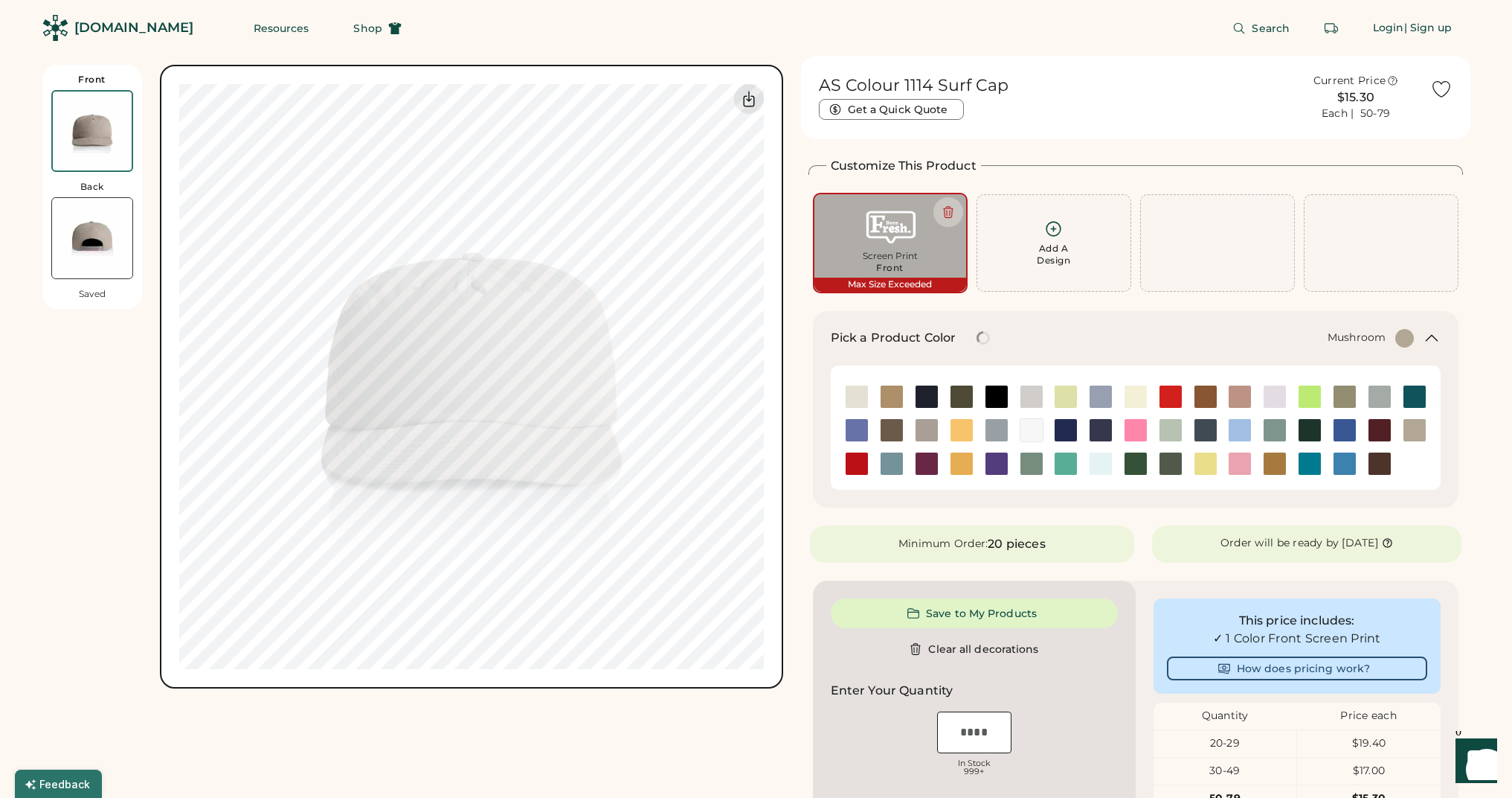
click at [1406, 348] on div "Pick a Product Color + Mushroom" at bounding box center [1136, 347] width 610 height 36
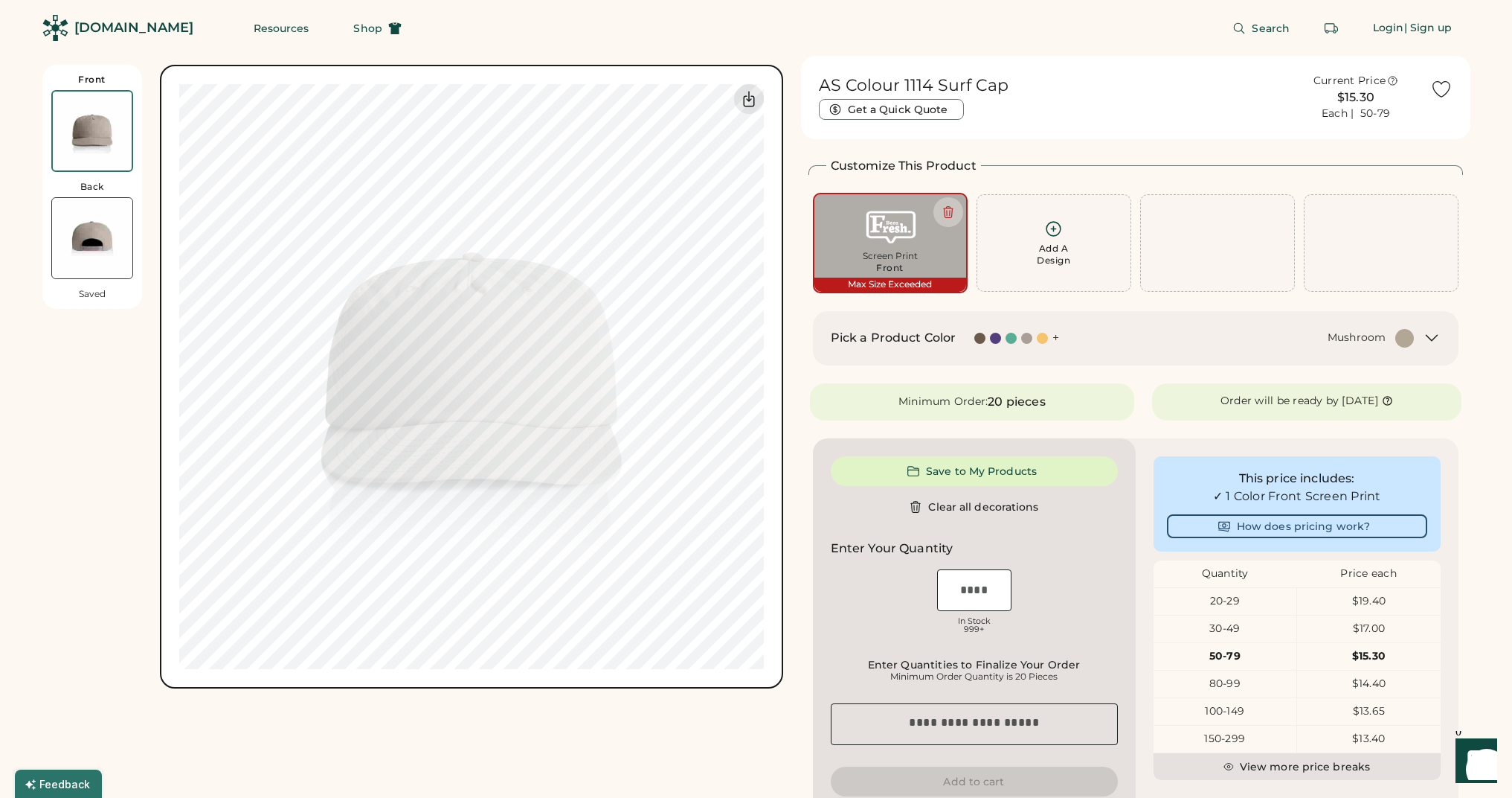
click at [1035, 335] on div at bounding box center [1013, 338] width 78 height 11
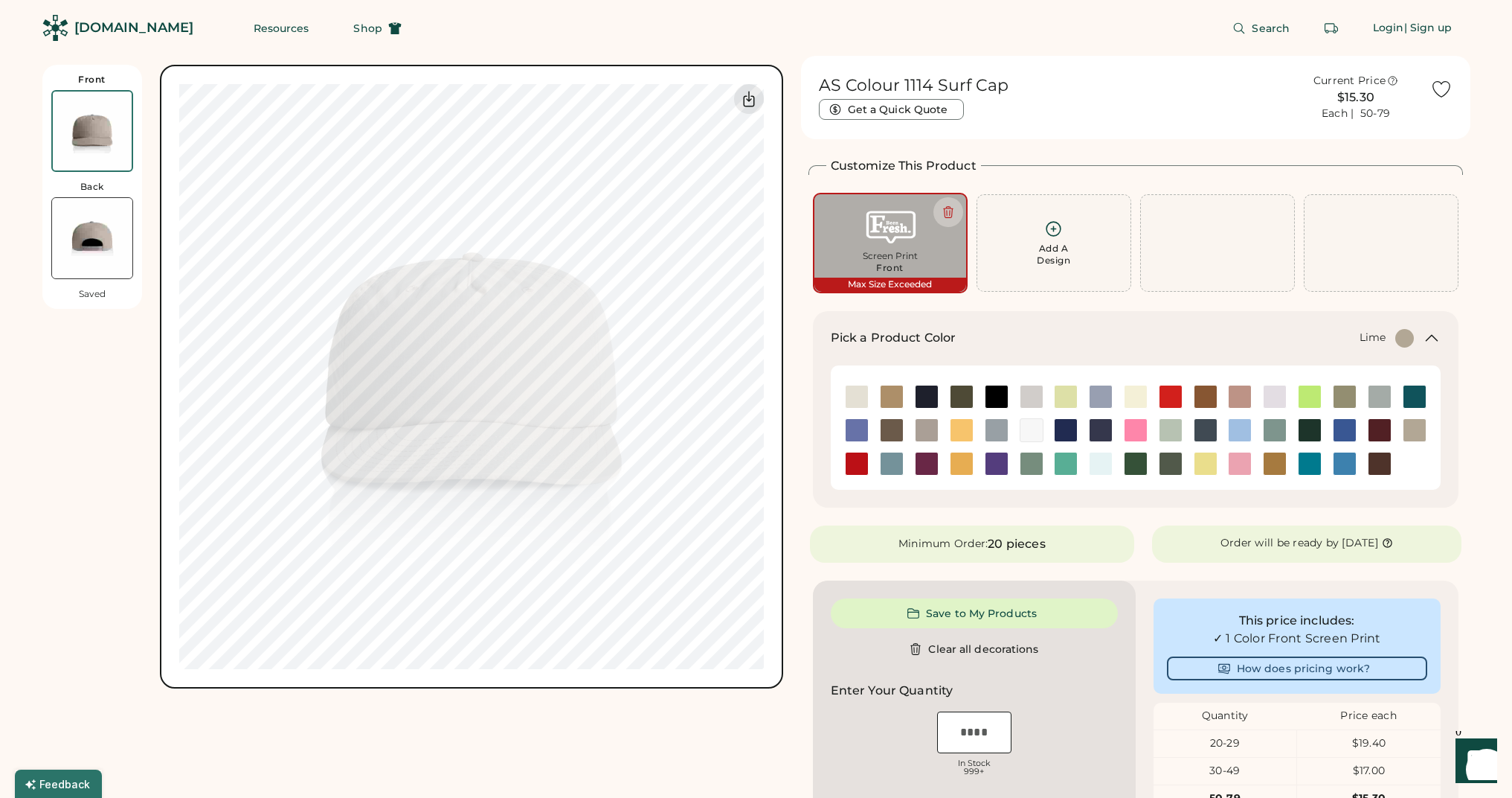
click at [1069, 400] on img at bounding box center [1066, 396] width 23 height 23
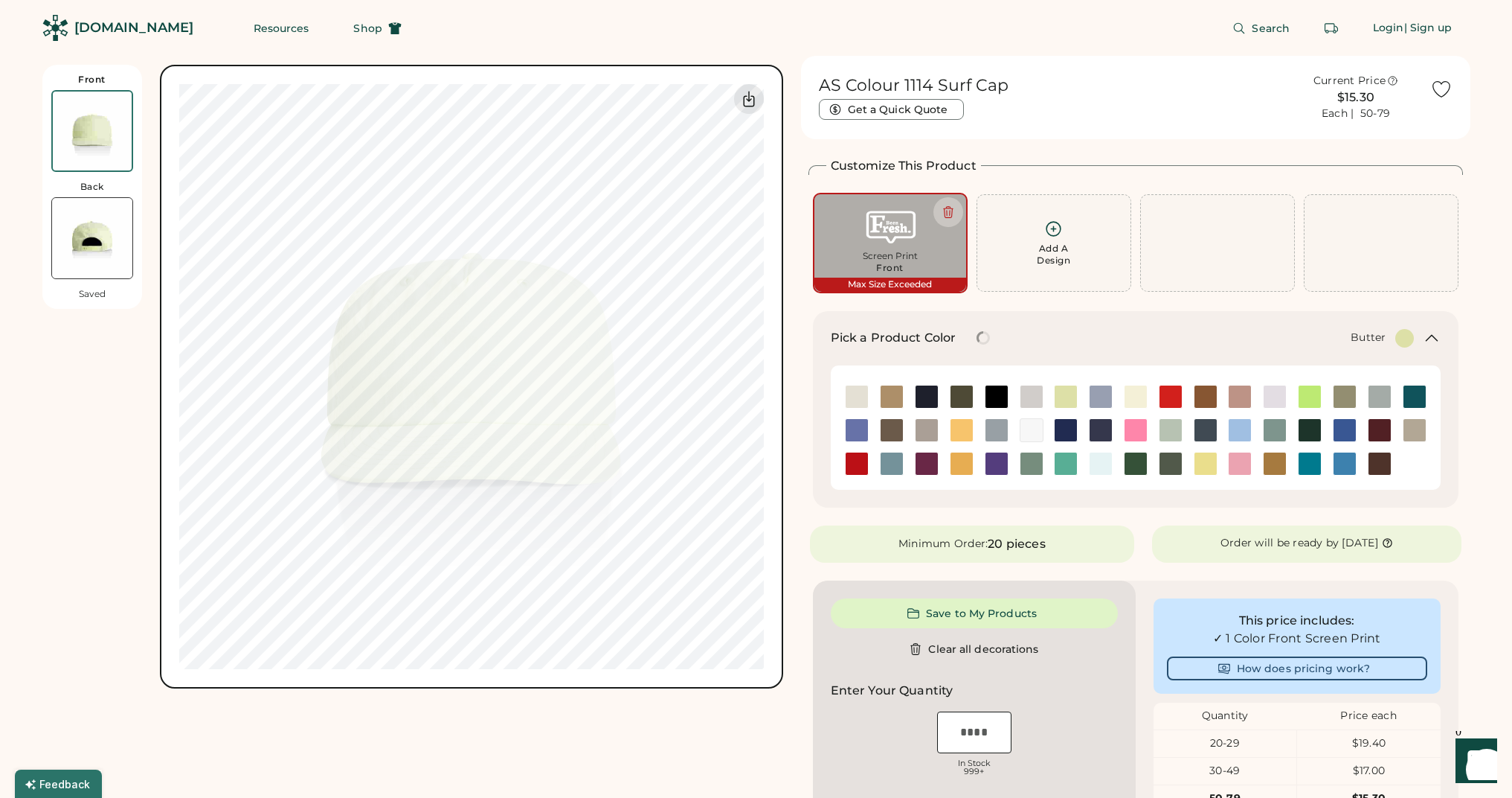
click at [1149, 384] on div at bounding box center [1135, 396] width 35 height 24
click at [1161, 419] on img at bounding box center [1170, 430] width 23 height 23
click at [1137, 425] on img at bounding box center [1136, 430] width 23 height 23
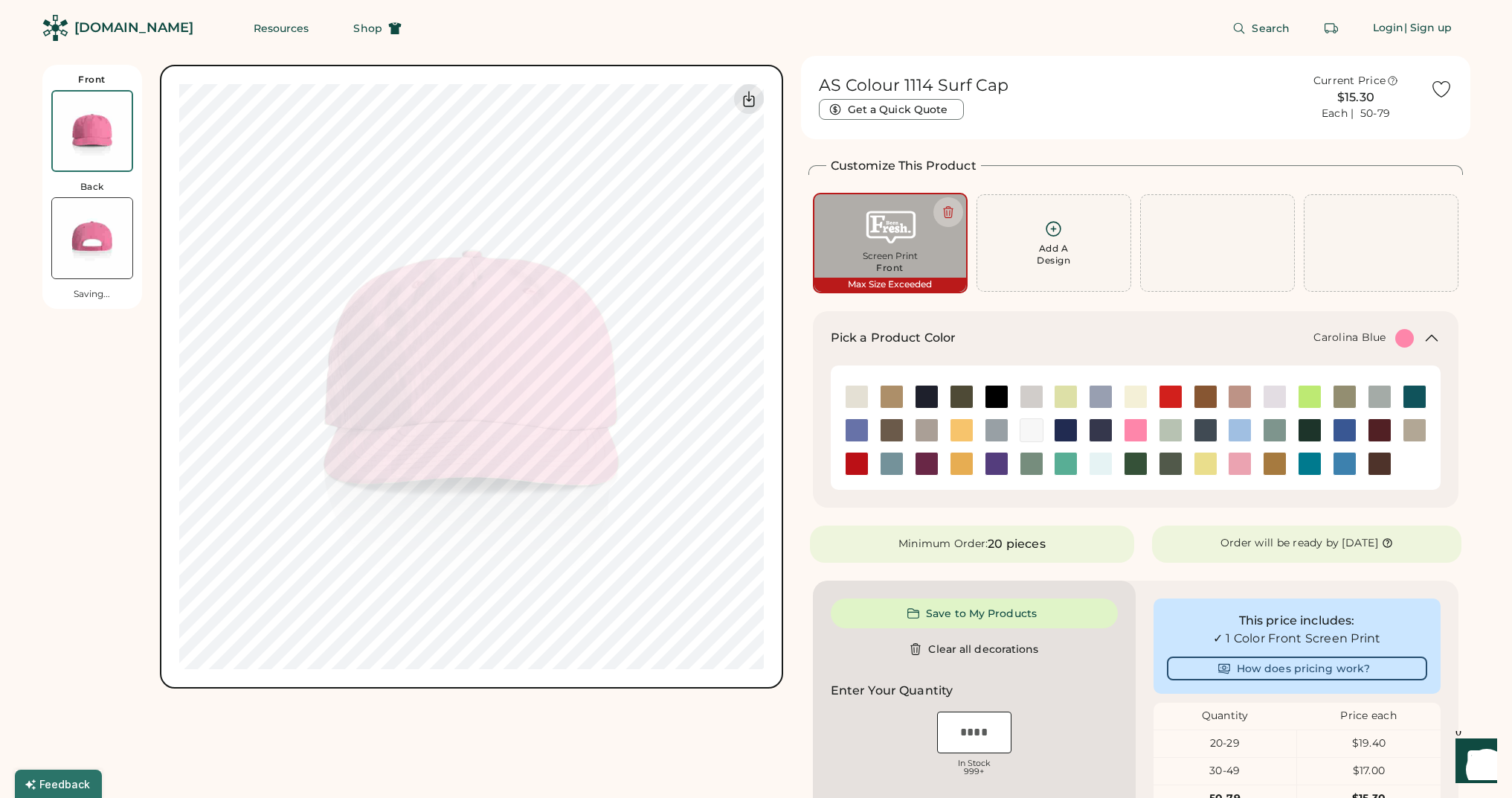
click at [1340, 408] on div at bounding box center [1344, 396] width 35 height 34
click at [1341, 401] on img at bounding box center [1344, 396] width 23 height 23
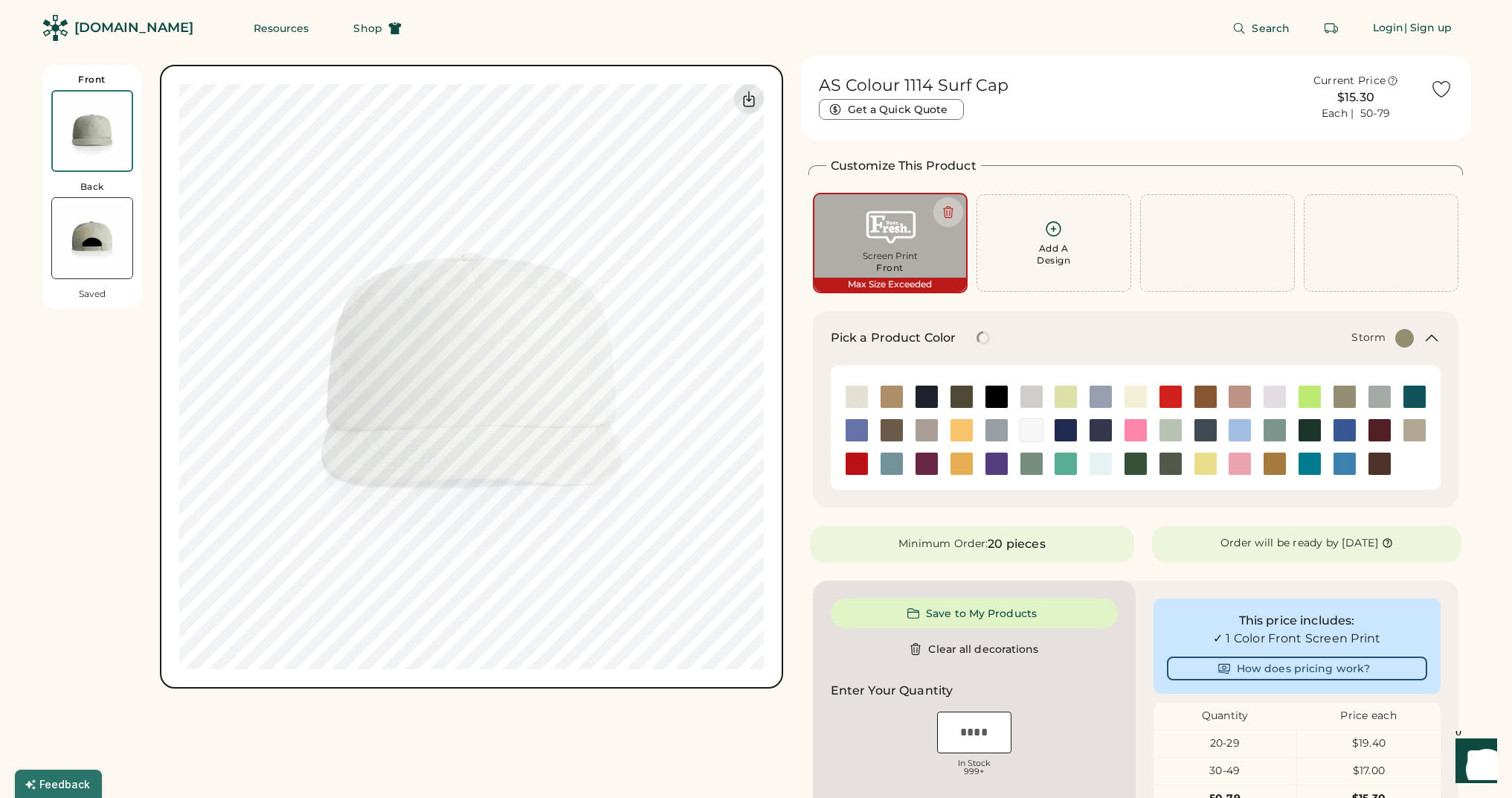
click at [1383, 388] on img at bounding box center [1380, 396] width 23 height 23
click at [1350, 393] on img at bounding box center [1344, 396] width 23 height 23
click at [1288, 396] on div at bounding box center [1275, 396] width 35 height 24
drag, startPoint x: 1315, startPoint y: 395, endPoint x: 1293, endPoint y: 398, distance: 22.2
click at [1315, 395] on img at bounding box center [1310, 396] width 23 height 23
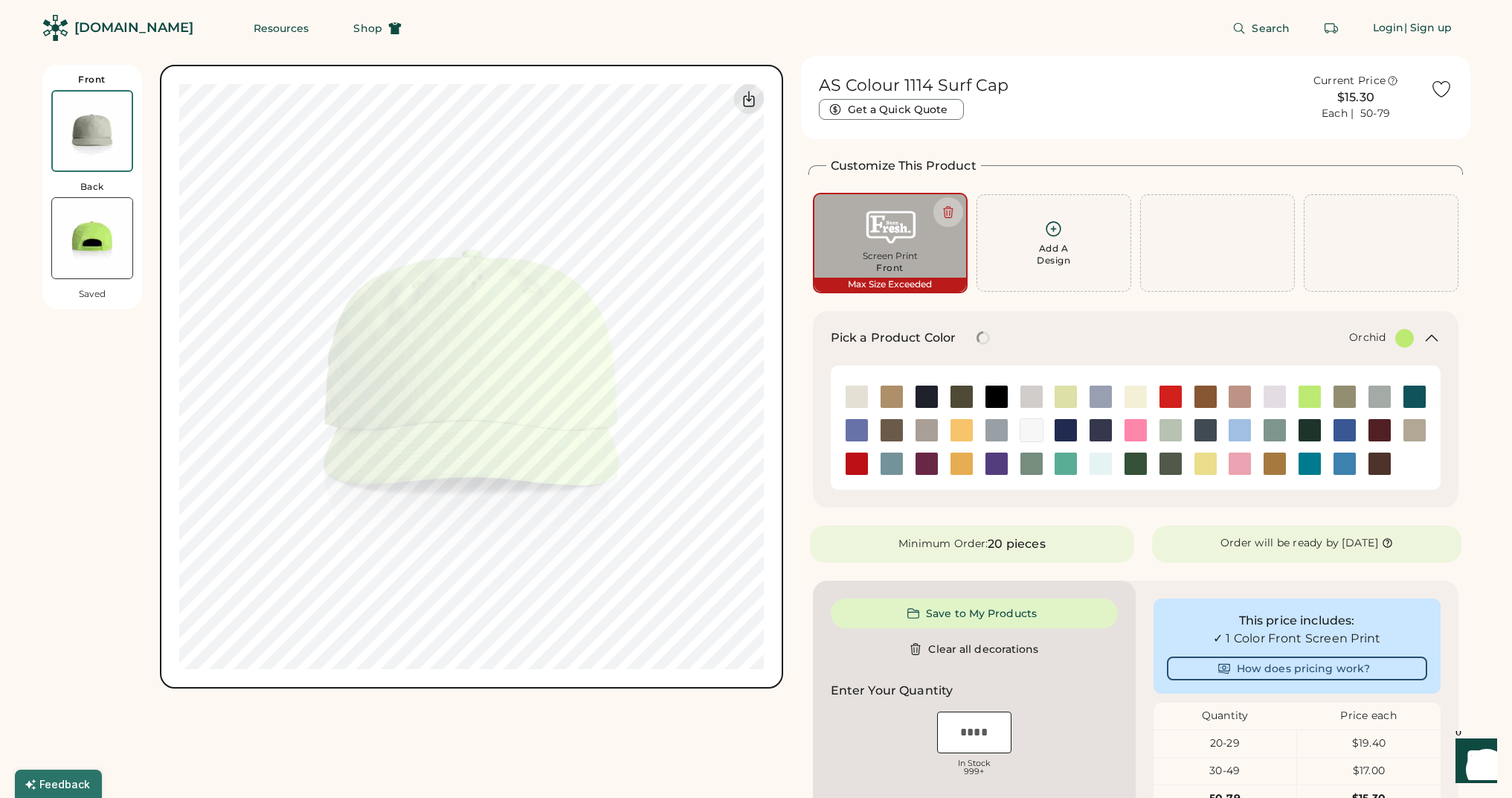
click at [1276, 400] on img at bounding box center [1275, 396] width 23 height 23
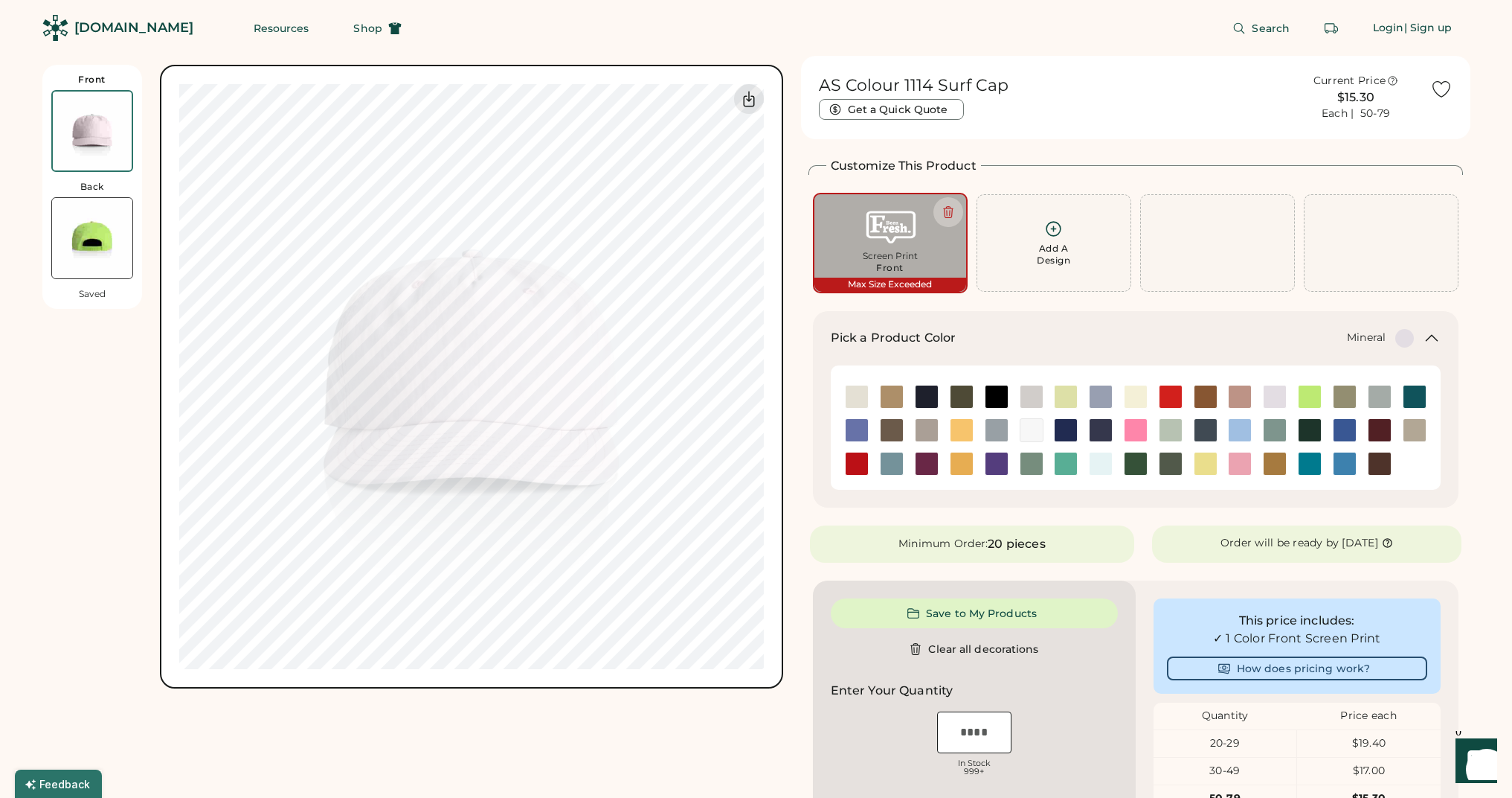
click at [1270, 429] on img at bounding box center [1275, 430] width 23 height 23
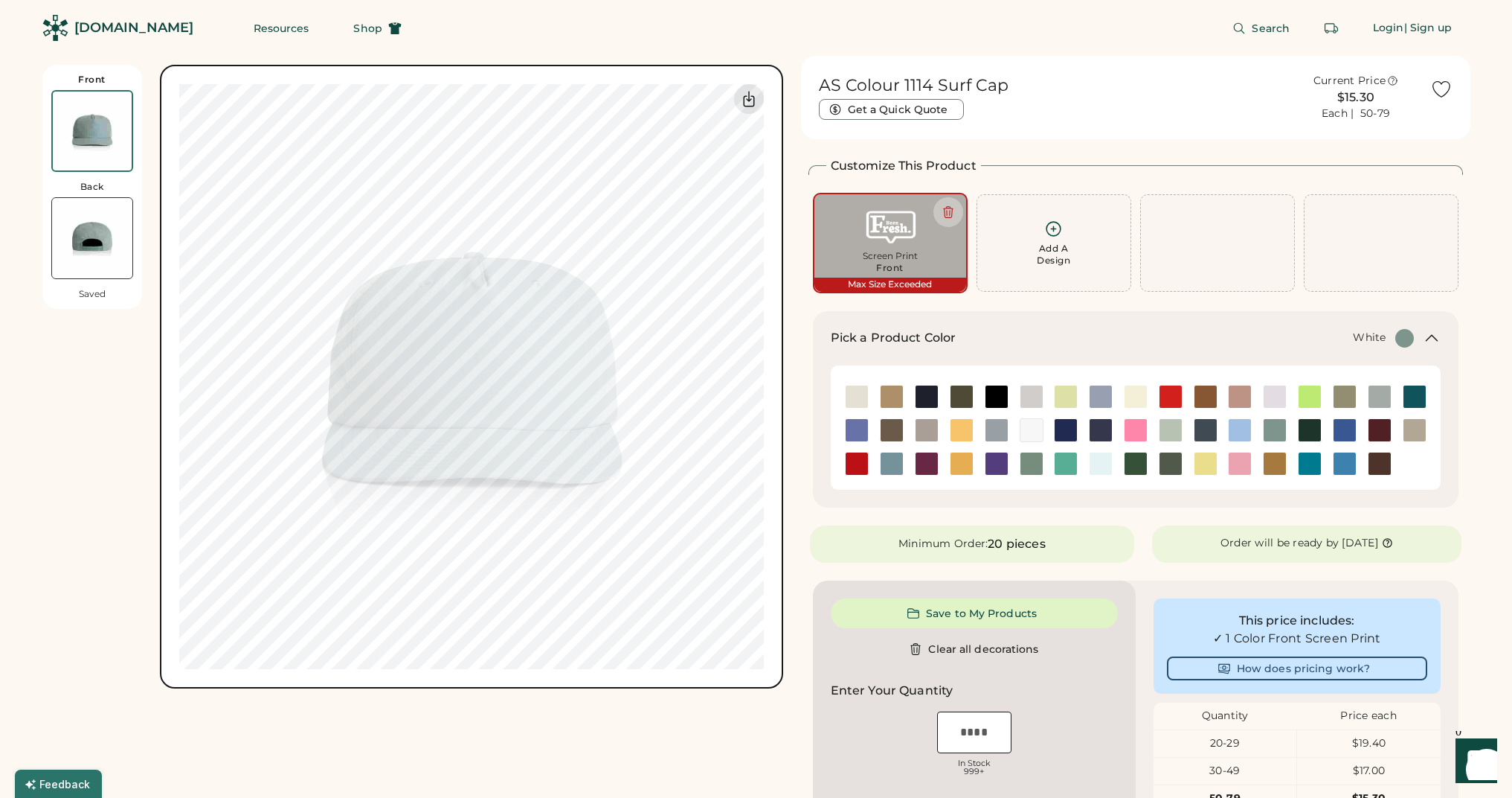
click at [1024, 425] on img at bounding box center [1032, 430] width 23 height 23
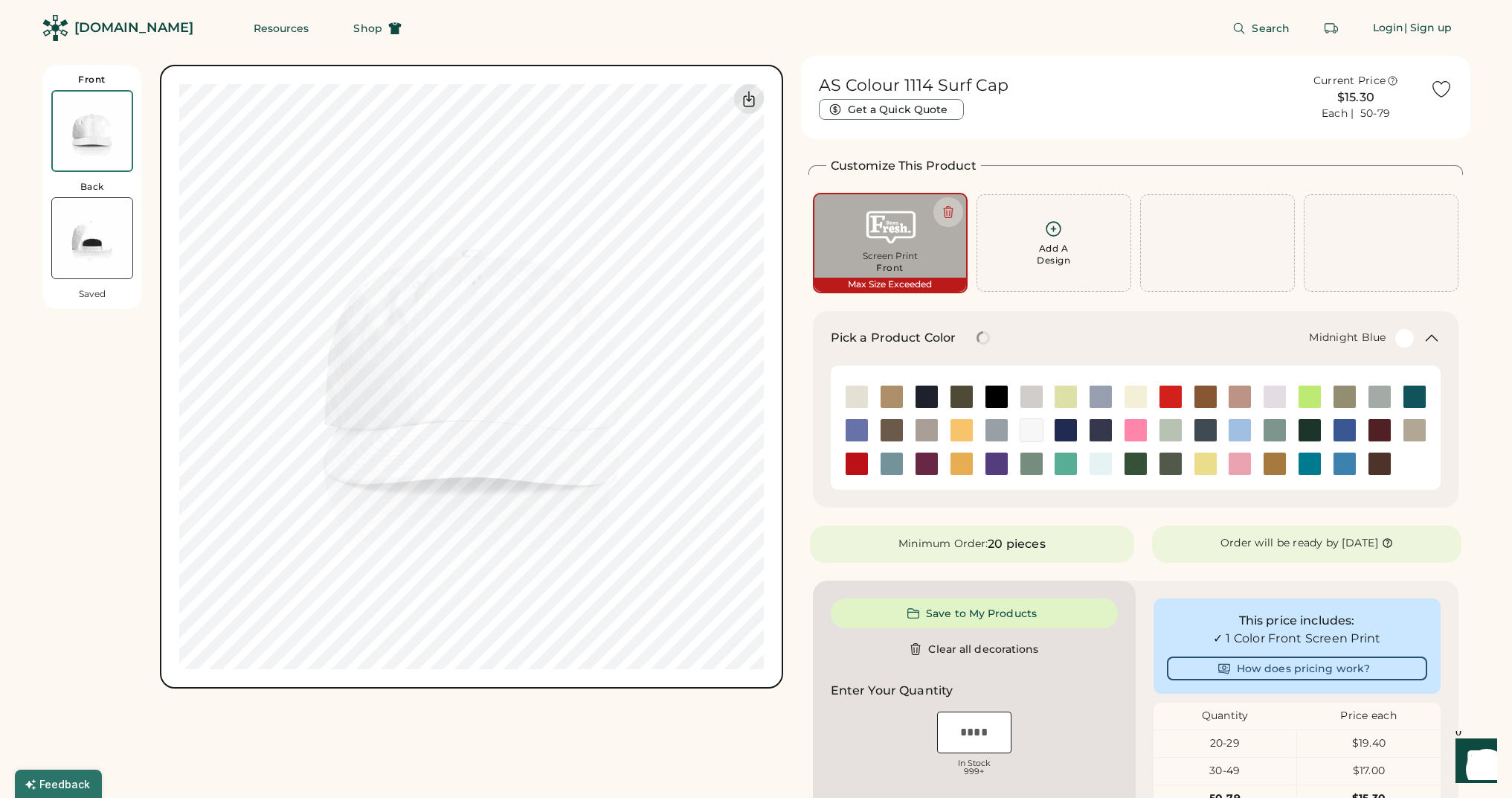
click at [1094, 428] on img at bounding box center [1100, 430] width 23 height 23
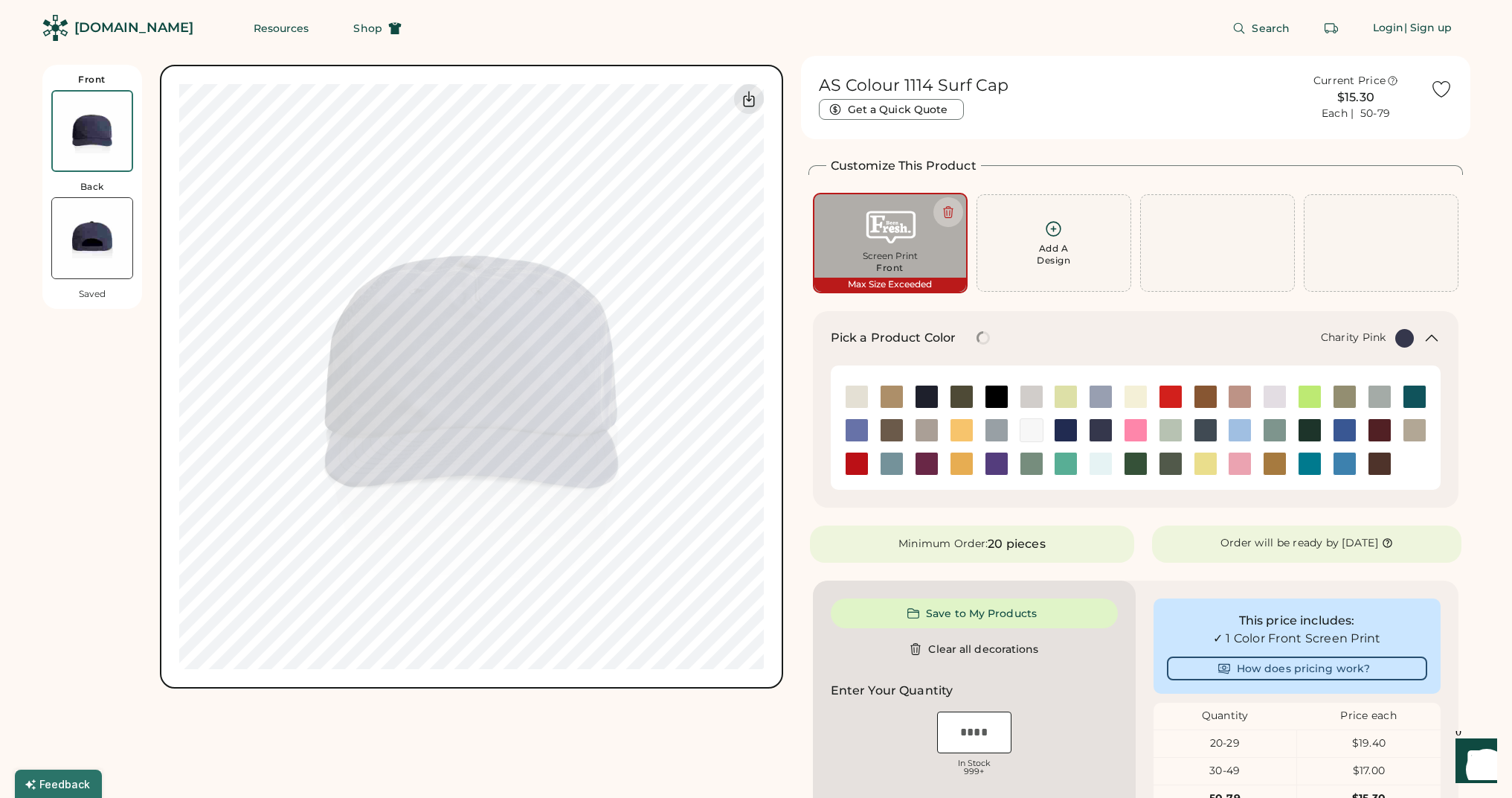
click at [1148, 428] on div at bounding box center [1135, 430] width 35 height 24
click at [1103, 454] on img at bounding box center [1100, 463] width 23 height 23
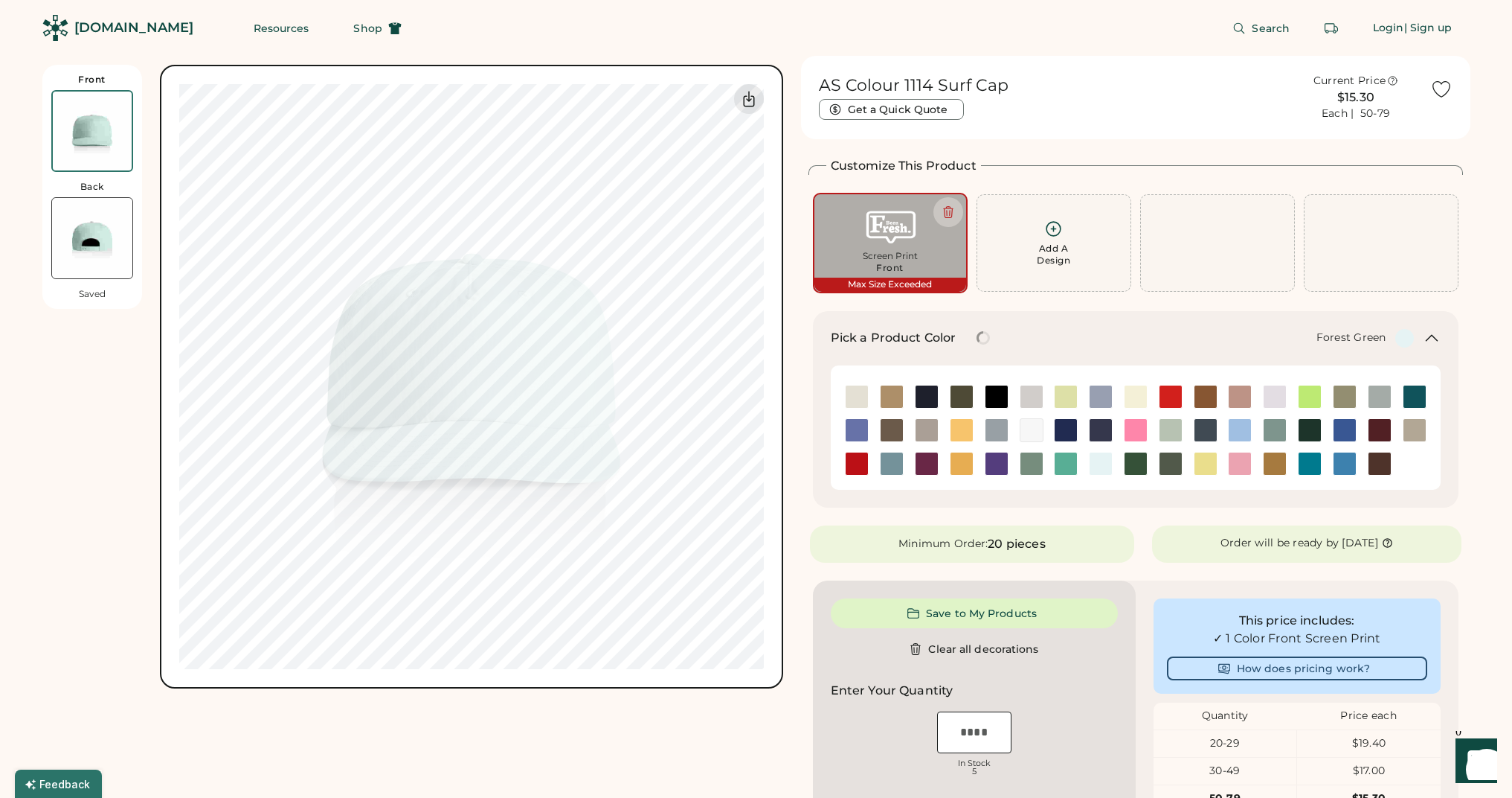
click at [1135, 458] on img at bounding box center [1136, 463] width 23 height 23
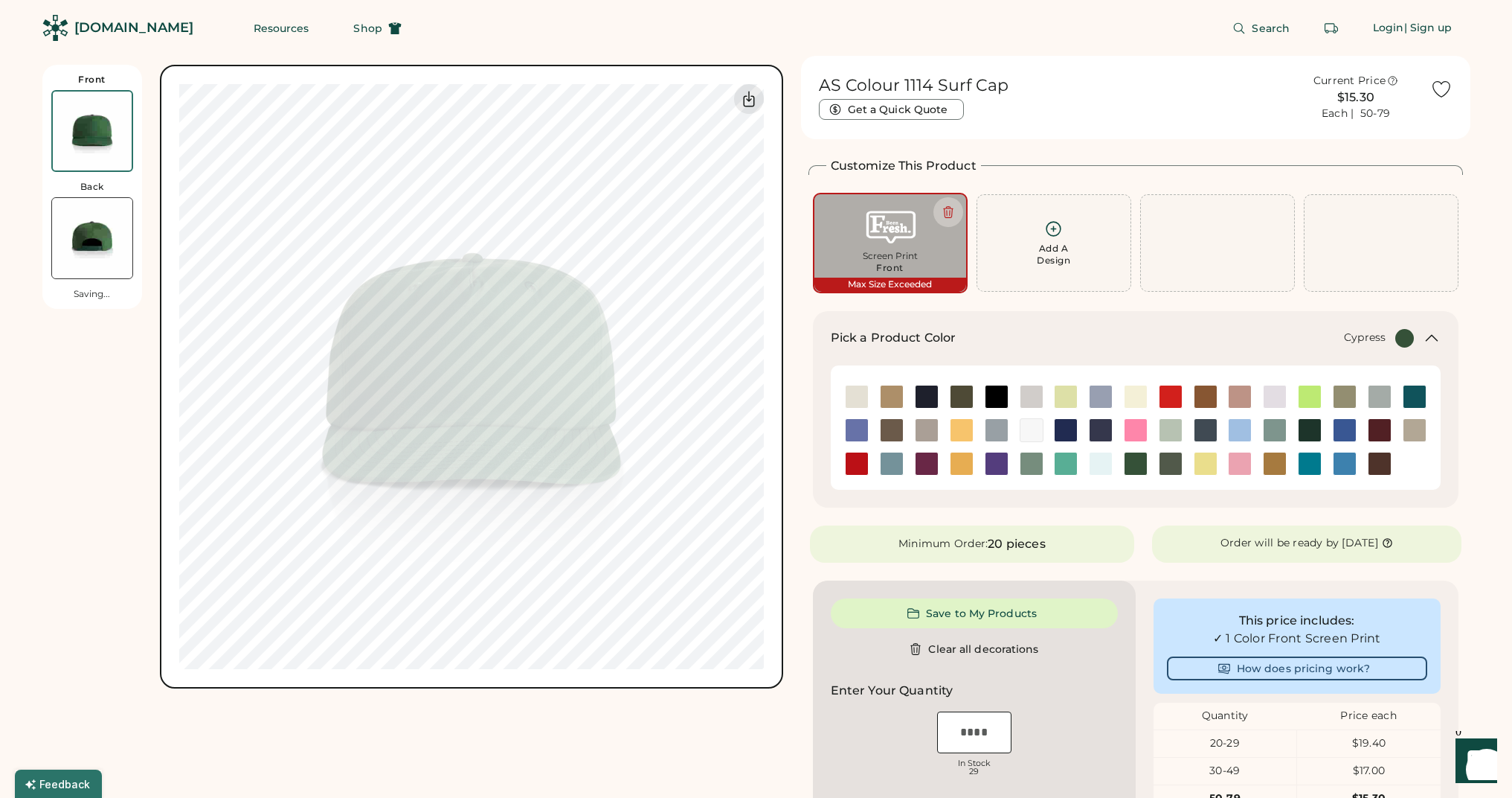
click at [1174, 459] on img at bounding box center [1170, 463] width 23 height 23
click at [1411, 401] on img at bounding box center [1415, 396] width 23 height 23
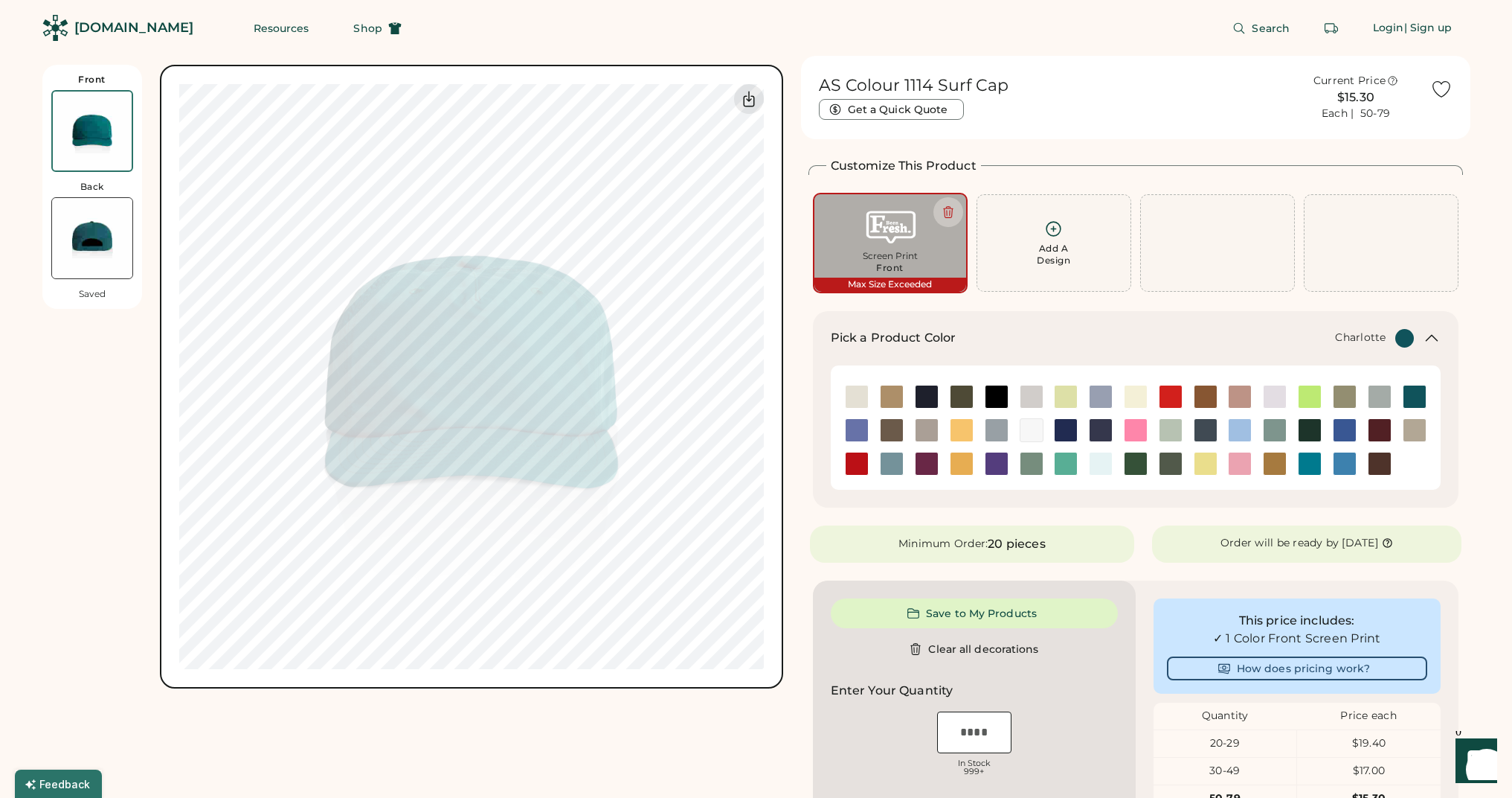
click at [1316, 457] on img at bounding box center [1310, 463] width 23 height 23
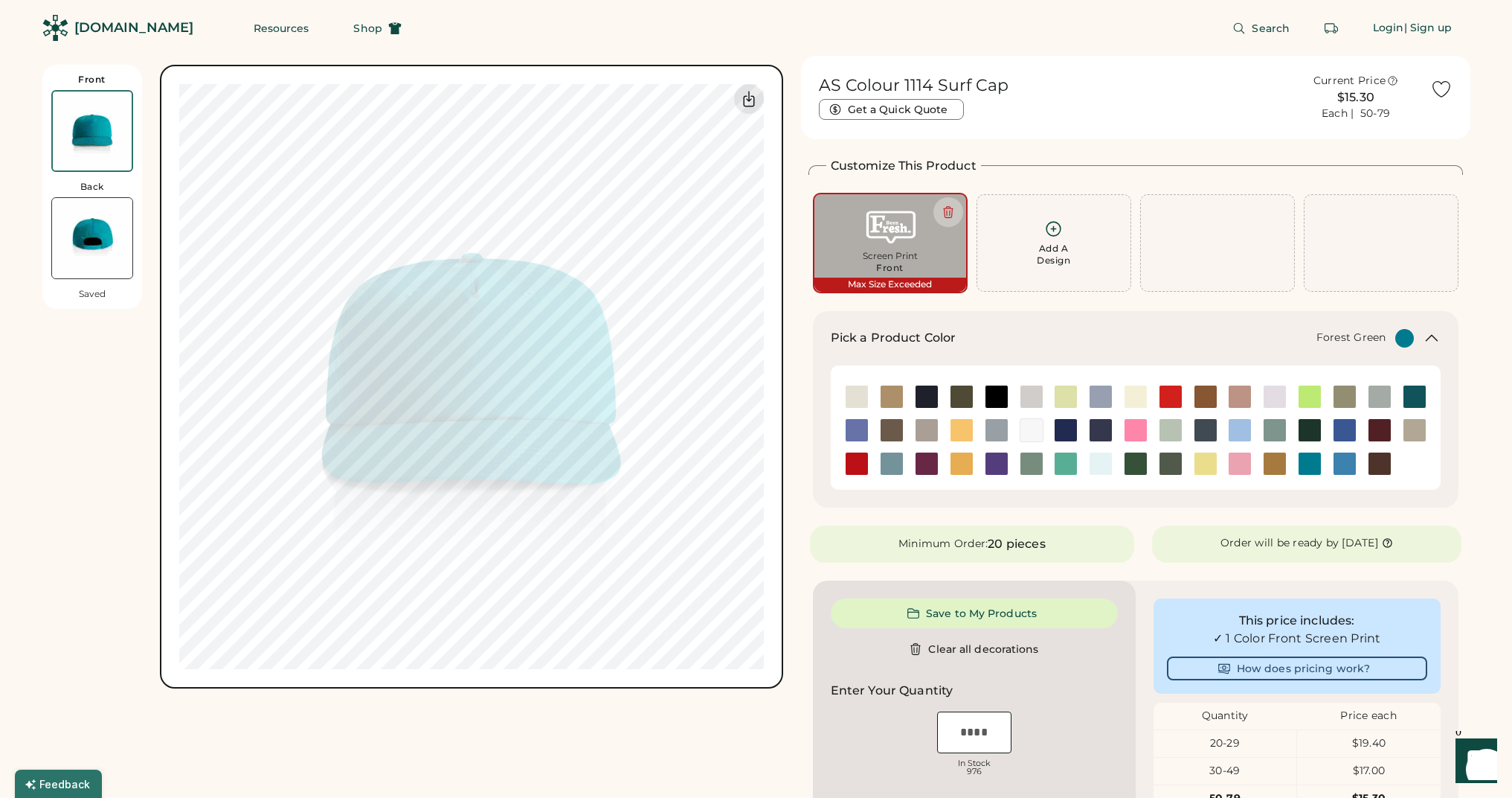
click at [1149, 462] on div at bounding box center [1135, 463] width 35 height 24
click at [1143, 462] on img at bounding box center [1136, 463] width 23 height 23
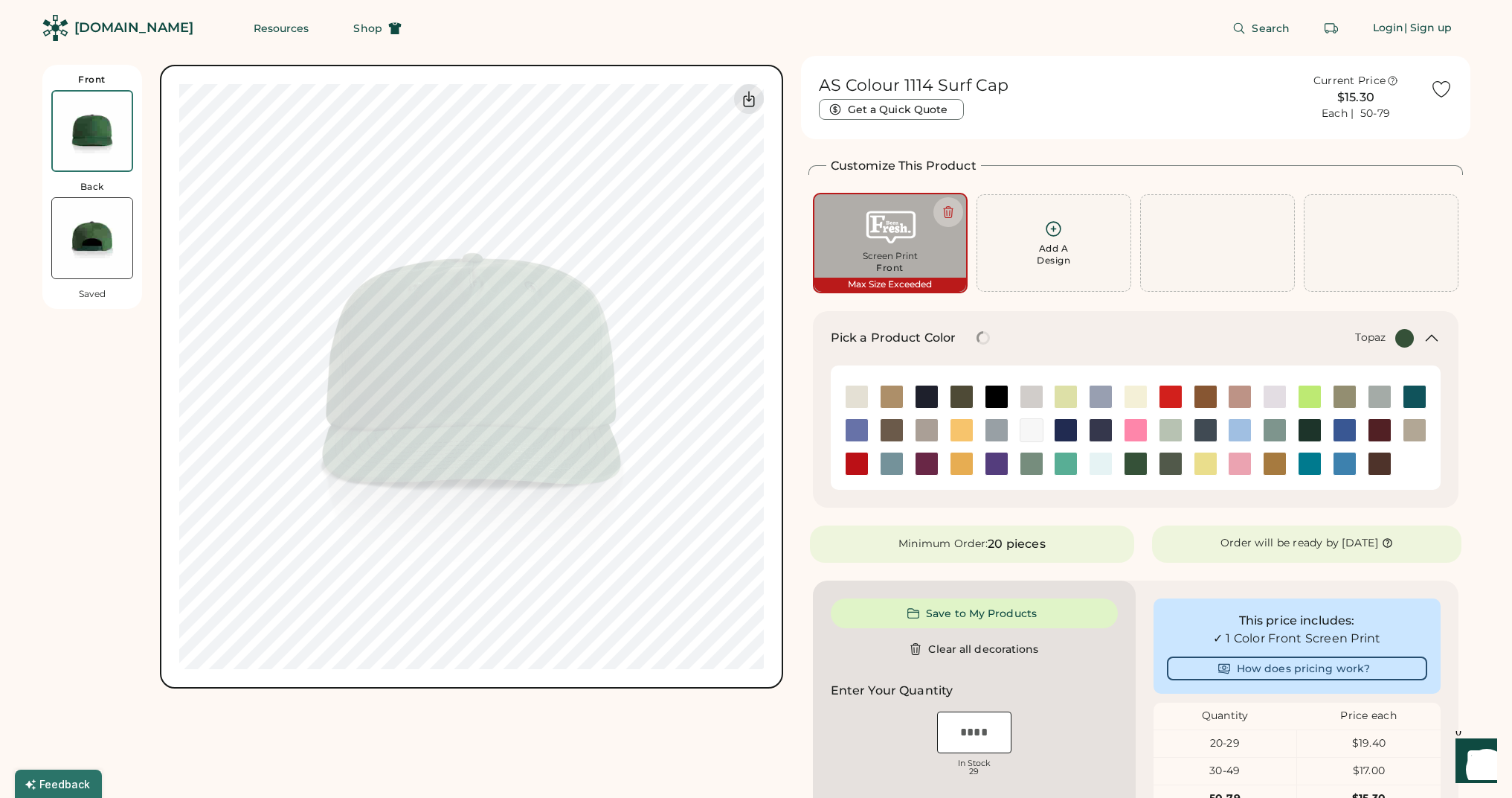
click at [1062, 453] on div at bounding box center [1065, 463] width 35 height 34
click at [1064, 454] on img at bounding box center [1066, 463] width 23 height 23
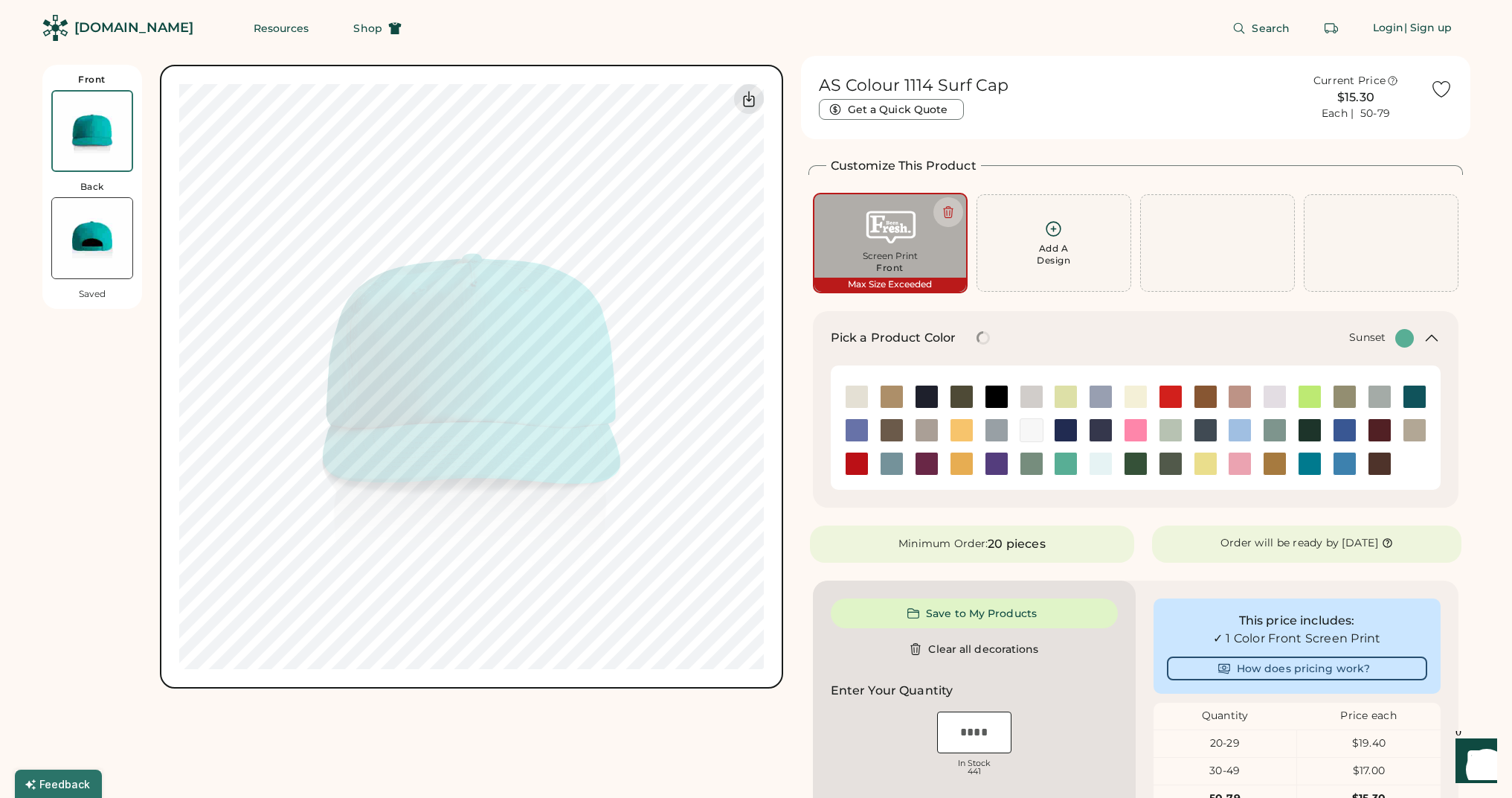
click at [961, 430] on img at bounding box center [962, 430] width 23 height 23
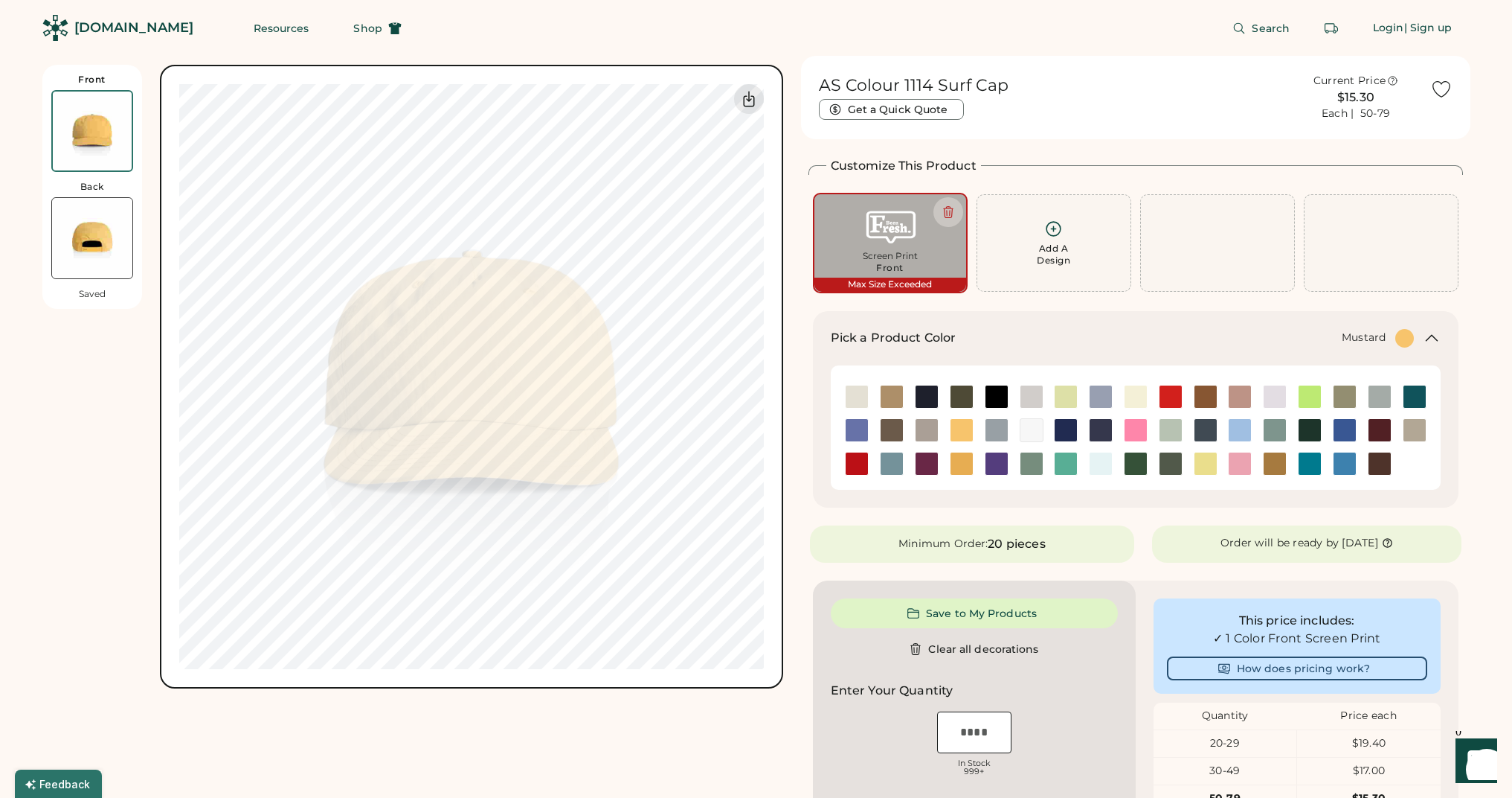
click at [964, 454] on img at bounding box center [962, 463] width 23 height 23
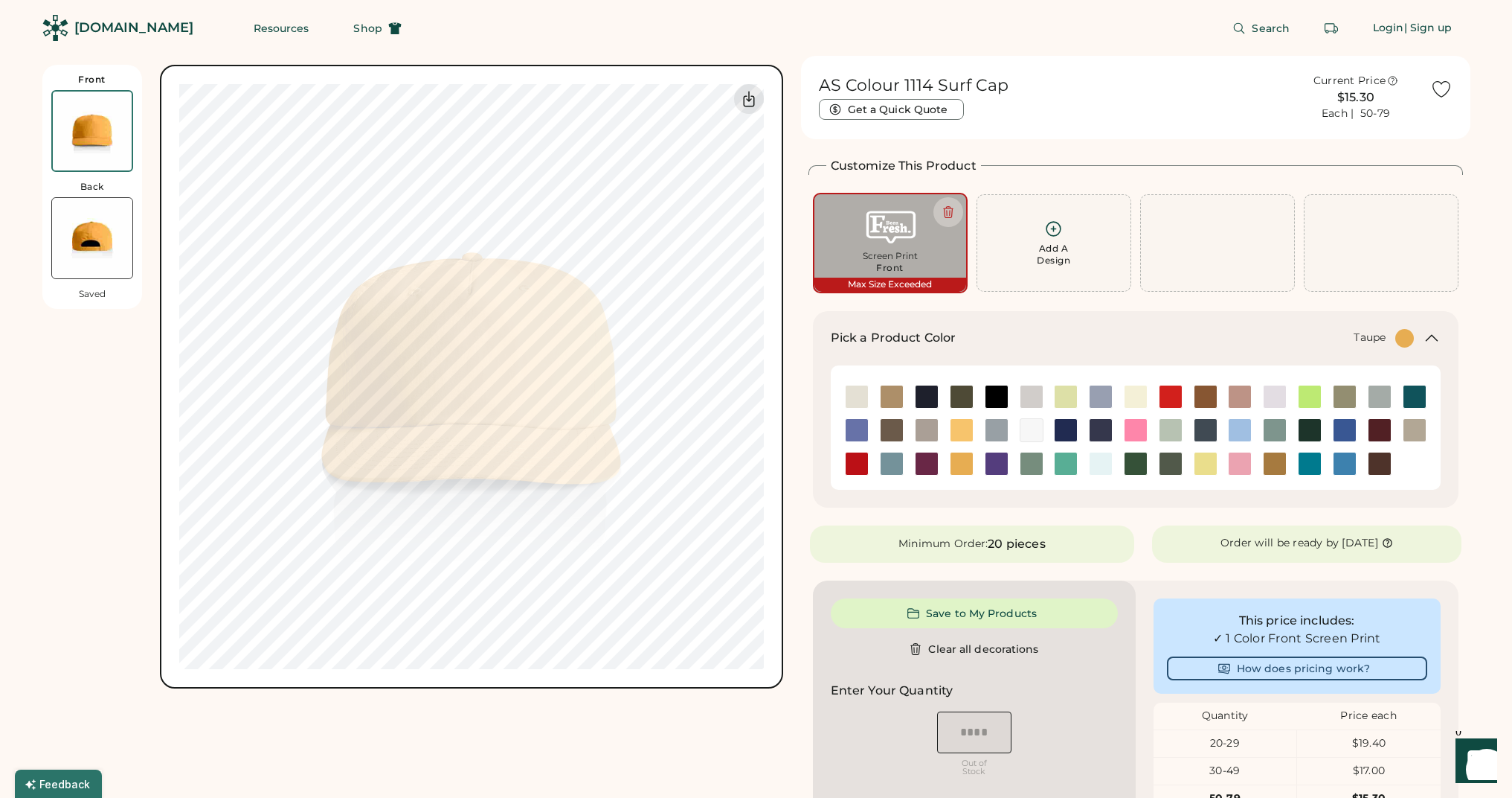
click at [931, 431] on img at bounding box center [926, 430] width 23 height 23
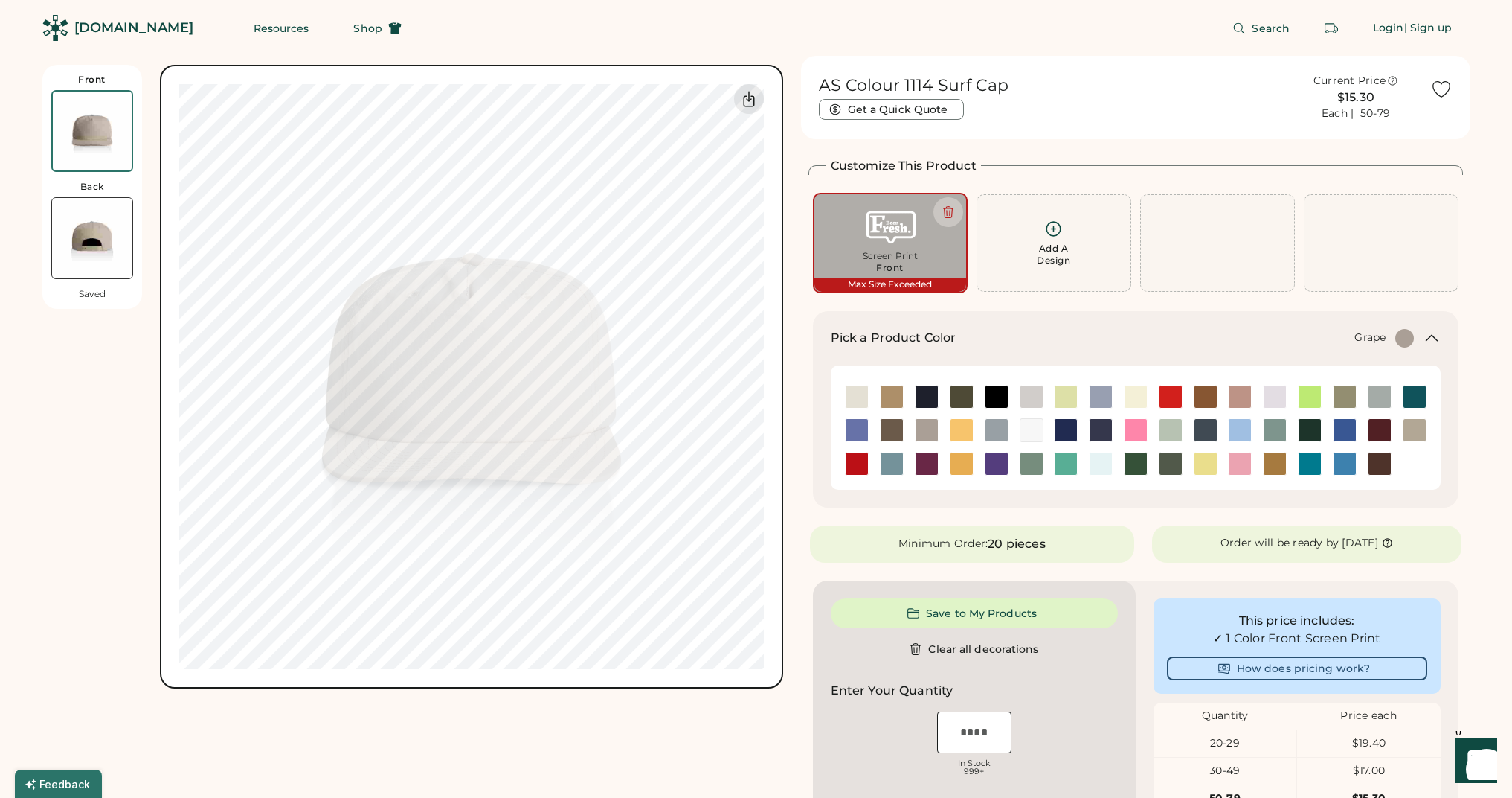
click at [927, 454] on img at bounding box center [926, 463] width 23 height 23
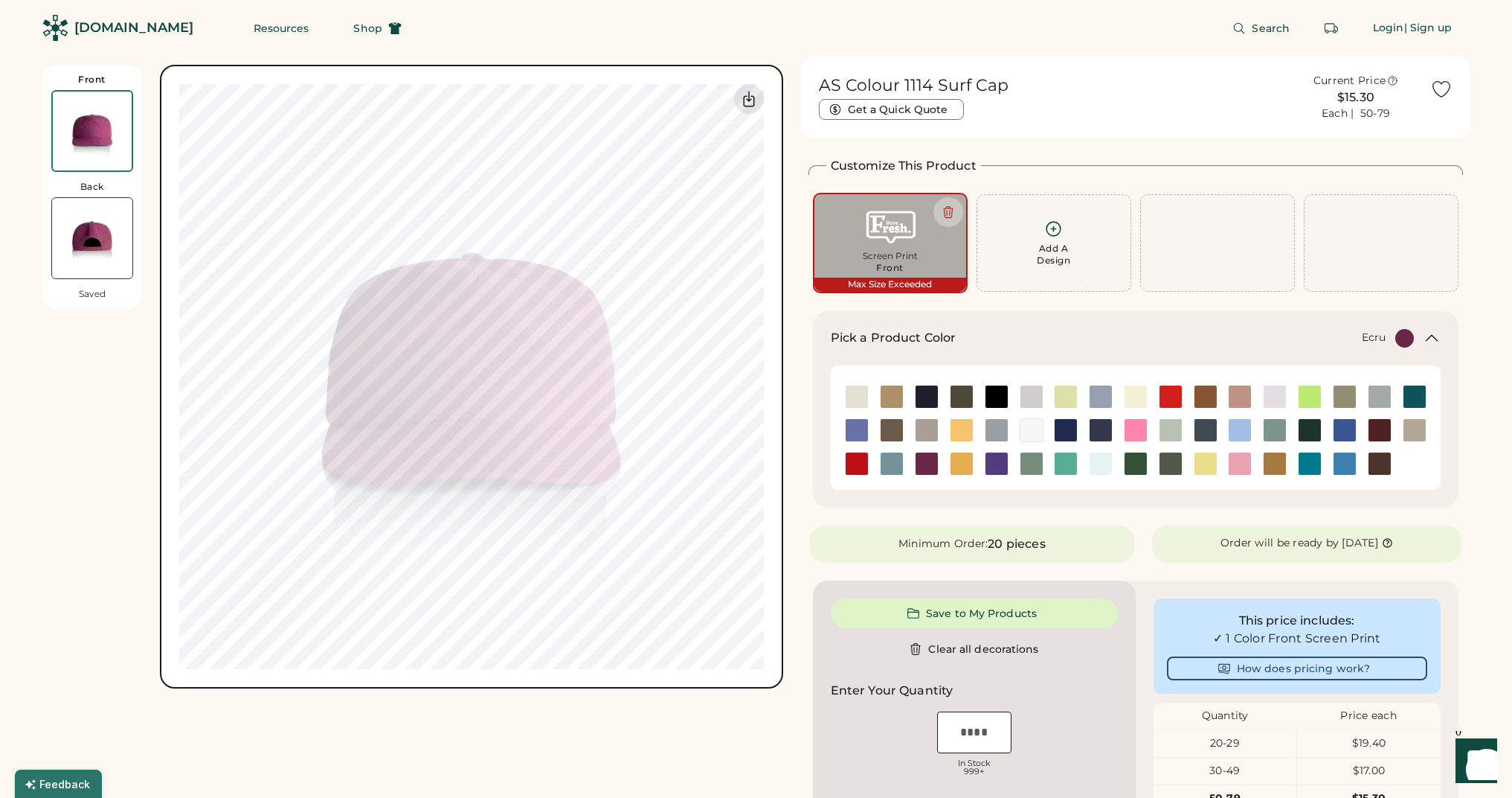
click at [855, 394] on img at bounding box center [857, 396] width 23 height 23
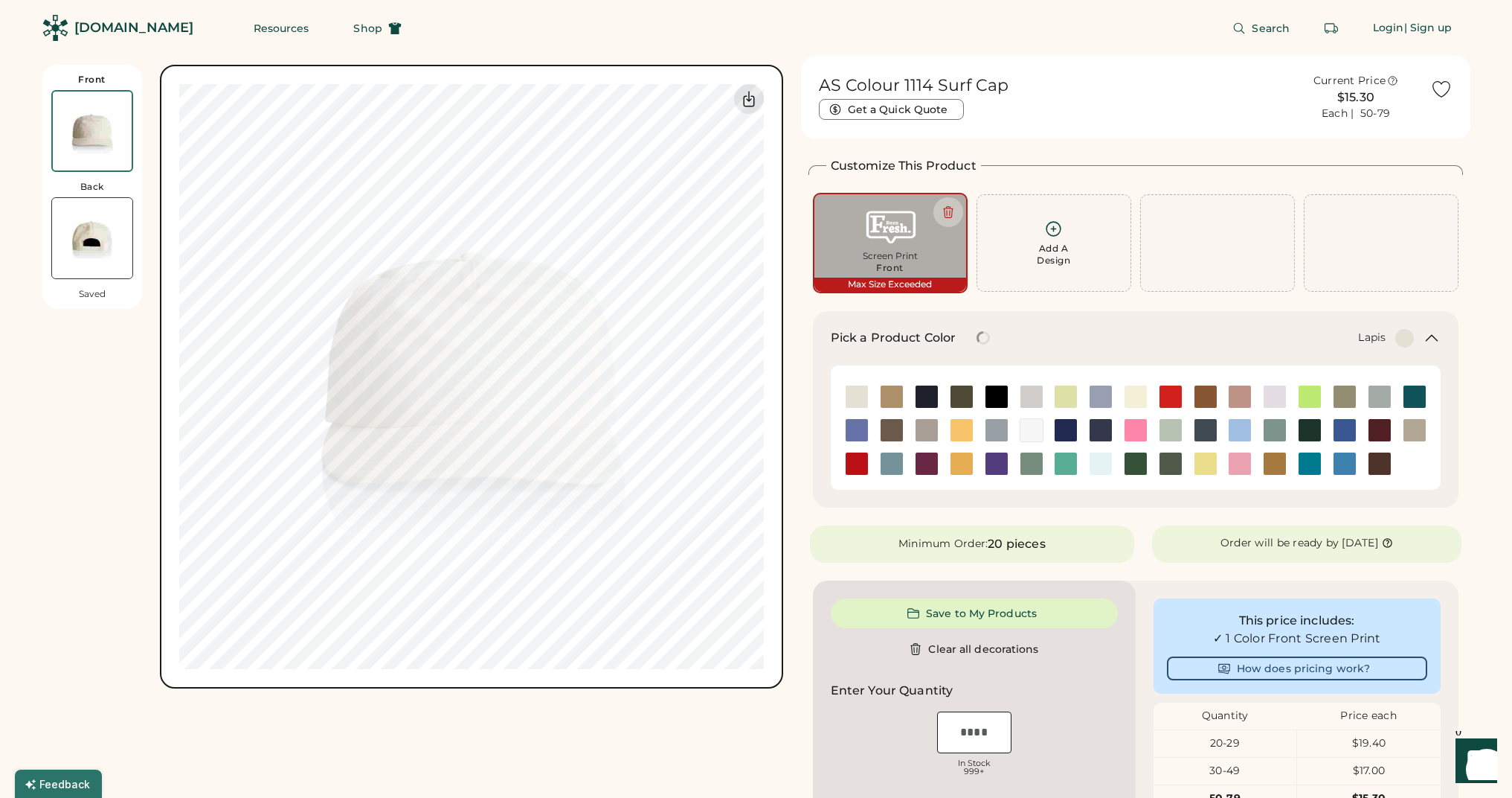
click at [857, 422] on img at bounding box center [857, 430] width 23 height 23
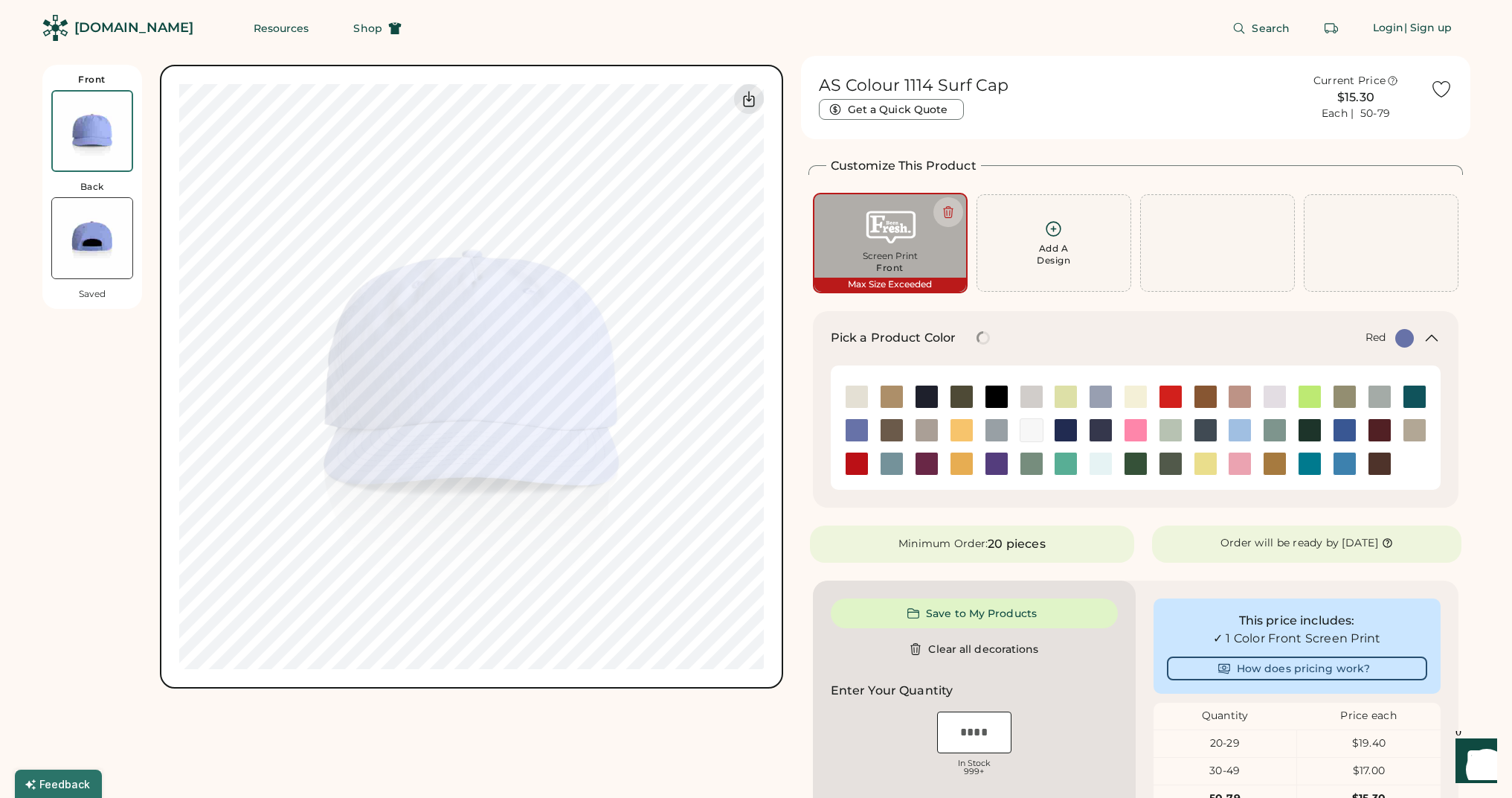
click at [864, 454] on img at bounding box center [857, 463] width 23 height 23
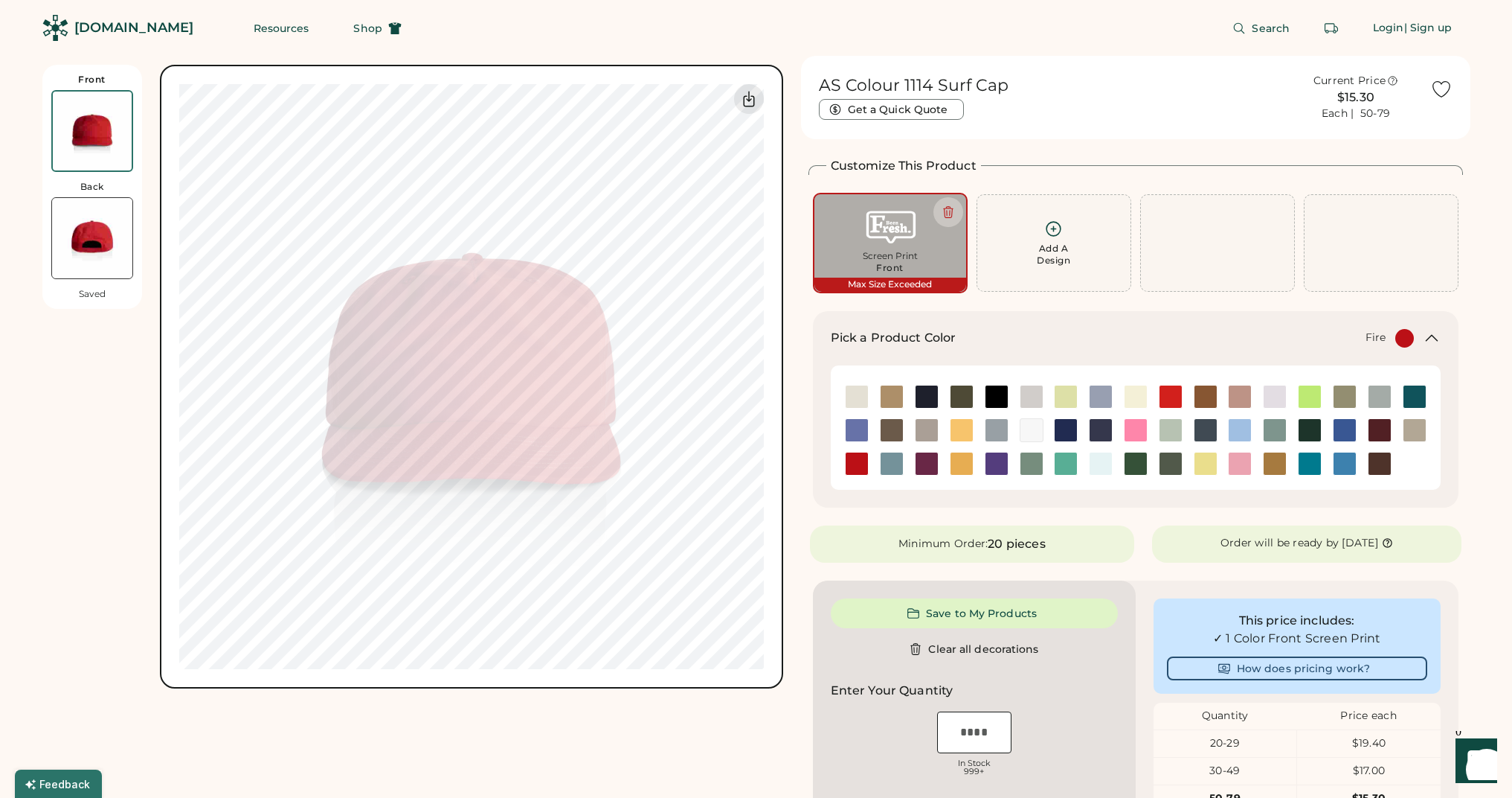
click at [1174, 387] on img at bounding box center [1170, 396] width 23 height 23
click at [860, 455] on img at bounding box center [857, 463] width 23 height 23
click at [937, 467] on img at bounding box center [926, 463] width 23 height 23
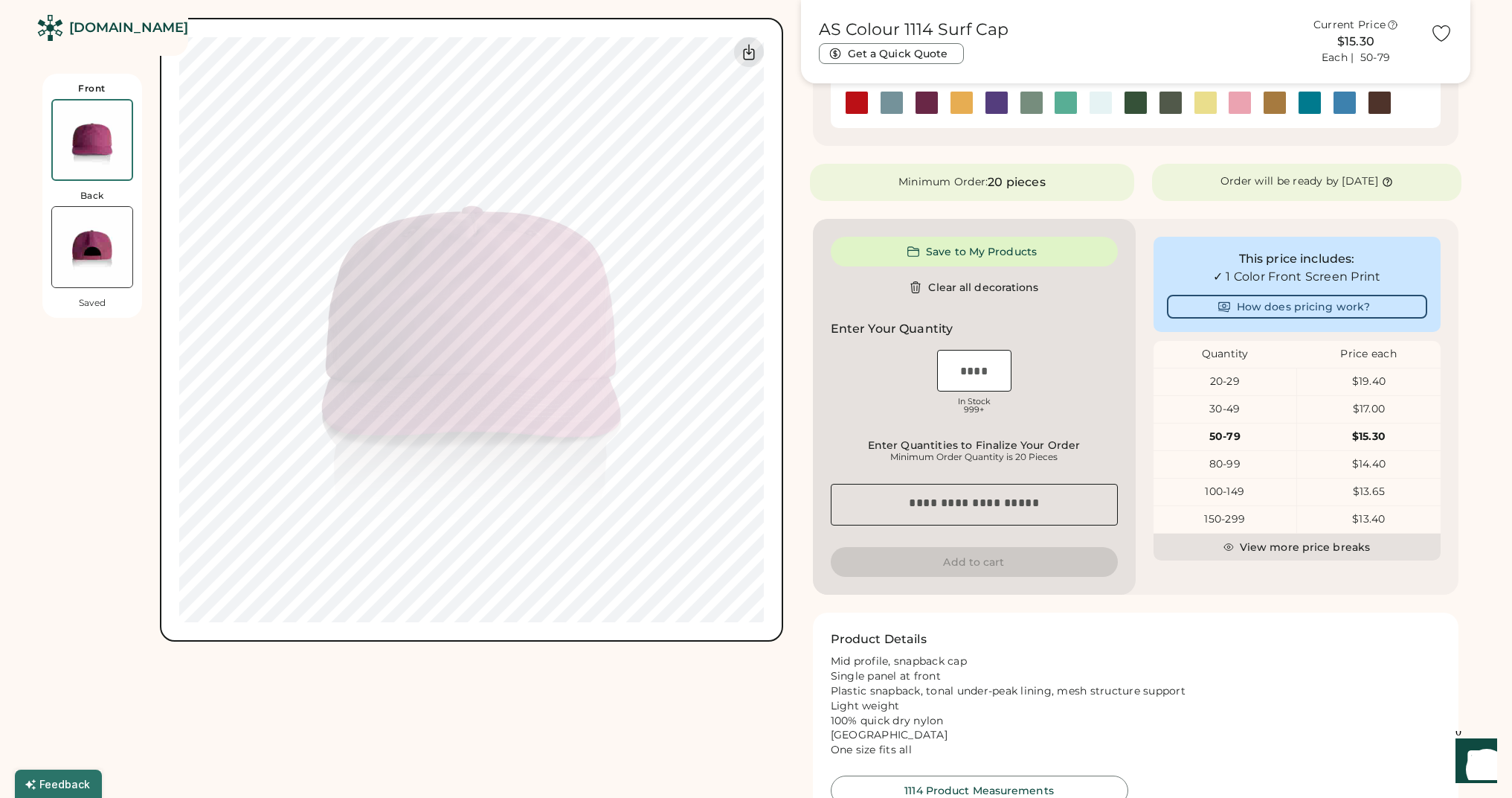
scroll to position [236, 0]
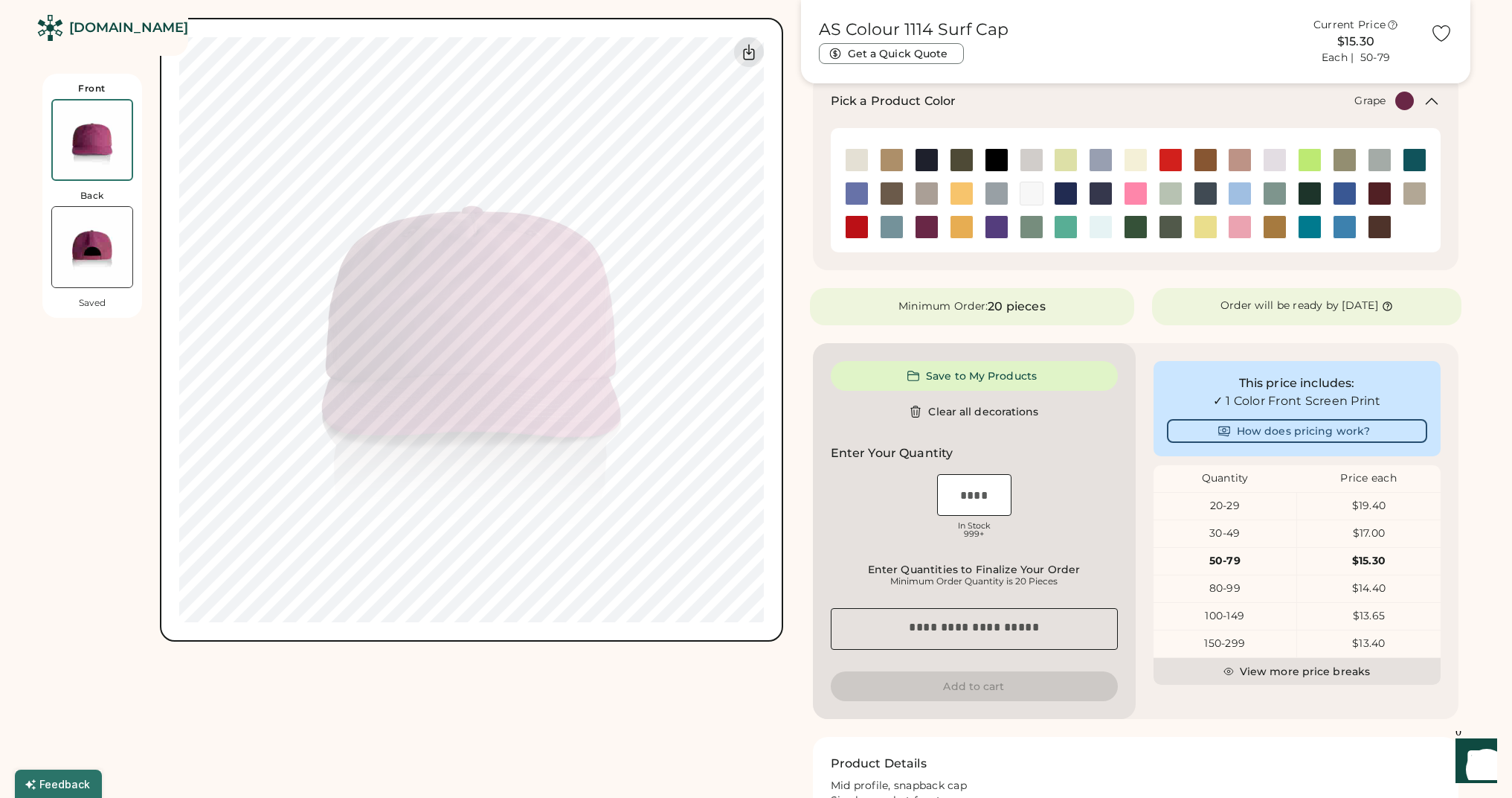
click at [1230, 505] on div "20-29" at bounding box center [1226, 506] width 143 height 15
click at [1226, 508] on div "20-29" at bounding box center [1226, 506] width 143 height 15
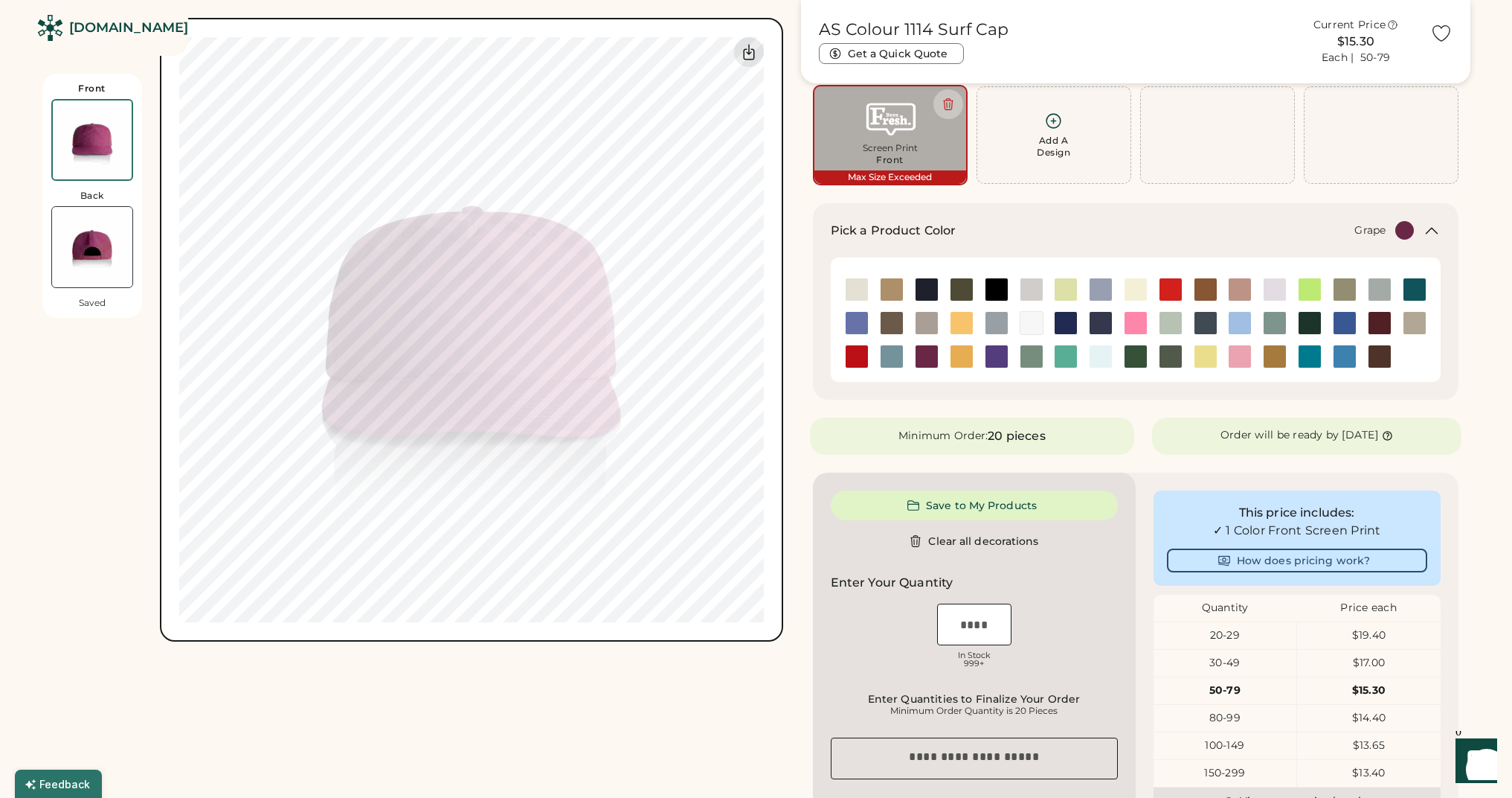
scroll to position [0, 0]
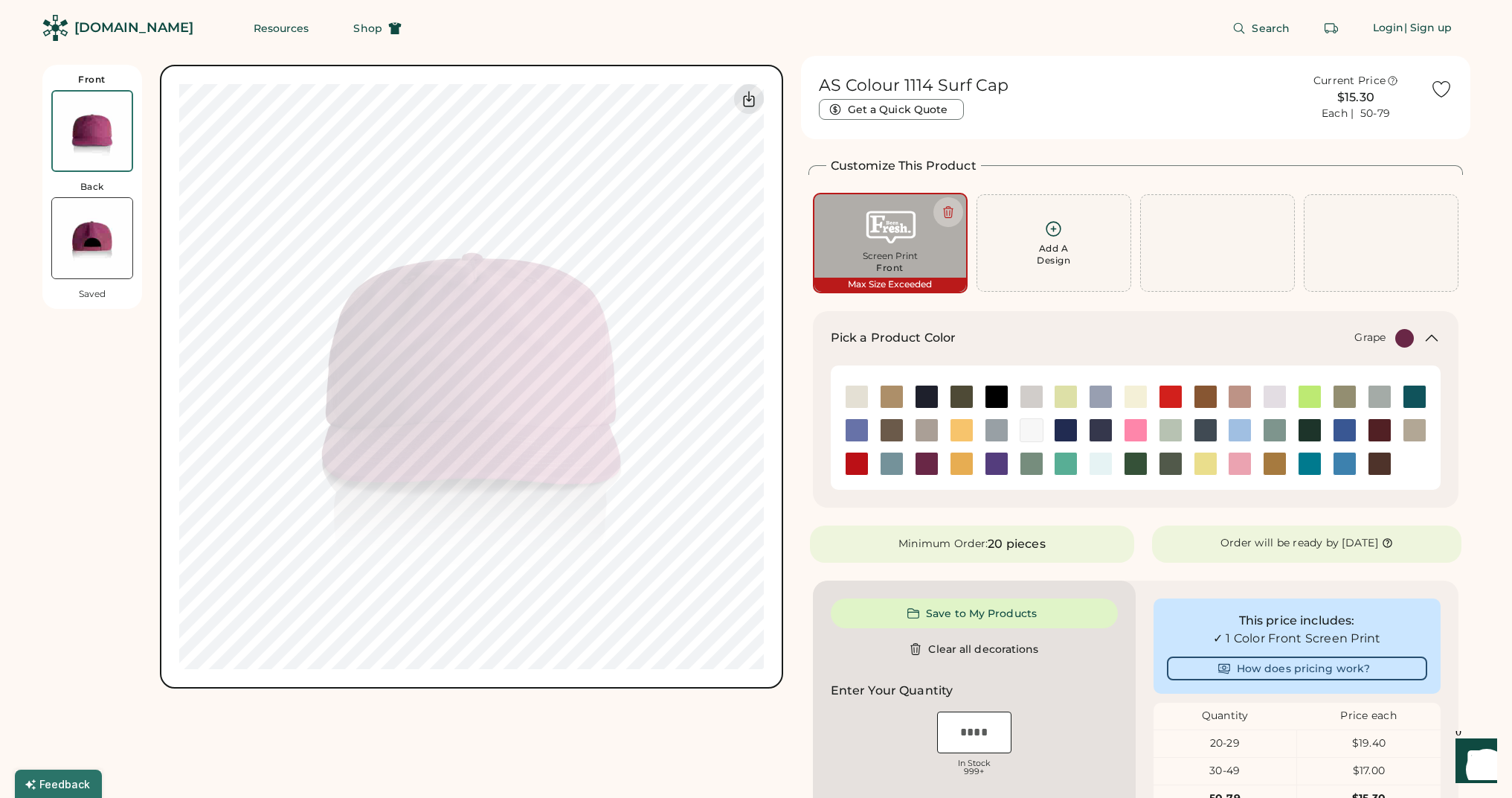
click at [1375, 110] on div "Each | 50-79" at bounding box center [1356, 113] width 69 height 15
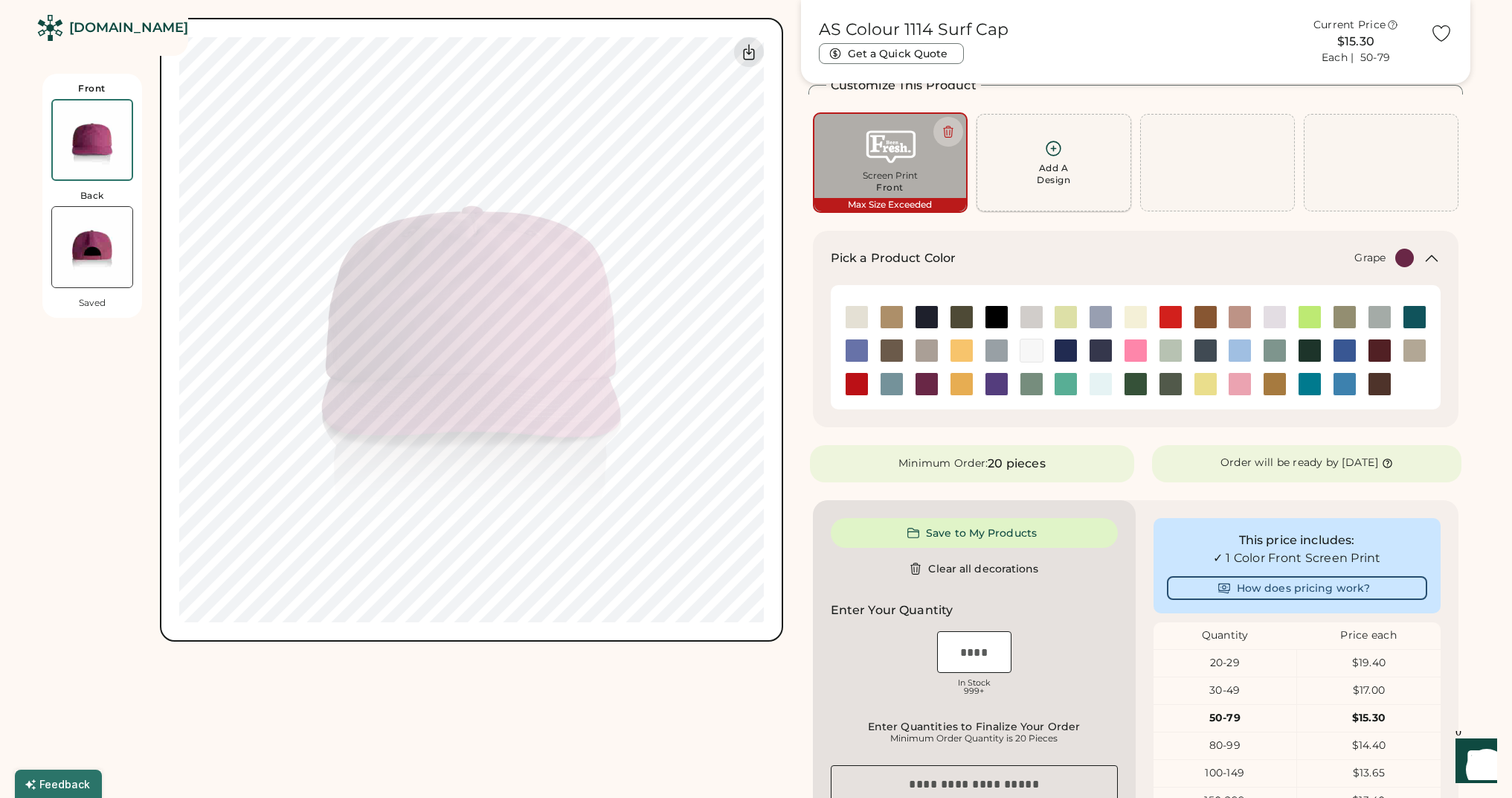
scroll to position [92, 0]
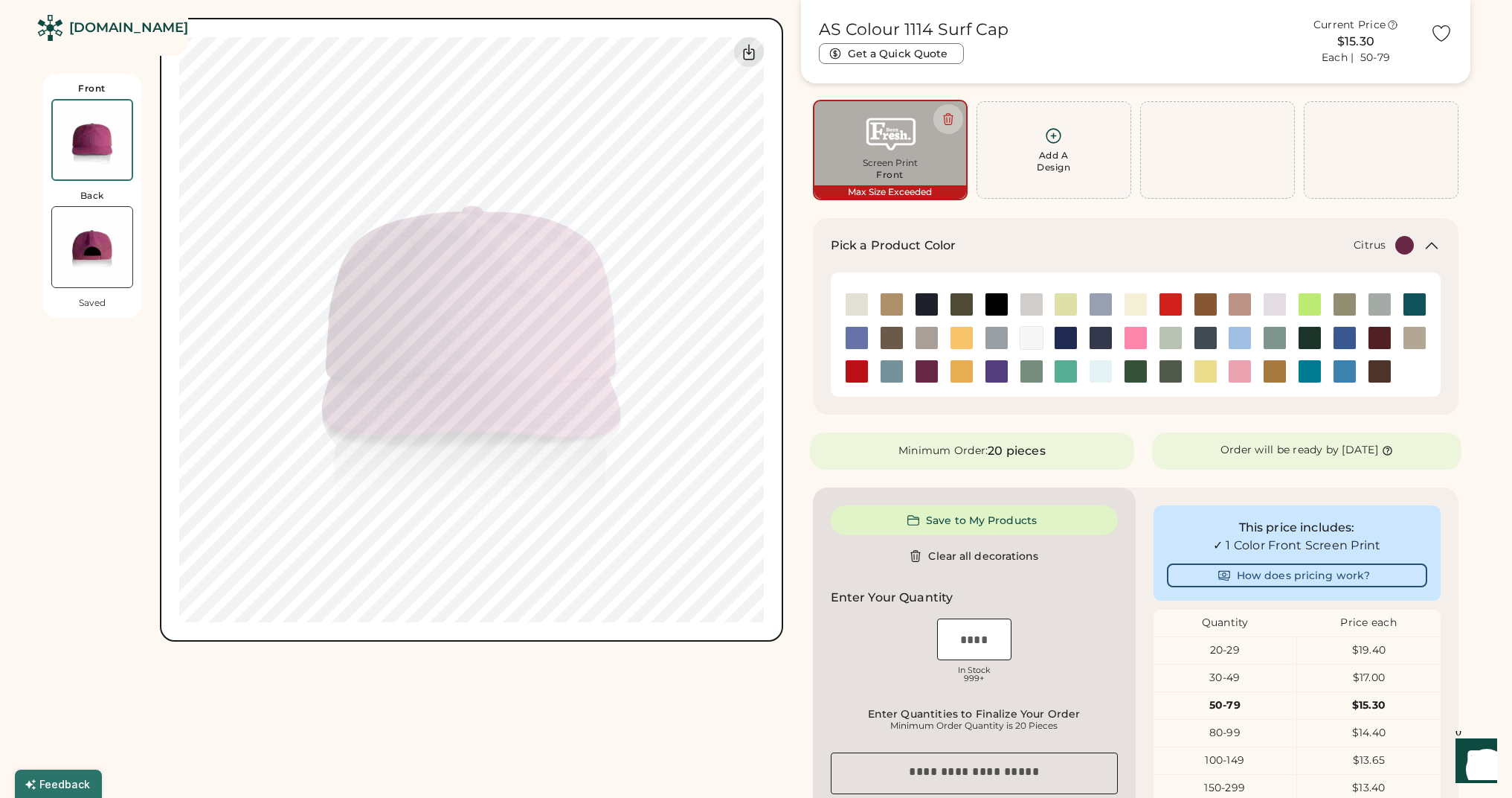
click at [1310, 307] on img at bounding box center [1310, 304] width 23 height 23
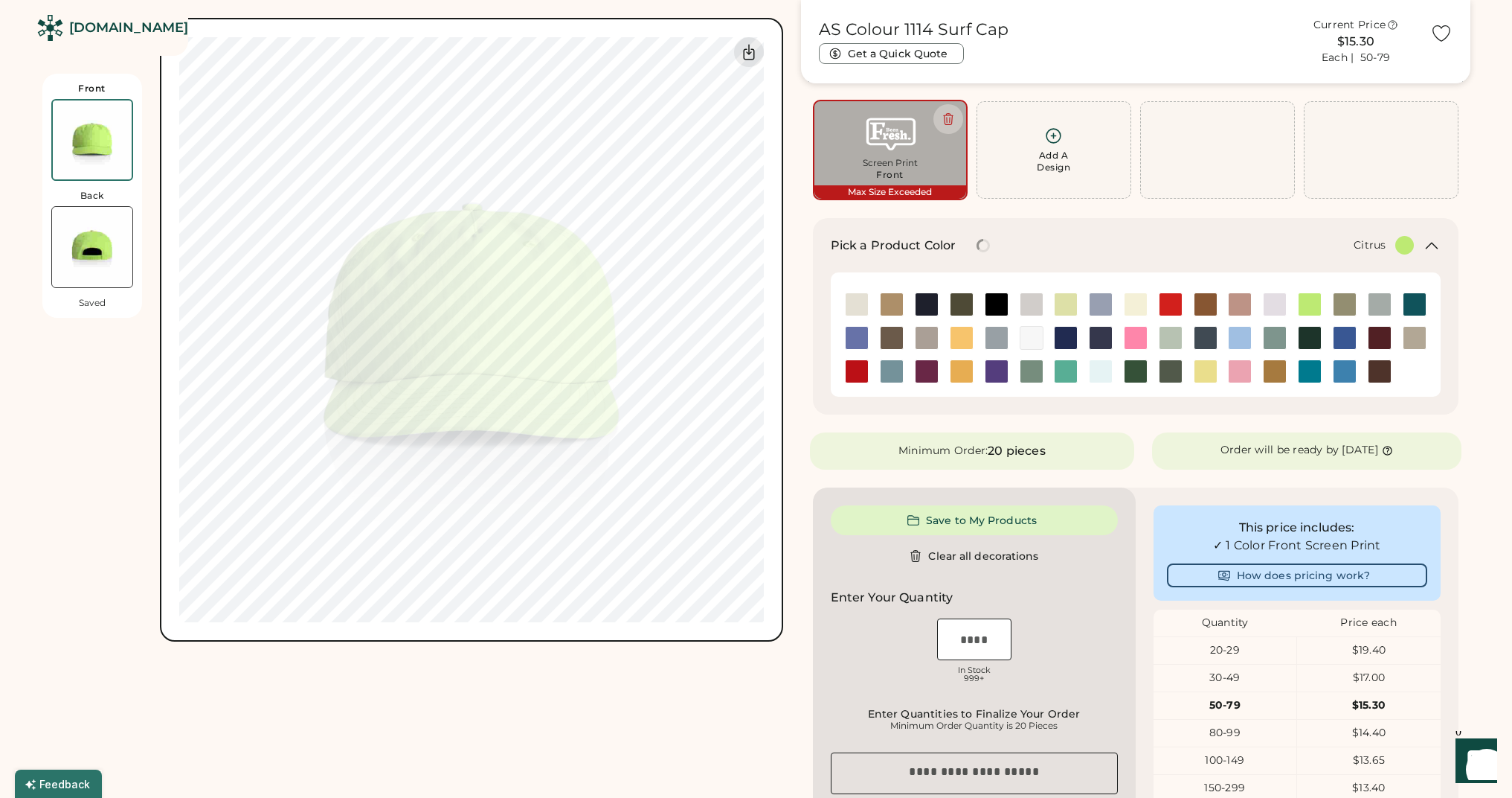
click at [1309, 307] on img at bounding box center [1310, 304] width 23 height 23
drag, startPoint x: 1033, startPoint y: 446, endPoint x: 1043, endPoint y: 444, distance: 10.2
click at [1033, 446] on div "20 pieces" at bounding box center [1016, 451] width 57 height 18
click at [1372, 375] on img at bounding box center [1380, 371] width 23 height 23
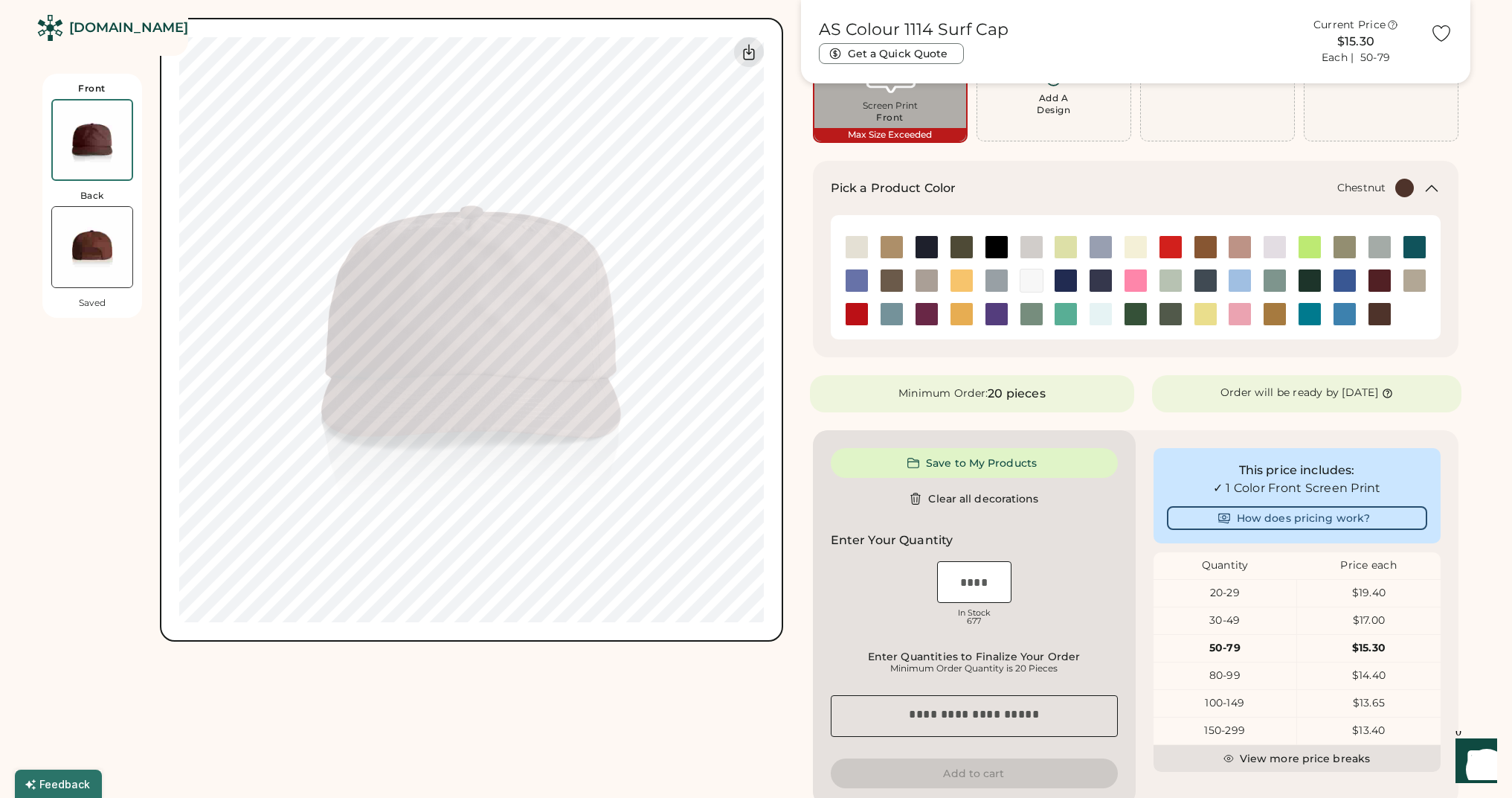
scroll to position [176, 0]
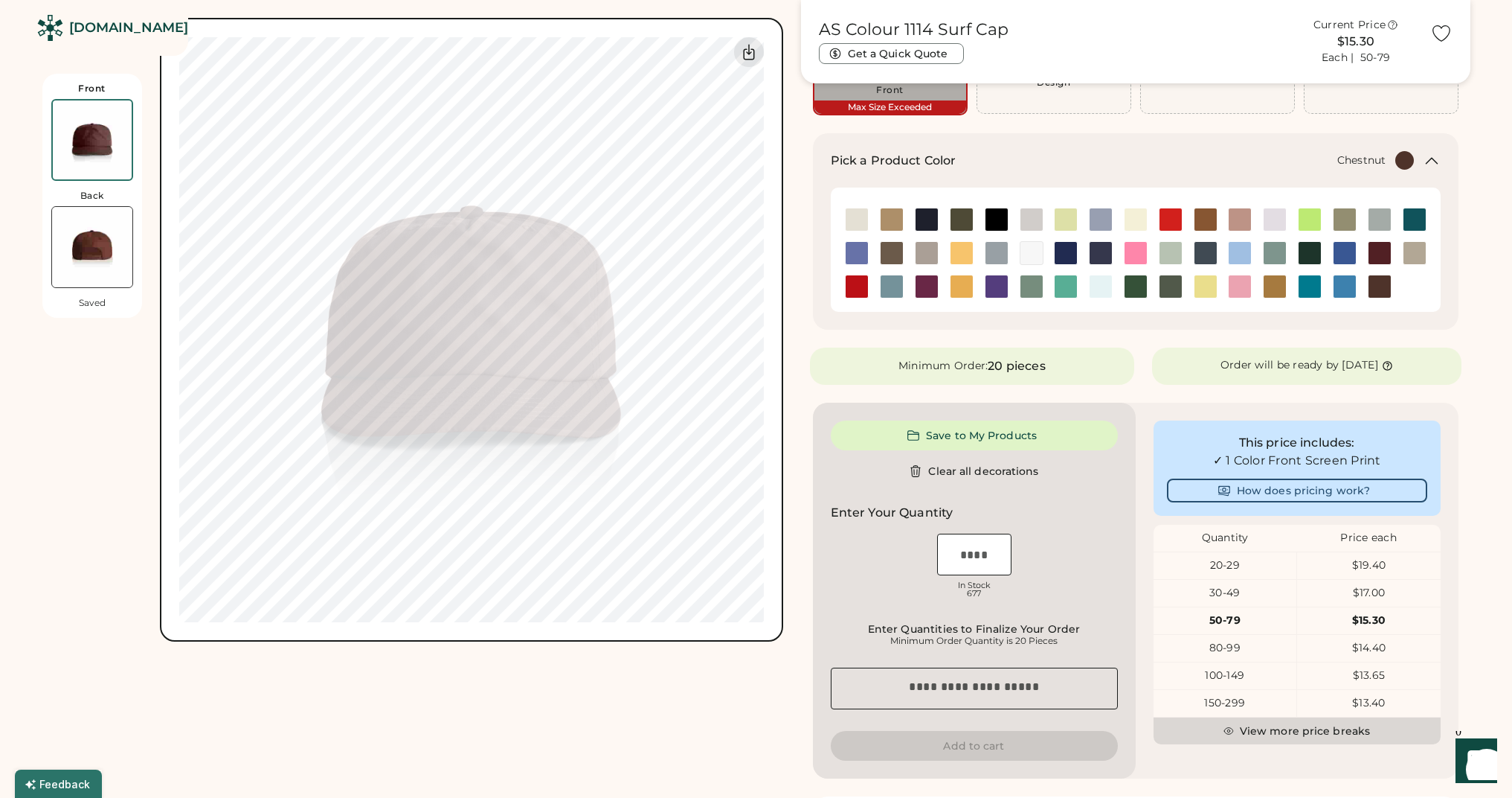
click at [1294, 734] on button "View more price breaks" at bounding box center [1297, 731] width 287 height 27
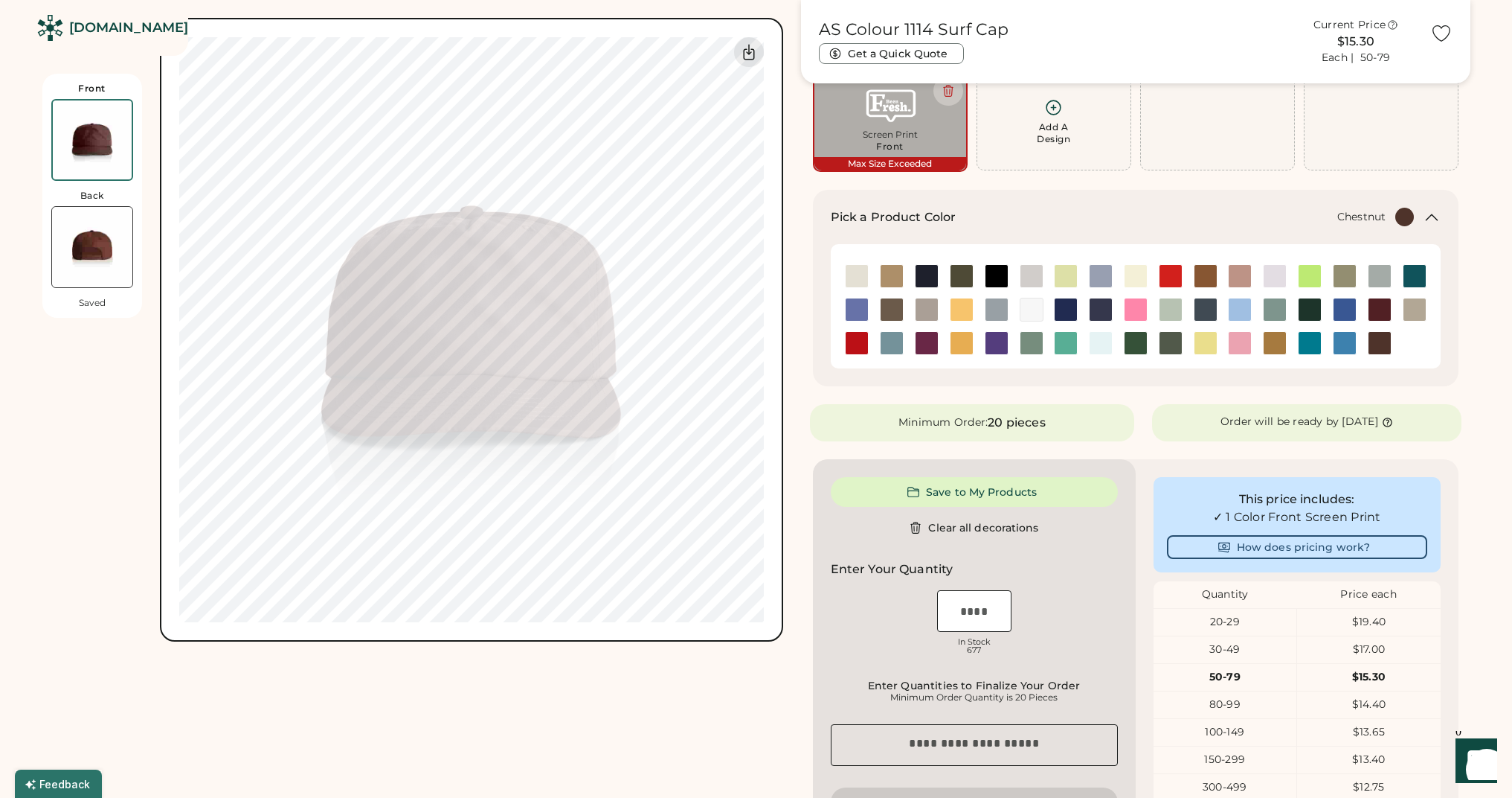
scroll to position [96, 0]
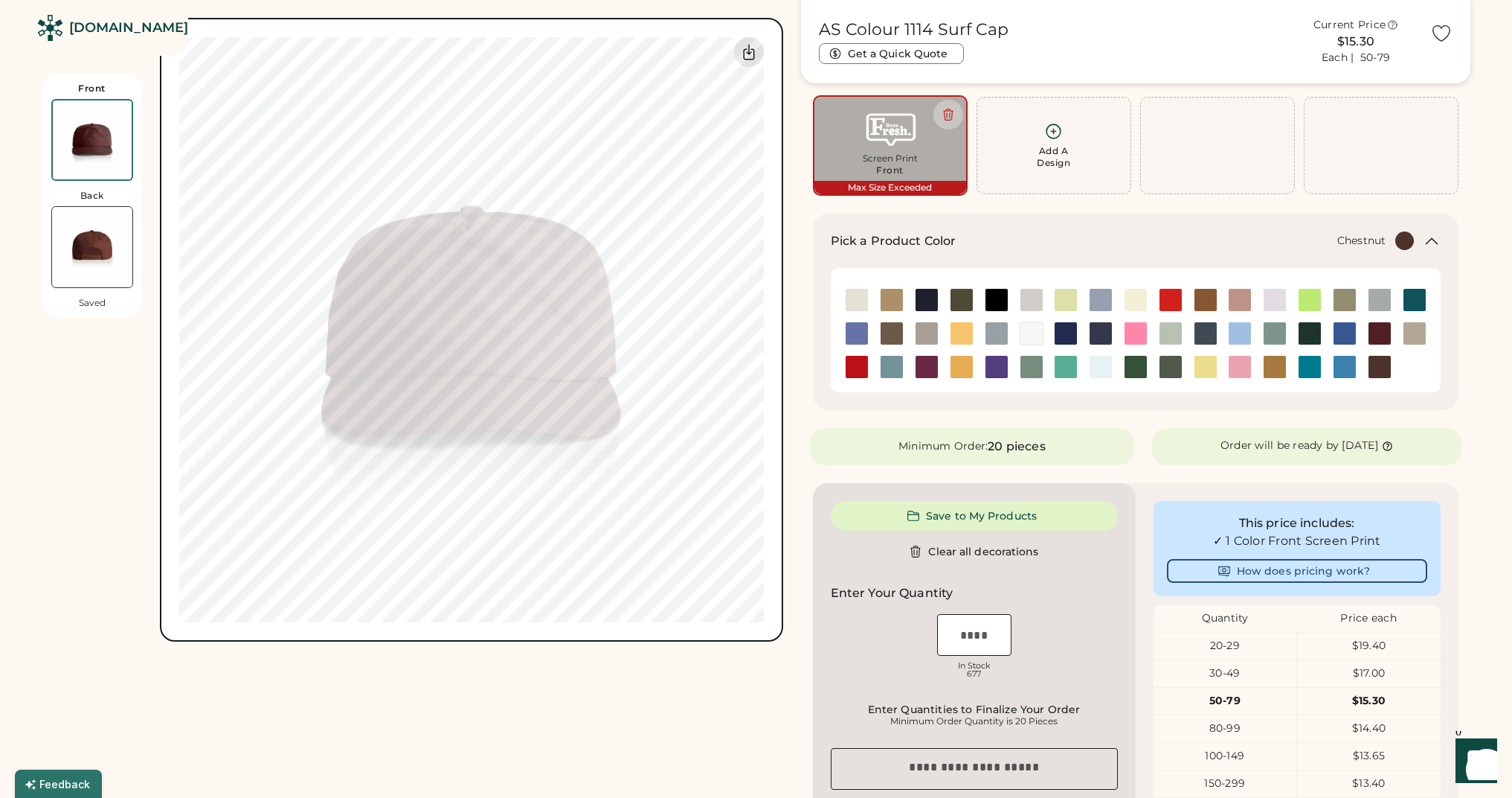
click at [982, 640] on input "input" at bounding box center [974, 635] width 74 height 42
type input "**"
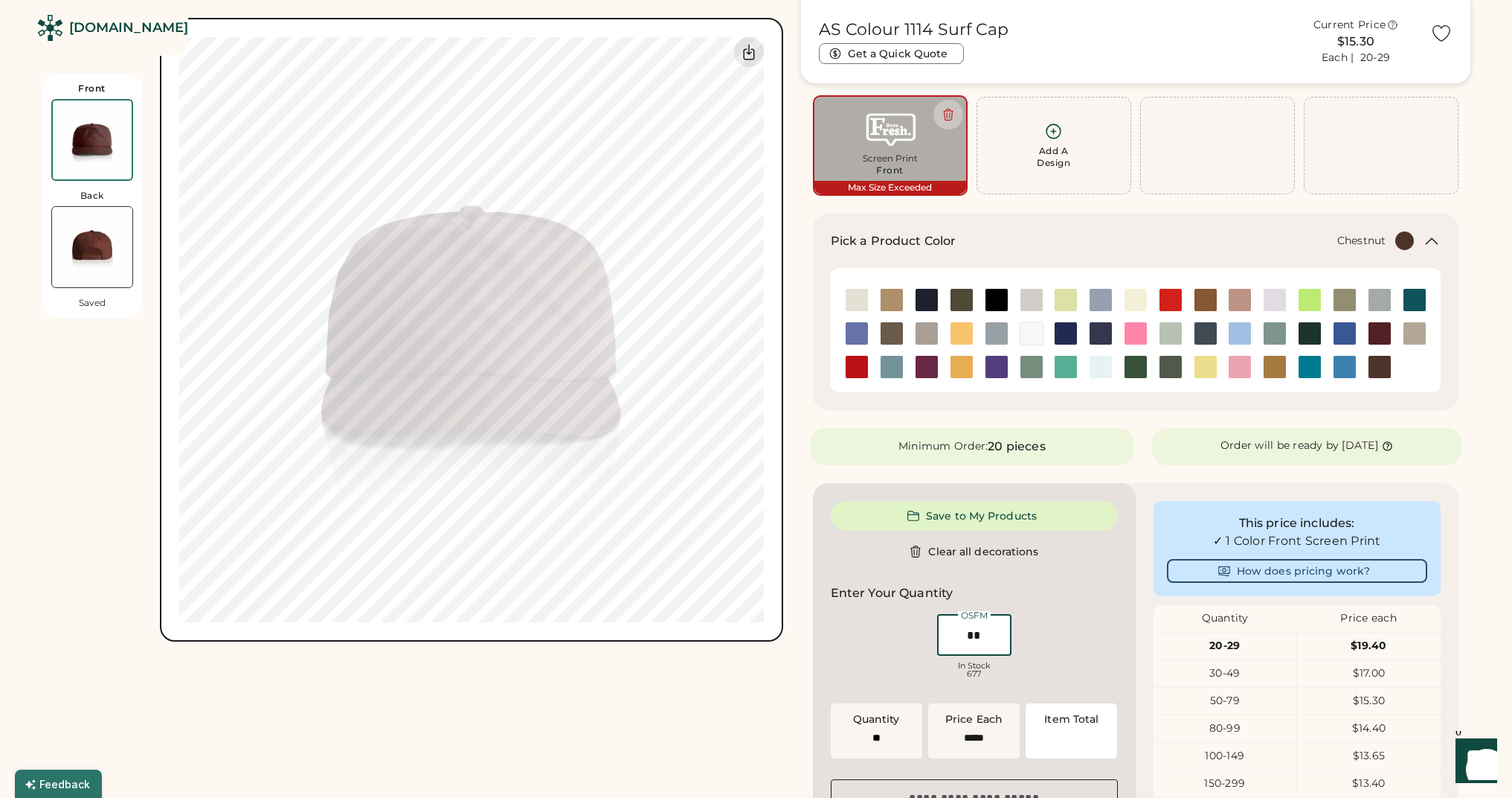
type input "******"
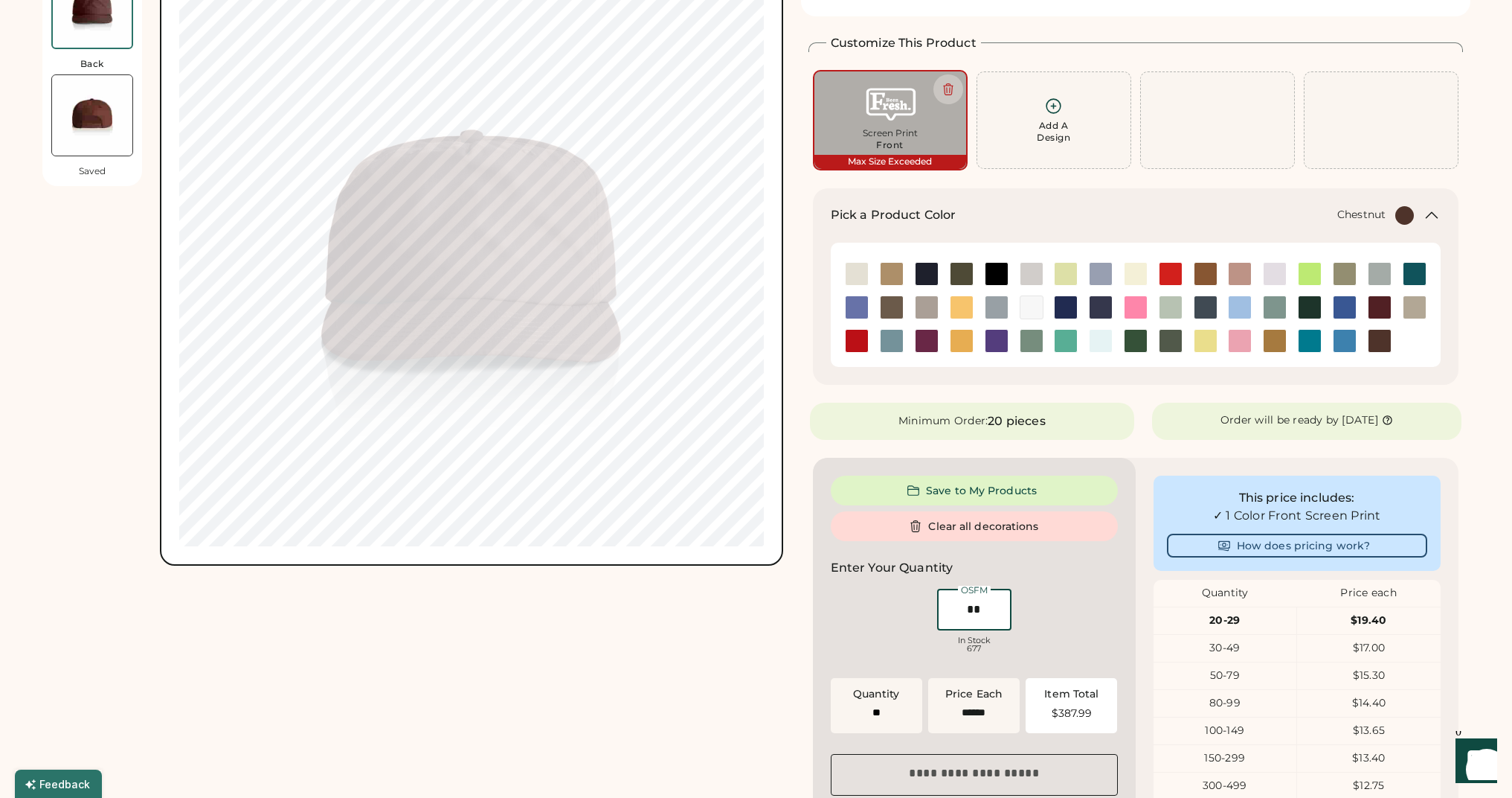
scroll to position [0, 0]
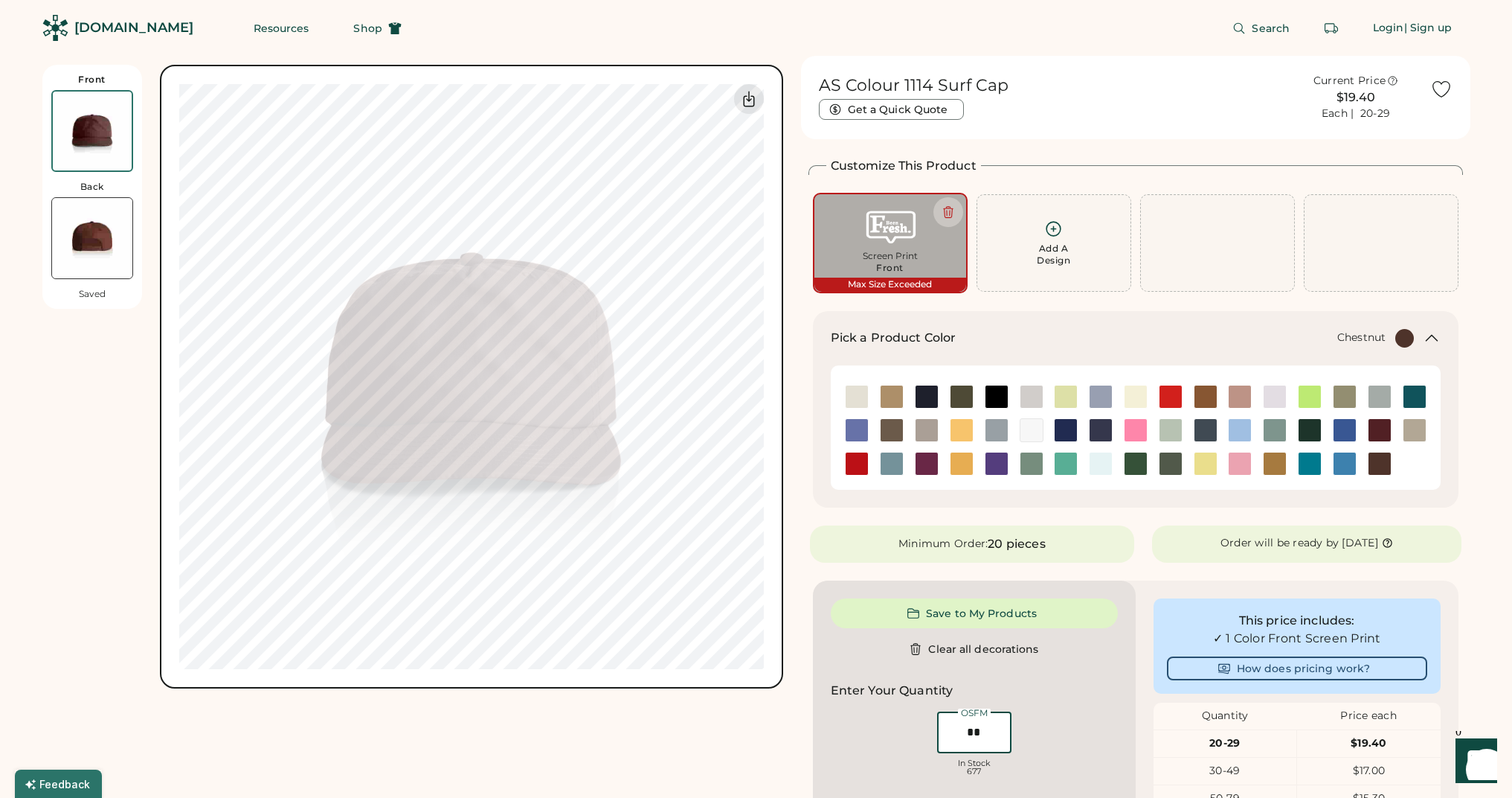
type input "**"
